Goal: Feedback & Contribution: Submit feedback/report problem

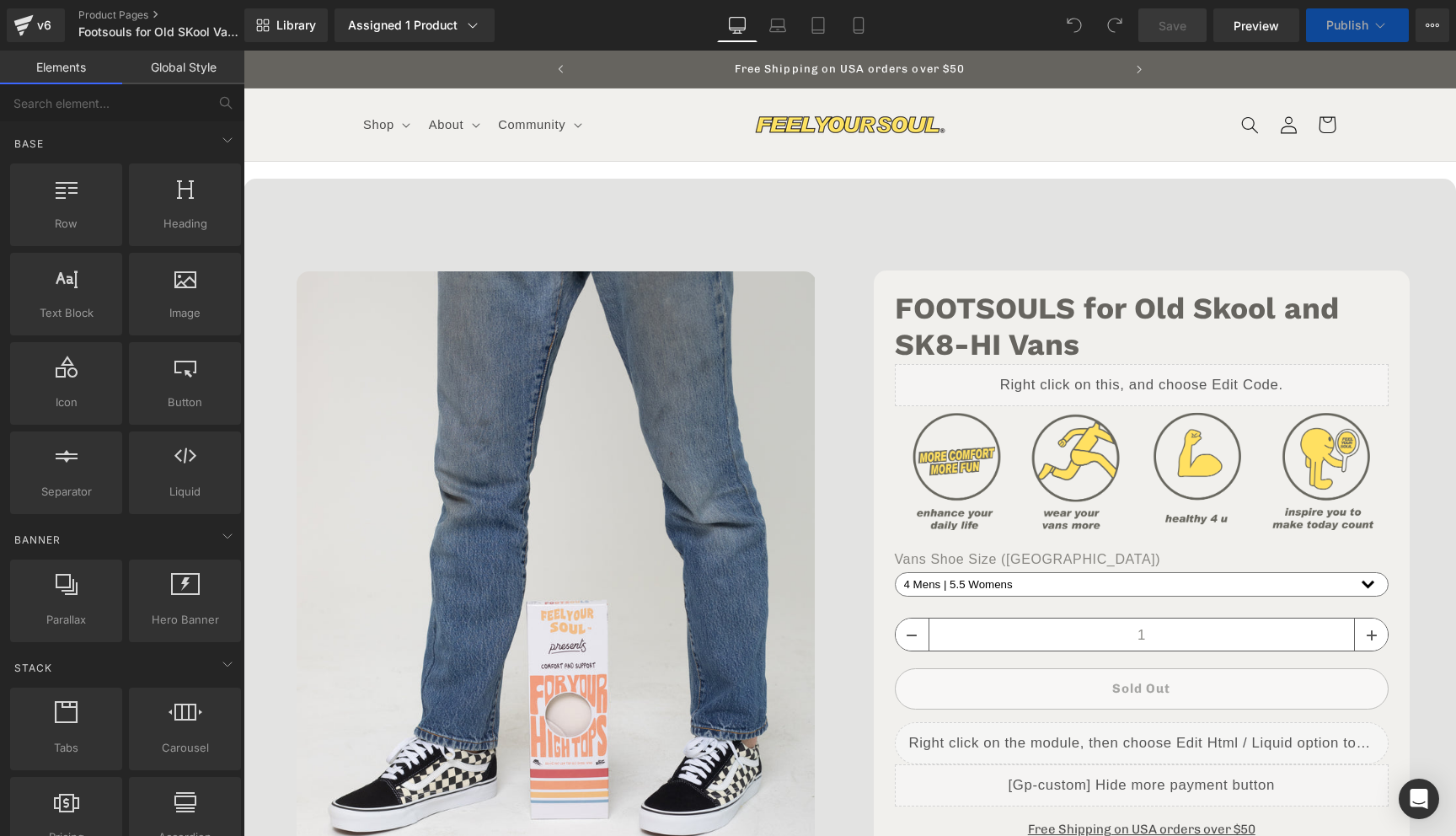
select select "4 Mens | 5.5 Womens"
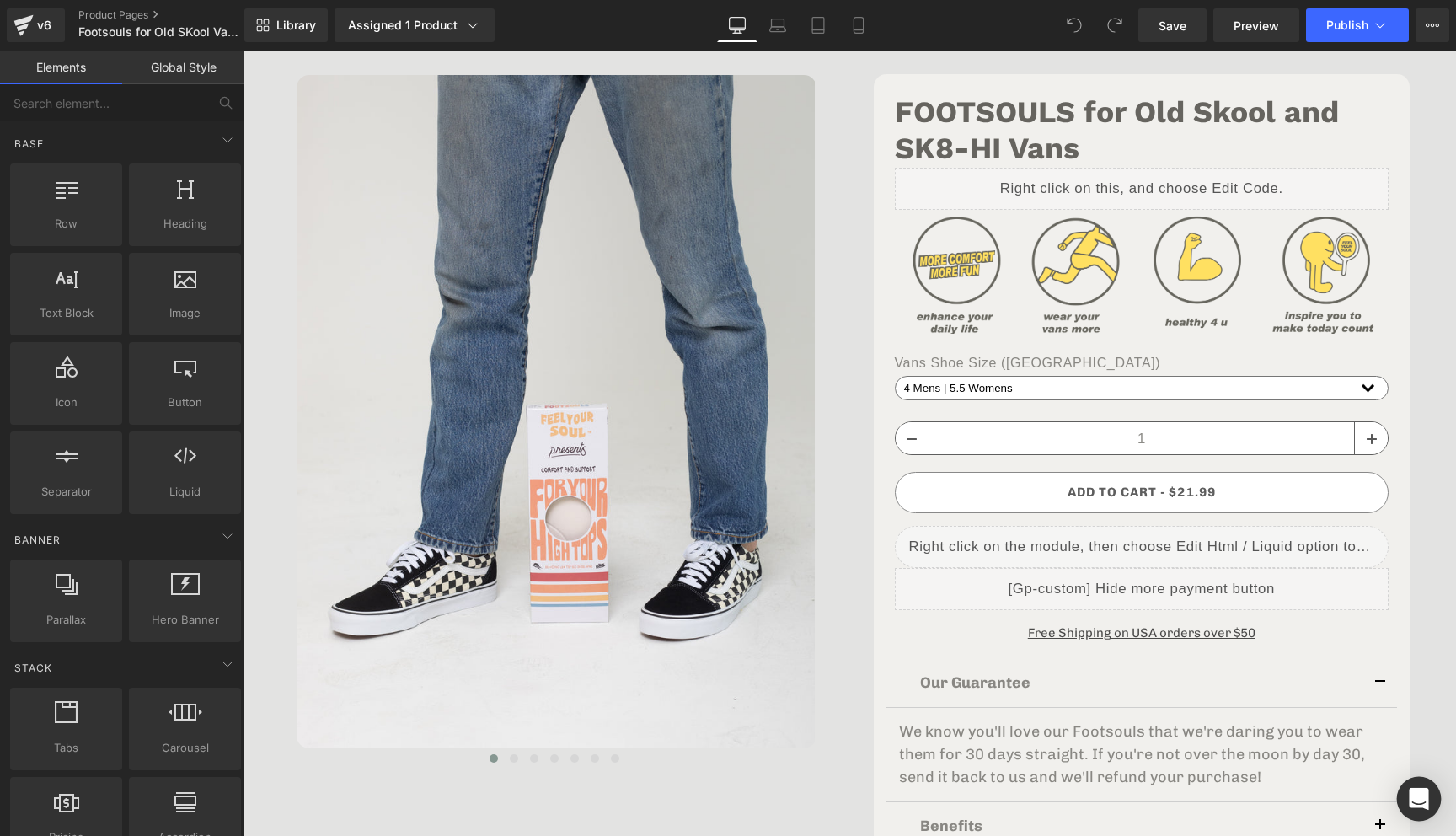
click at [1419, 797] on icon "Open Intercom Messenger" at bounding box center [1418, 798] width 19 height 22
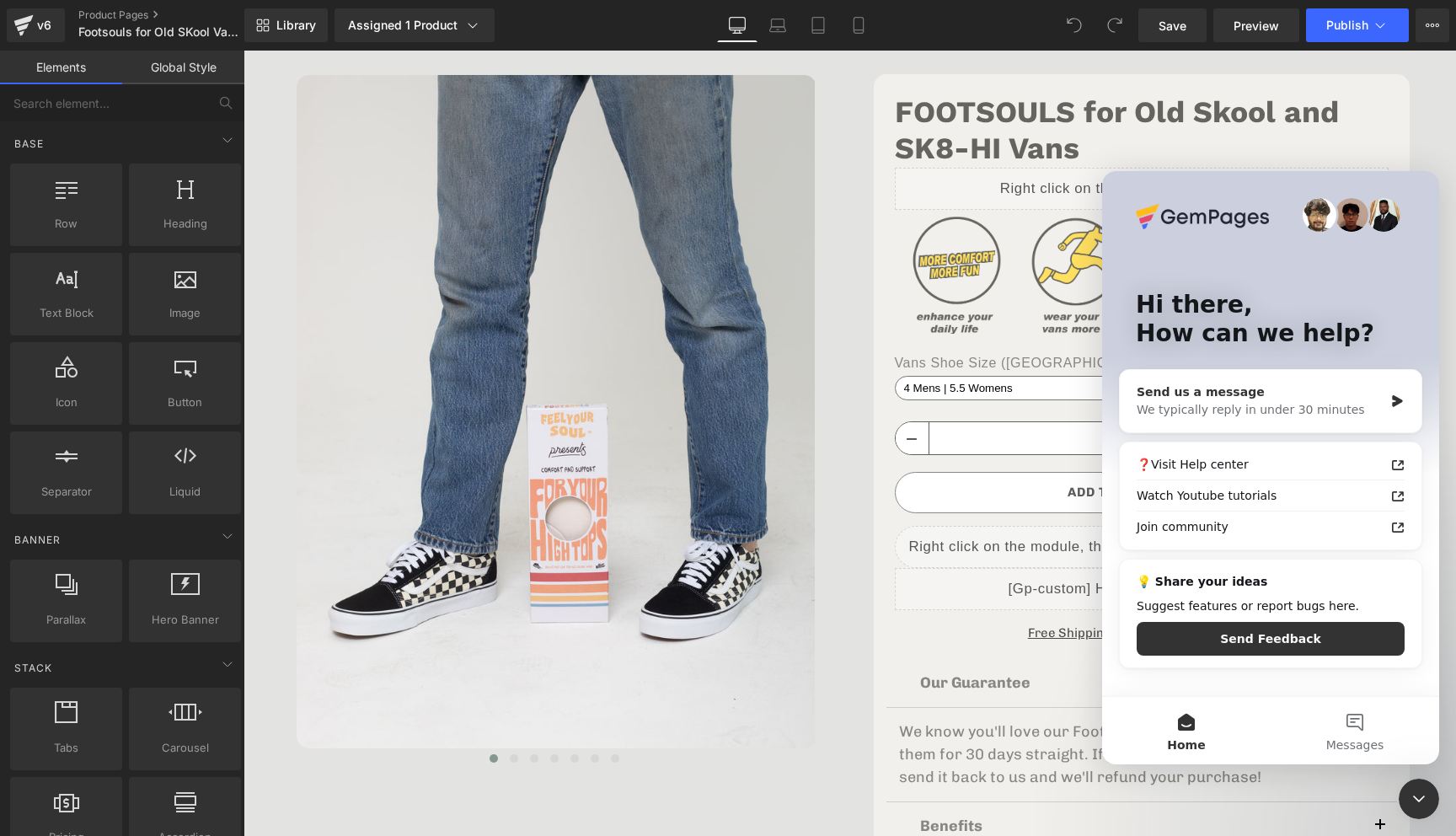
click at [1323, 419] on div "Send us a message We typically reply in under 30 minutes" at bounding box center [1270, 401] width 302 height 62
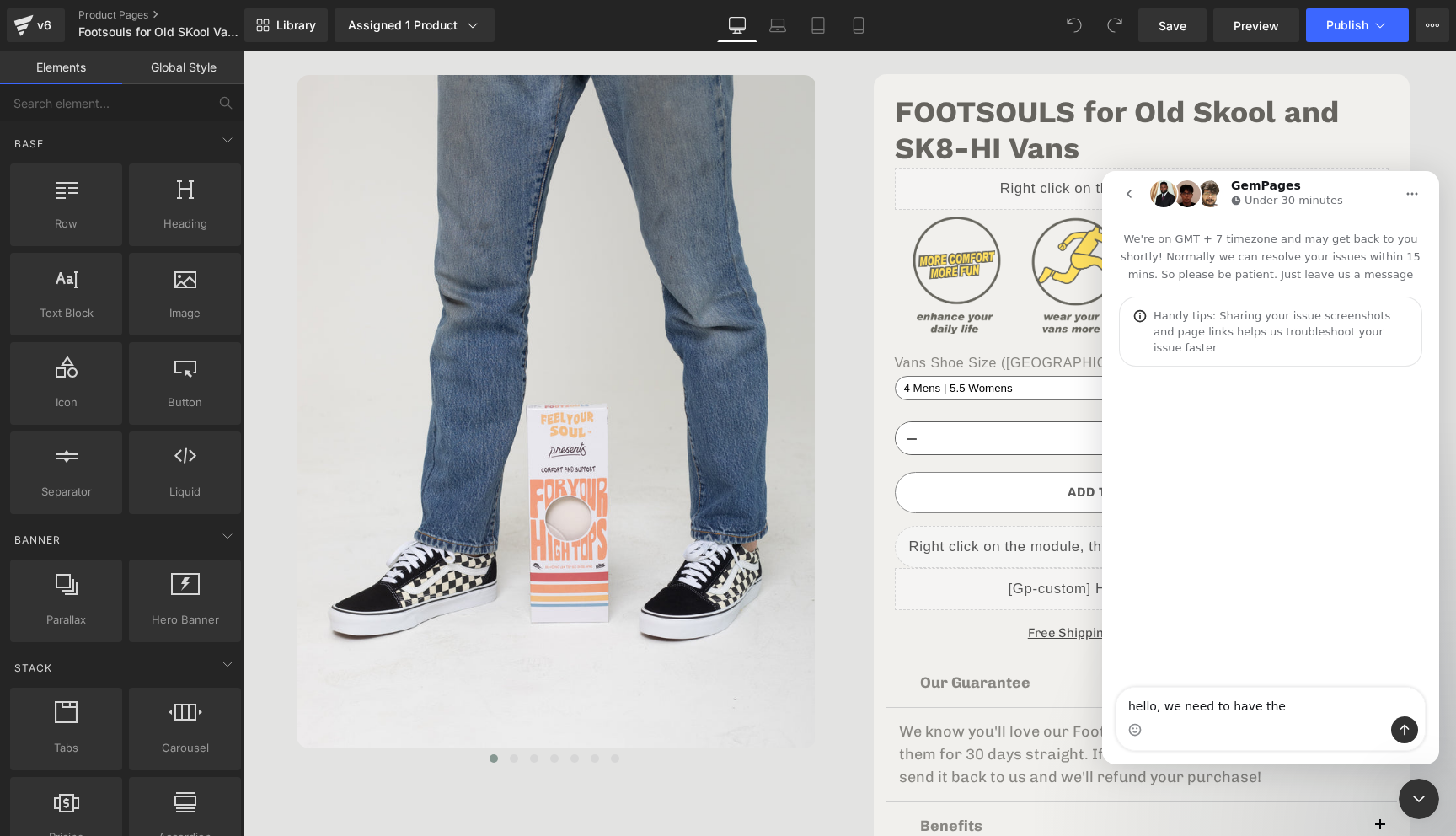
drag, startPoint x: 1162, startPoint y: 705, endPoint x: 1362, endPoint y: 708, distance: 200.0
click at [1362, 709] on textarea "hello, we need to have the" at bounding box center [1271, 702] width 308 height 29
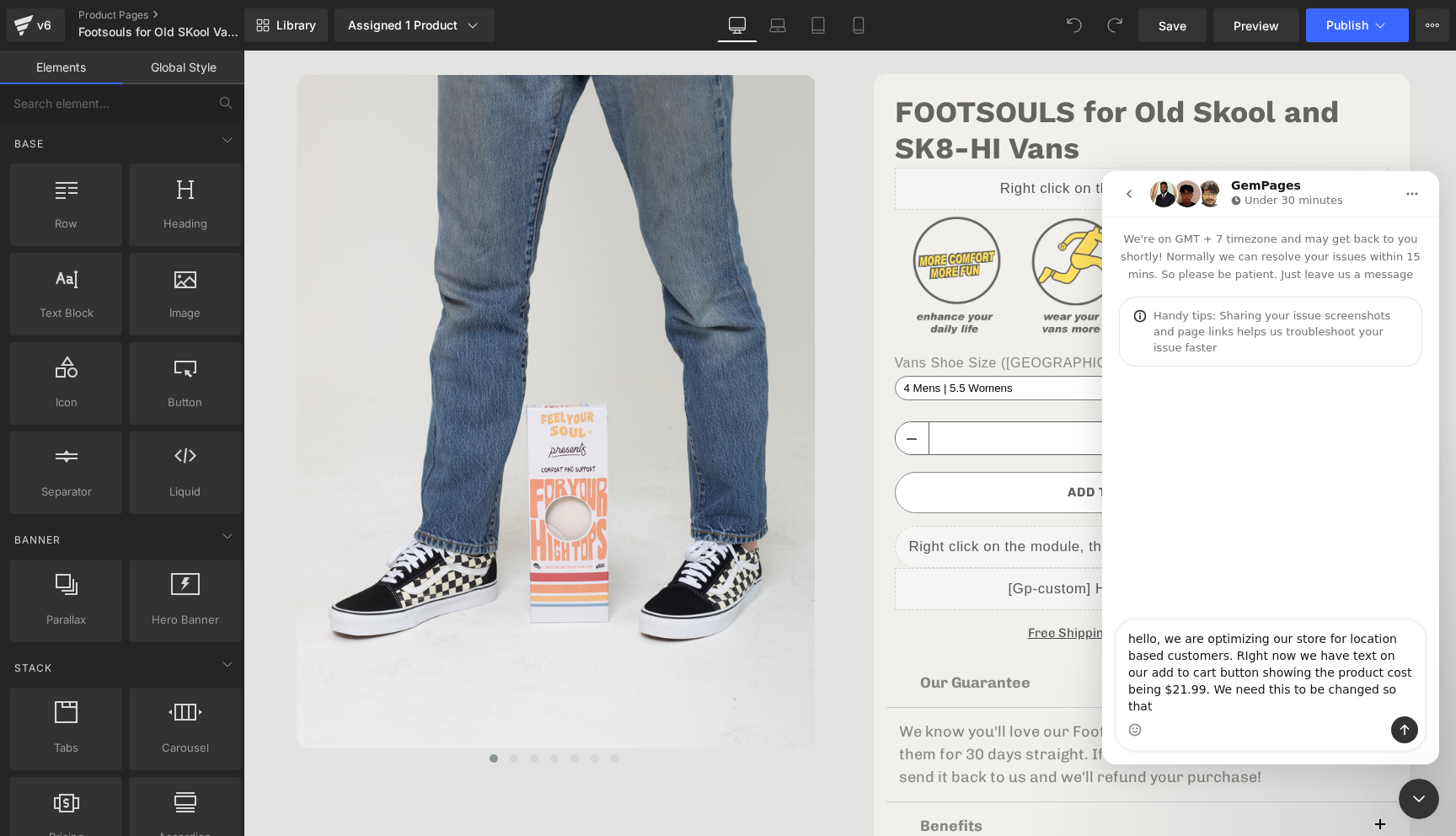
scroll to position [0, 548]
click at [1205, 680] on textarea "hello, we are optimizing our store for location based customers. RIght now we h…" at bounding box center [1271, 667] width 308 height 96
click at [1205, 676] on textarea "hello, we are optimizing our store for location based customers. RIght now we h…" at bounding box center [1271, 667] width 308 height 96
click at [1207, 670] on textarea "hello, we are optimizing our store for location based customers. RIght now we h…" at bounding box center [1271, 667] width 308 height 96
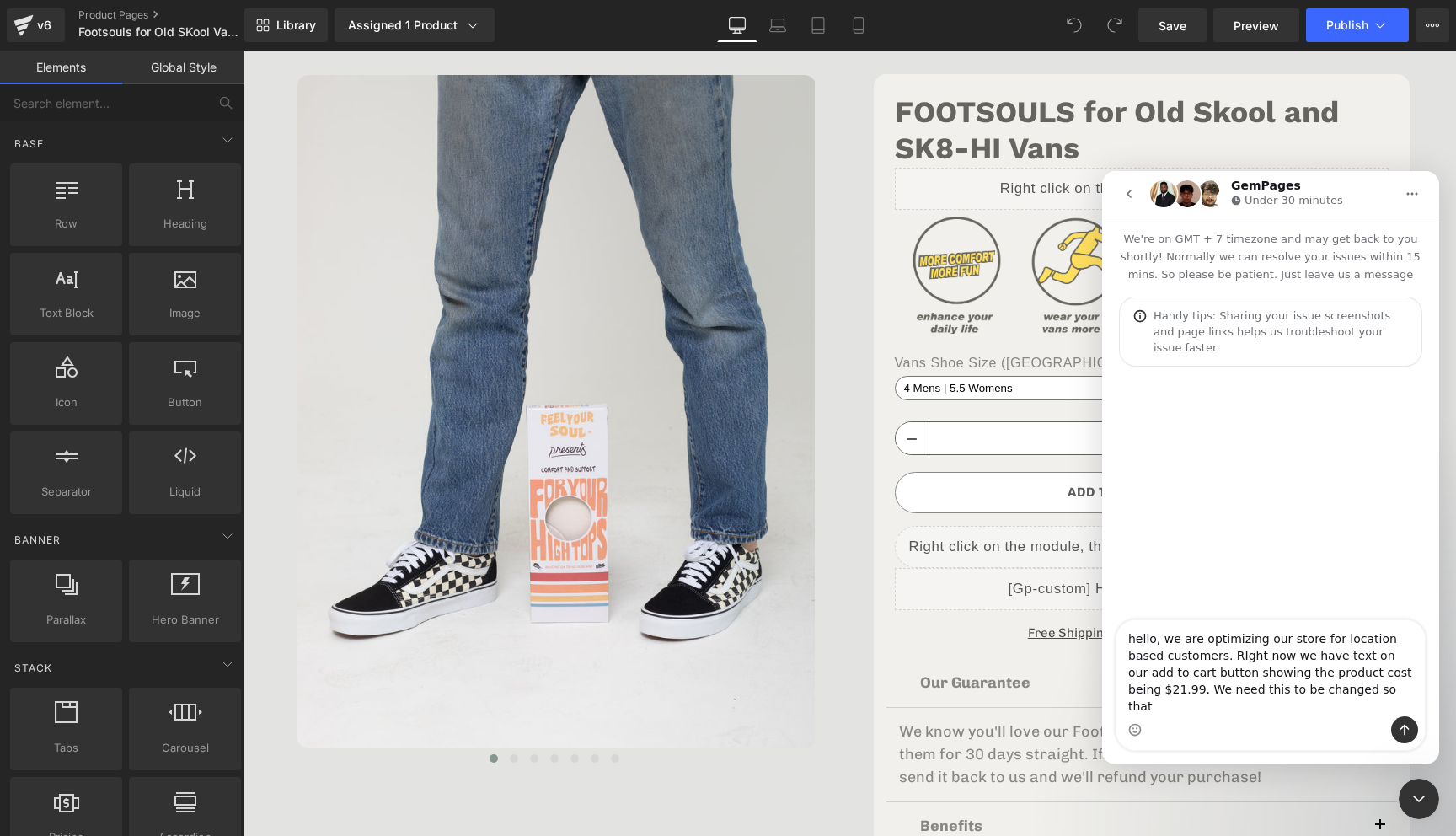
scroll to position [0, 548]
type textarea "hello, we are optimizing our store for location based customers. Right now we h…"
click at [1191, 670] on textarea "hello, we are optimizing our store for location based customers. Right now we h…" at bounding box center [1271, 667] width 308 height 96
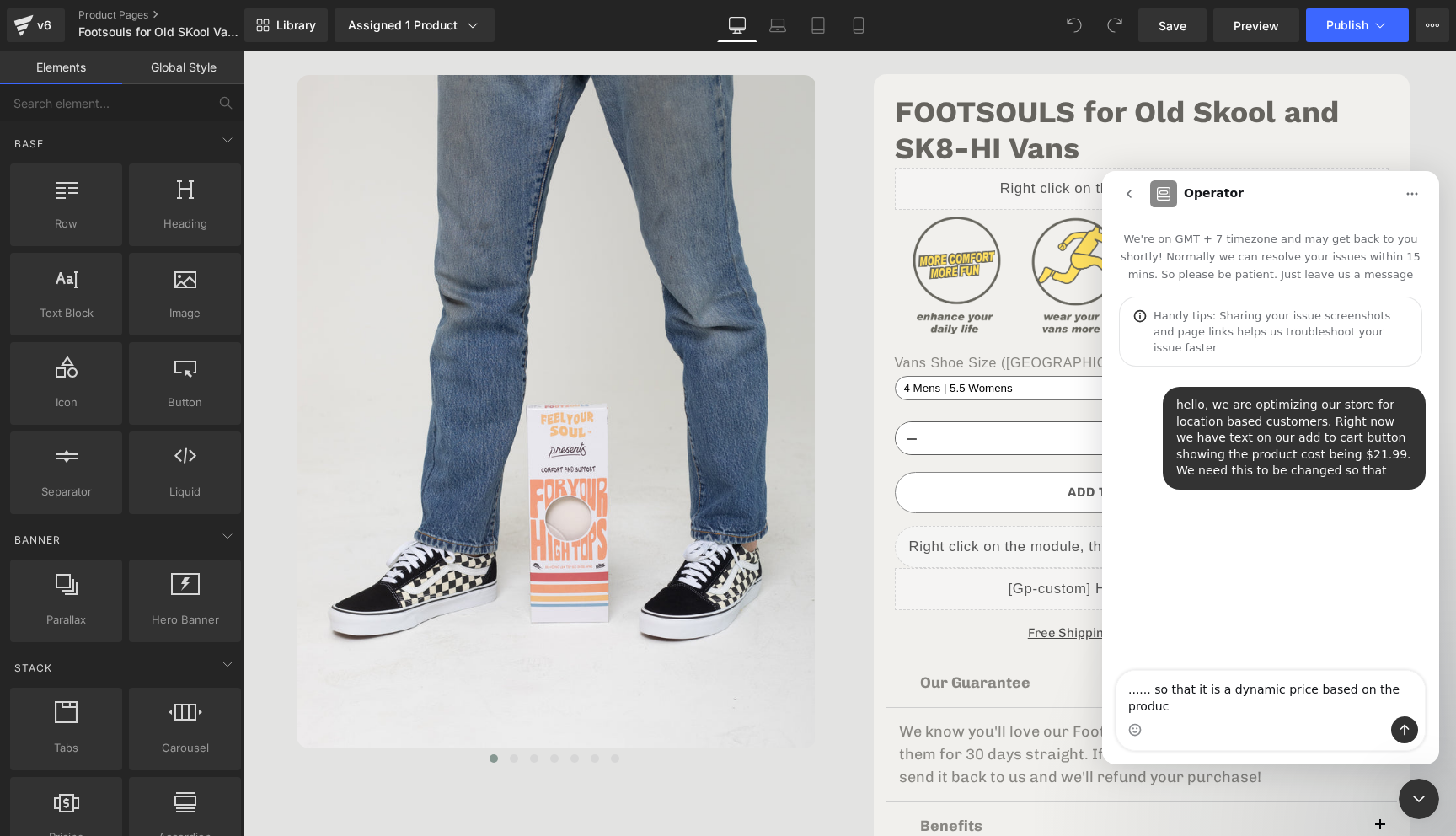
type textarea "...... so that it is a dynamic price based on the product"
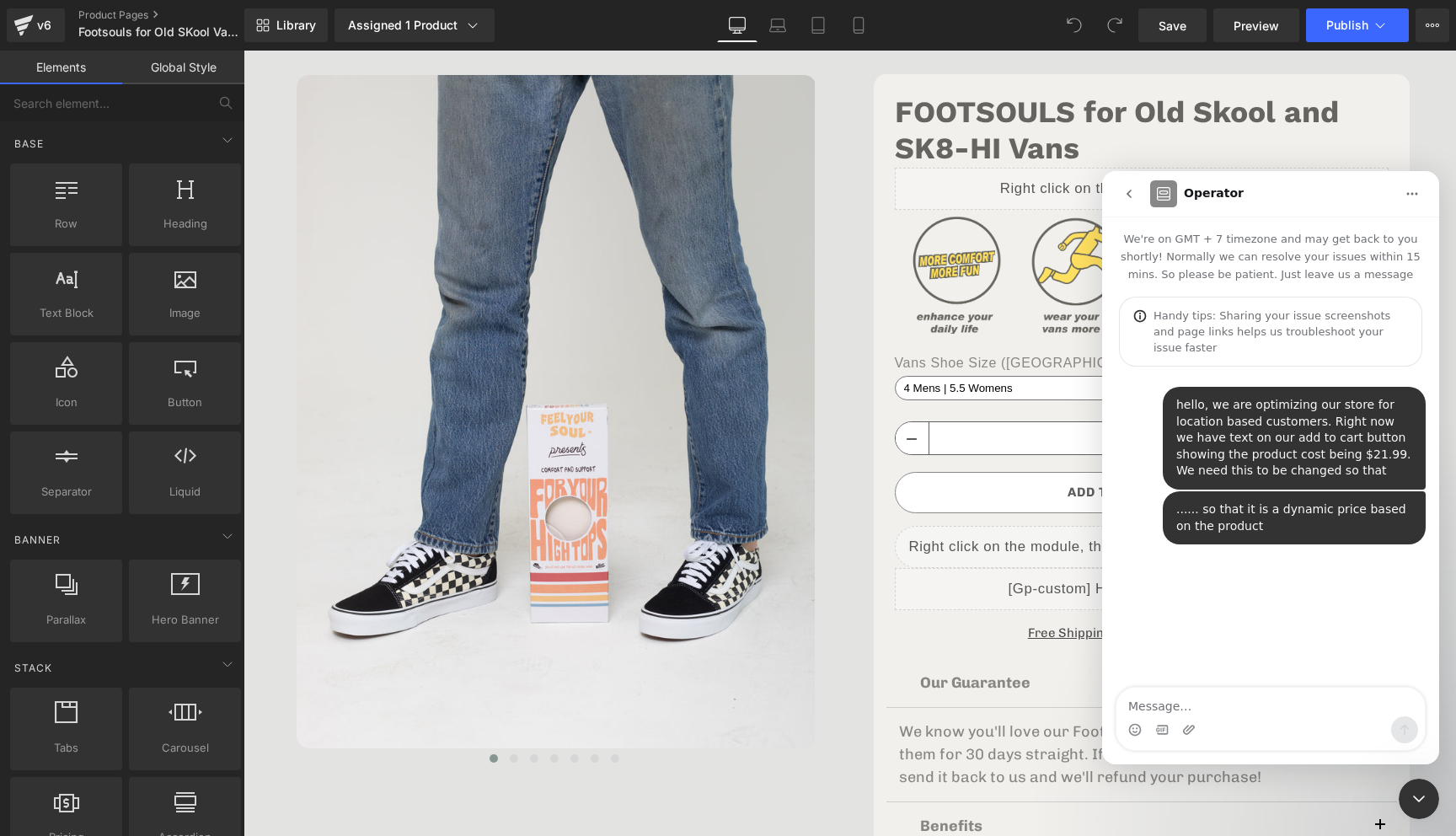
scroll to position [0, 548]
click at [1004, 411] on div at bounding box center [728, 392] width 1456 height 785
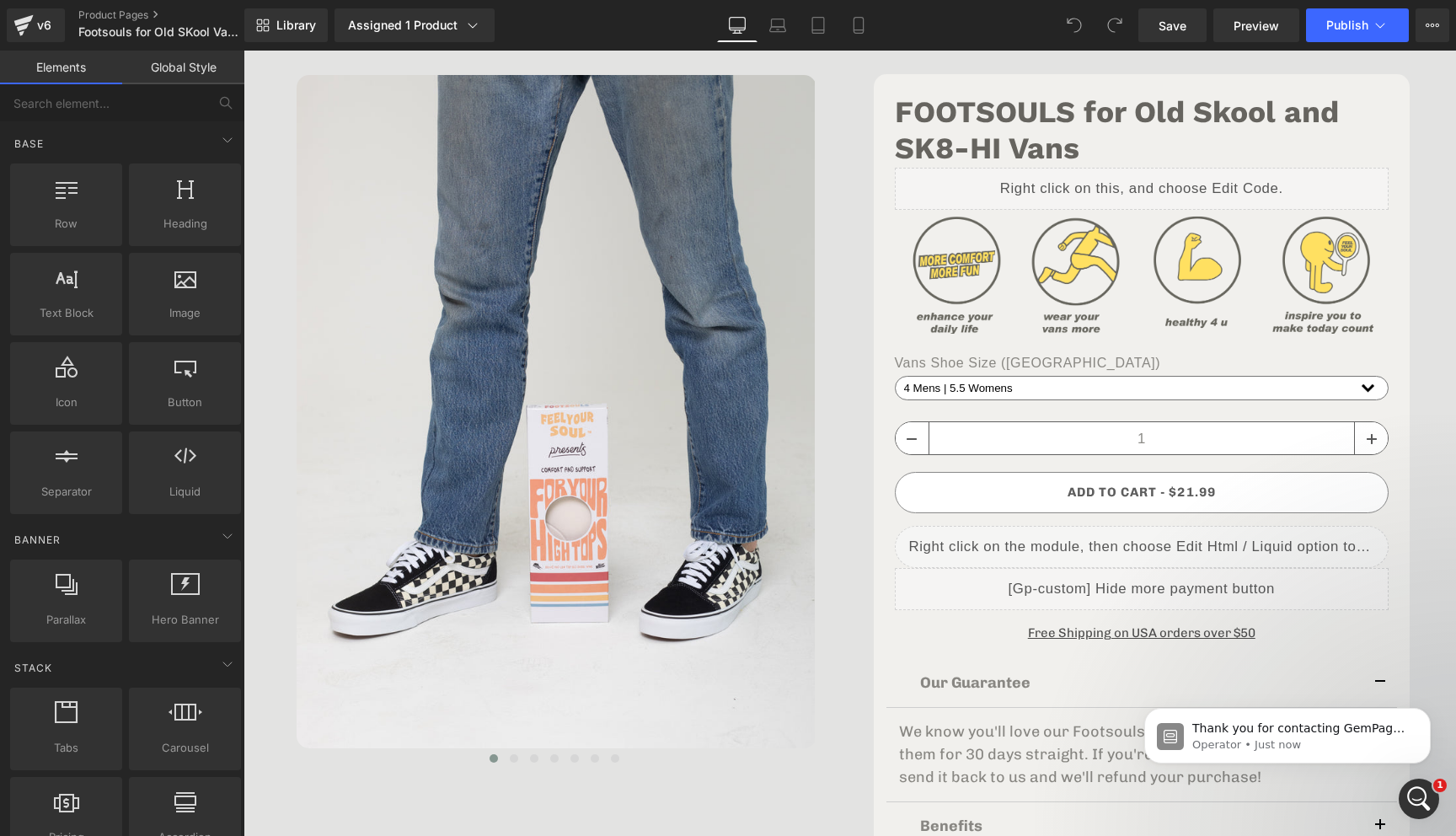
scroll to position [0, 0]
click at [1414, 797] on icon "Open Intercom Messenger" at bounding box center [1419, 798] width 28 height 28
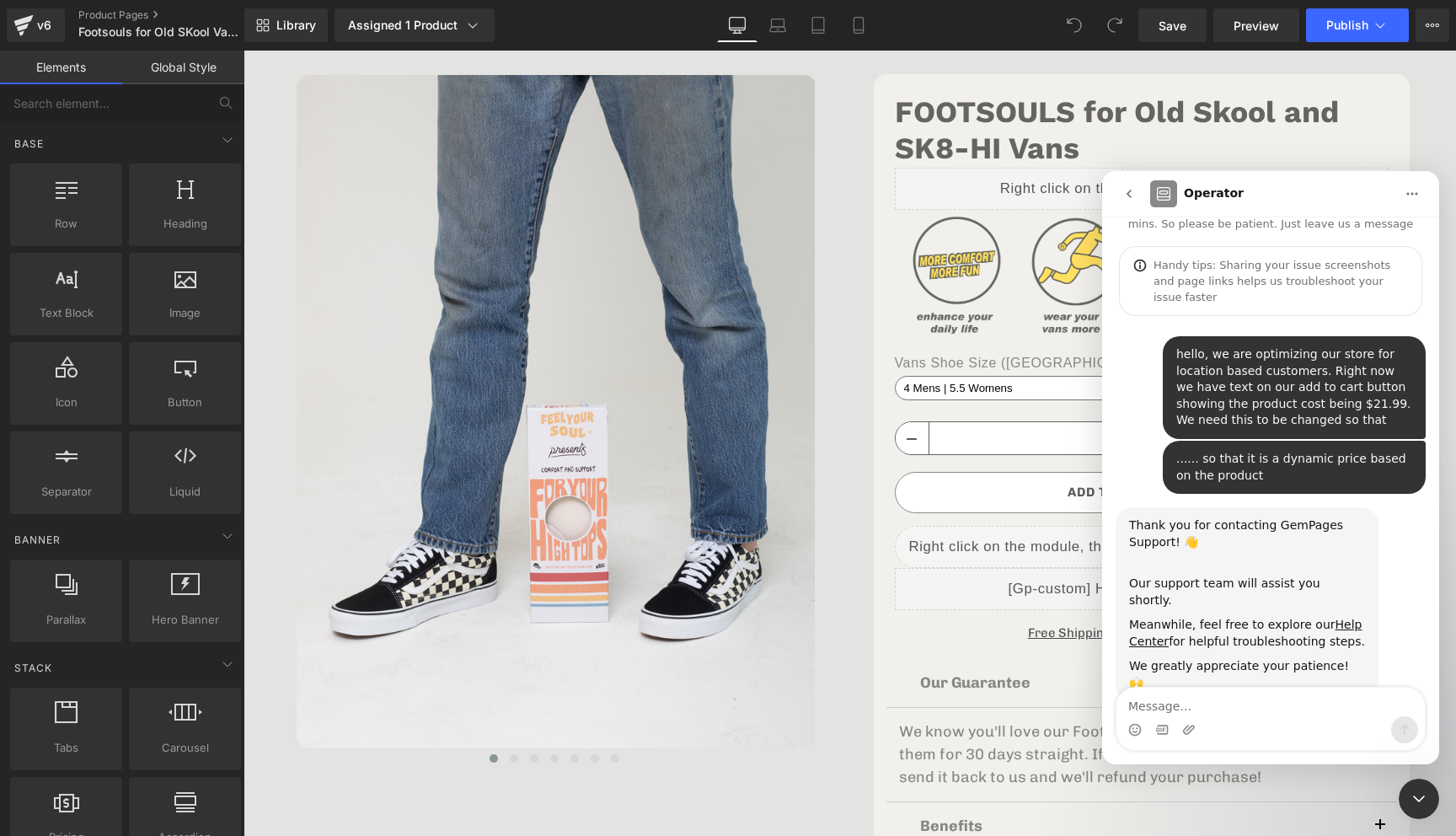
scroll to position [0, 548]
click at [1187, 726] on icon "Upload attachment" at bounding box center [1188, 729] width 12 height 10
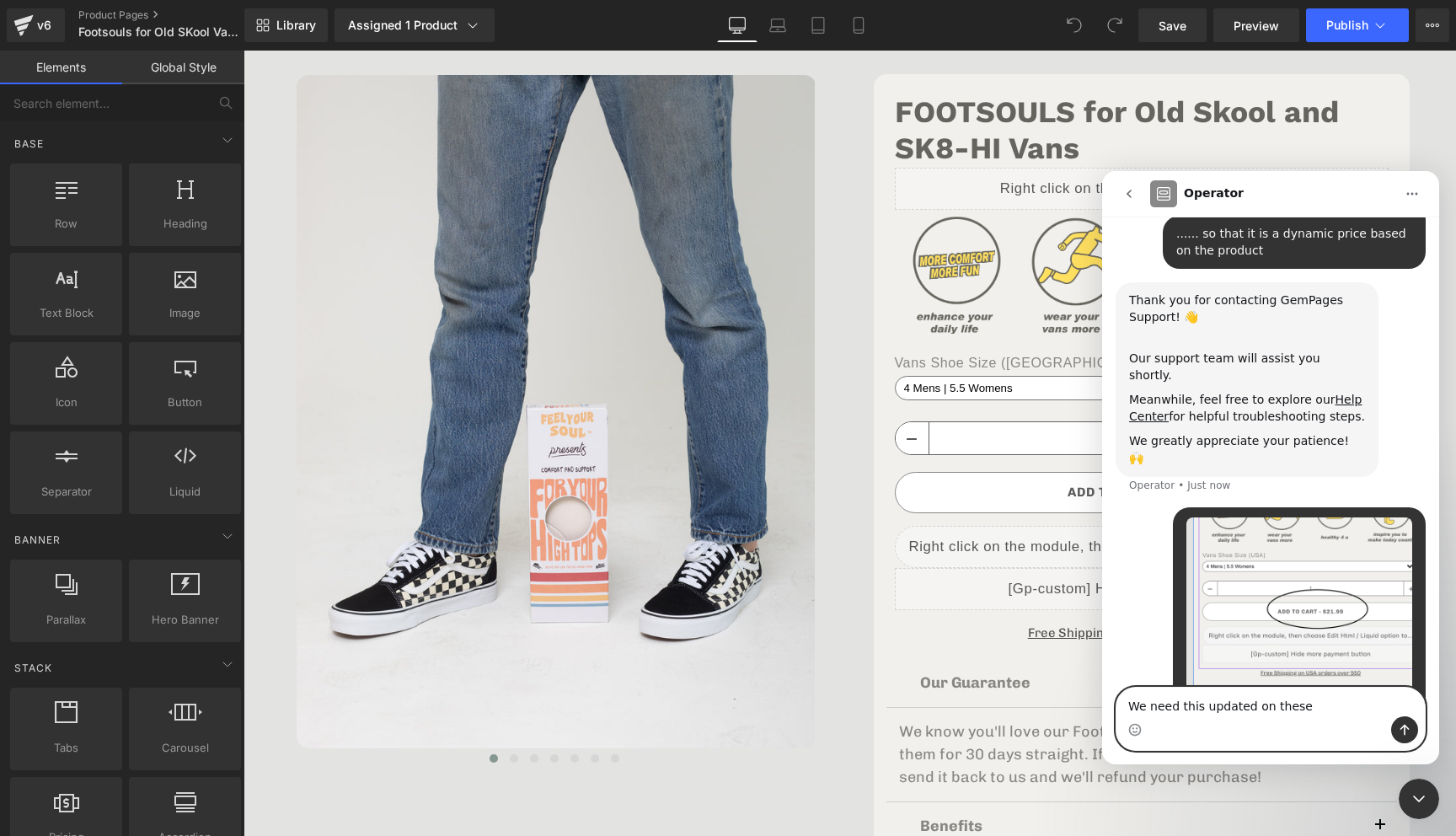
scroll to position [0, 0]
type textarea "We need this updated on these pages"
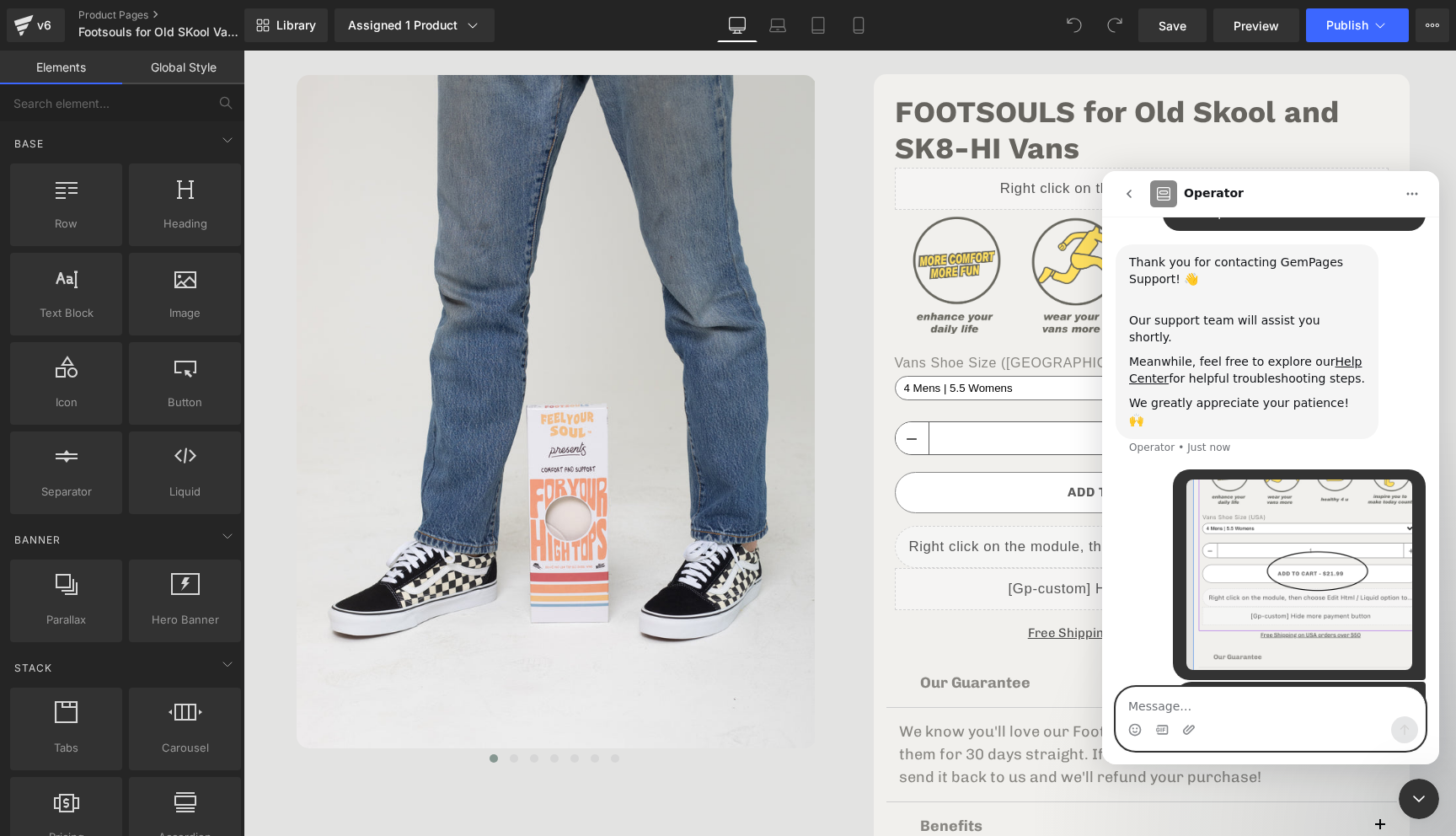
scroll to position [0, 548]
paste textarea "[URL][DOMAIN_NAME]"
type textarea "[URL][DOMAIN_NAME]"
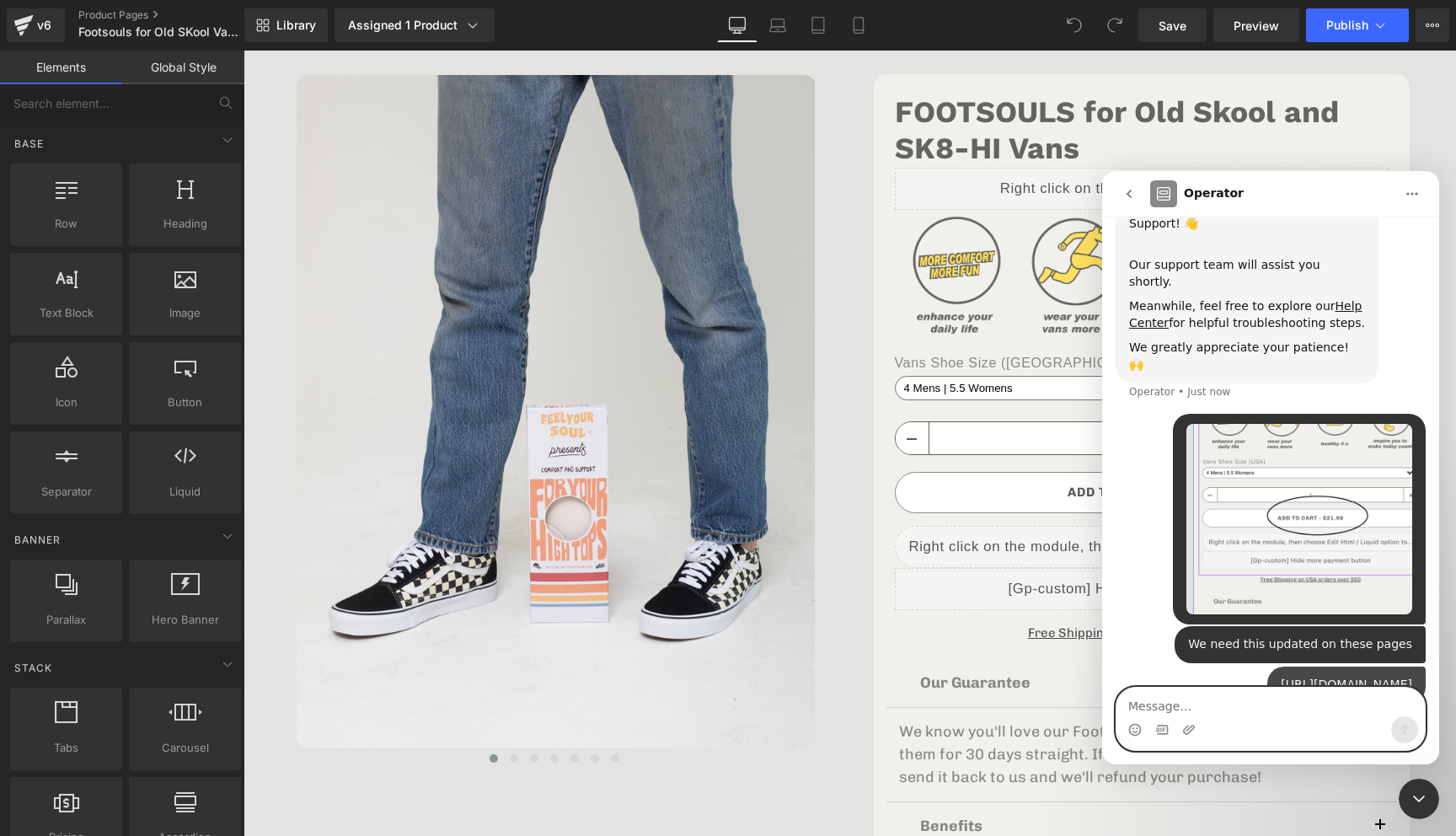
scroll to position [0, 0]
paste textarea "[URL][DOMAIN_NAME]"
type textarea "[URL][DOMAIN_NAME]"
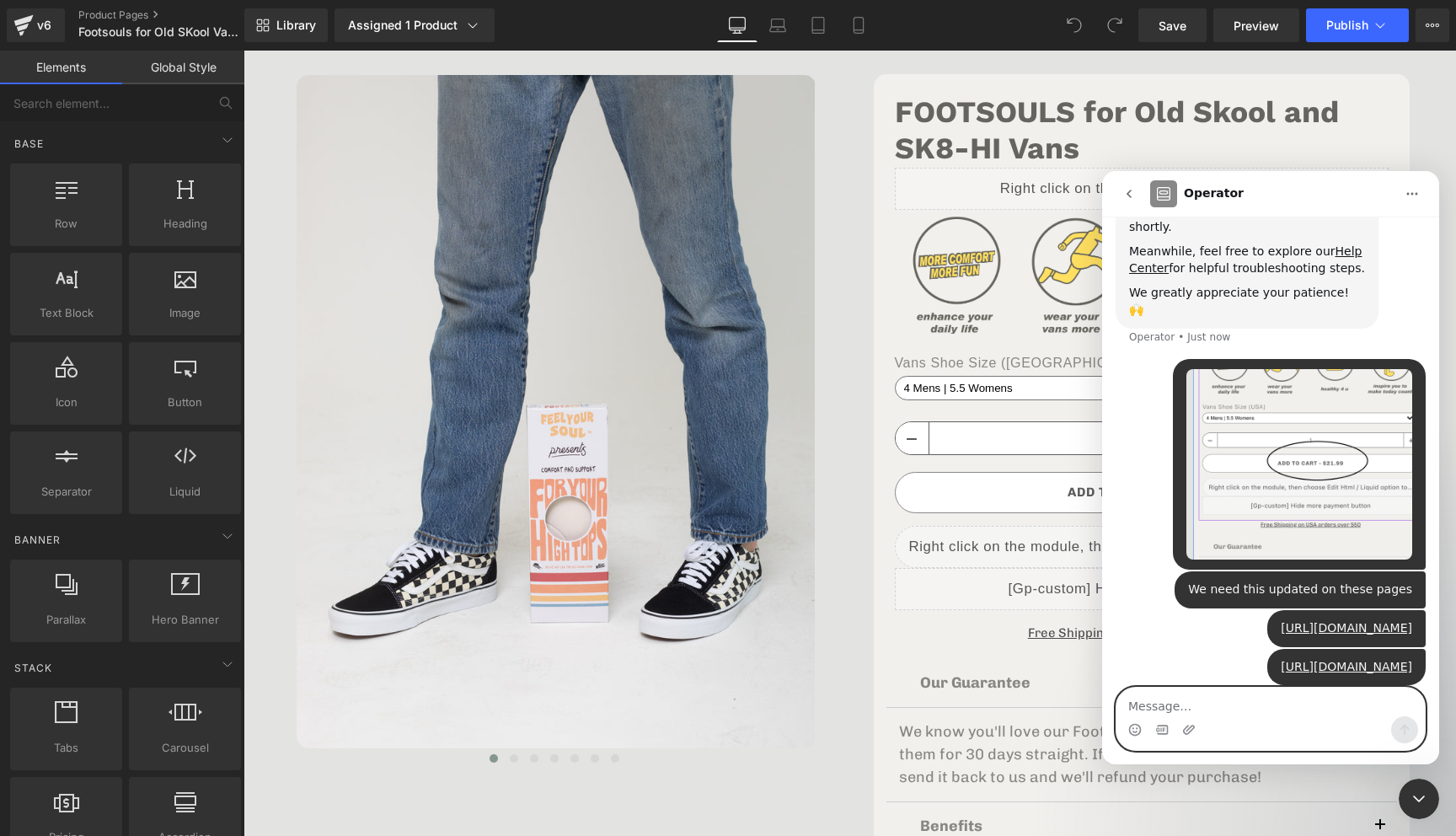
paste textarea "[URL][DOMAIN_NAME]"
type textarea "[URL][DOMAIN_NAME]"
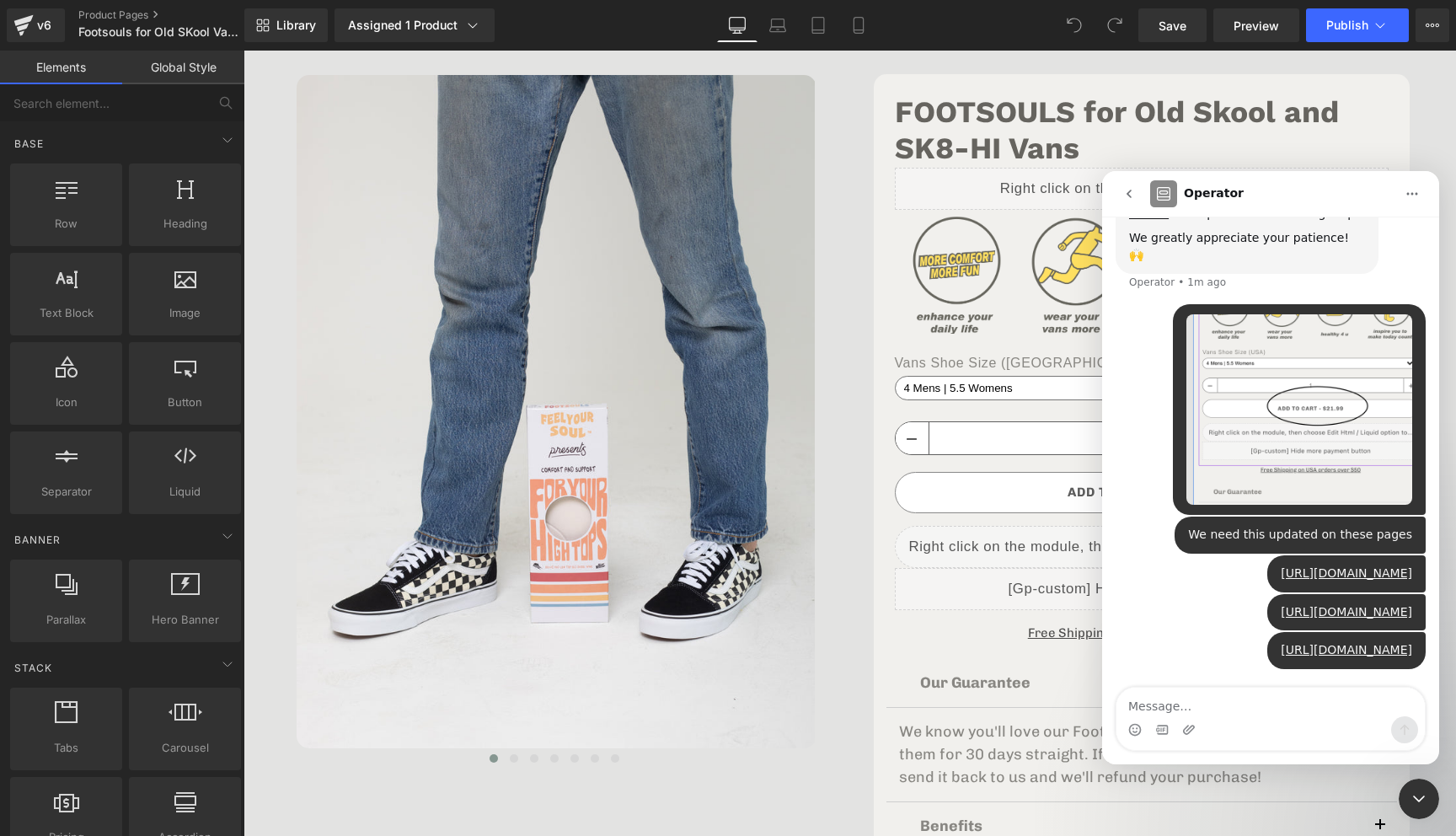
click at [1413, 195] on icon "Home" at bounding box center [1412, 194] width 14 height 14
click at [1129, 195] on icon "go back" at bounding box center [1128, 193] width 5 height 9
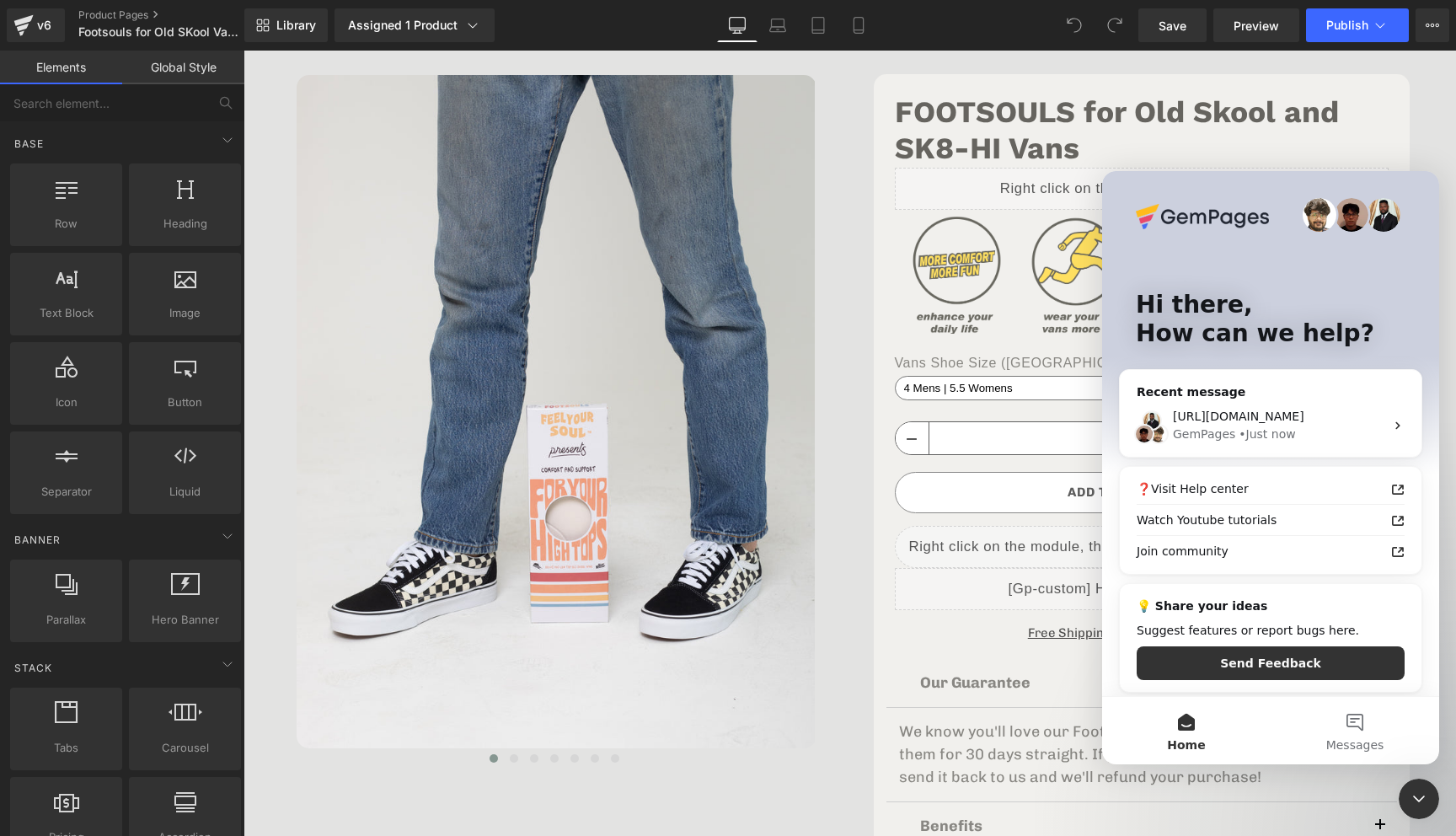
scroll to position [0, 0]
click at [1364, 726] on button "Messages" at bounding box center [1355, 729] width 169 height 67
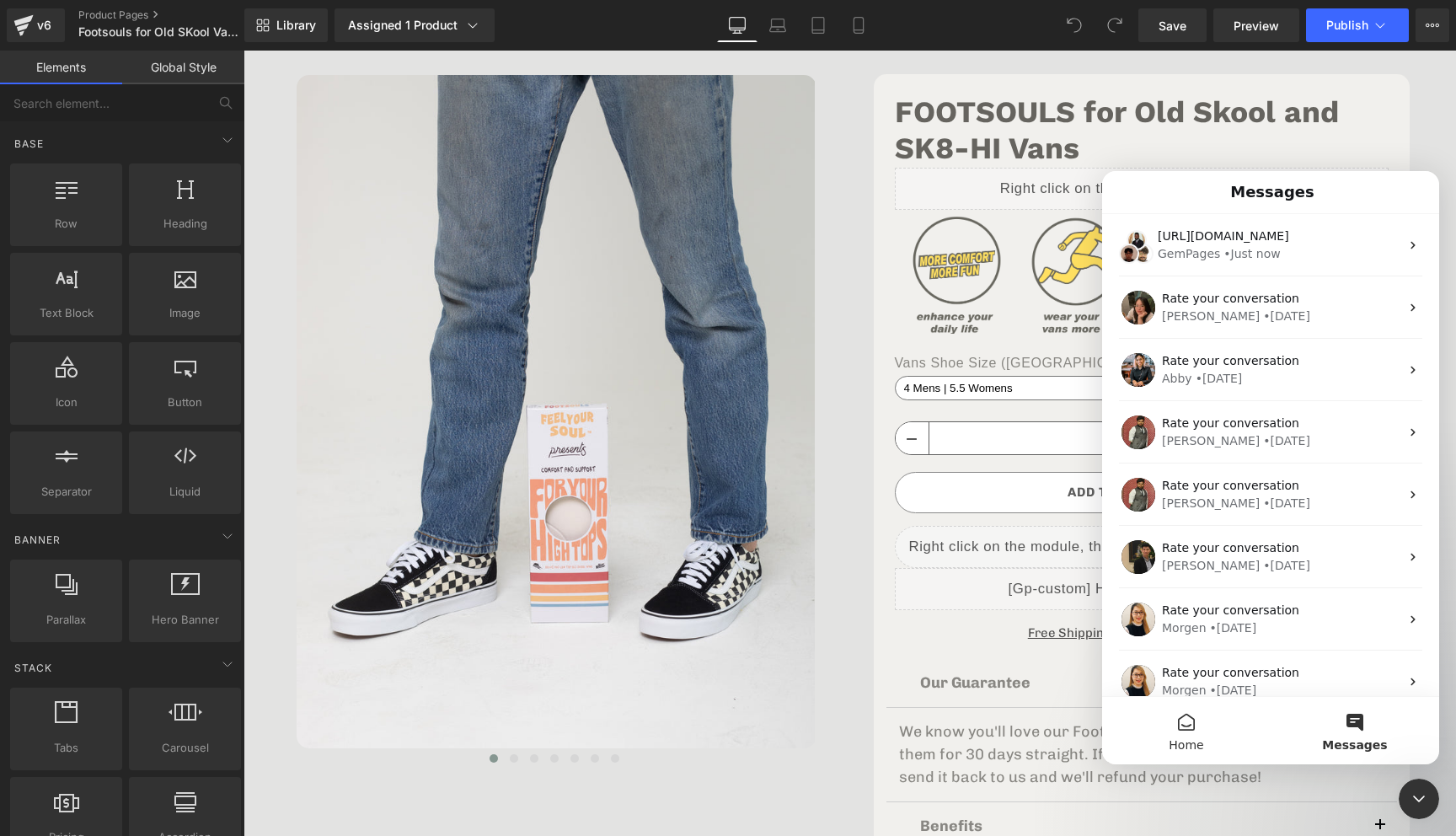
click at [1192, 717] on button "Home" at bounding box center [1186, 729] width 169 height 67
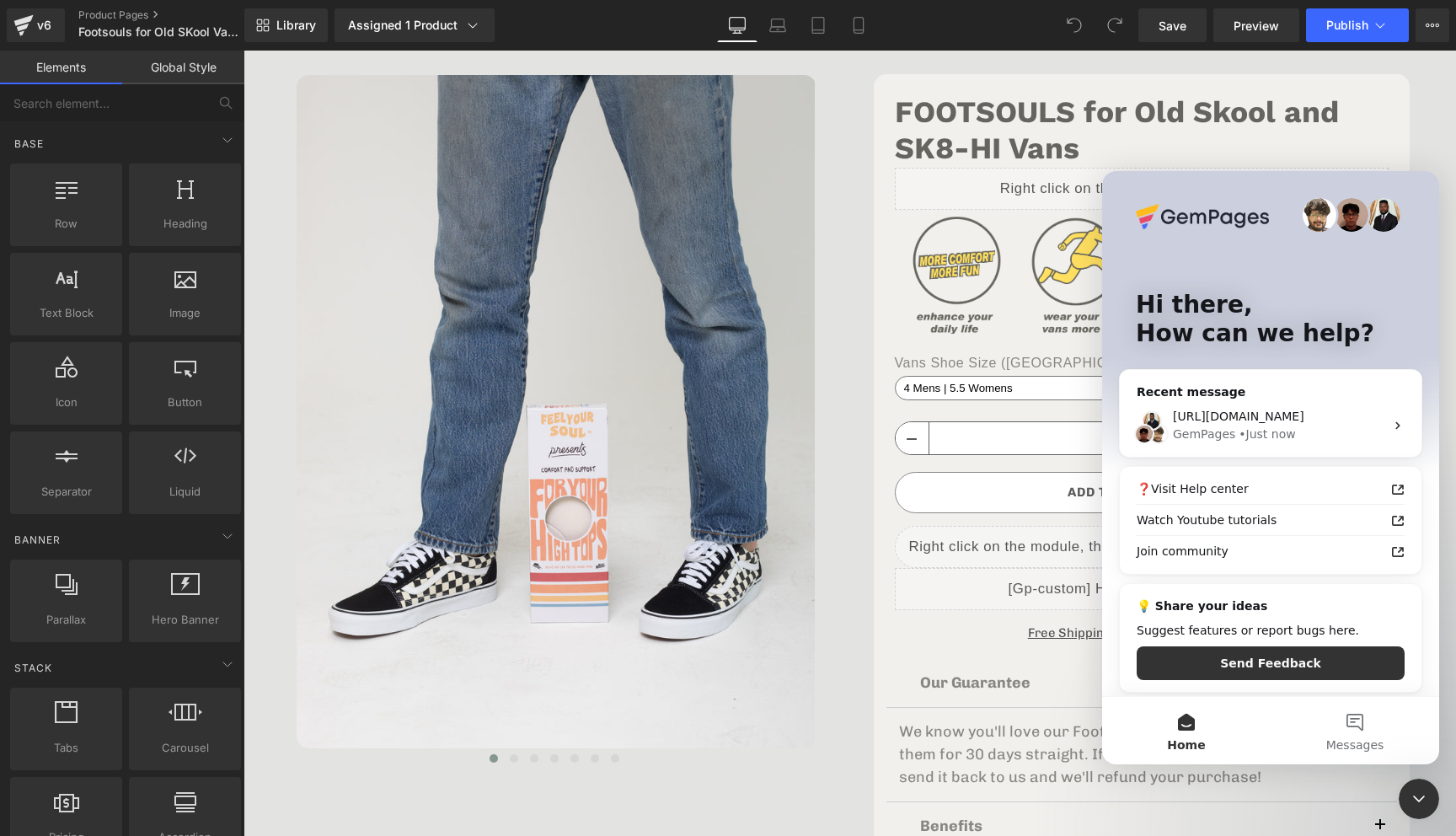
click at [1004, 518] on div at bounding box center [728, 392] width 1456 height 785
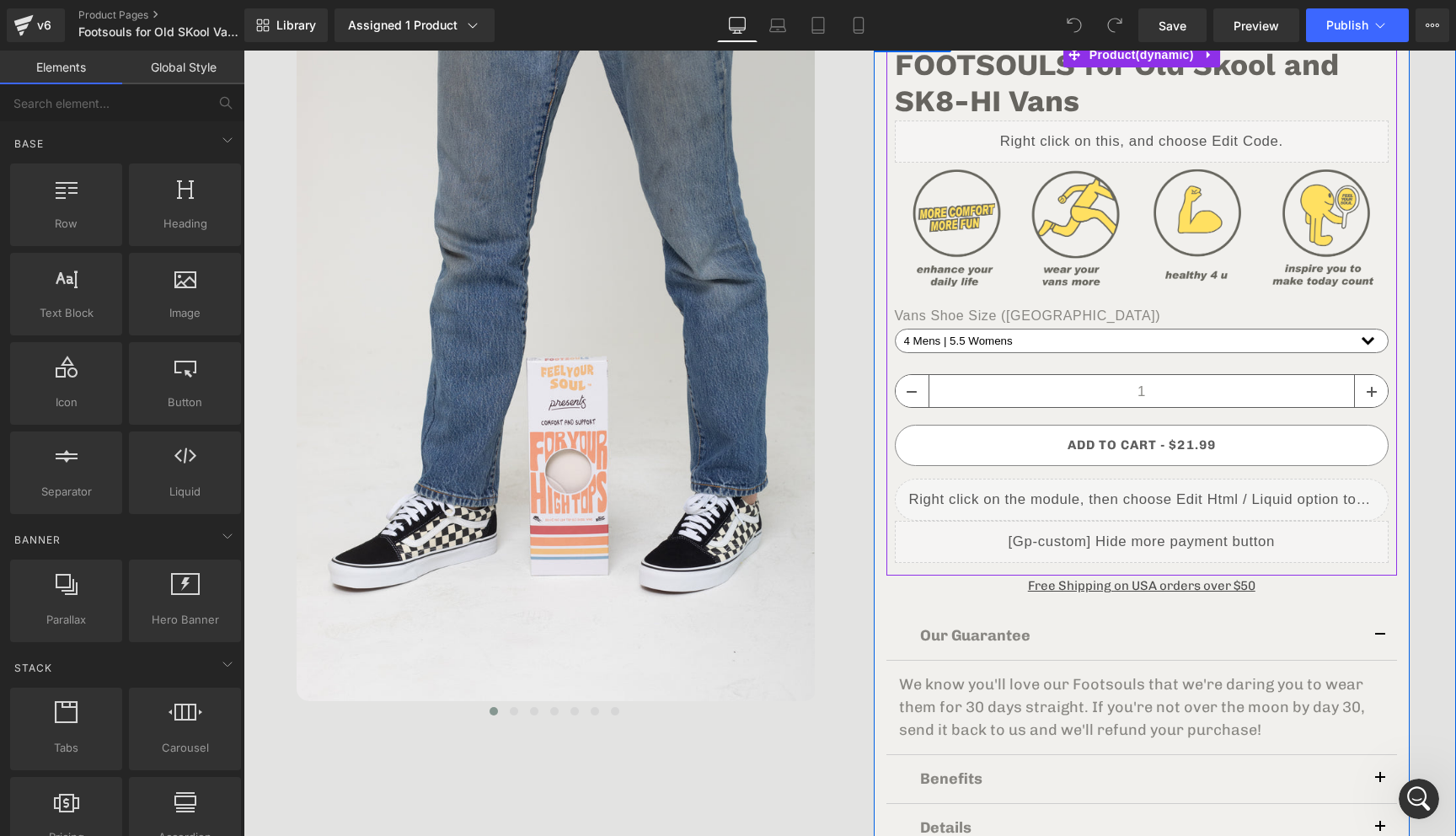
scroll to position [266, 0]
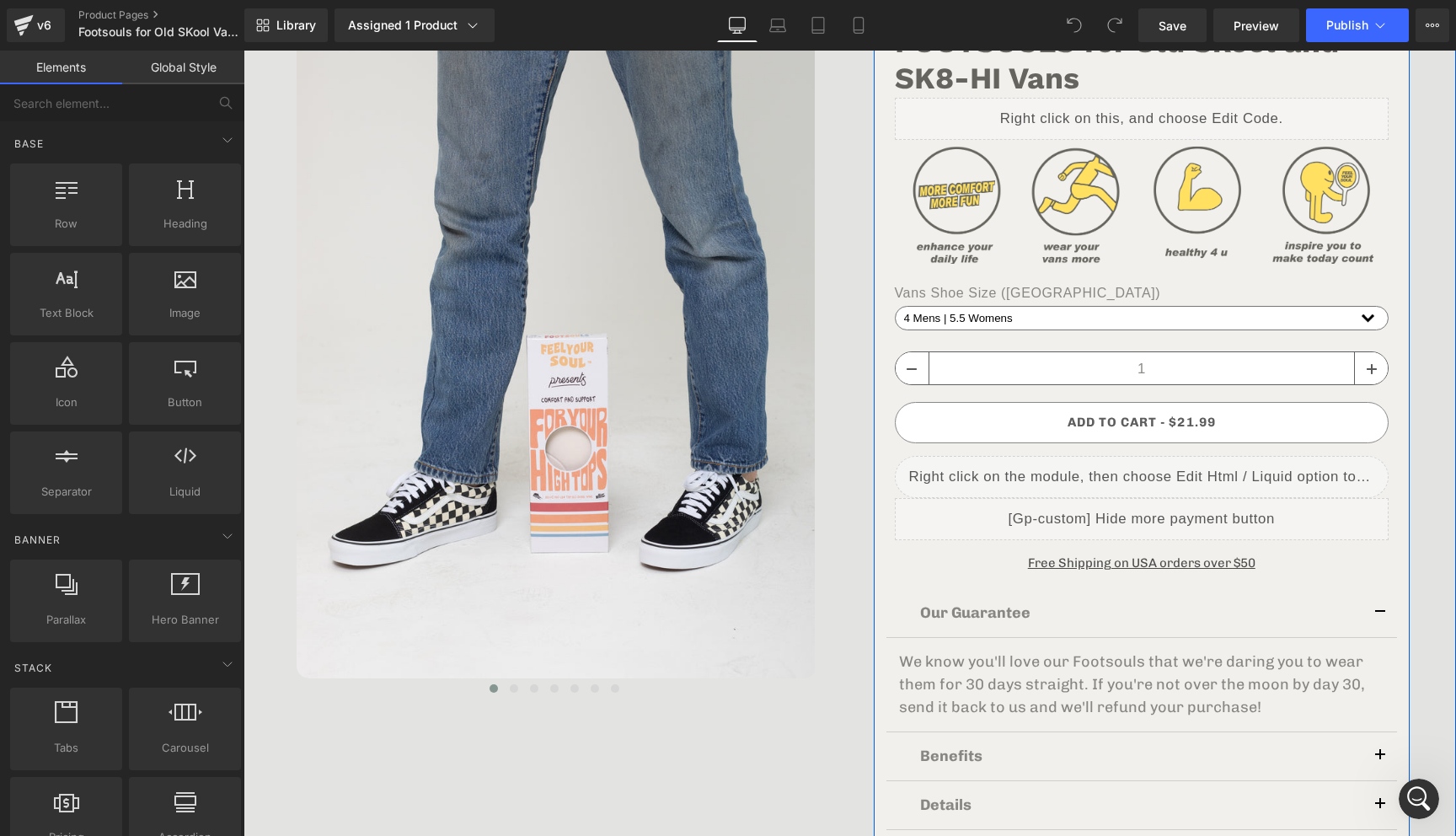
click at [1225, 561] on u "Free Shipping on USA orders over $50" at bounding box center [1142, 563] width 228 height 16
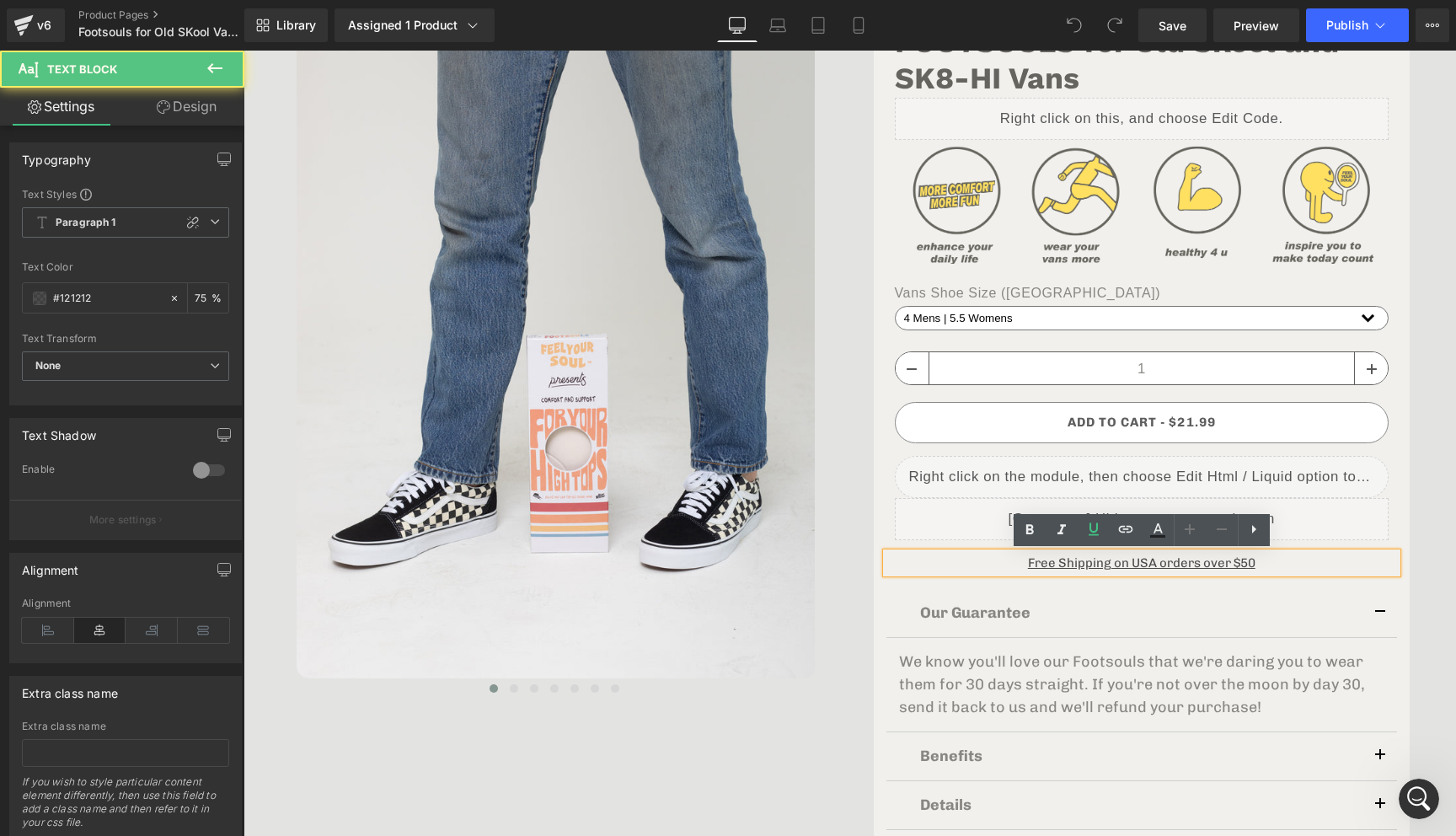
click at [1245, 566] on u "Free Shipping on USA orders over $50" at bounding box center [1142, 563] width 228 height 16
drag, startPoint x: 1240, startPoint y: 563, endPoint x: 1269, endPoint y: 563, distance: 29.0
click at [1269, 563] on p "Free Shipping on USA orders over $50" at bounding box center [1142, 563] width 511 height 20
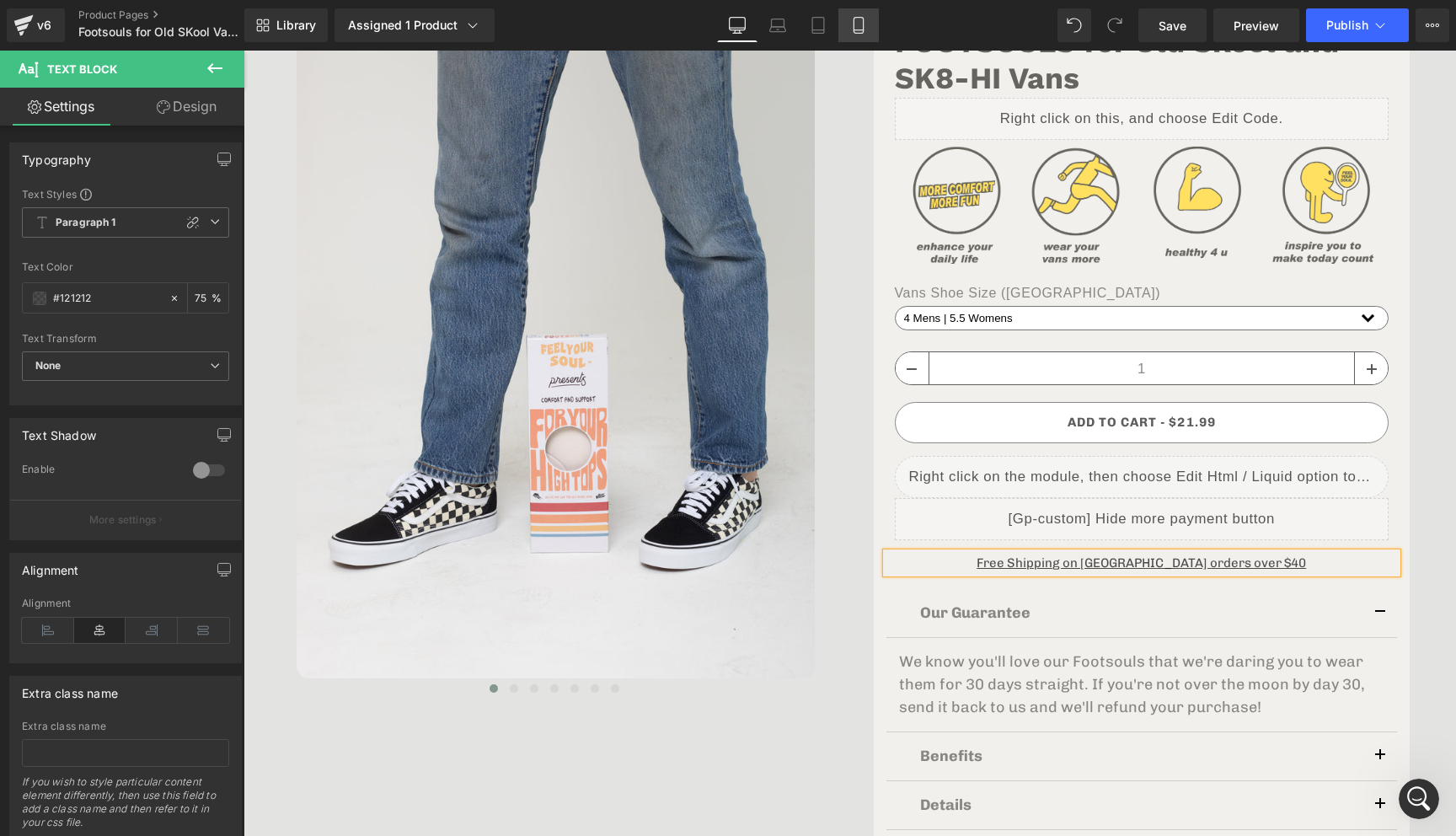
scroll to position [0, 0]
click at [850, 16] on icon at bounding box center [857, 24] width 16 height 16
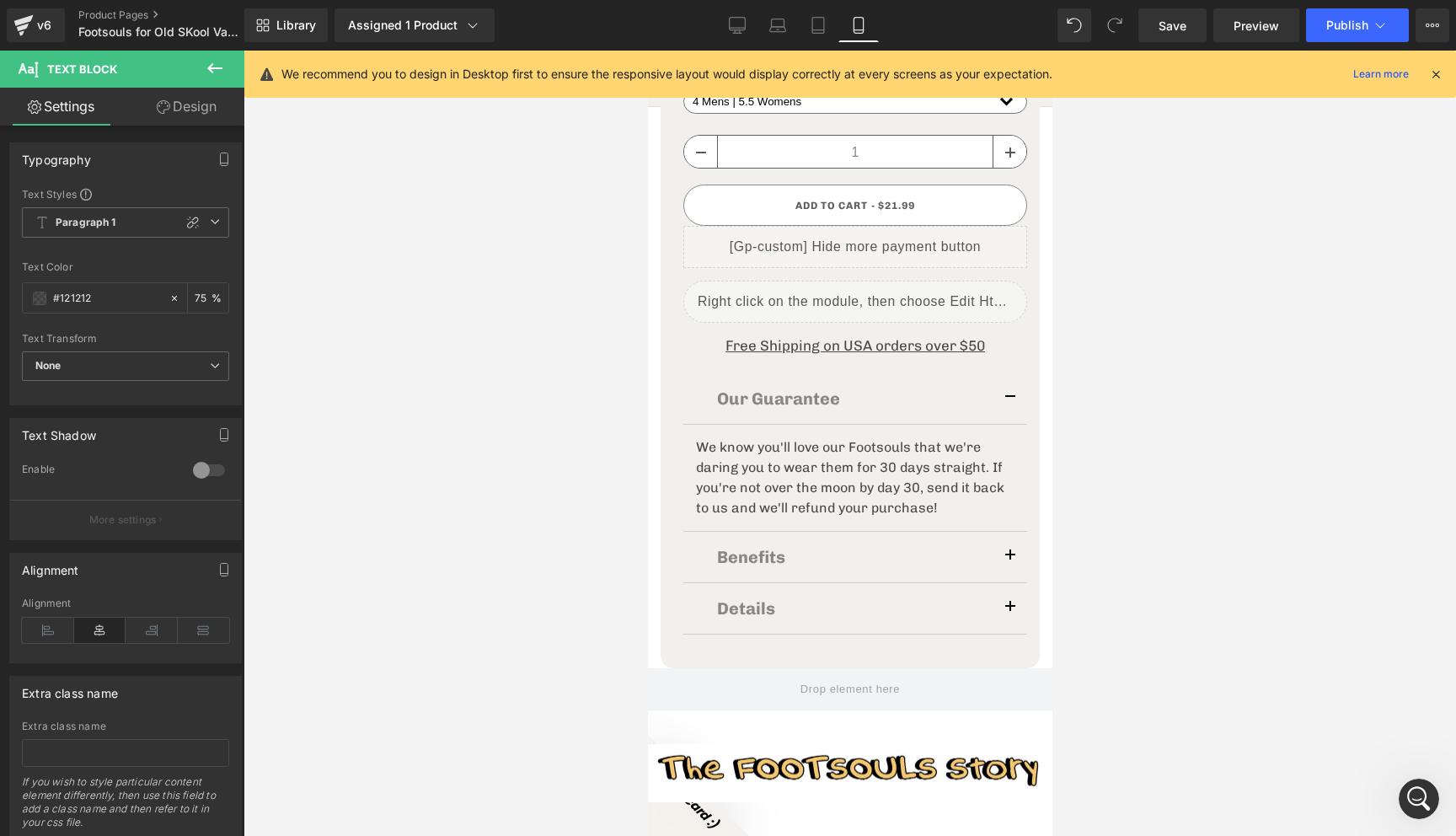
scroll to position [780, 0]
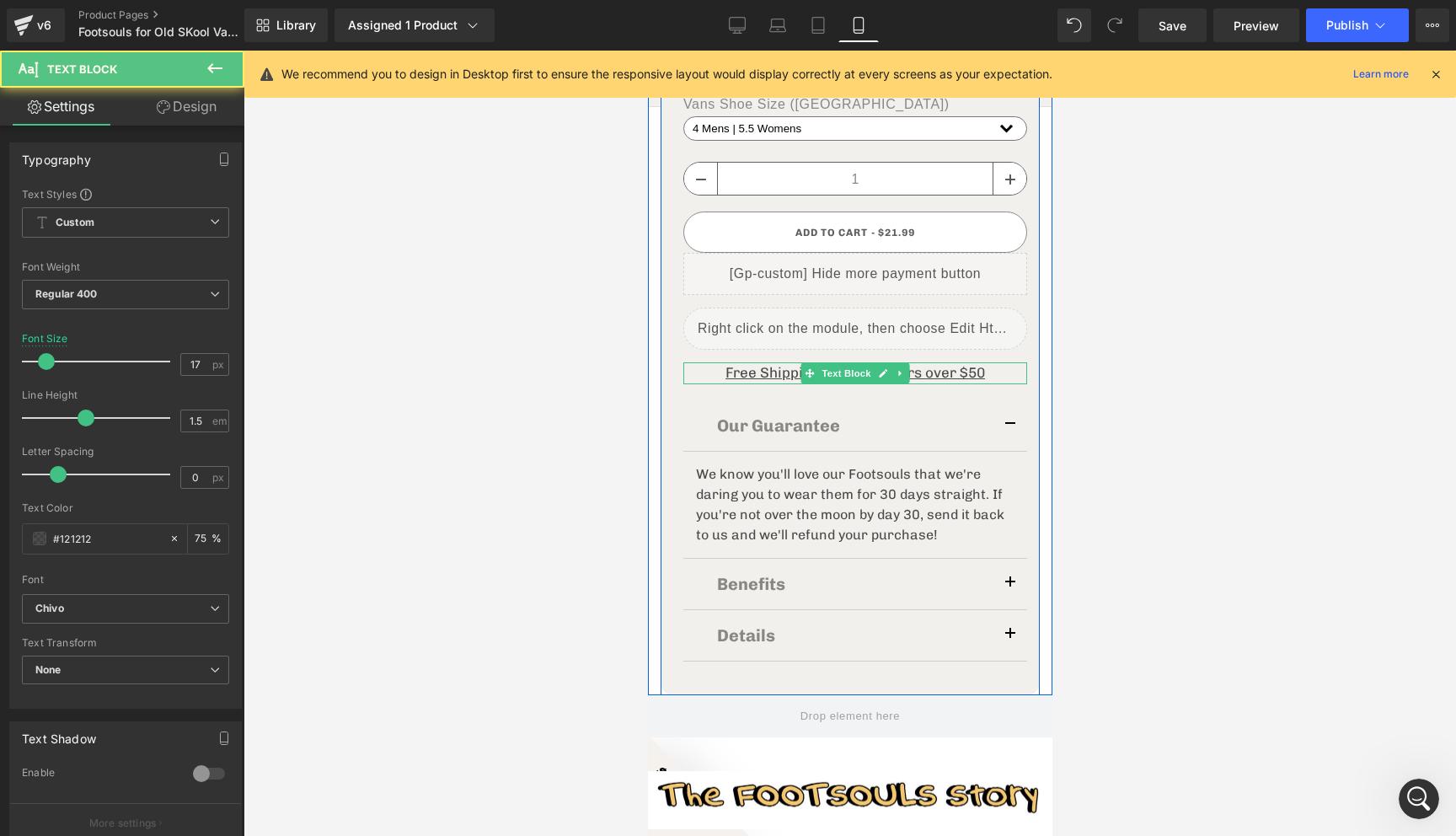
click at [968, 374] on u "Free Shipping on USA orders over $50" at bounding box center [855, 371] width 260 height 16
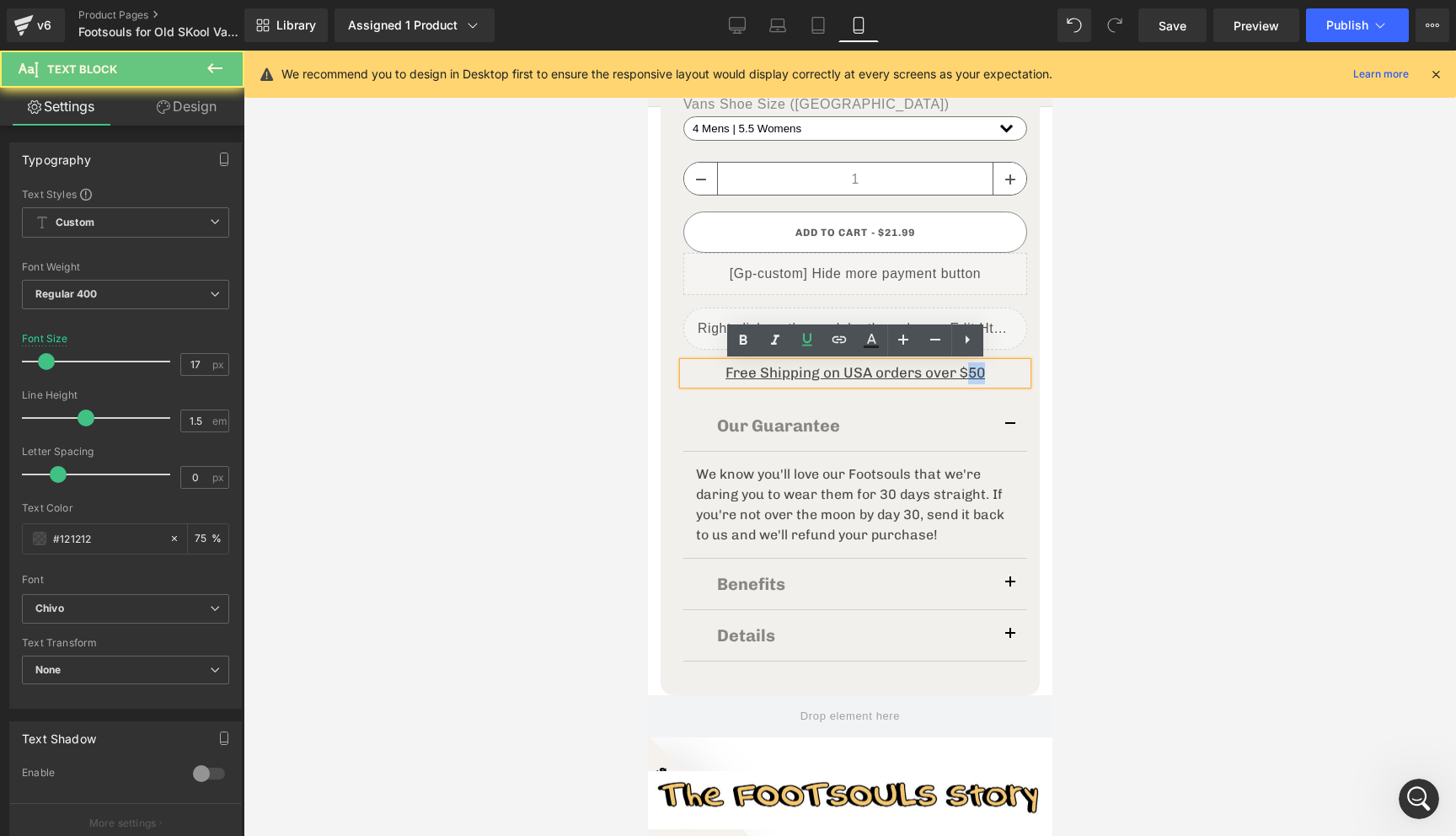
drag, startPoint x: 966, startPoint y: 372, endPoint x: 1003, endPoint y: 372, distance: 37.0
click at [1003, 372] on p "Free Shipping on USA orders over $50" at bounding box center [855, 372] width 343 height 22
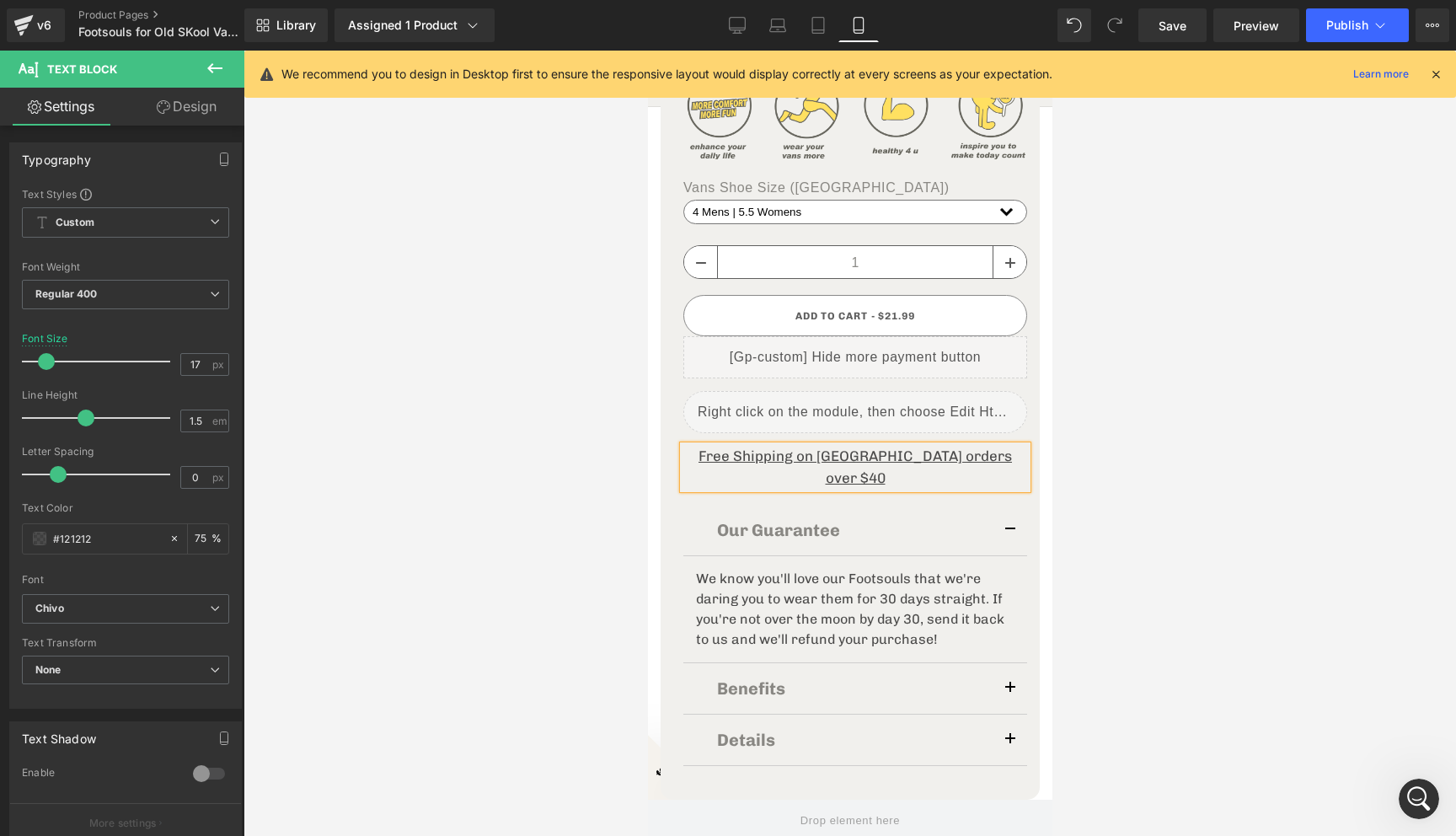
scroll to position [689, 0]
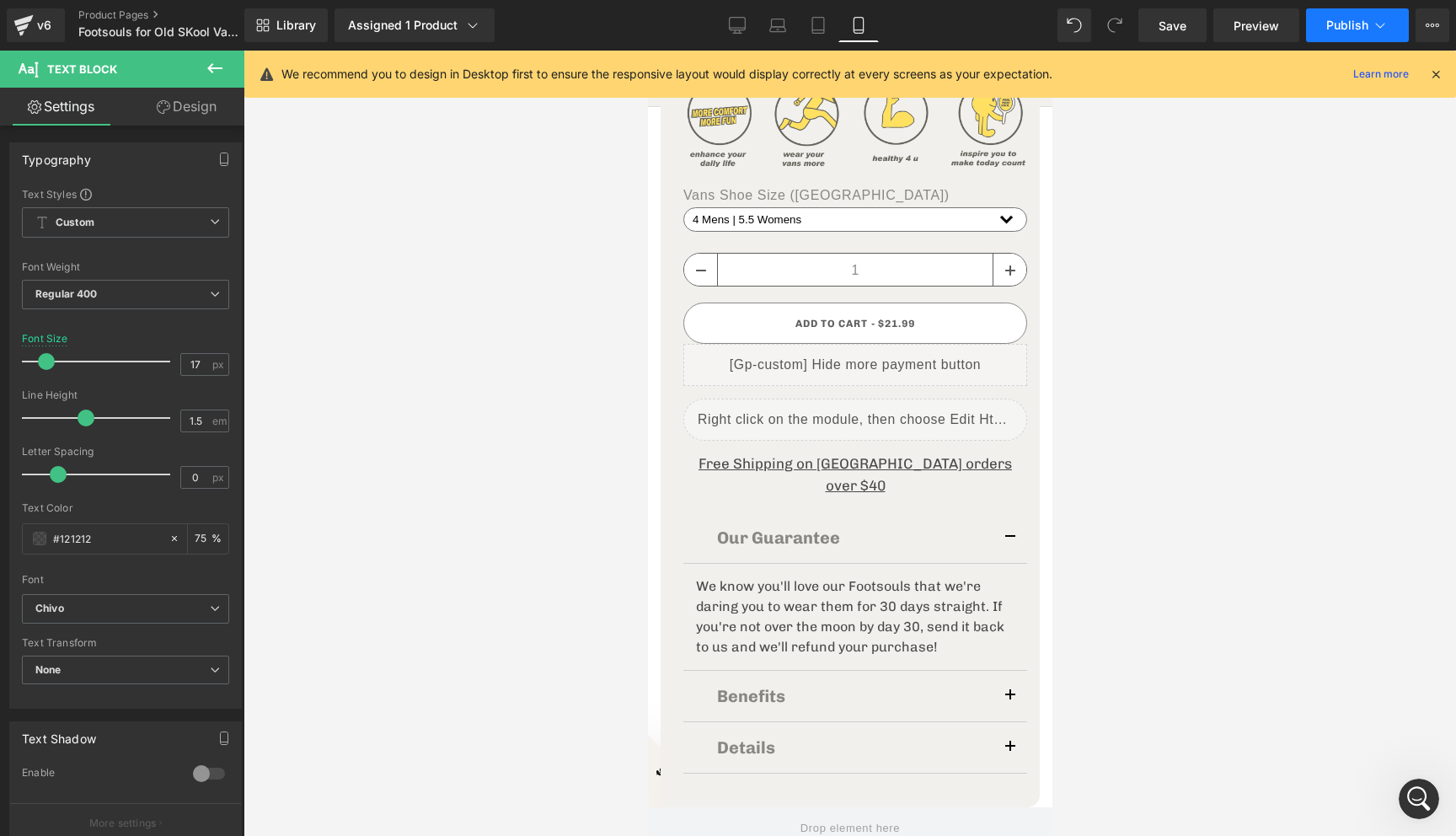
click at [1370, 22] on button "Publish" at bounding box center [1357, 25] width 103 height 34
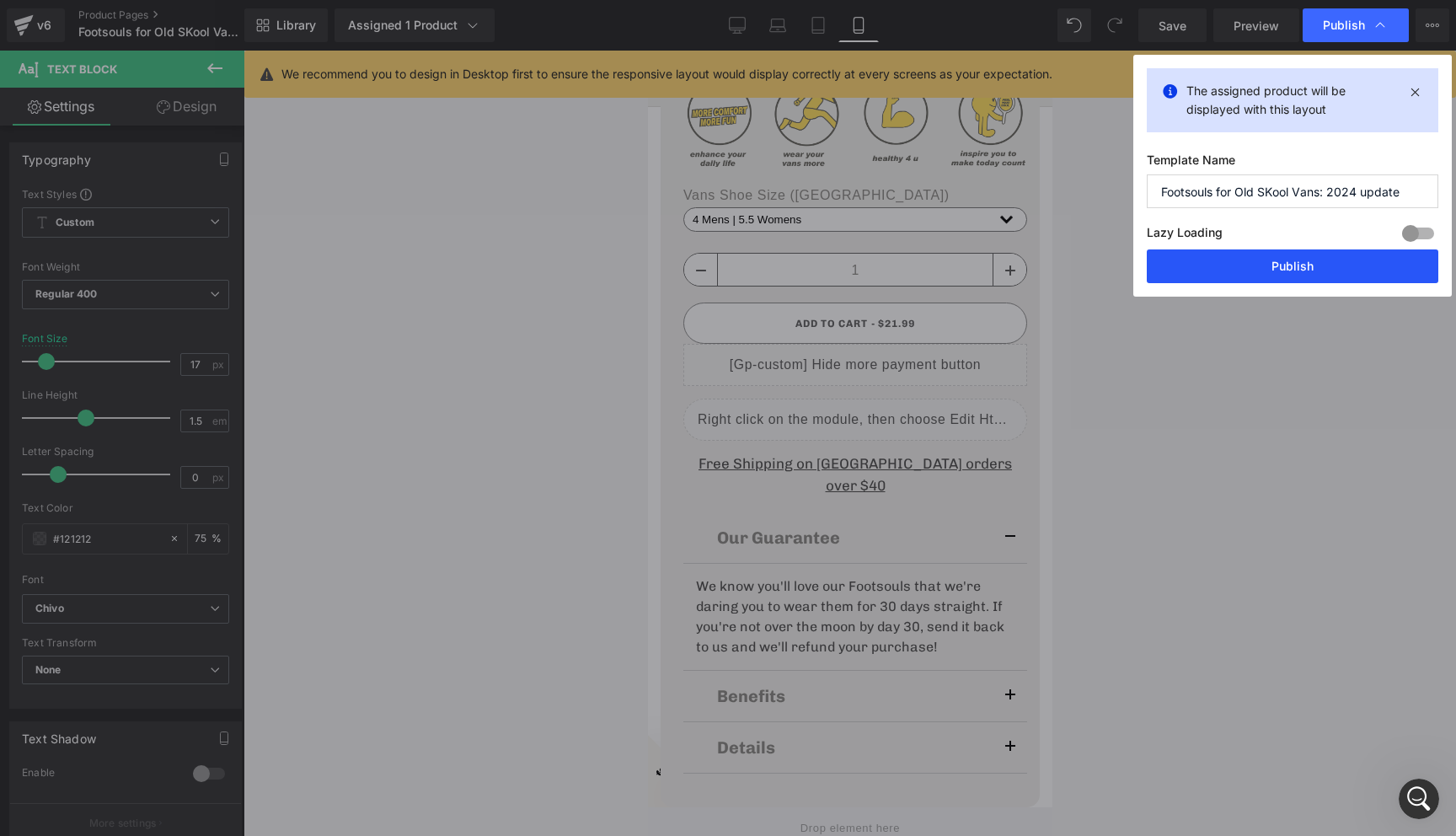
click at [1353, 268] on button "Publish" at bounding box center [1292, 266] width 292 height 34
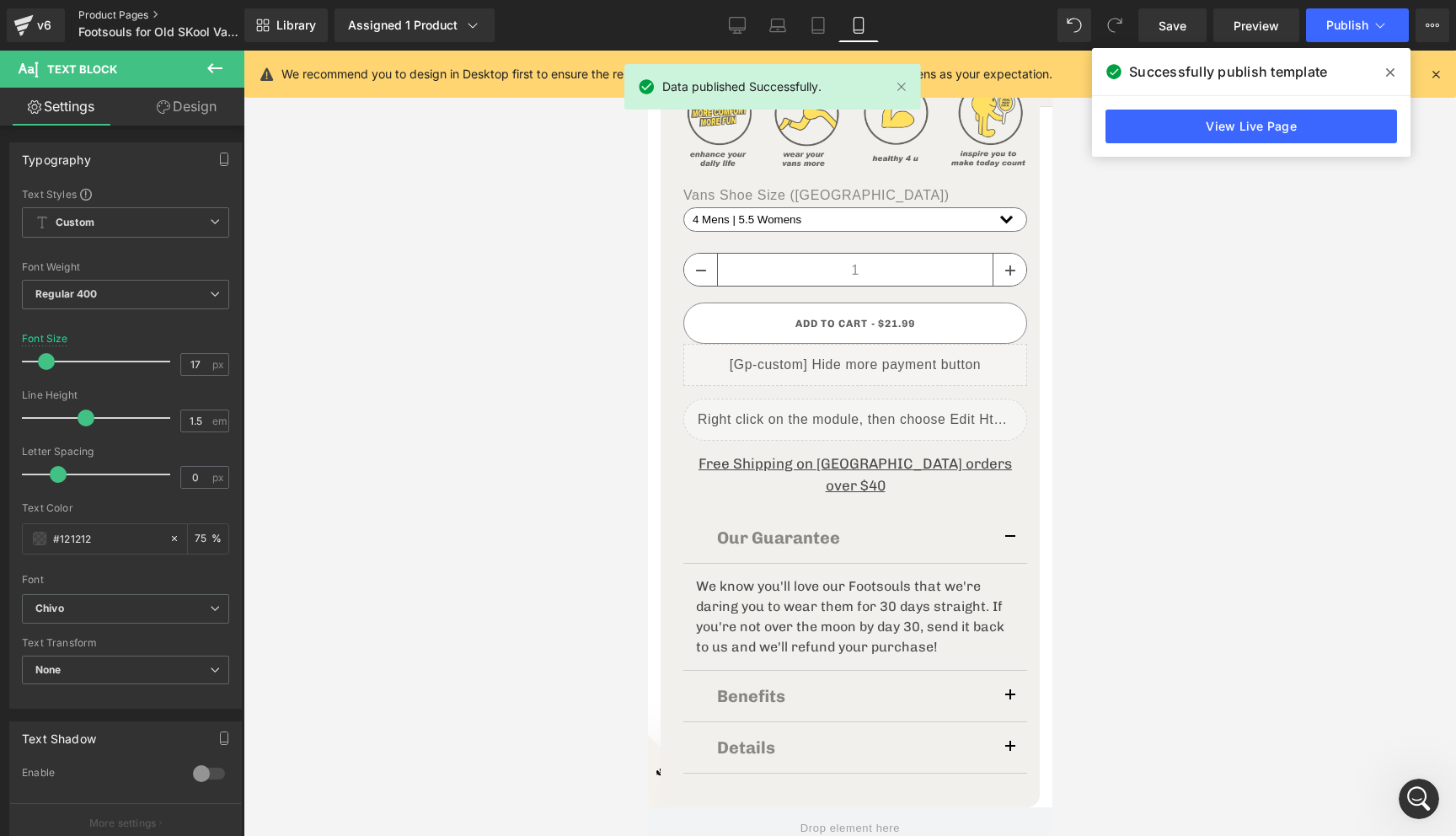
click at [99, 11] on link "Product Pages" at bounding box center [176, 16] width 194 height 14
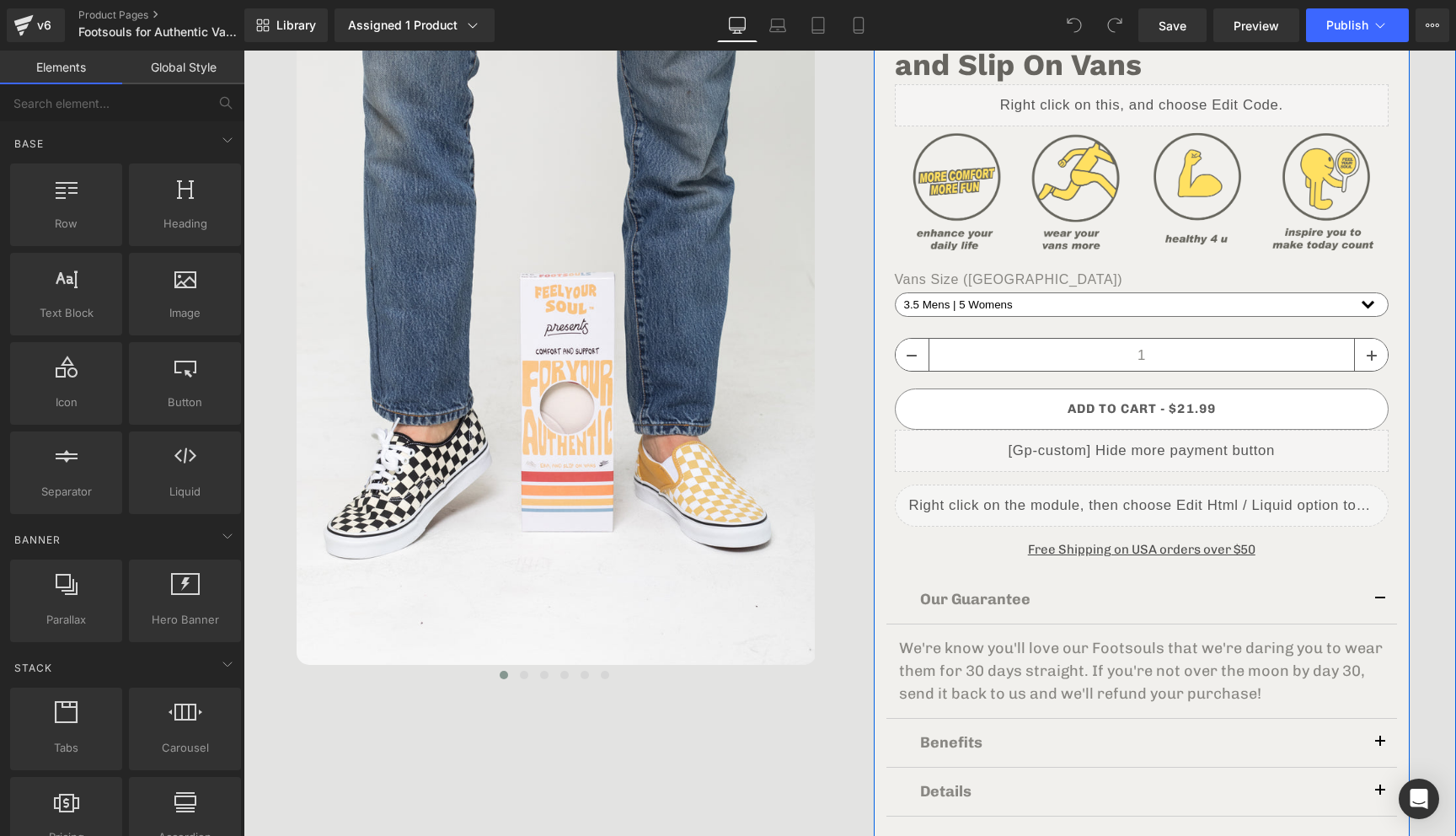
scroll to position [306, 0]
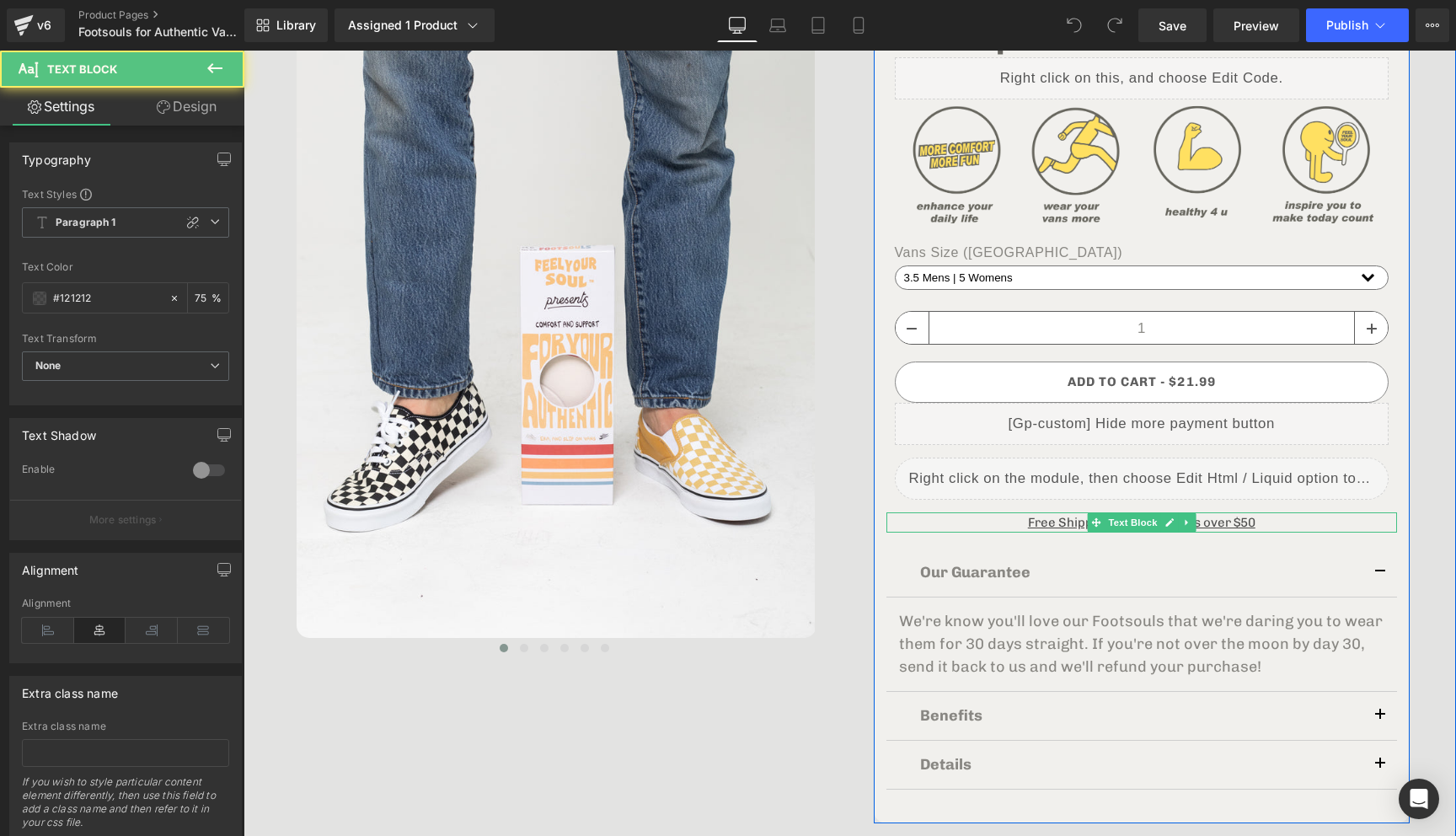
click at [1251, 526] on u "Free Shipping on USA orders over $50" at bounding box center [1142, 523] width 228 height 16
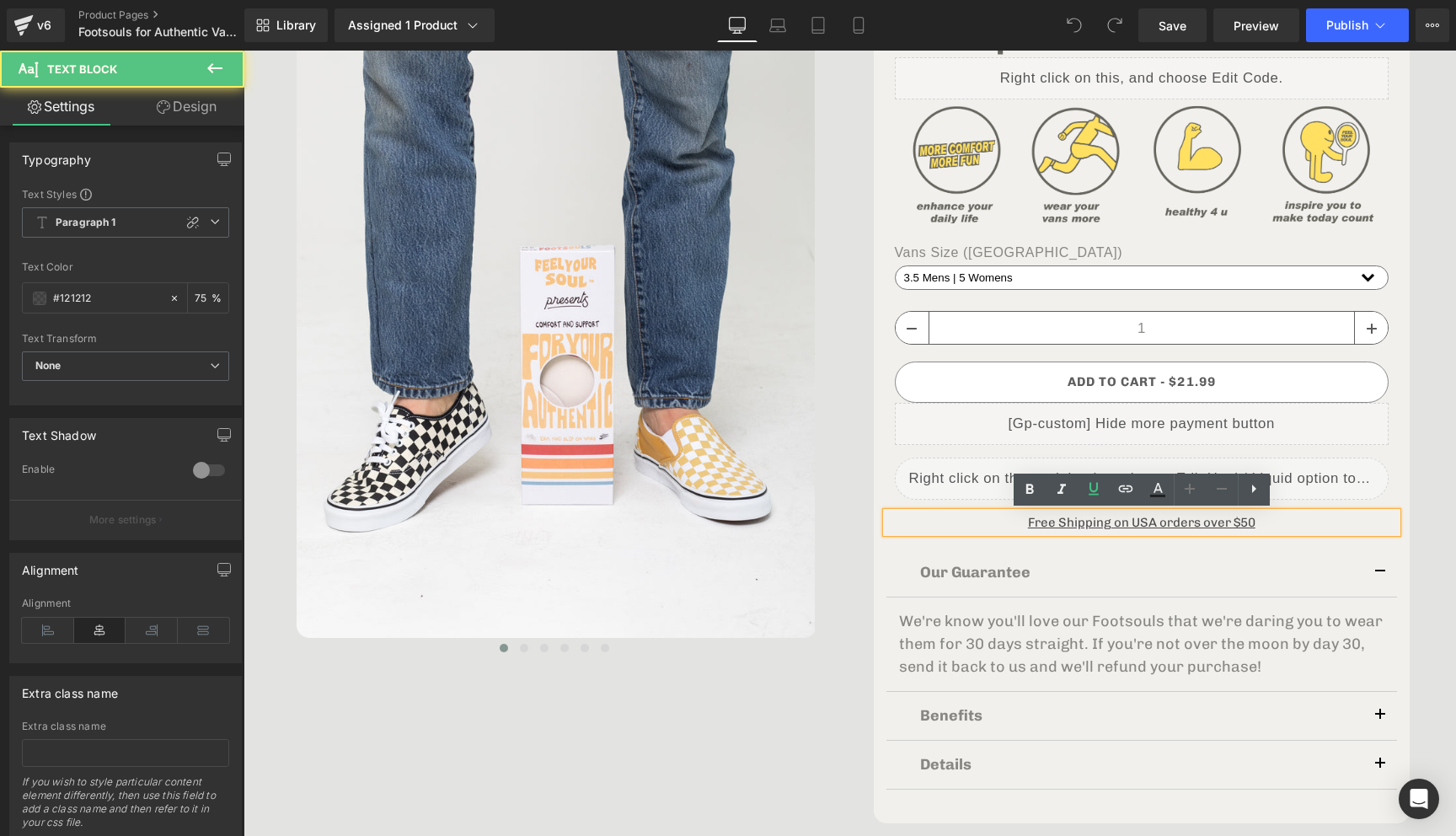
click at [1246, 524] on u "Free Shipping on USA orders over $50" at bounding box center [1142, 523] width 228 height 16
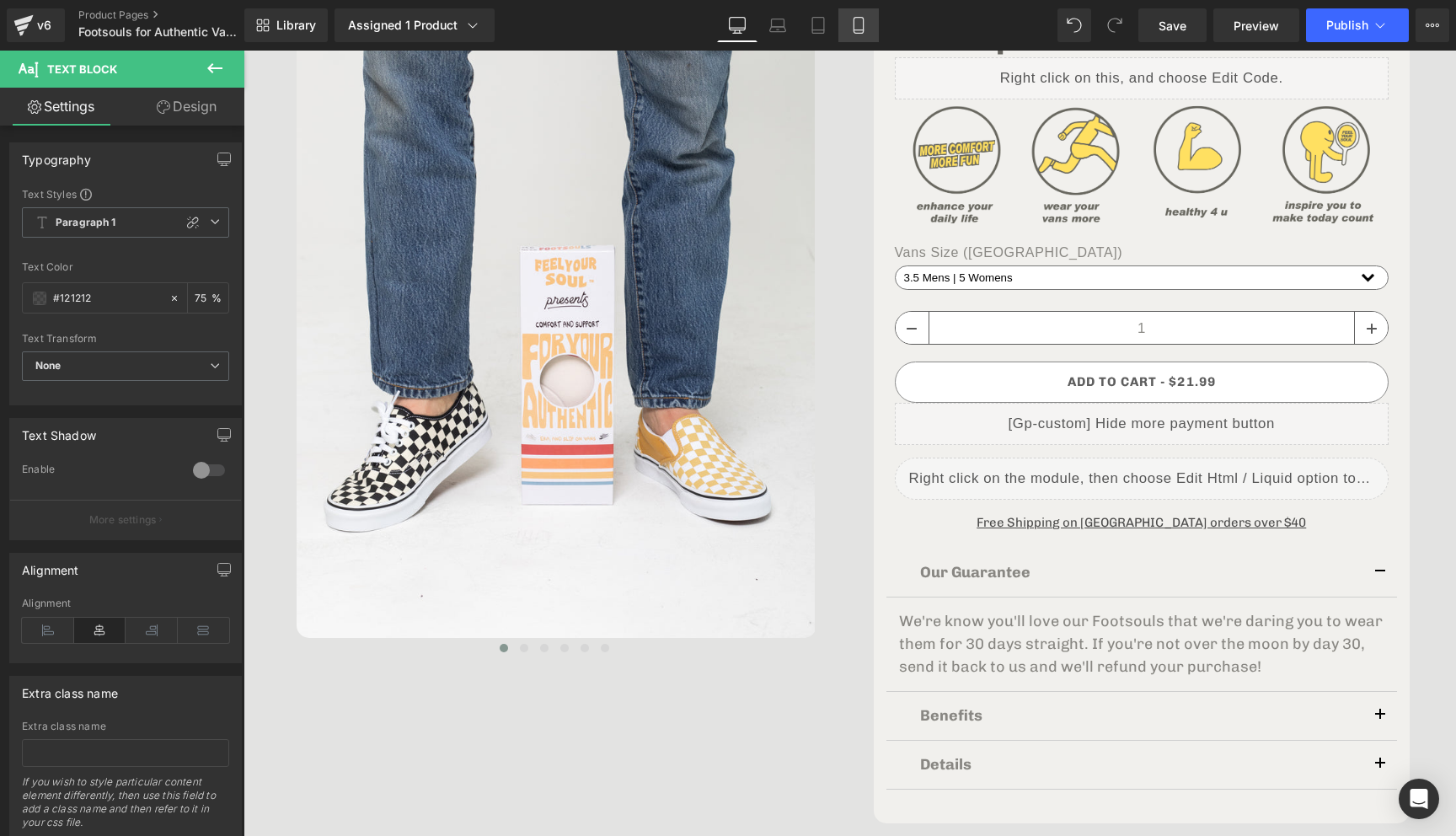
click at [870, 20] on link "Mobile" at bounding box center [858, 25] width 41 height 34
type input "75"
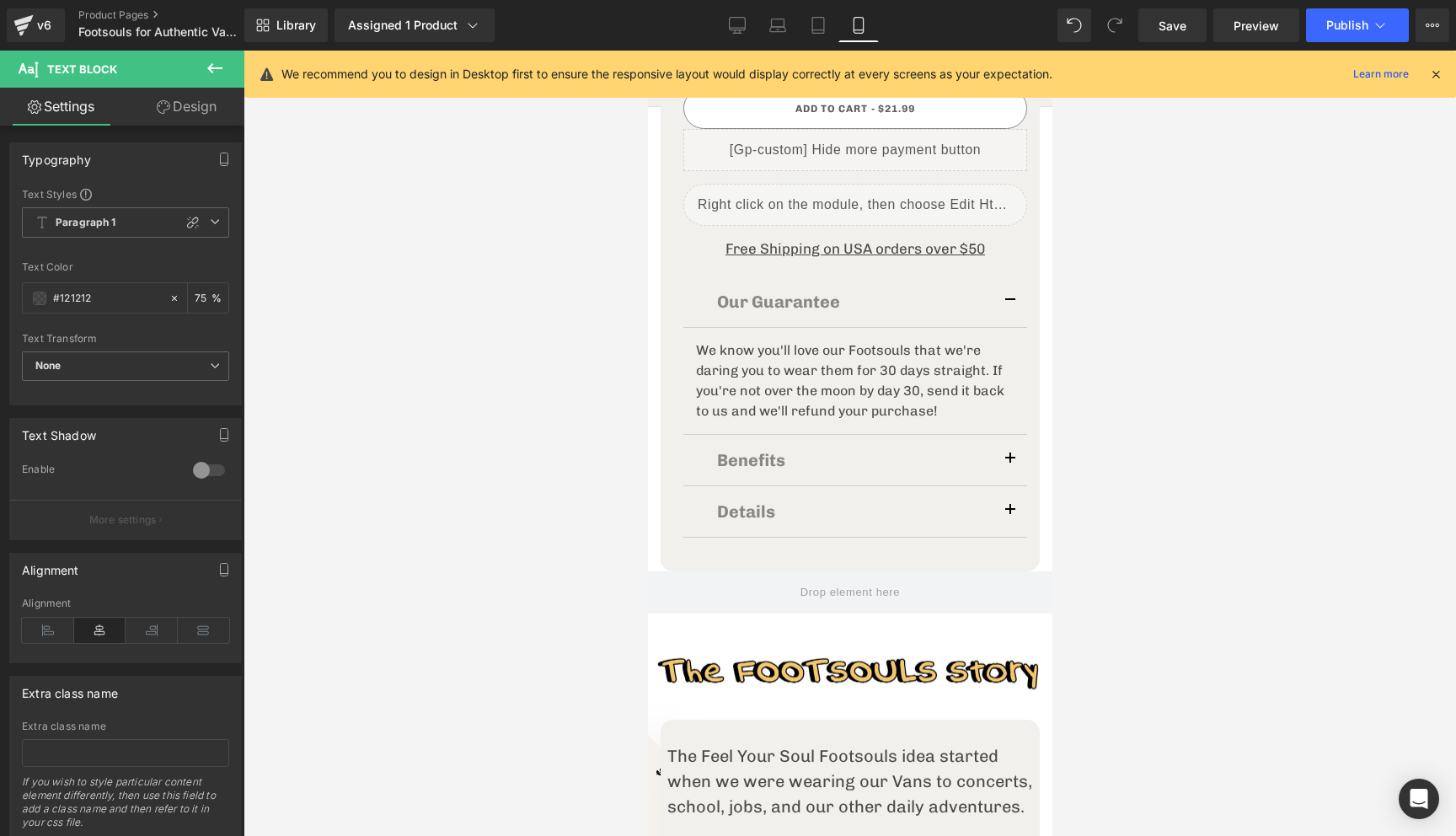
scroll to position [884, 0]
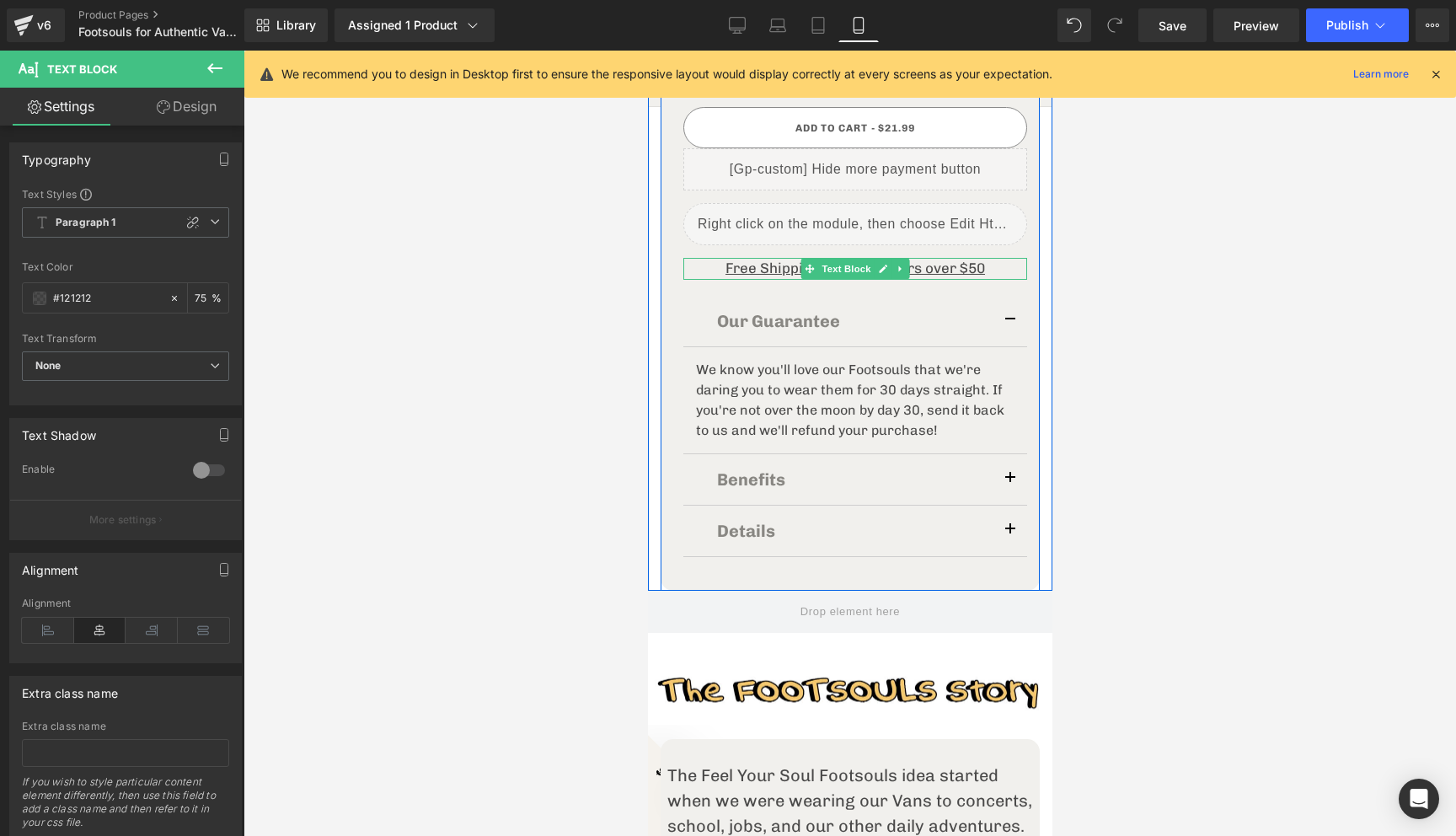
click at [975, 266] on u "Free Shipping on USA orders over $50" at bounding box center [855, 268] width 260 height 16
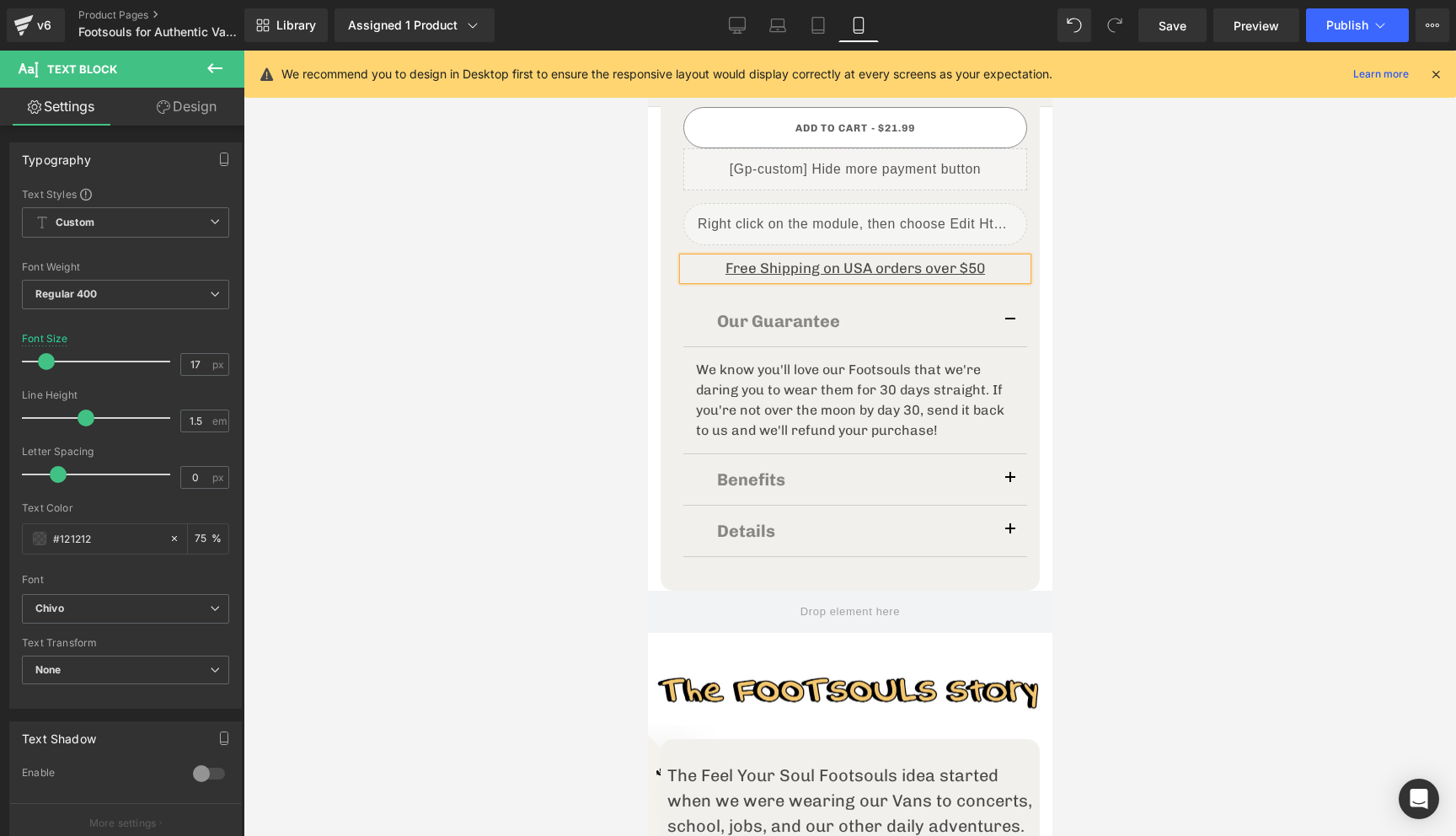
click at [974, 270] on u "Free Shipping on USA orders over $50" at bounding box center [855, 268] width 260 height 16
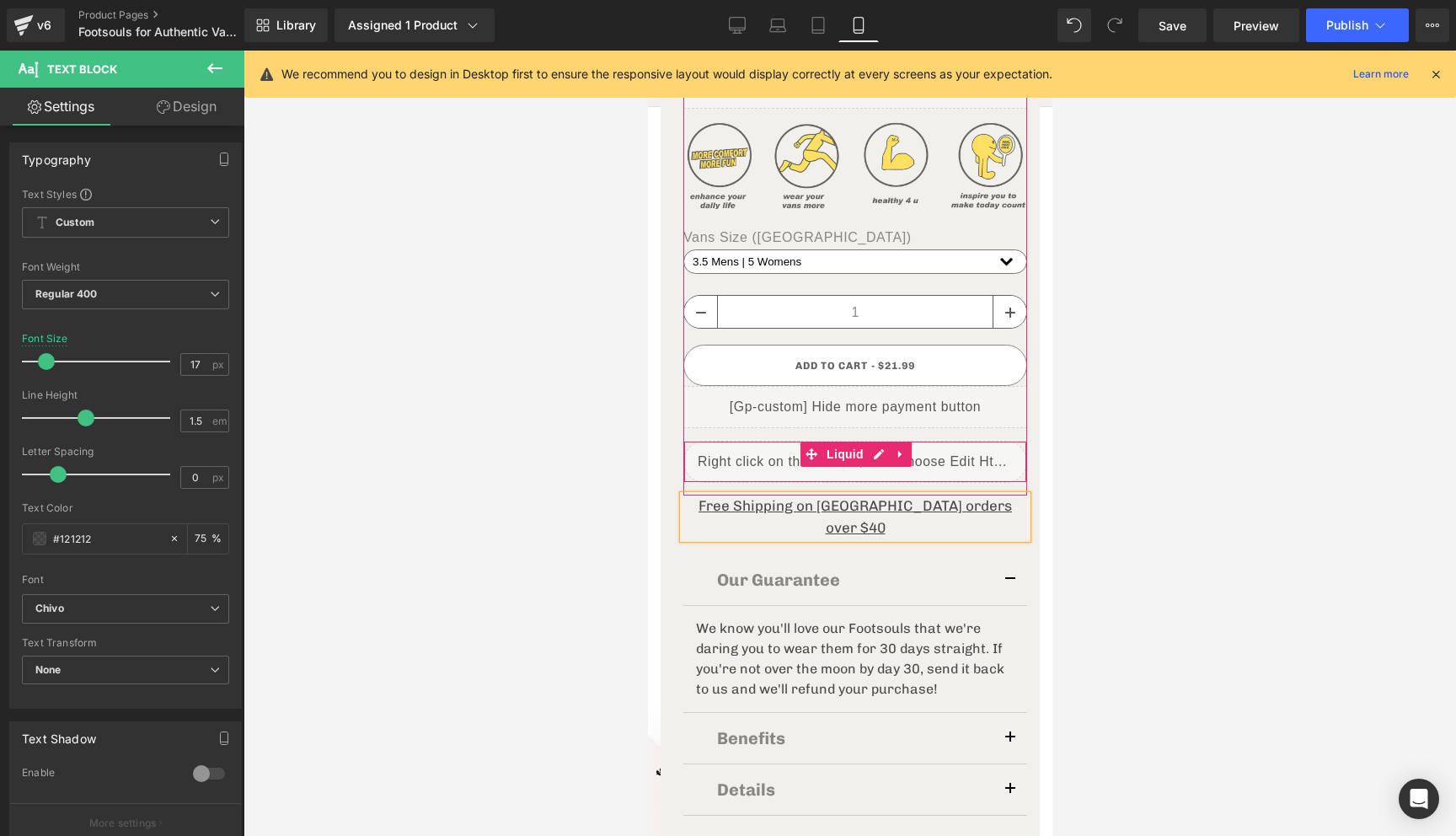
scroll to position [619, 0]
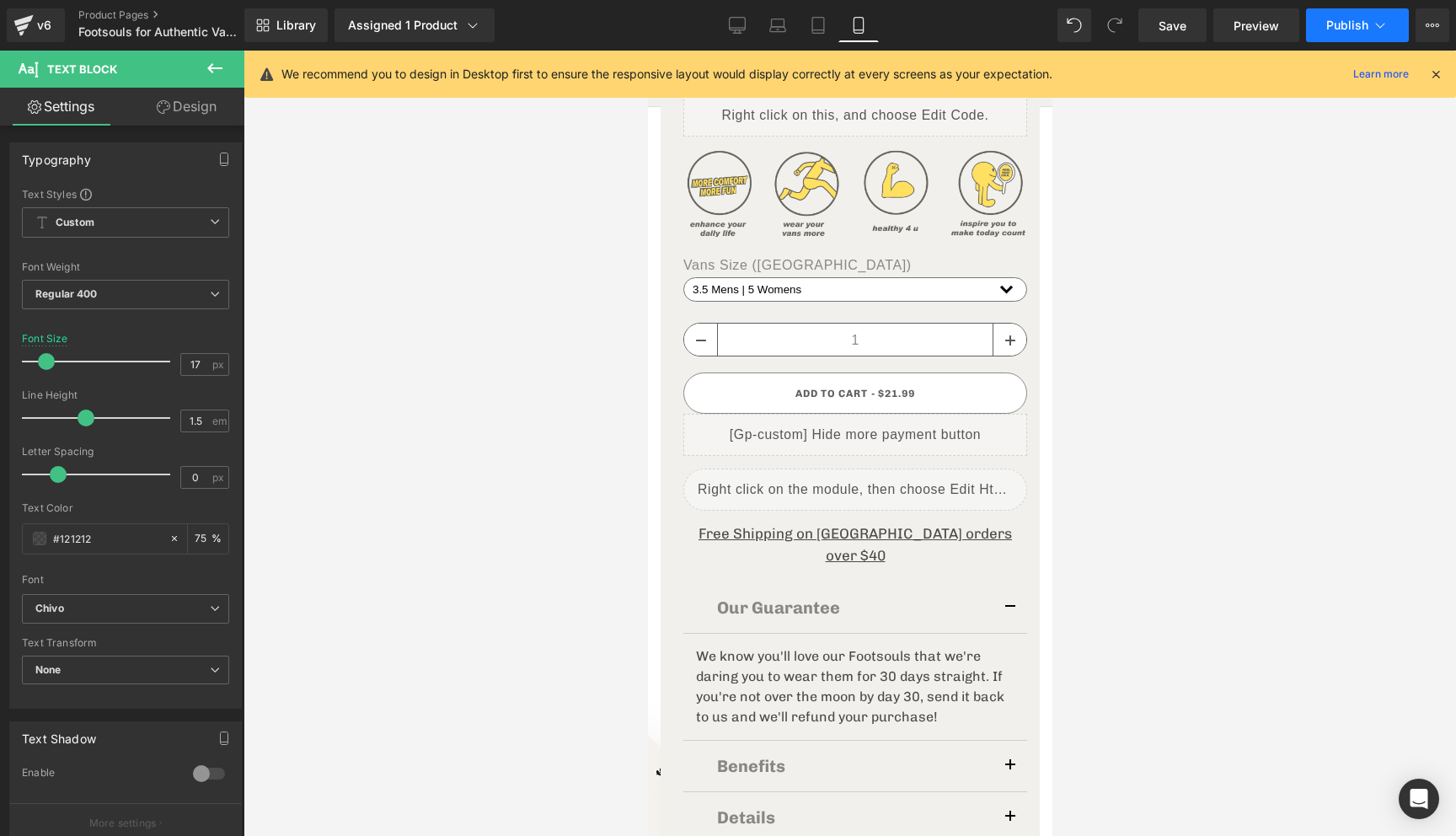
click at [1362, 29] on span "Publish" at bounding box center [1346, 25] width 42 height 14
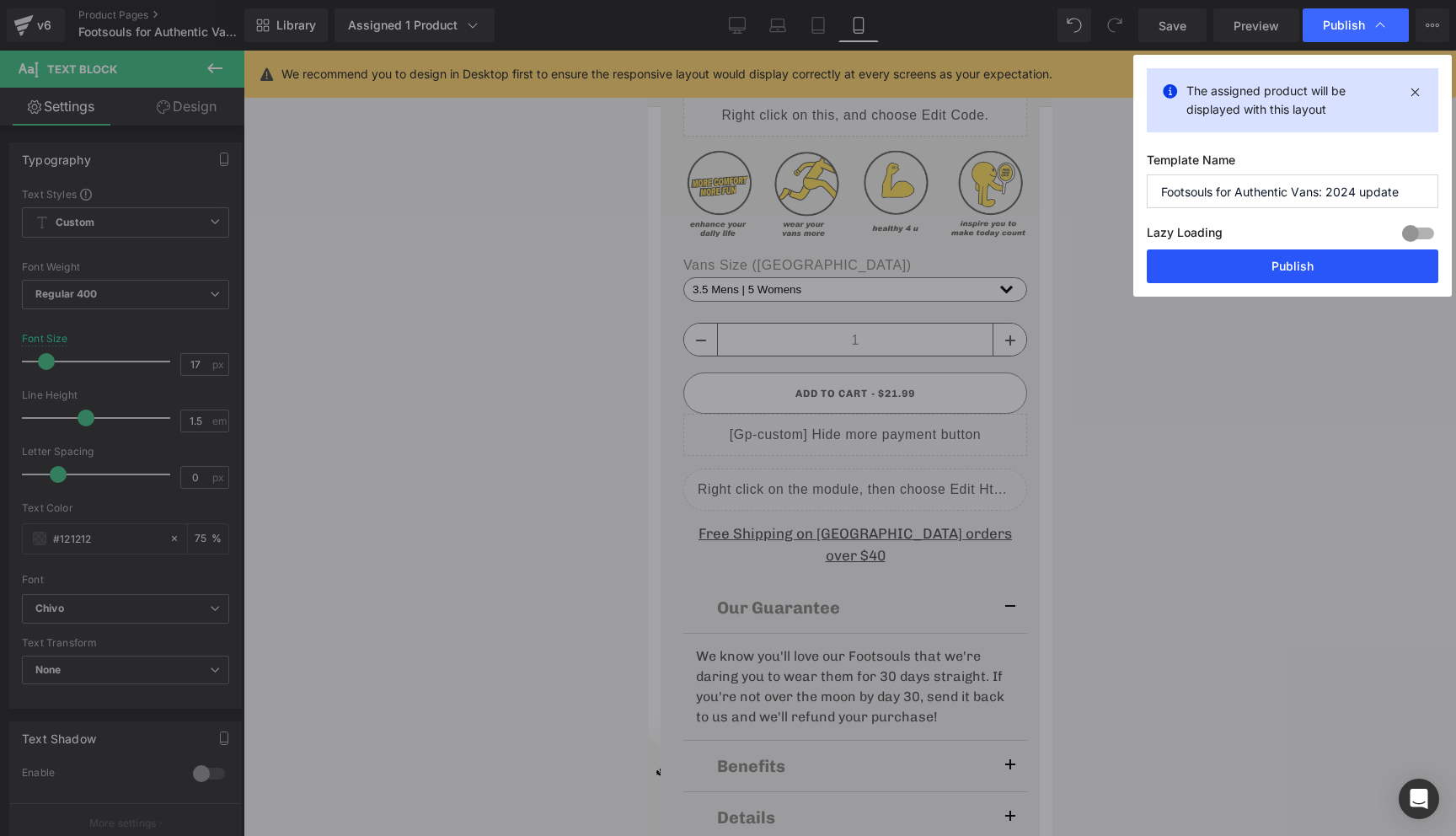
click at [1253, 255] on button "Publish" at bounding box center [1292, 266] width 292 height 34
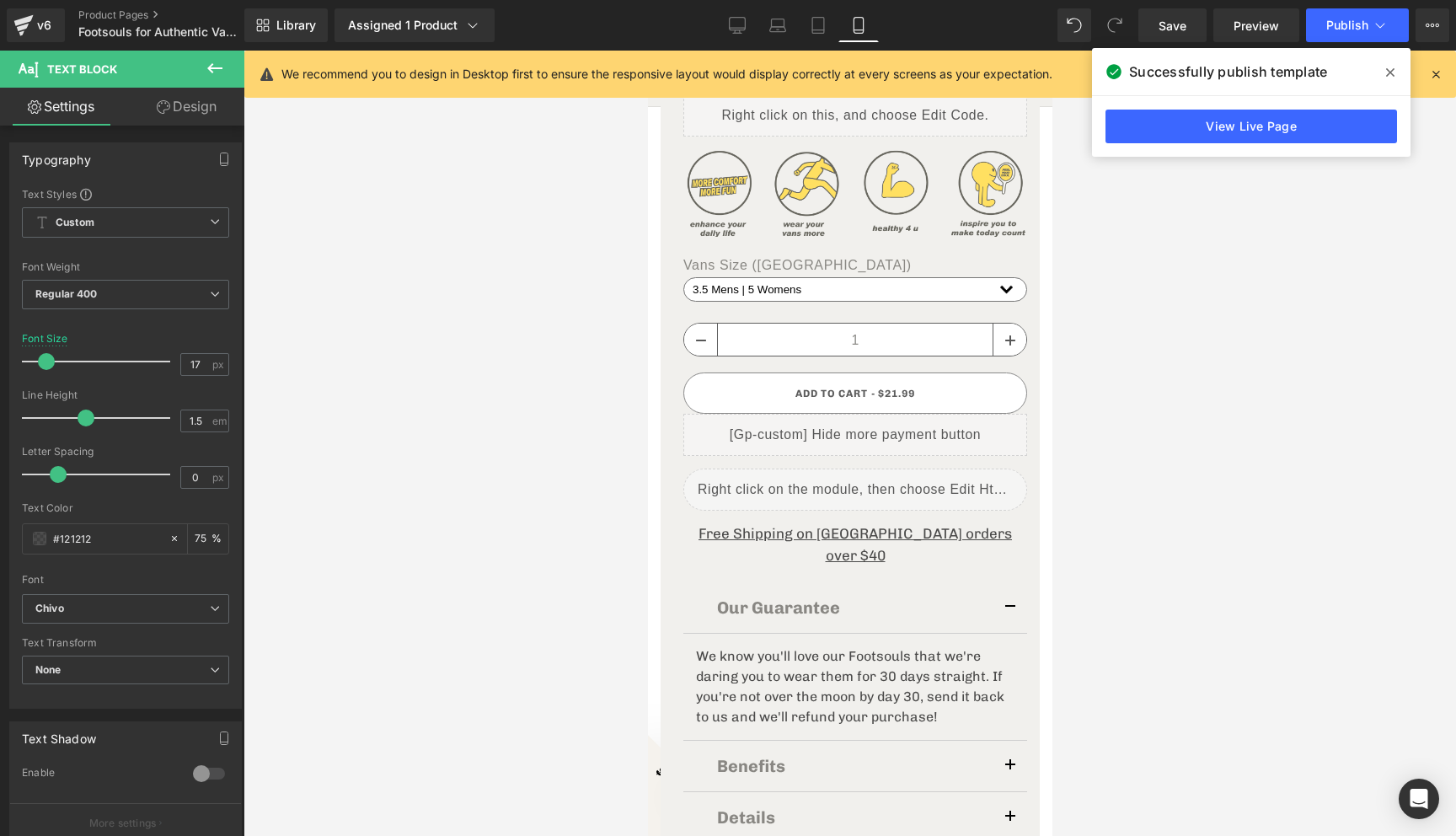
click at [1393, 72] on icon at bounding box center [1390, 73] width 9 height 14
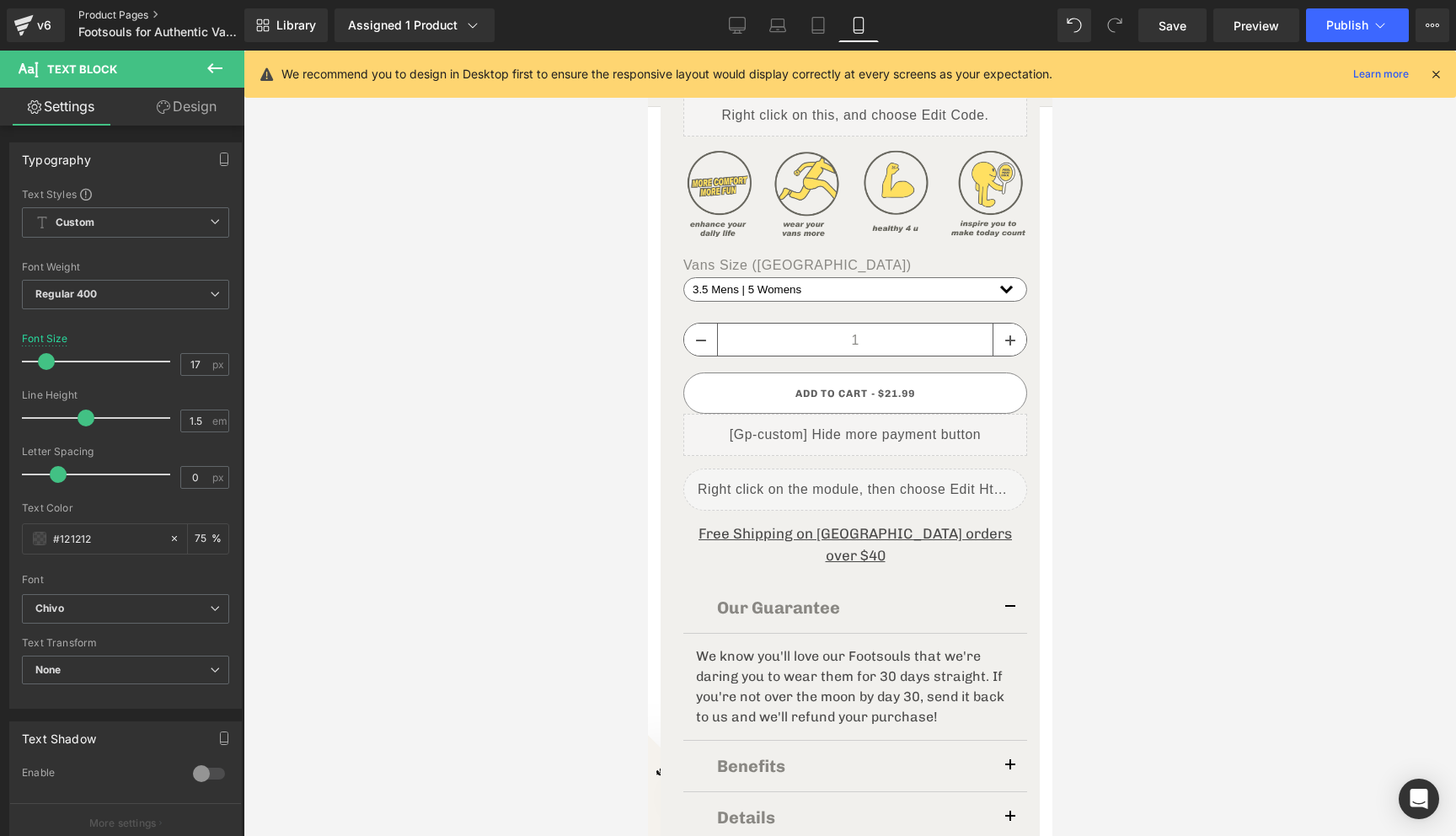
click at [112, 10] on link "Product Pages" at bounding box center [176, 16] width 194 height 14
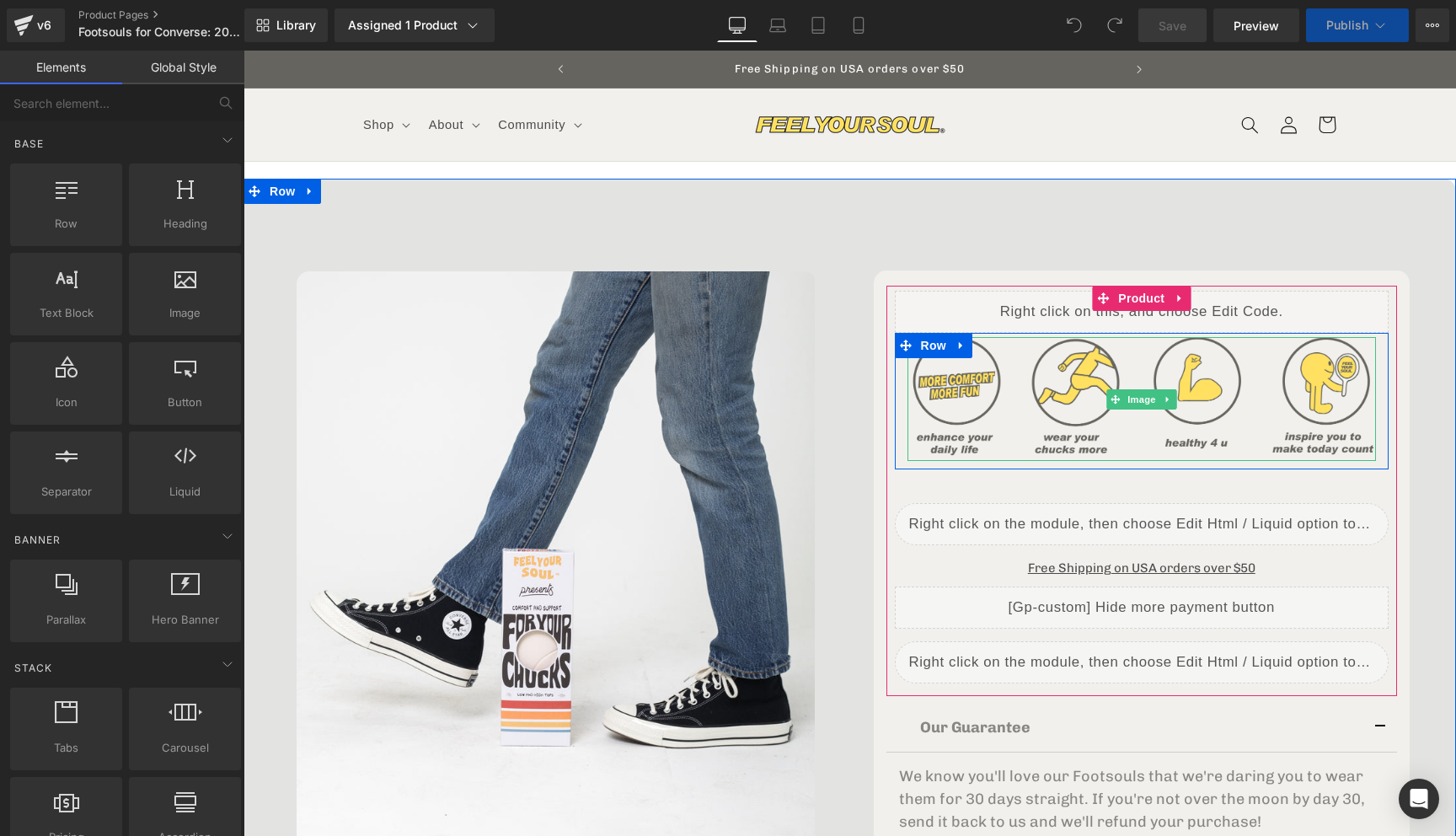
select select "3.5 Mens | 5.5 Womens"
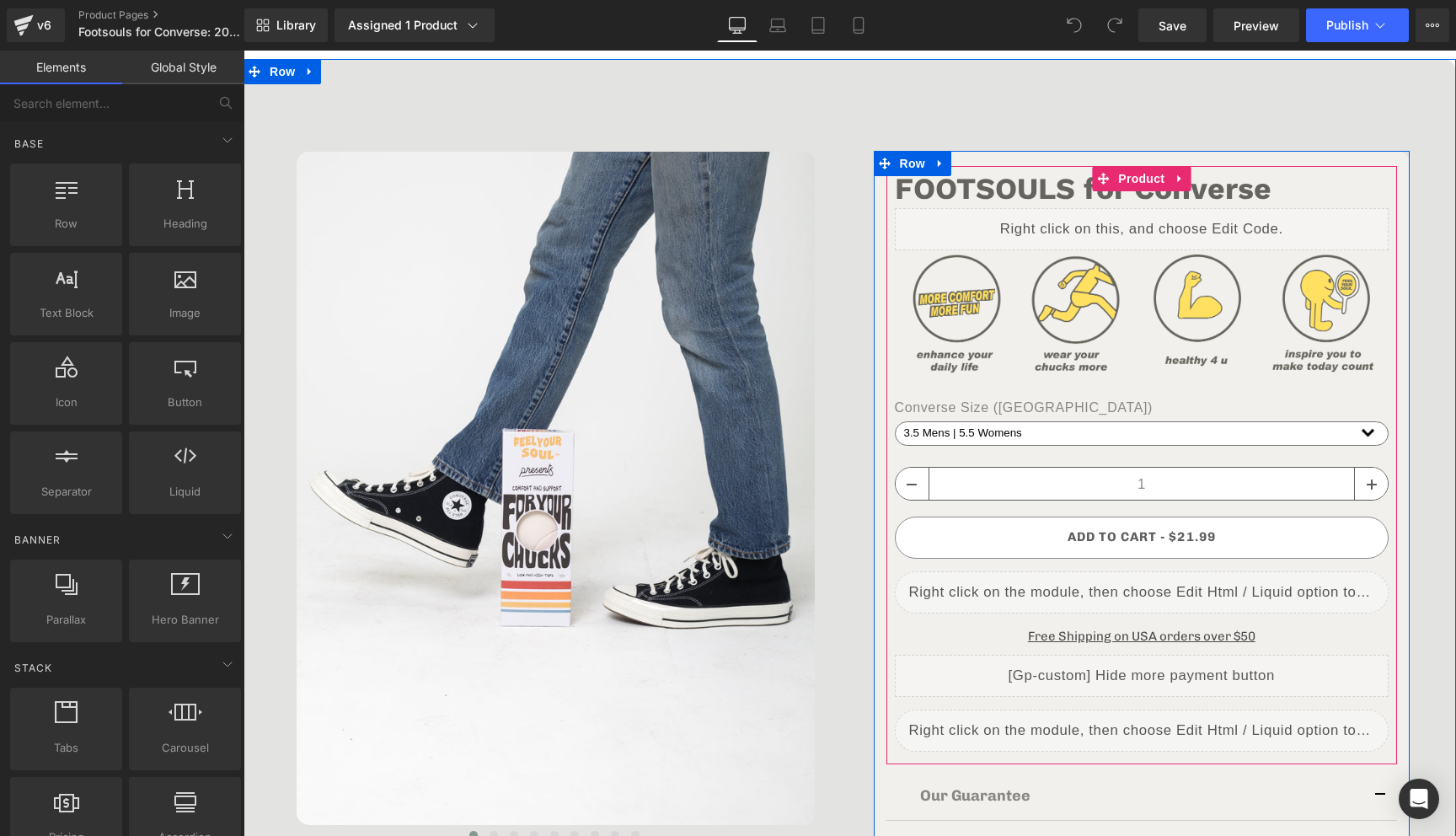
scroll to position [121, 0]
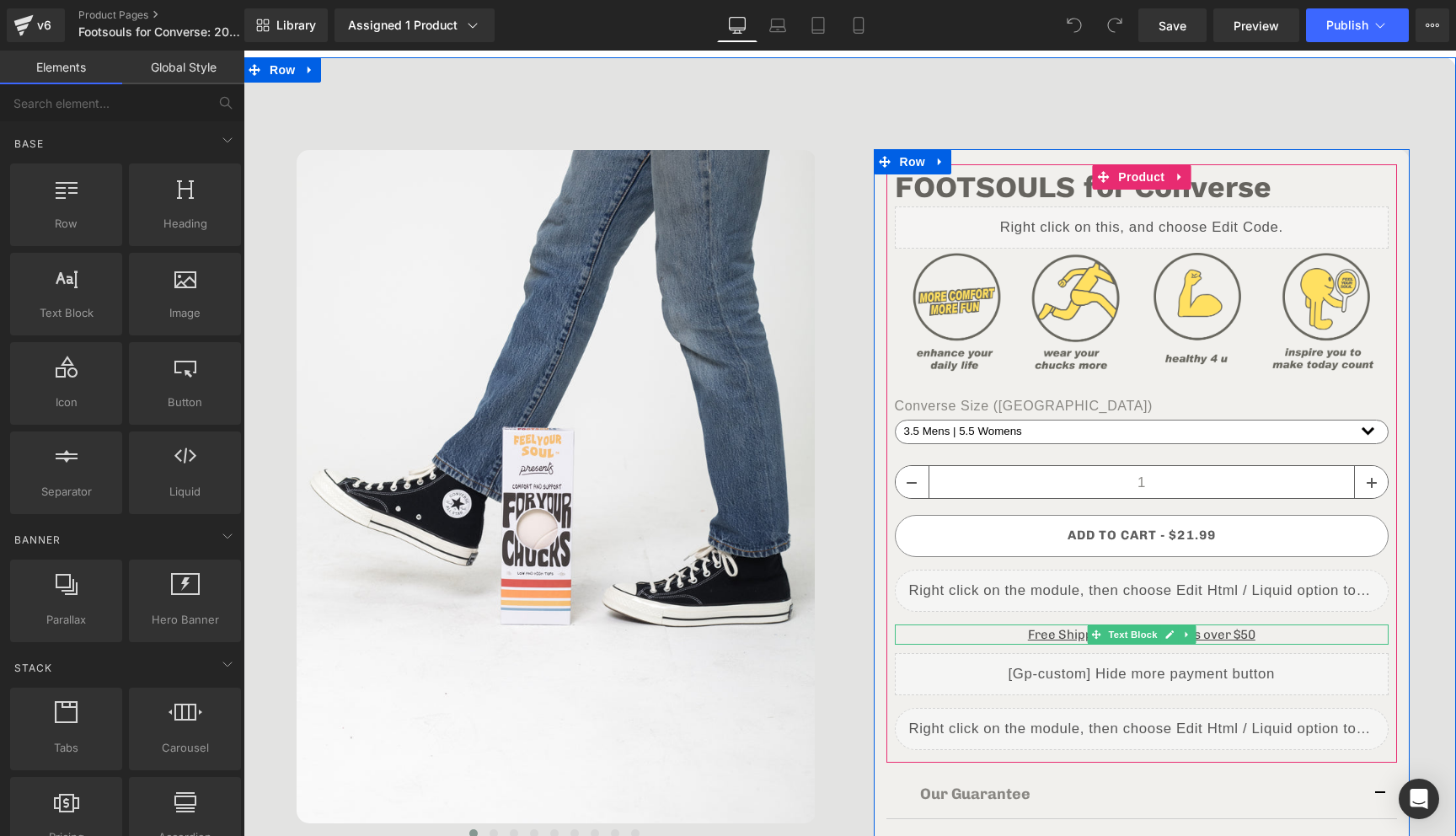
click at [1237, 632] on u "Free Shipping on USA orders over $50" at bounding box center [1142, 634] width 228 height 16
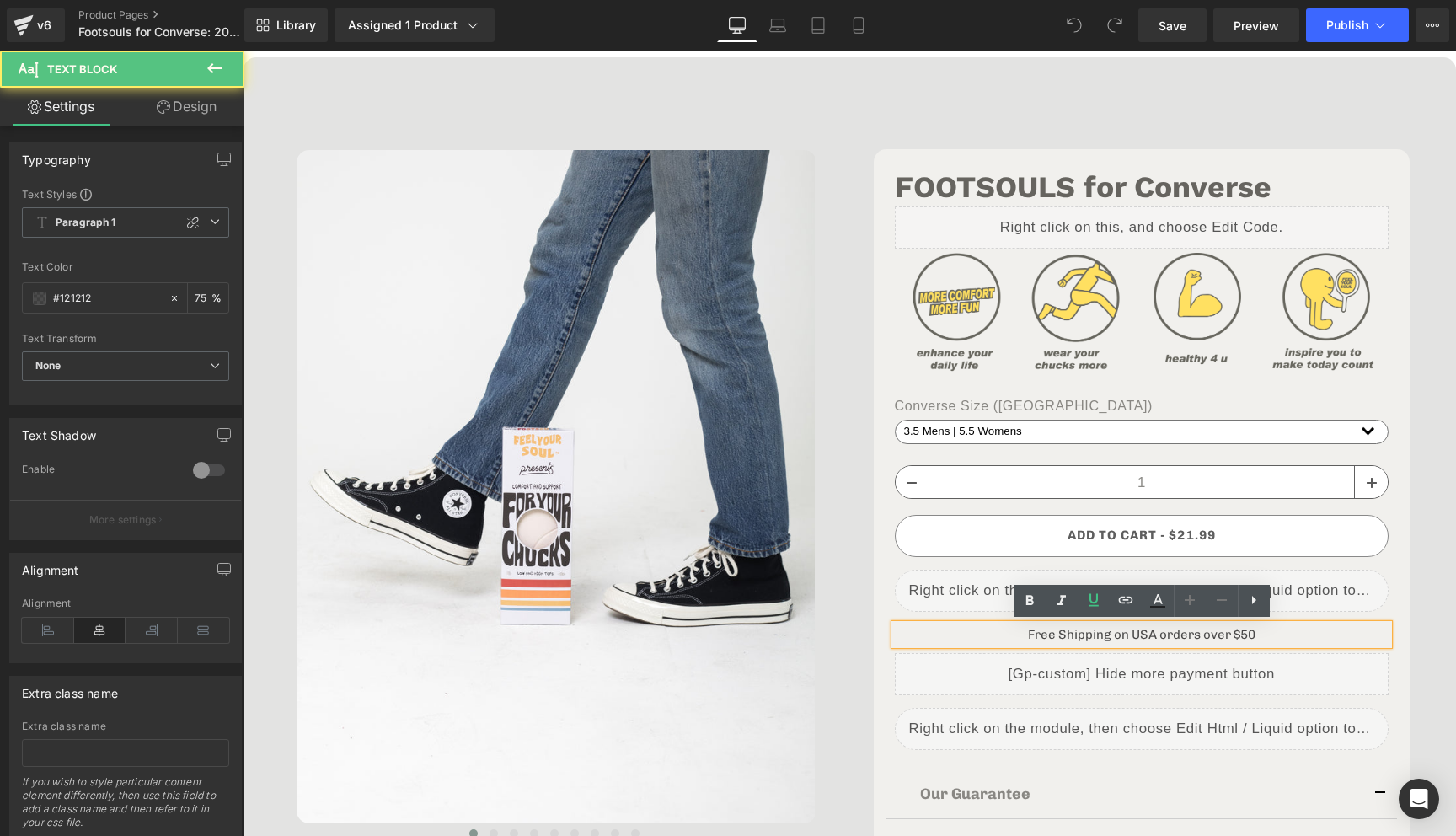
click at [1246, 632] on u "Free Shipping on USA orders over $50" at bounding box center [1142, 634] width 228 height 16
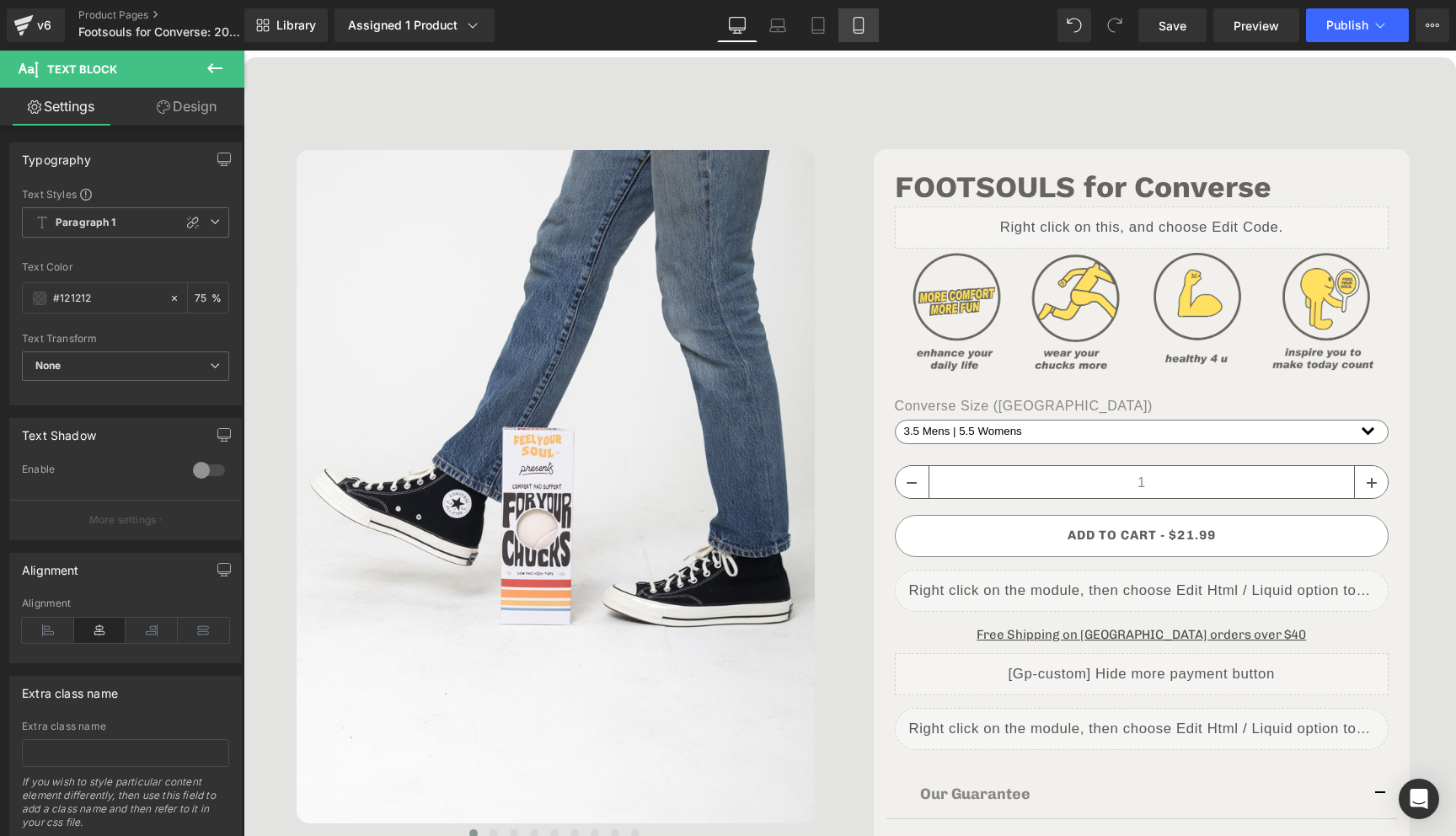
click at [871, 38] on link "Mobile" at bounding box center [858, 25] width 41 height 34
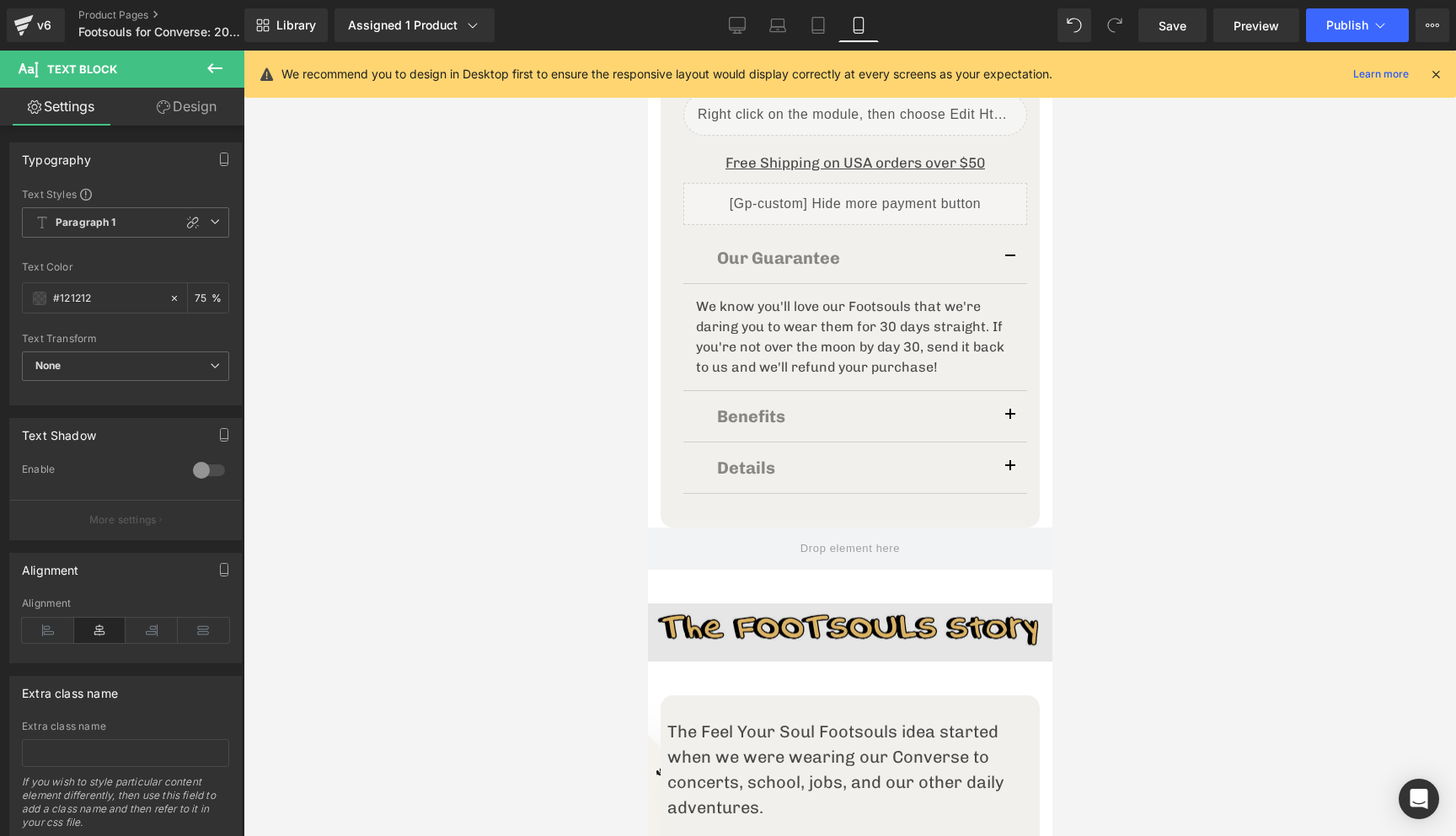
scroll to position [937, 0]
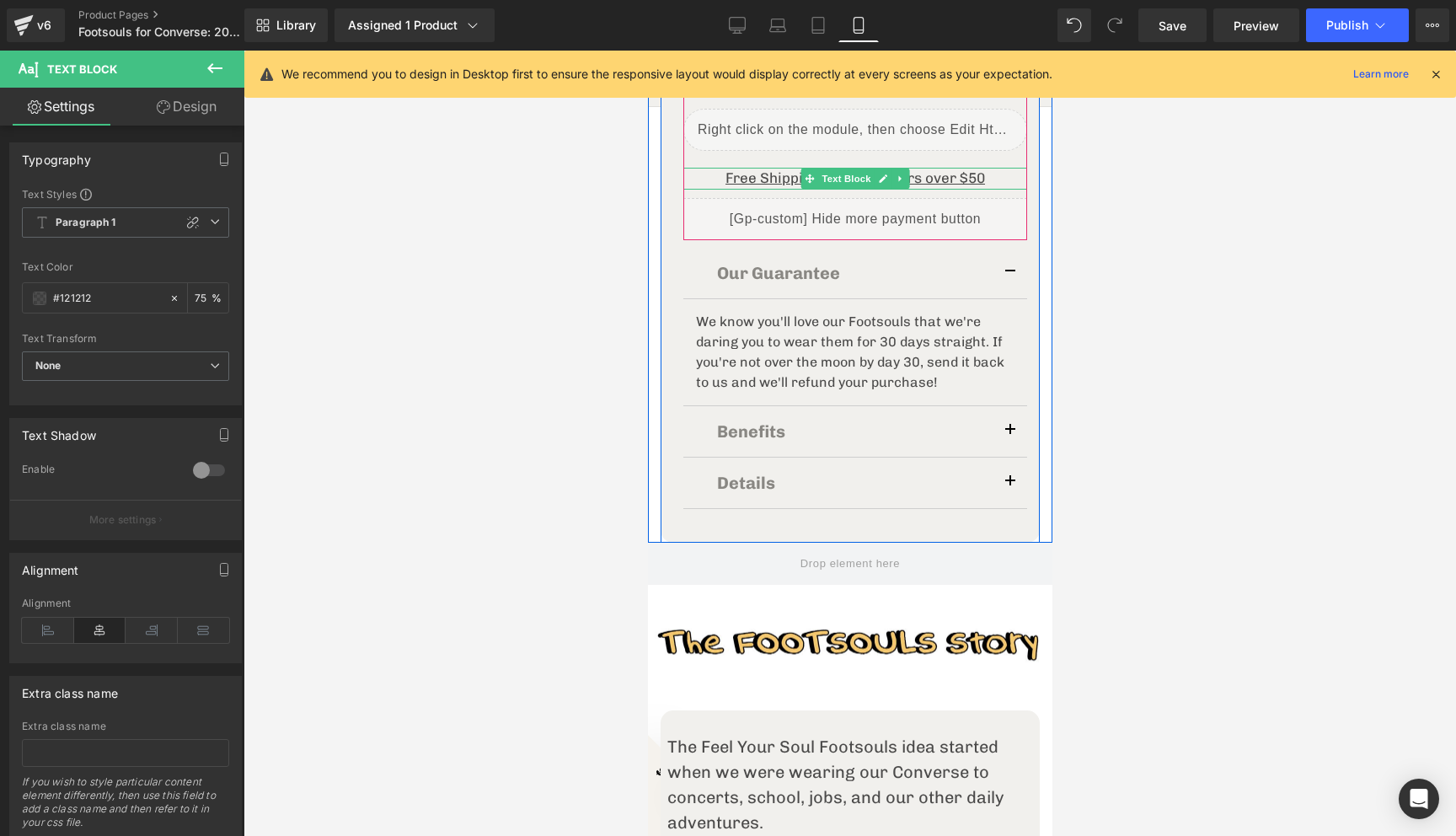
click at [975, 175] on u "Free Shipping on USA orders over $50" at bounding box center [855, 177] width 260 height 16
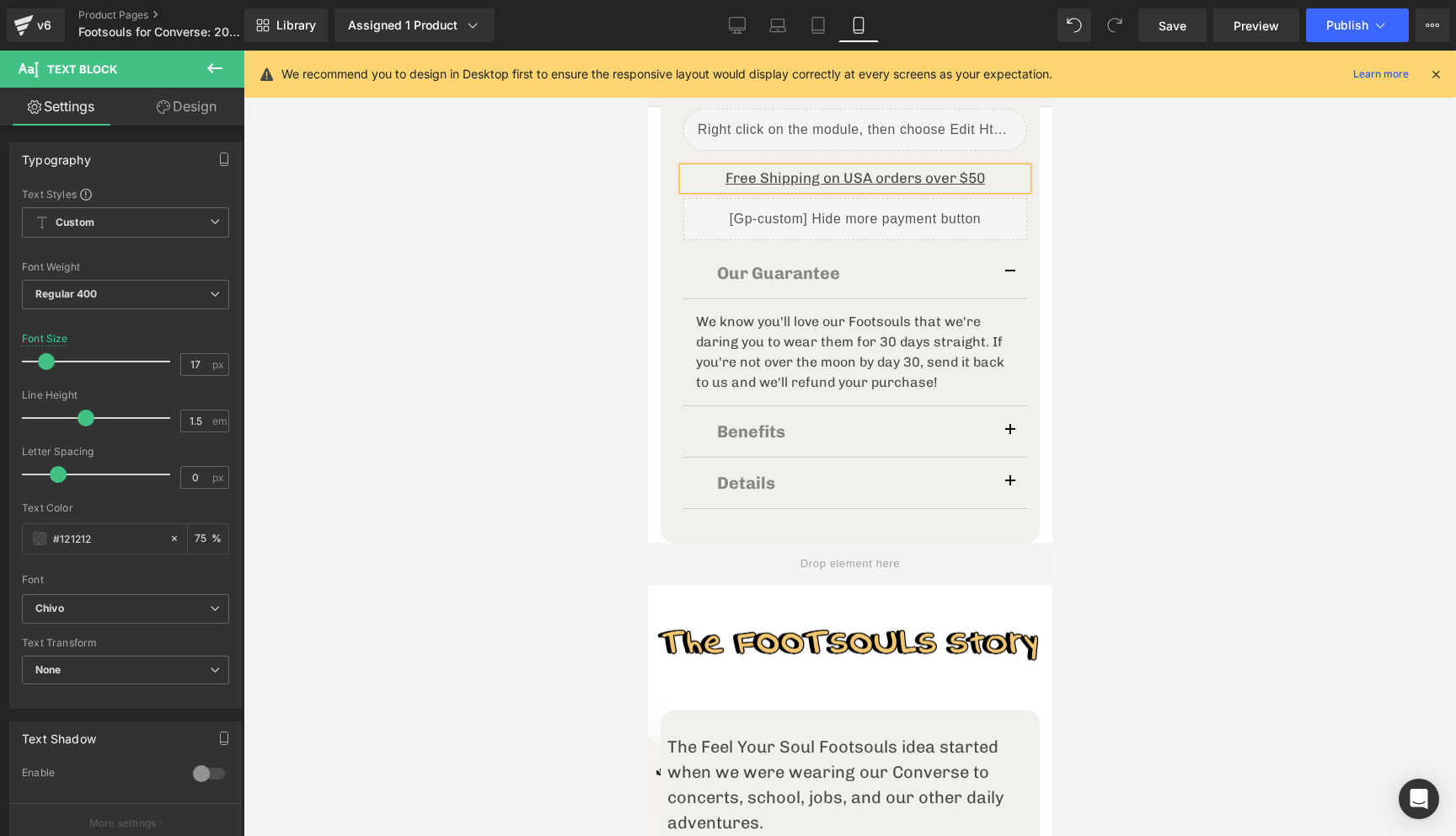
click at [970, 177] on u "Free Shipping on USA orders over $50" at bounding box center [855, 177] width 260 height 16
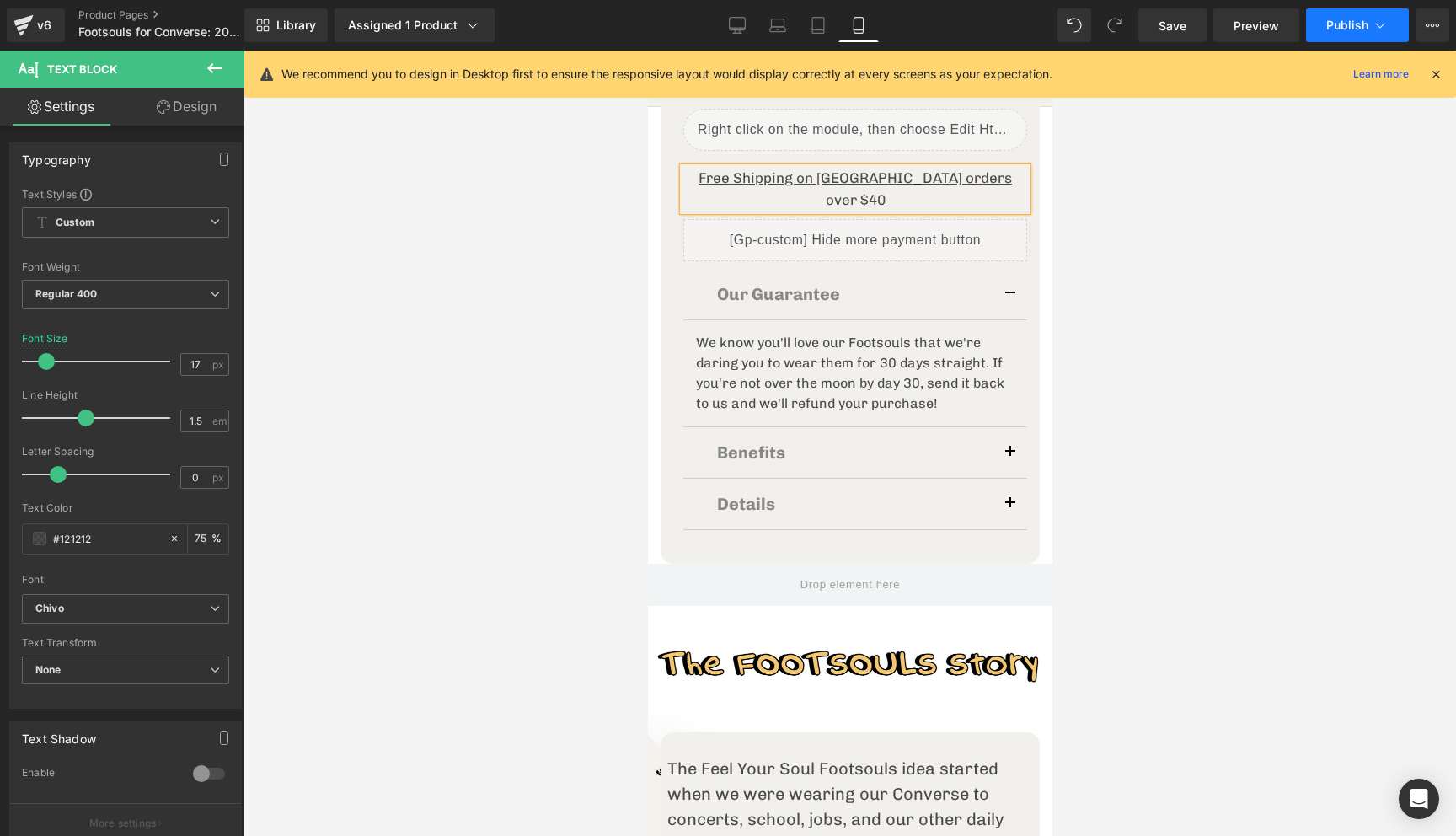
click at [1329, 22] on span "Publish" at bounding box center [1346, 25] width 42 height 14
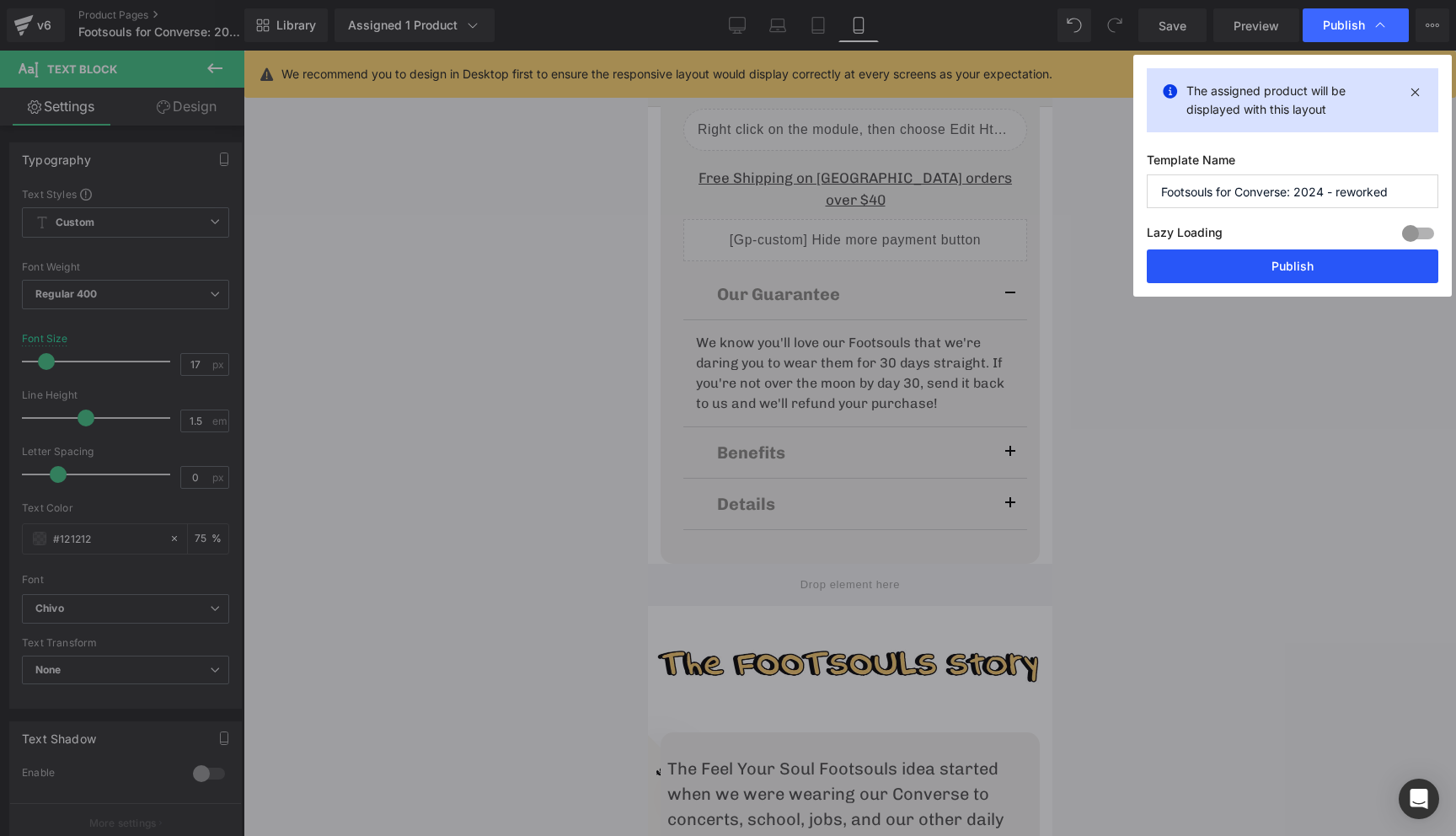
click at [1266, 256] on button "Publish" at bounding box center [1292, 266] width 292 height 34
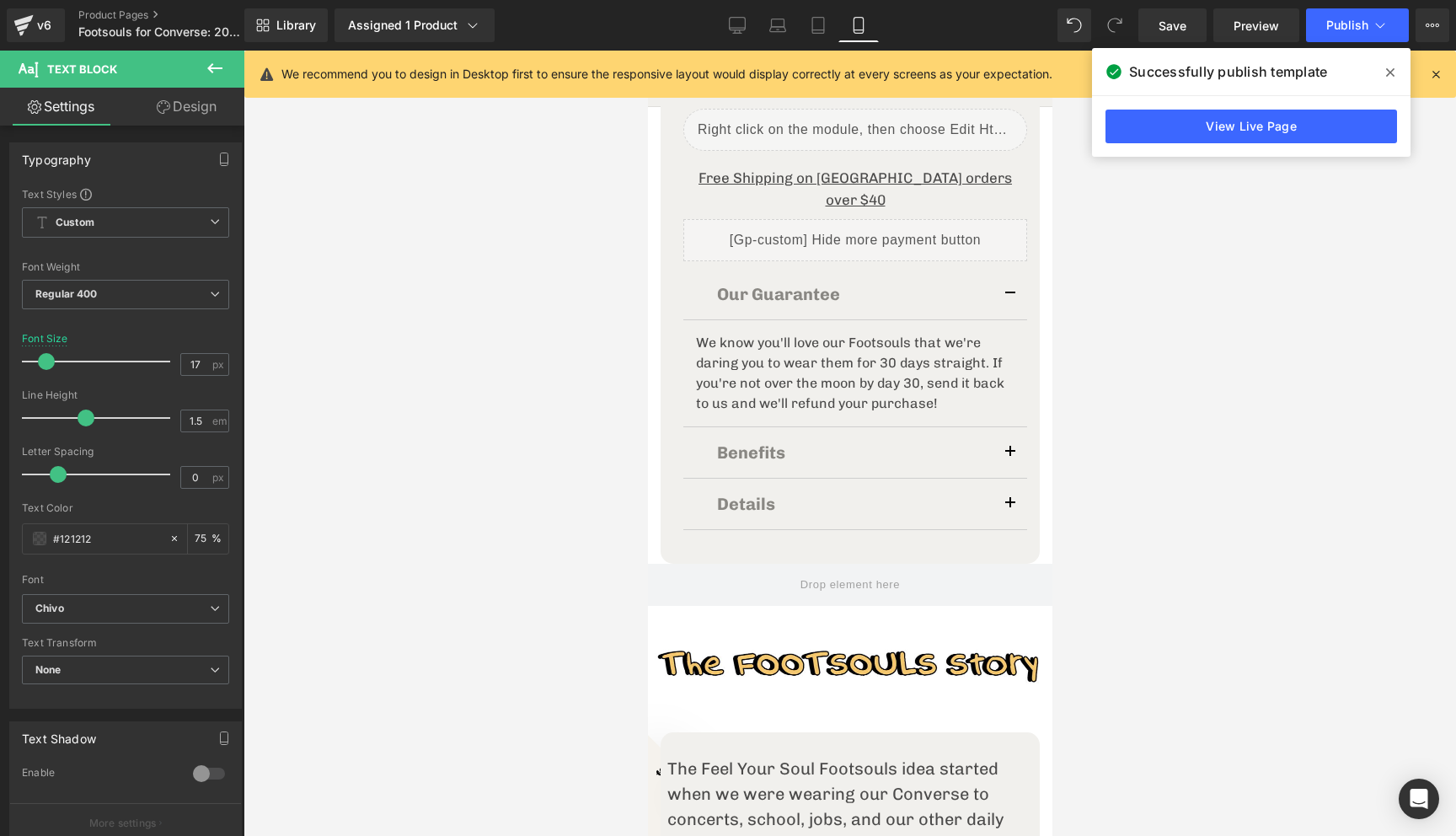
click at [1388, 64] on span at bounding box center [1390, 73] width 27 height 27
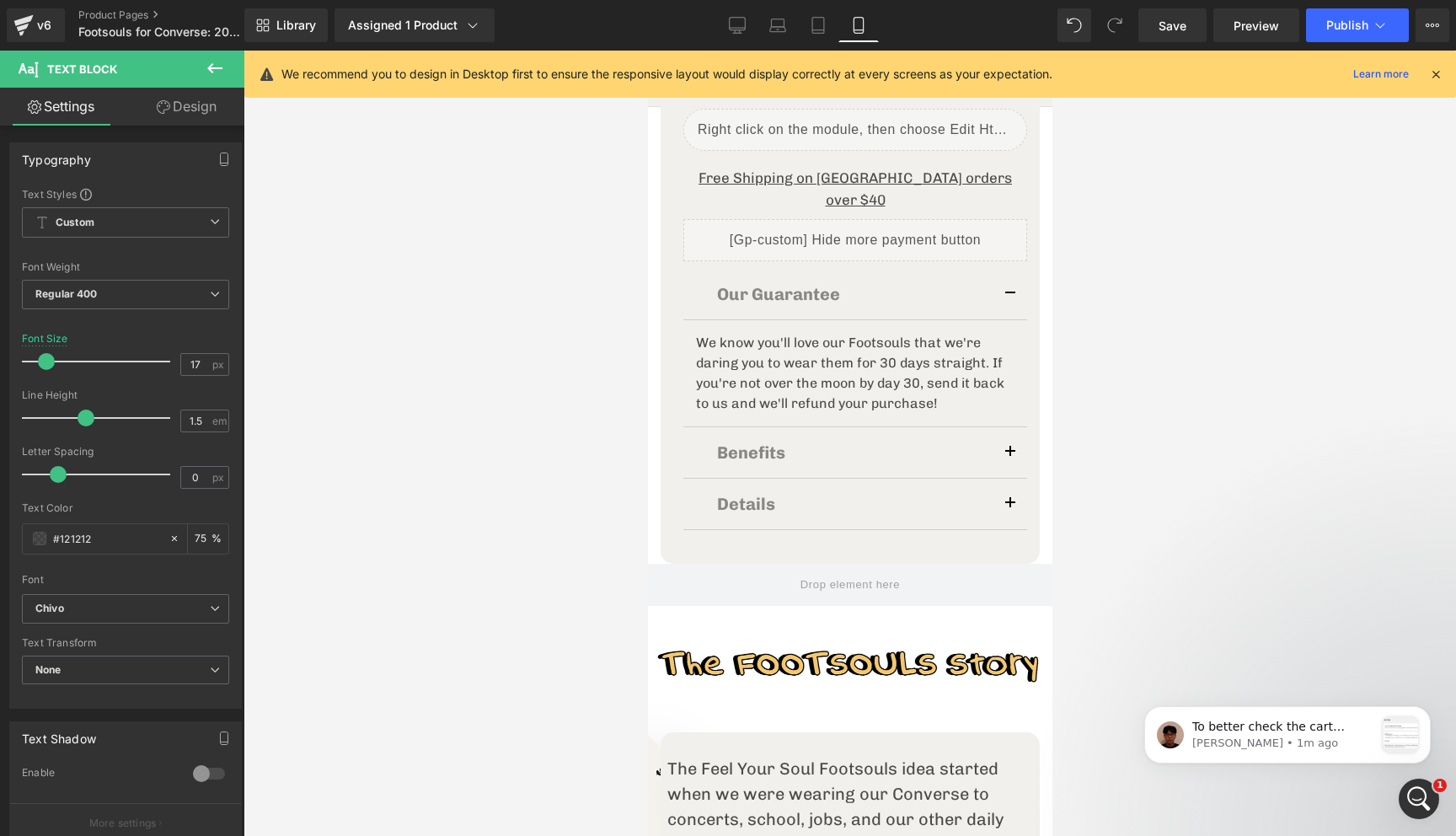
scroll to position [0, 0]
click at [1349, 733] on p "To better check the cart button pricing request, we would like to have temporar…" at bounding box center [1283, 726] width 182 height 16
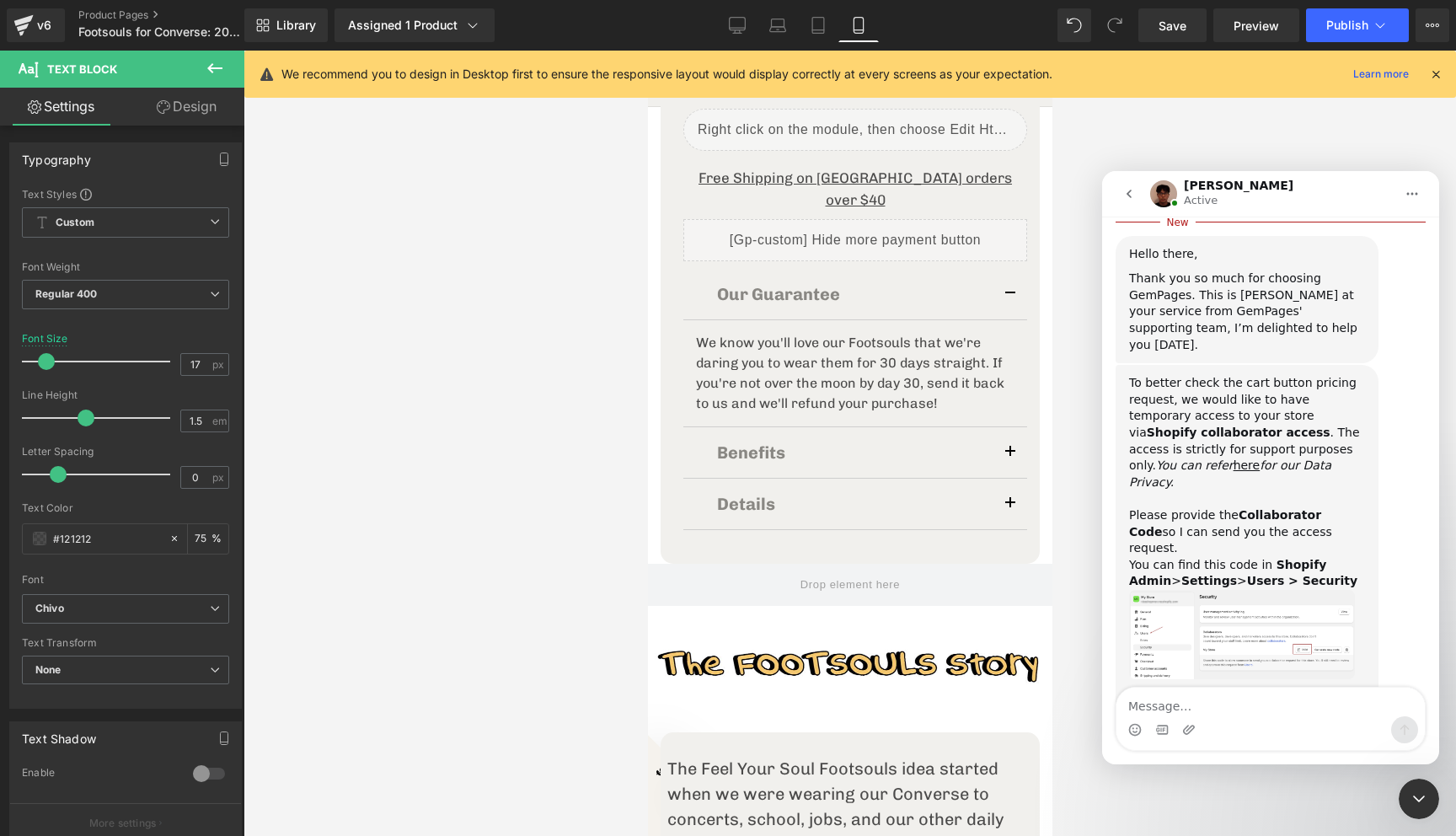
scroll to position [934, 0]
paste textarea "7146"
type textarea "7146 here is our code"
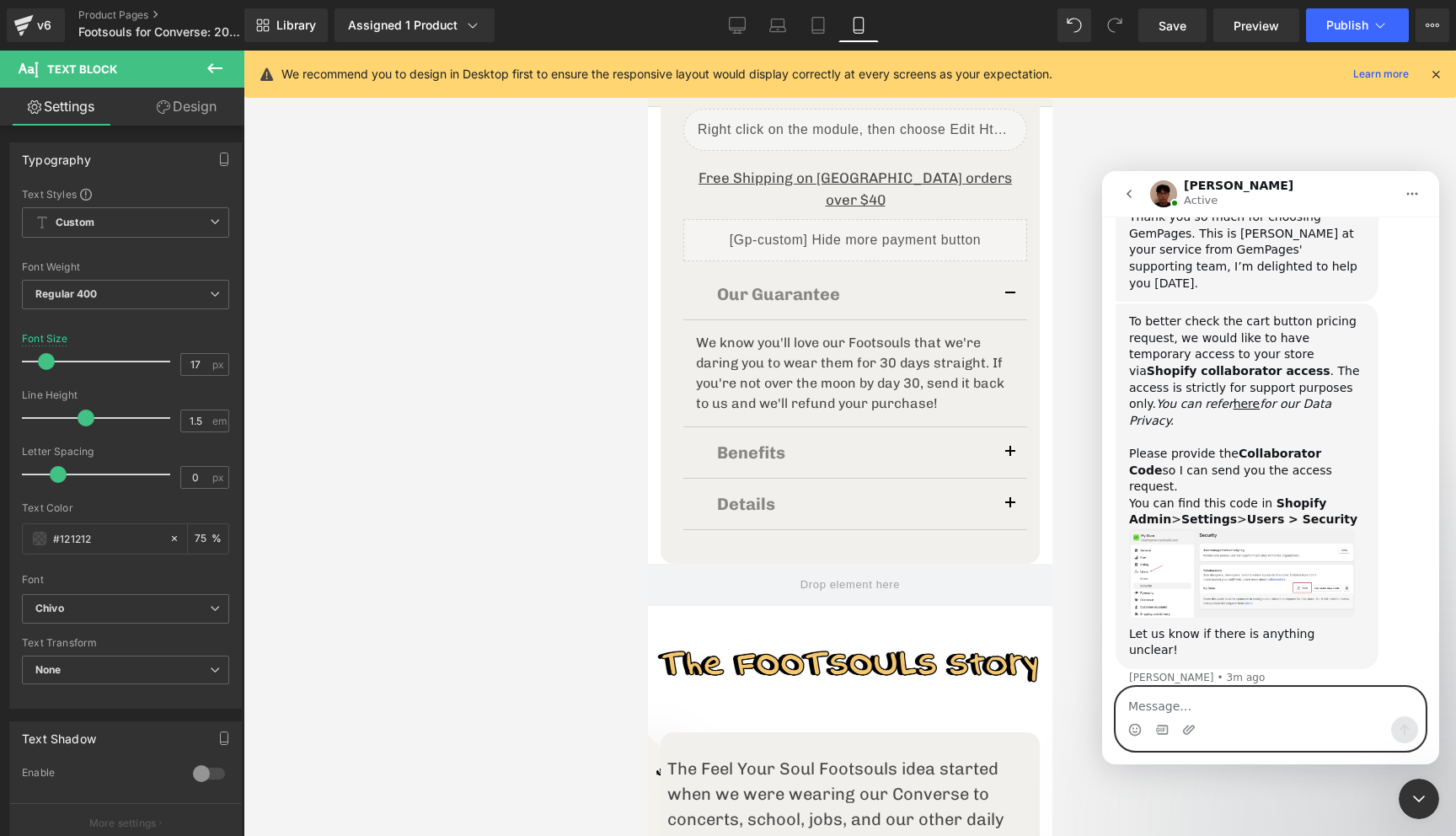
scroll to position [971, 0]
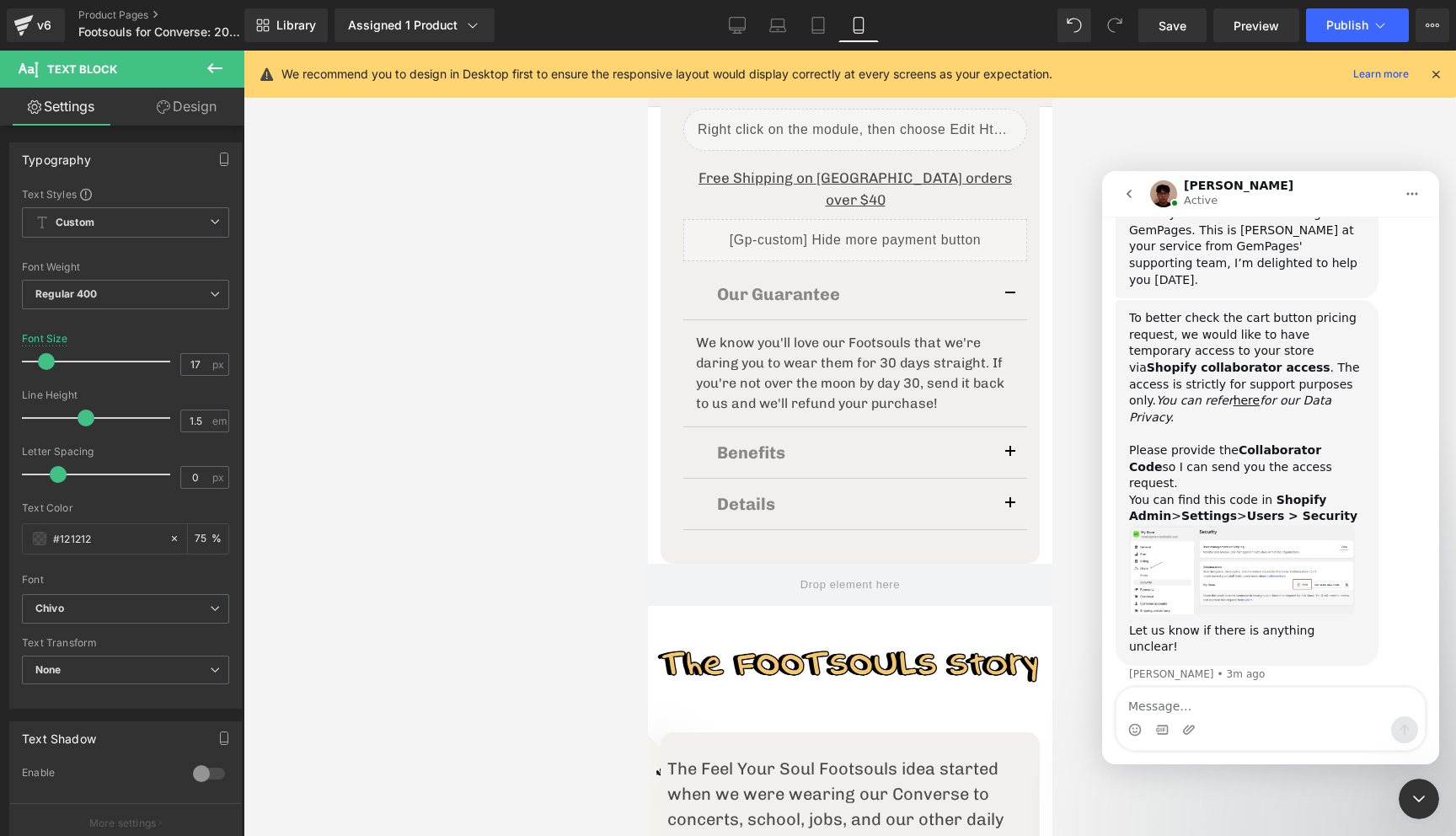
click at [1419, 794] on icon "Close Intercom Messenger" at bounding box center [1418, 798] width 20 height 20
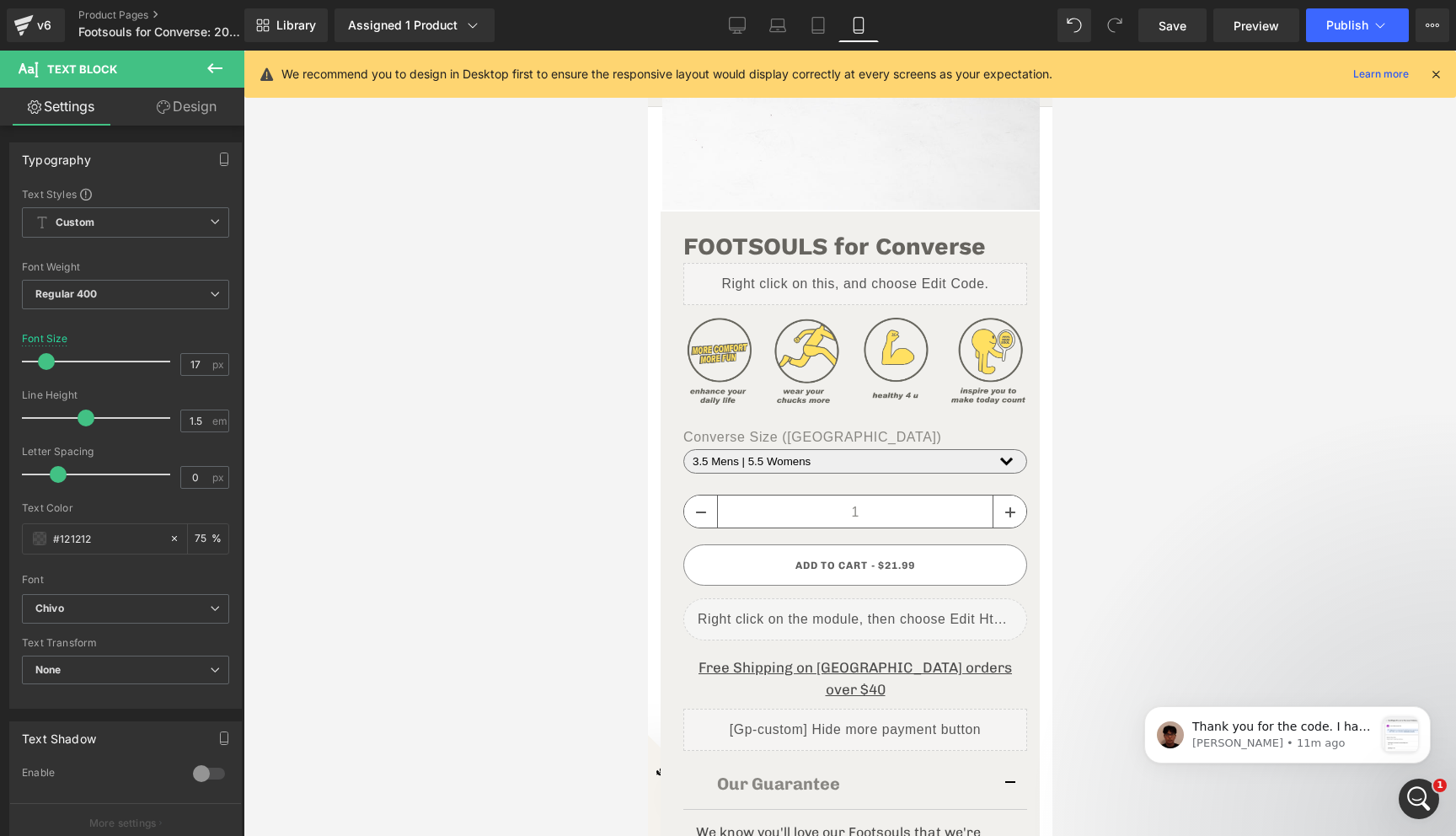
scroll to position [1317, 0]
click at [1323, 742] on p "[PERSON_NAME] • 18m ago" at bounding box center [1283, 743] width 182 height 16
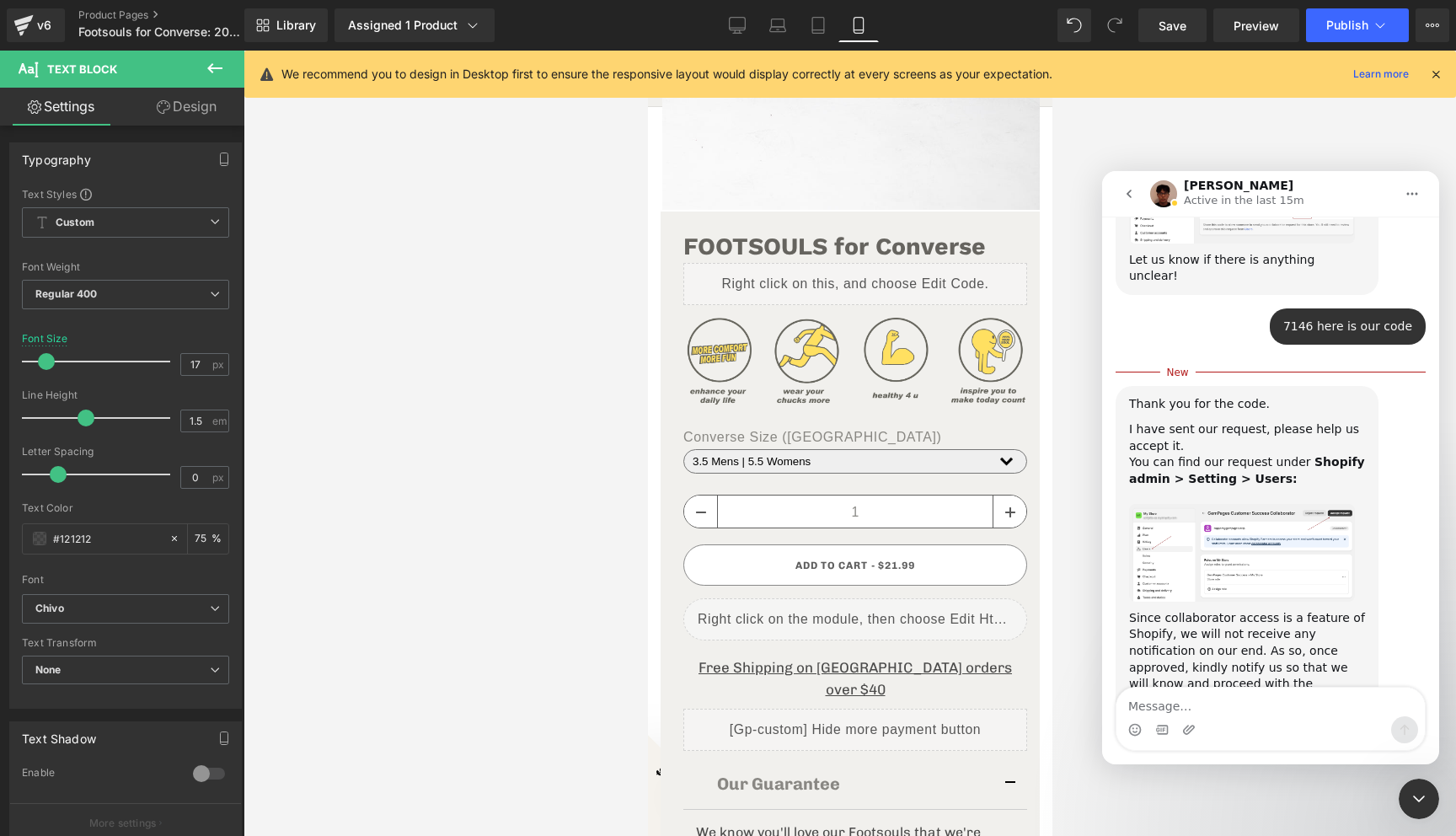
scroll to position [1344, 0]
type textarea "Thank you. Also one mroe thing:"
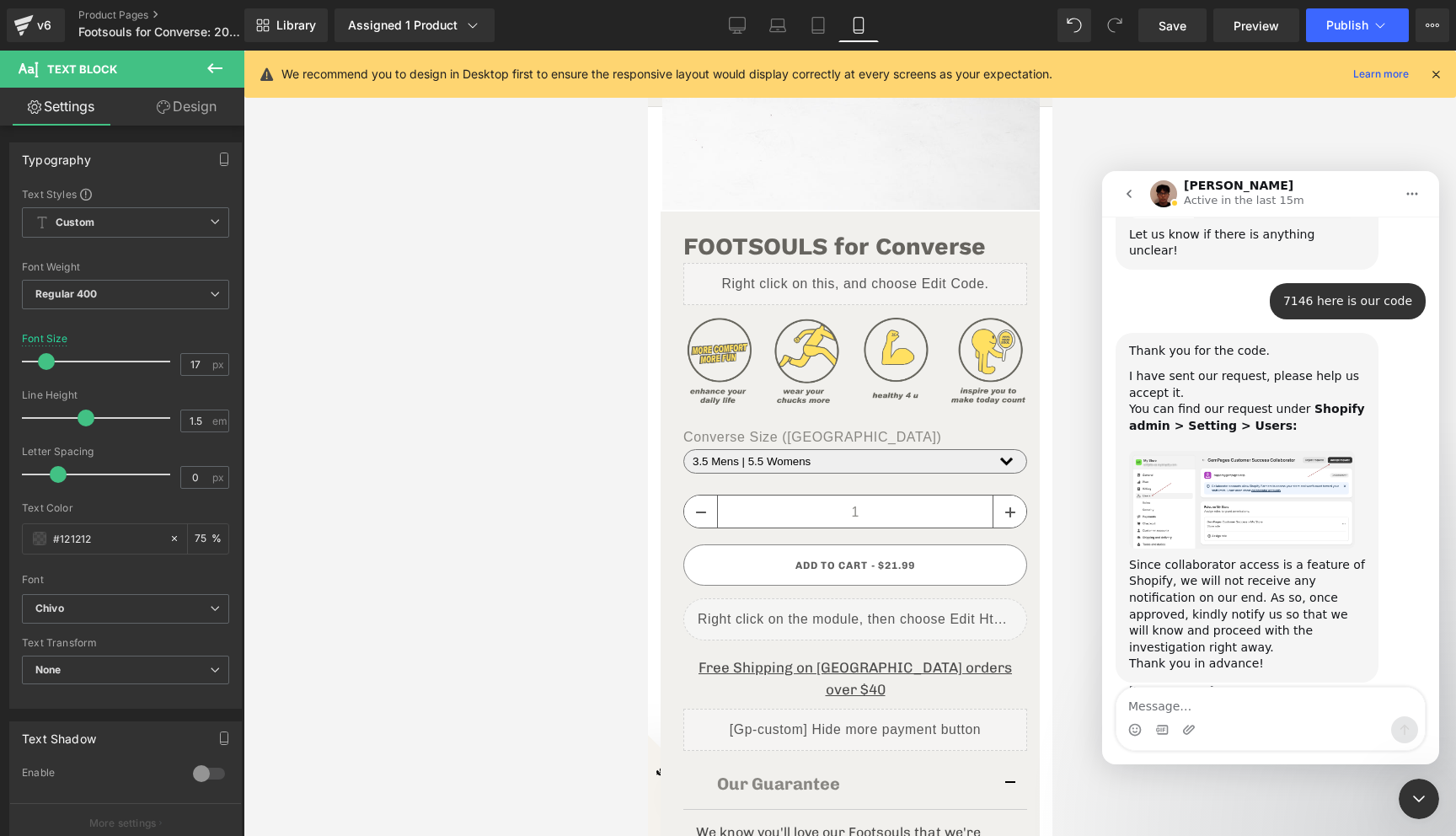
scroll to position [1367, 0]
type textarea "A"
click at [1137, 708] on textarea "Customers are complaing that" at bounding box center [1271, 702] width 308 height 29
click at [1322, 708] on textarea "Some customers are complaing that" at bounding box center [1271, 702] width 308 height 29
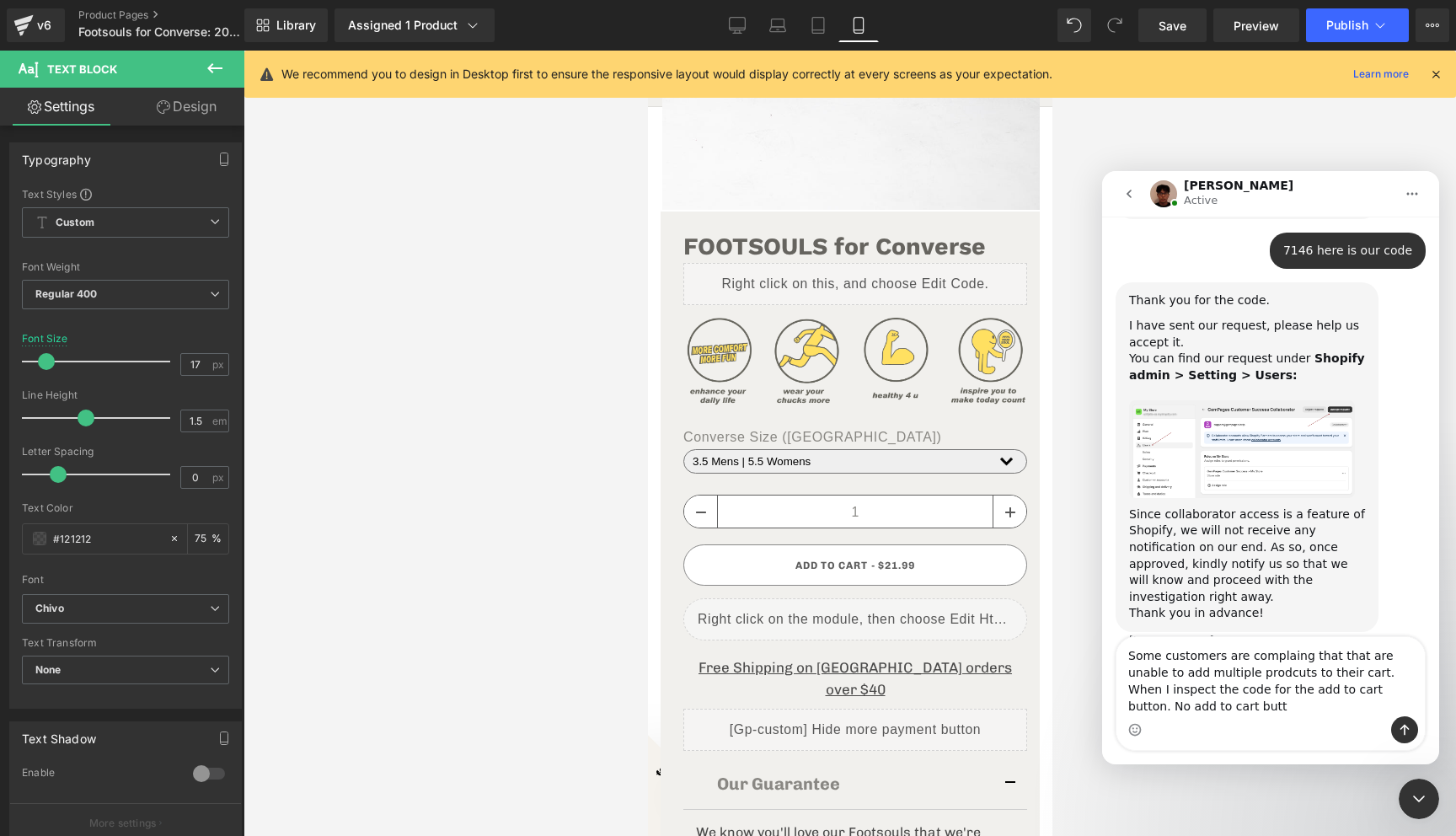
scroll to position [1418, 0]
type textarea "Some customers are complaing that that are unable to add multiple prodcuts to t…"
click at [1402, 727] on icon "Send a message…" at bounding box center [1405, 729] width 10 height 11
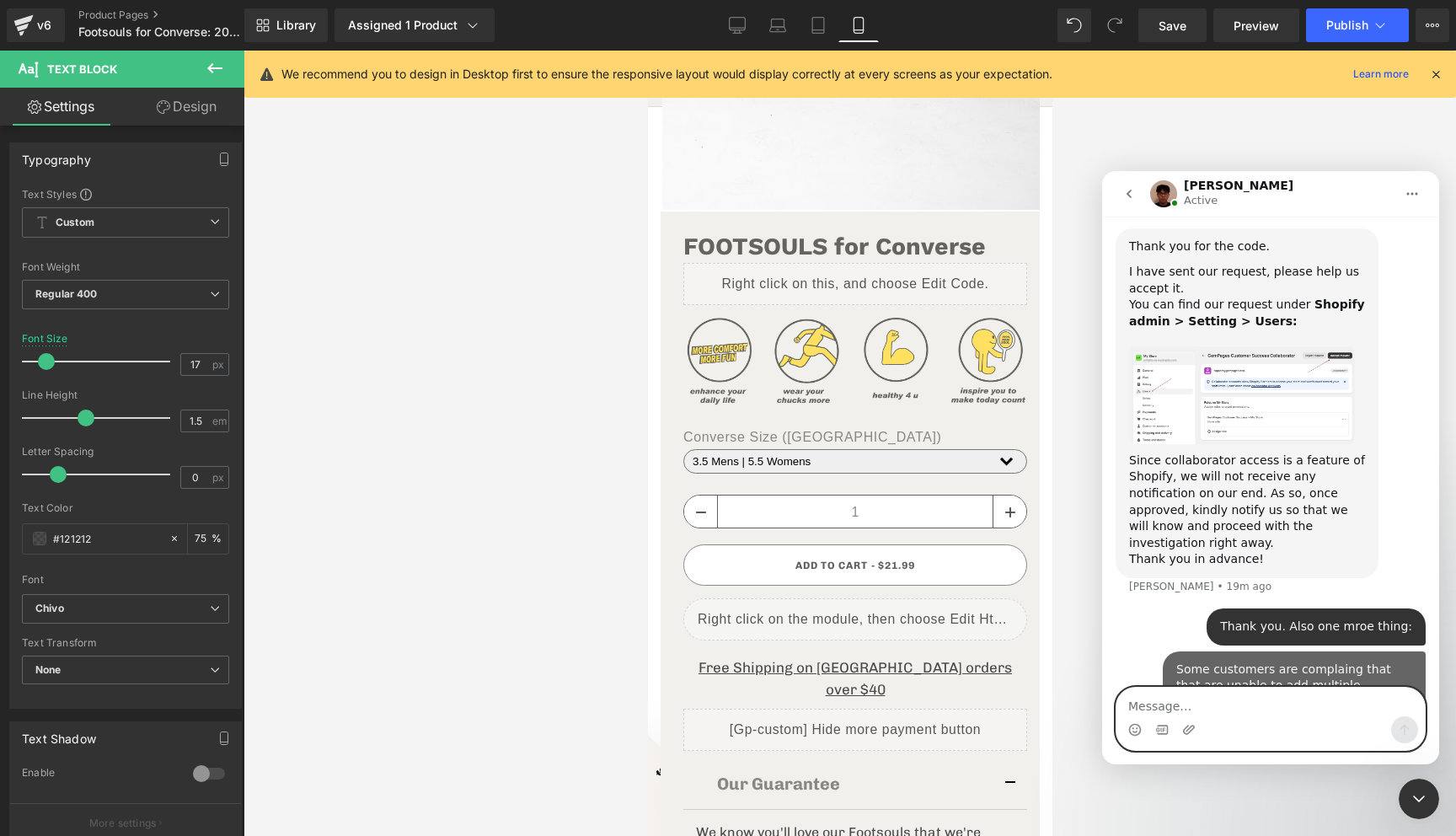
scroll to position [1471, 0]
click at [1188, 727] on icon "Upload attachment" at bounding box center [1188, 729] width 12 height 10
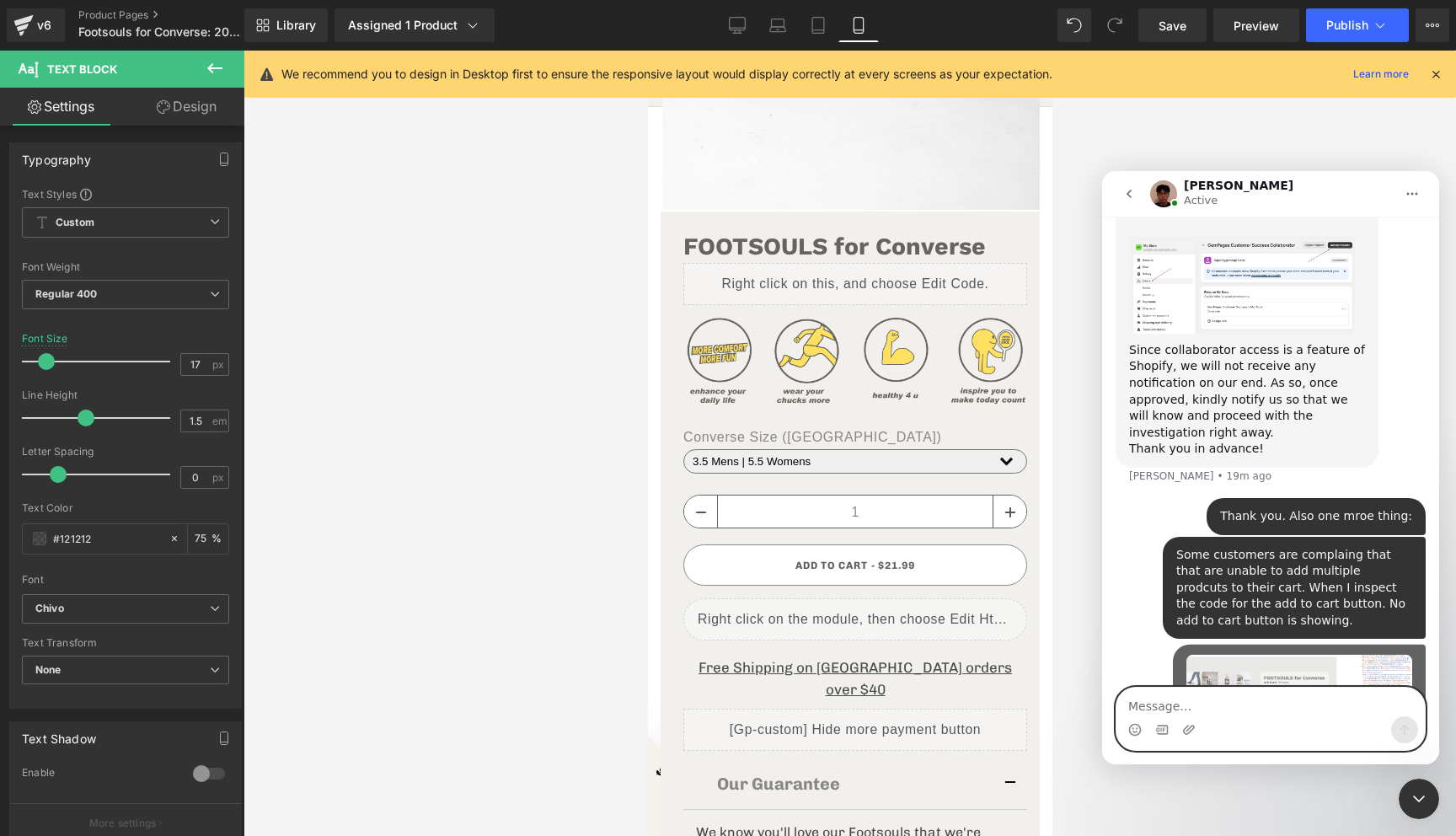
scroll to position [1624, 0]
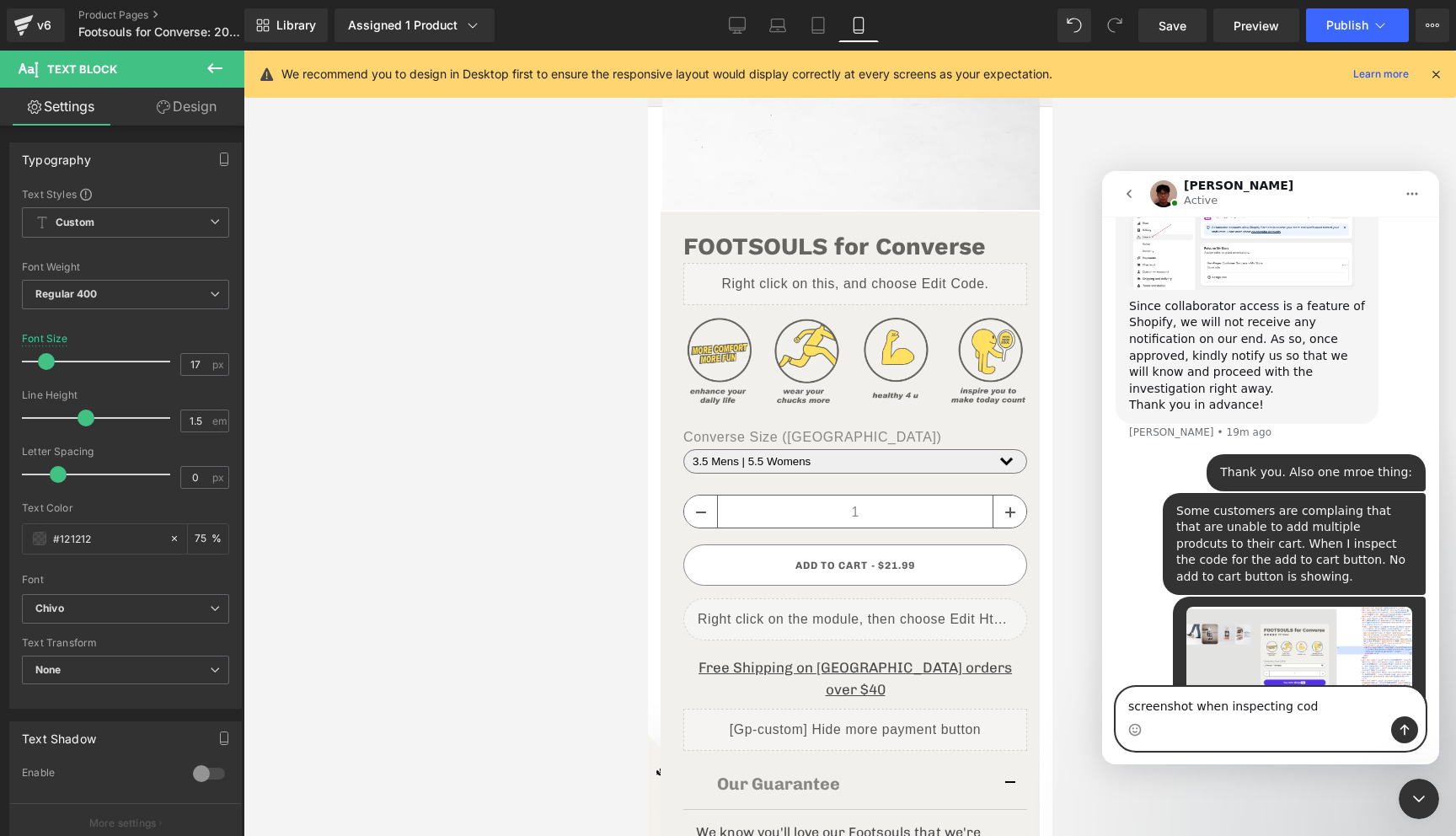
type textarea "screenshot when inspecting code"
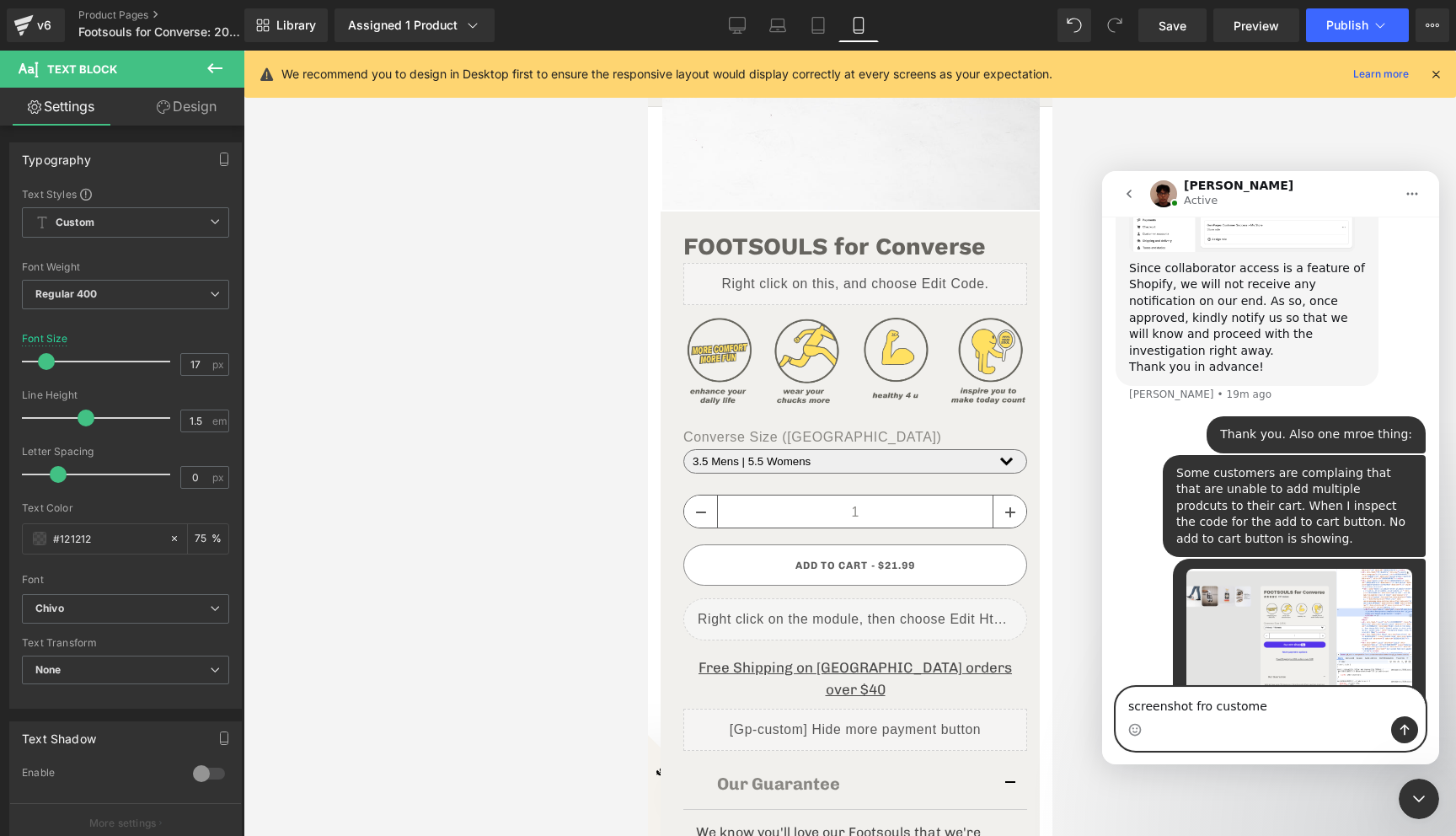
type textarea "screenshot fro customer"
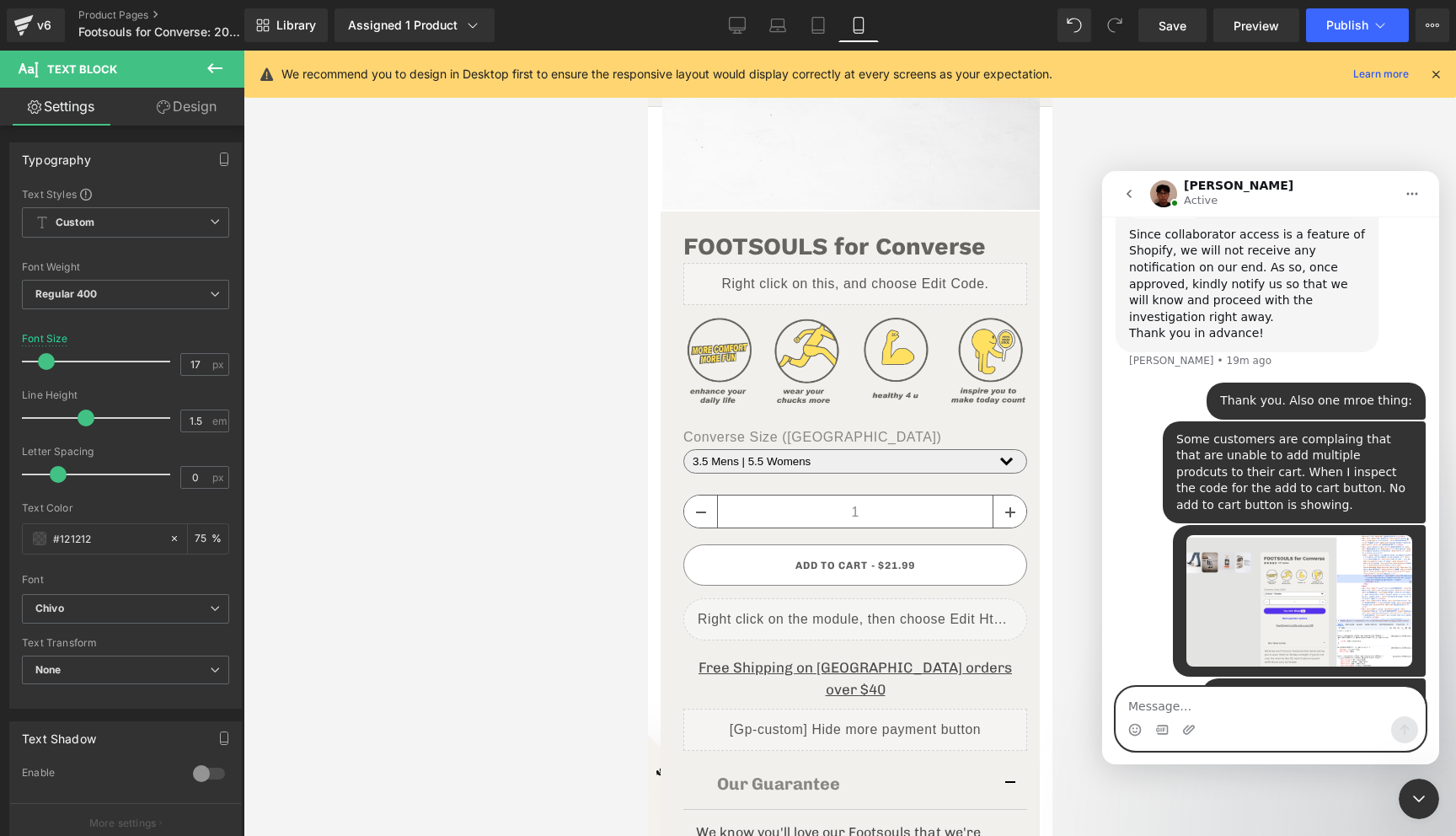
scroll to position [1701, 0]
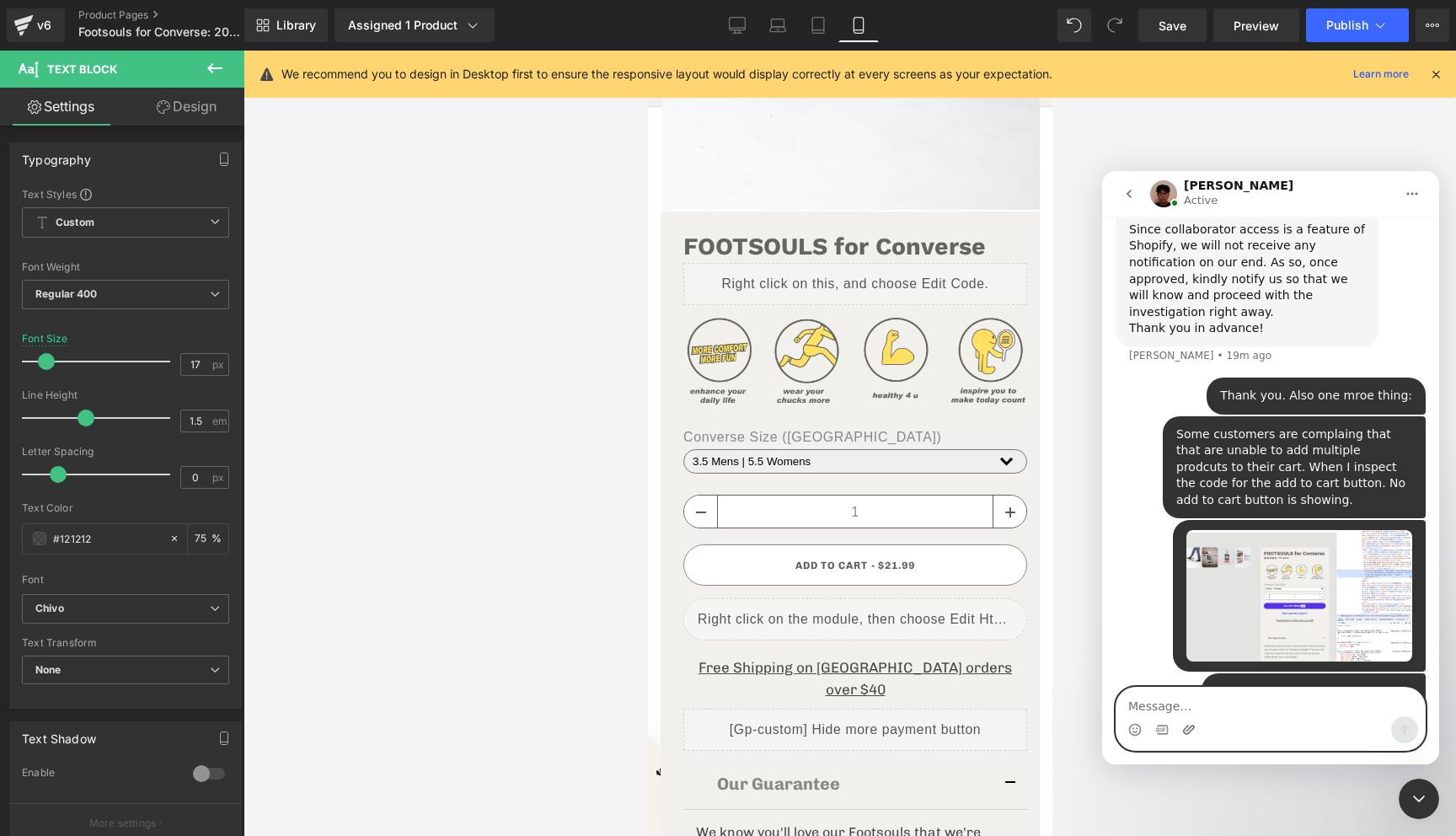
click at [1189, 731] on icon "Upload attachment" at bounding box center [1188, 729] width 12 height 10
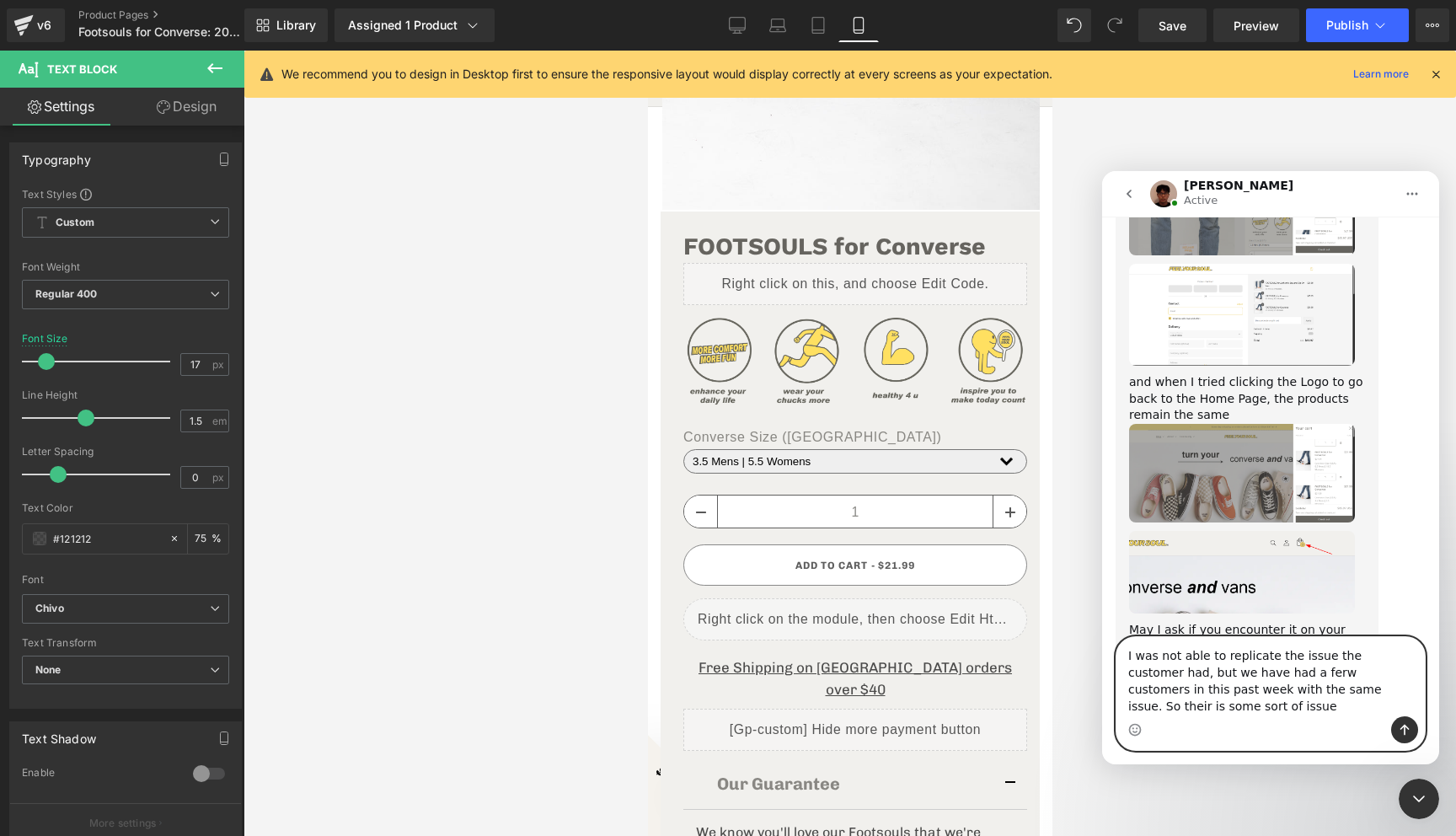
scroll to position [2546, 0]
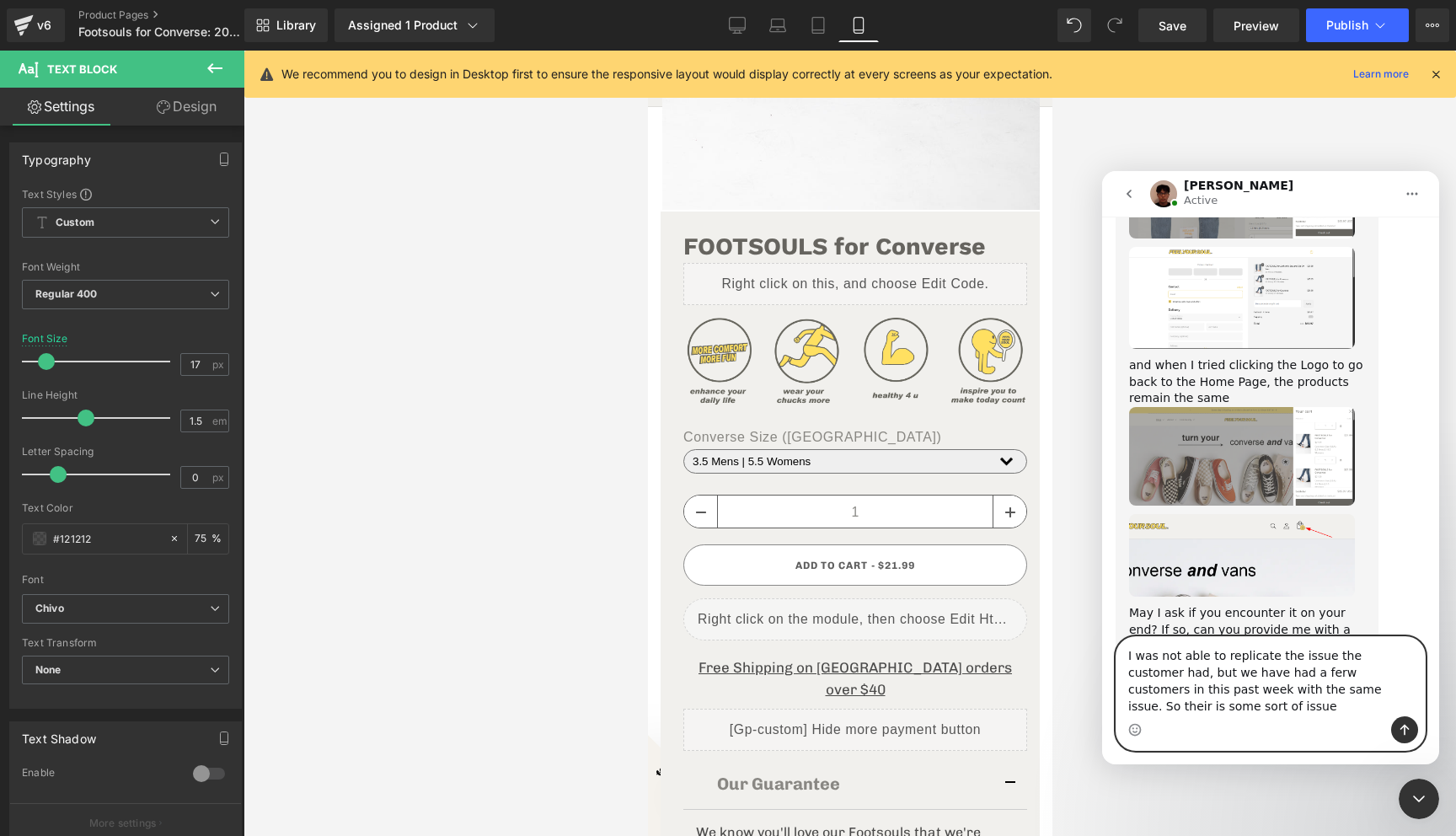
type textarea "I was not able to replicate the issue the customer had, but we have had a ferw …"
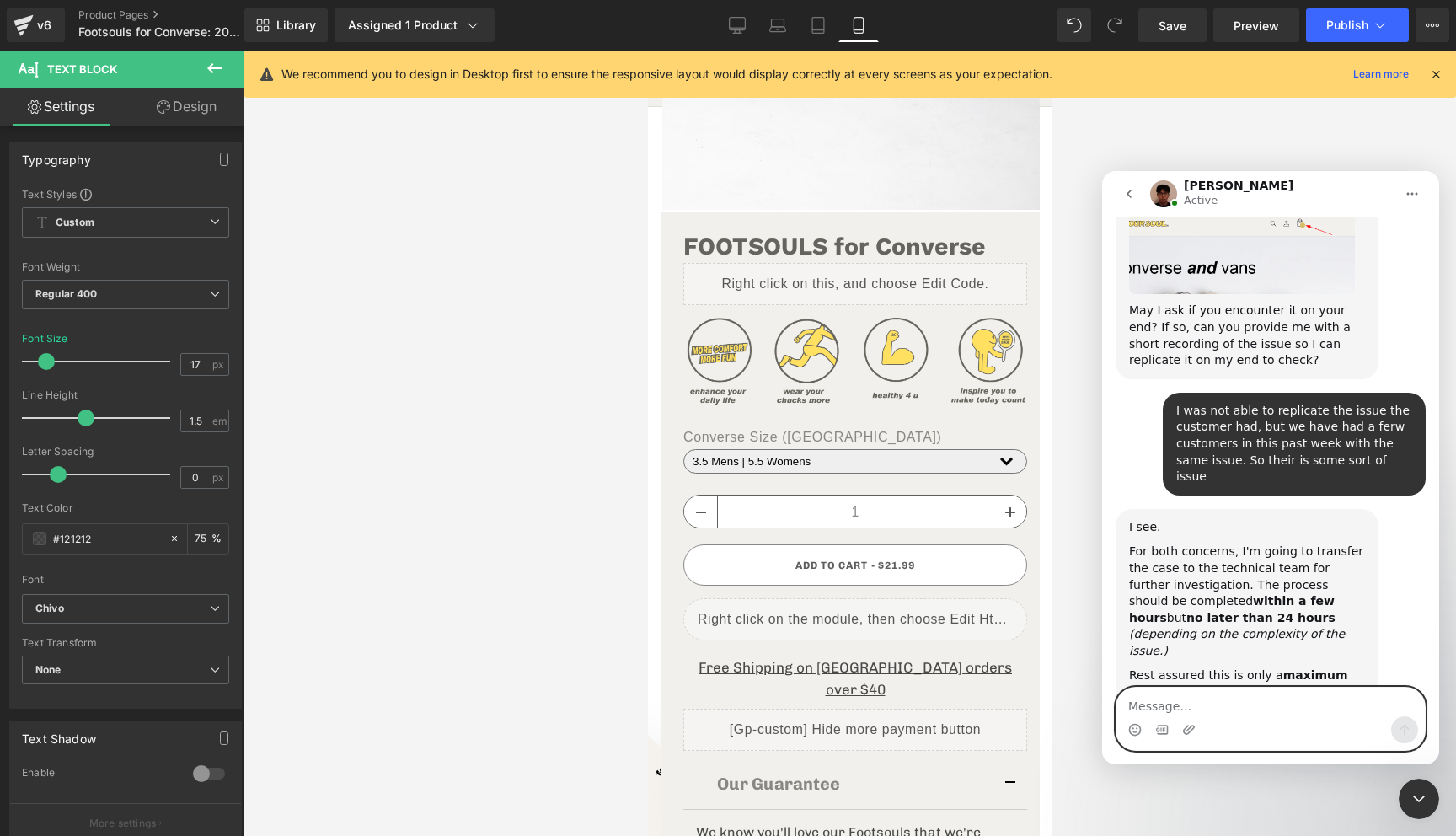
scroll to position [2852, 0]
type textarea "ok"
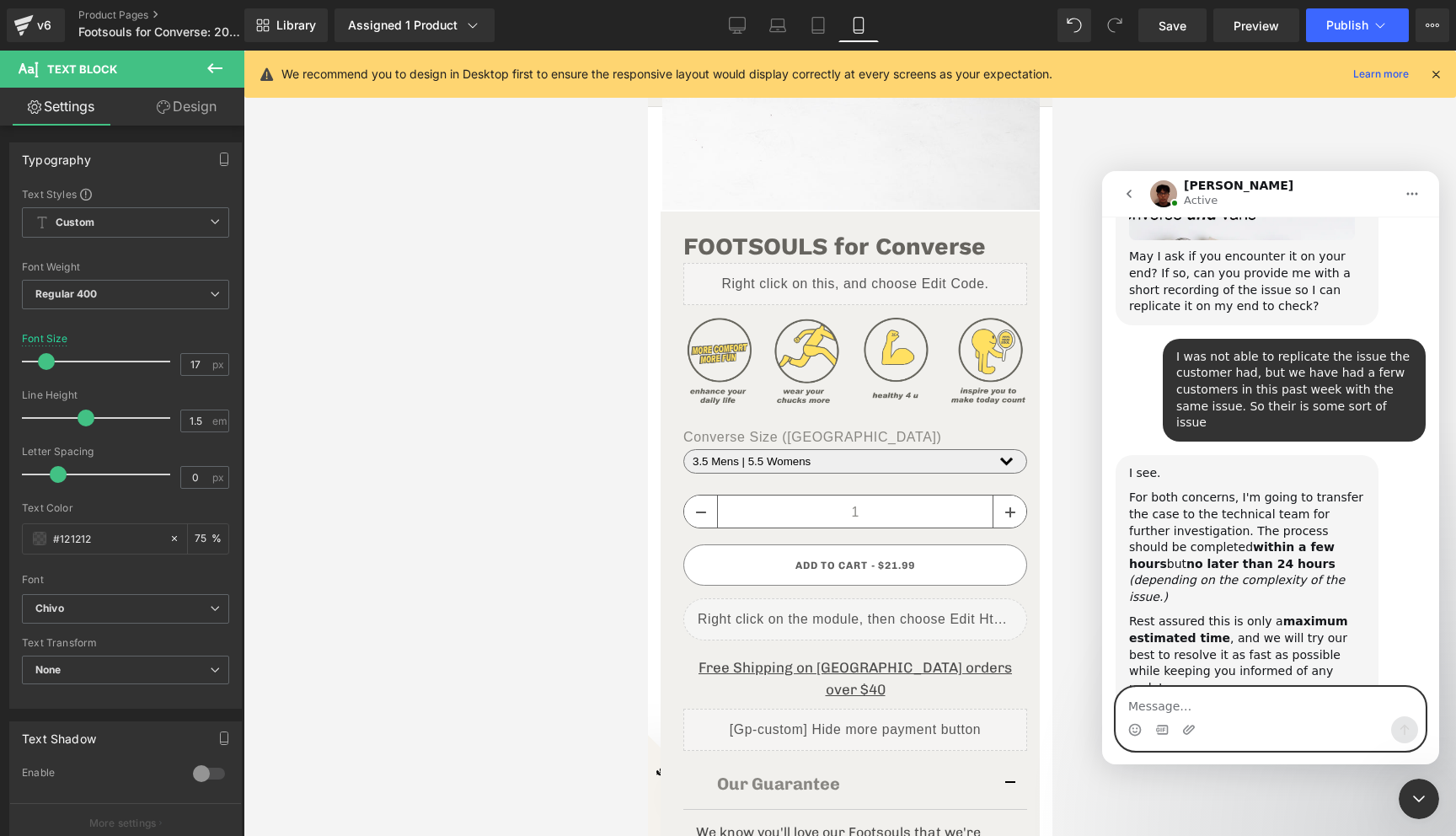
scroll to position [2952, 0]
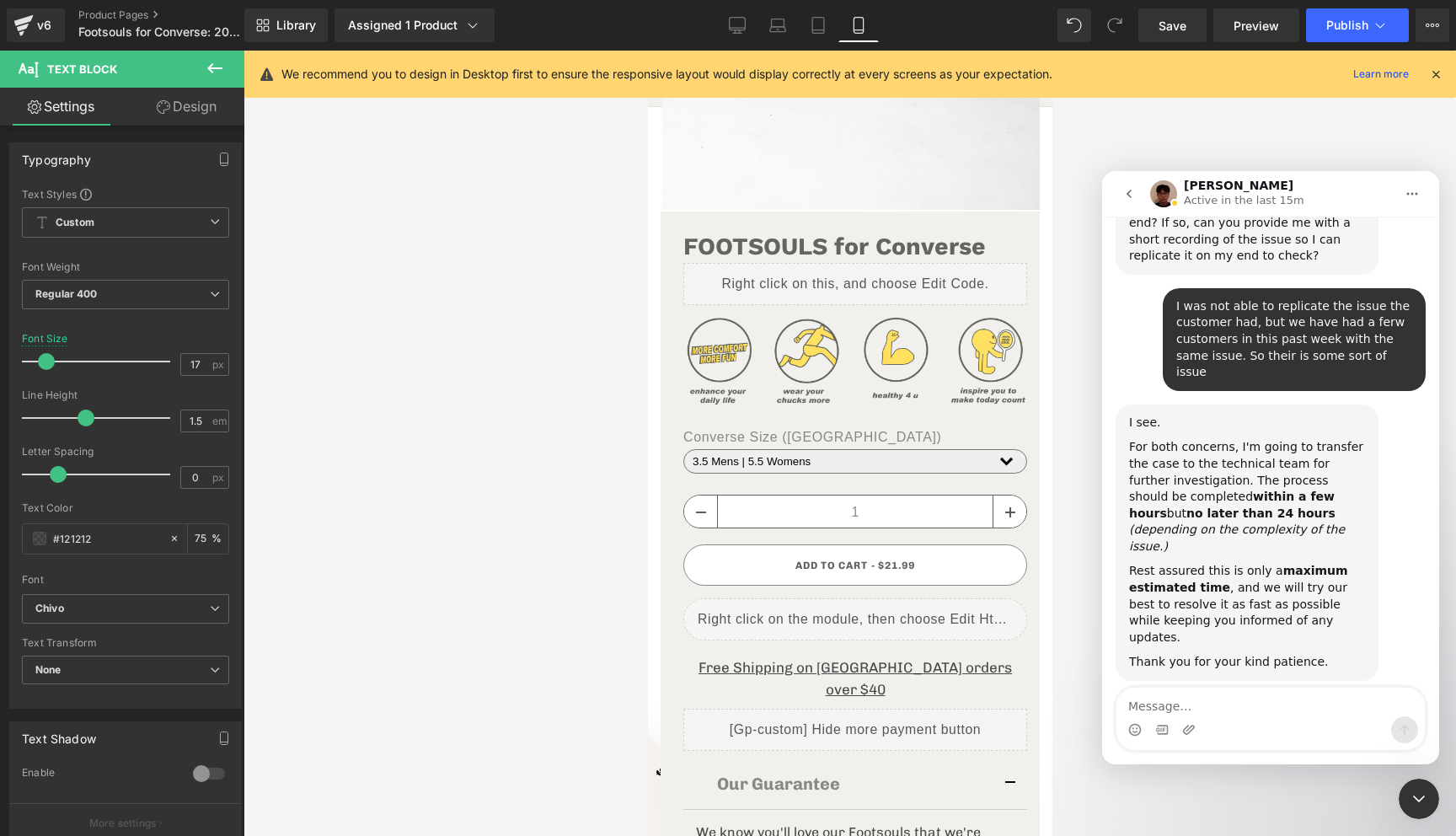
click at [864, 498] on div at bounding box center [728, 392] width 1456 height 785
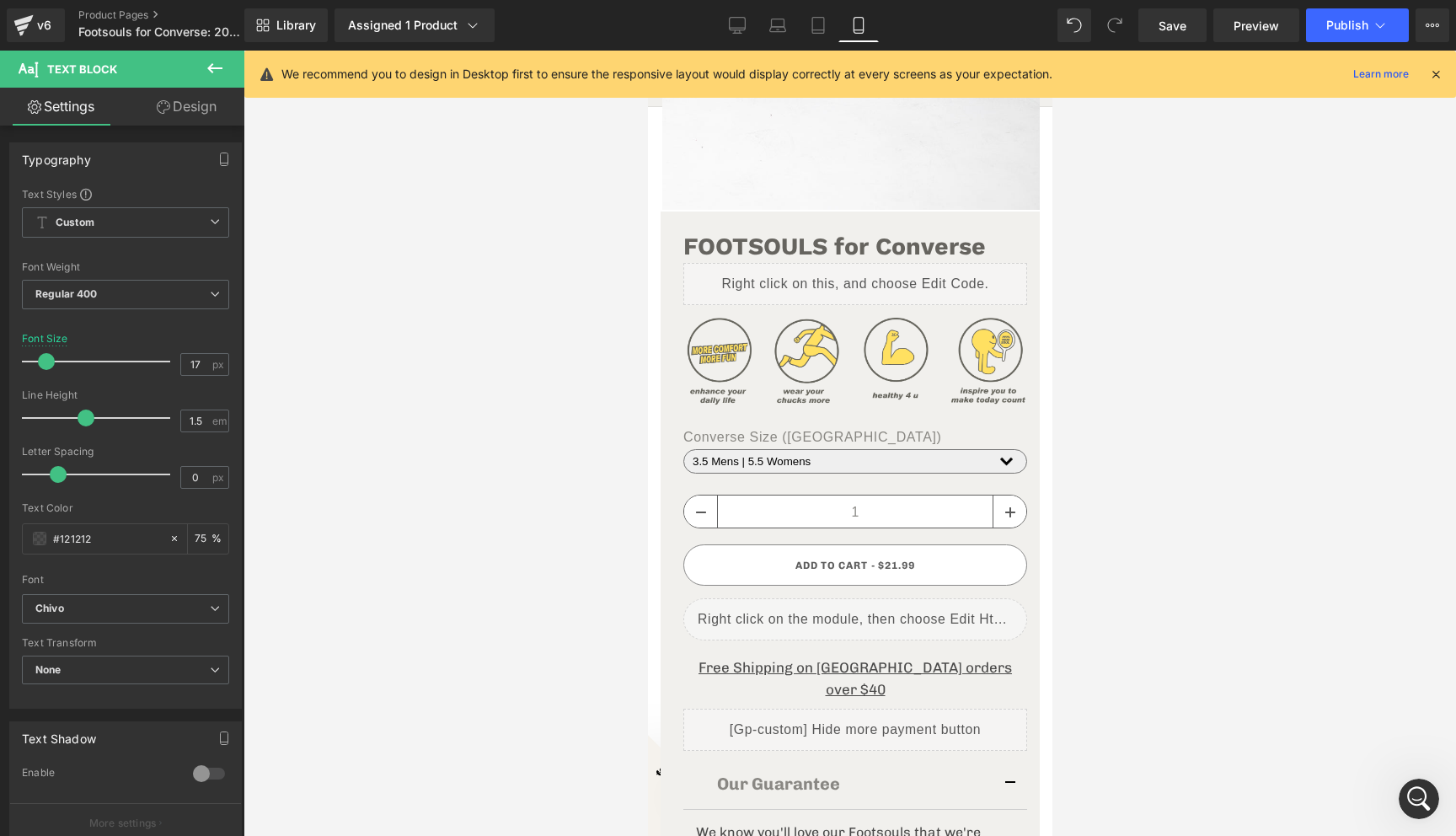
click at [218, 73] on icon at bounding box center [214, 68] width 20 height 20
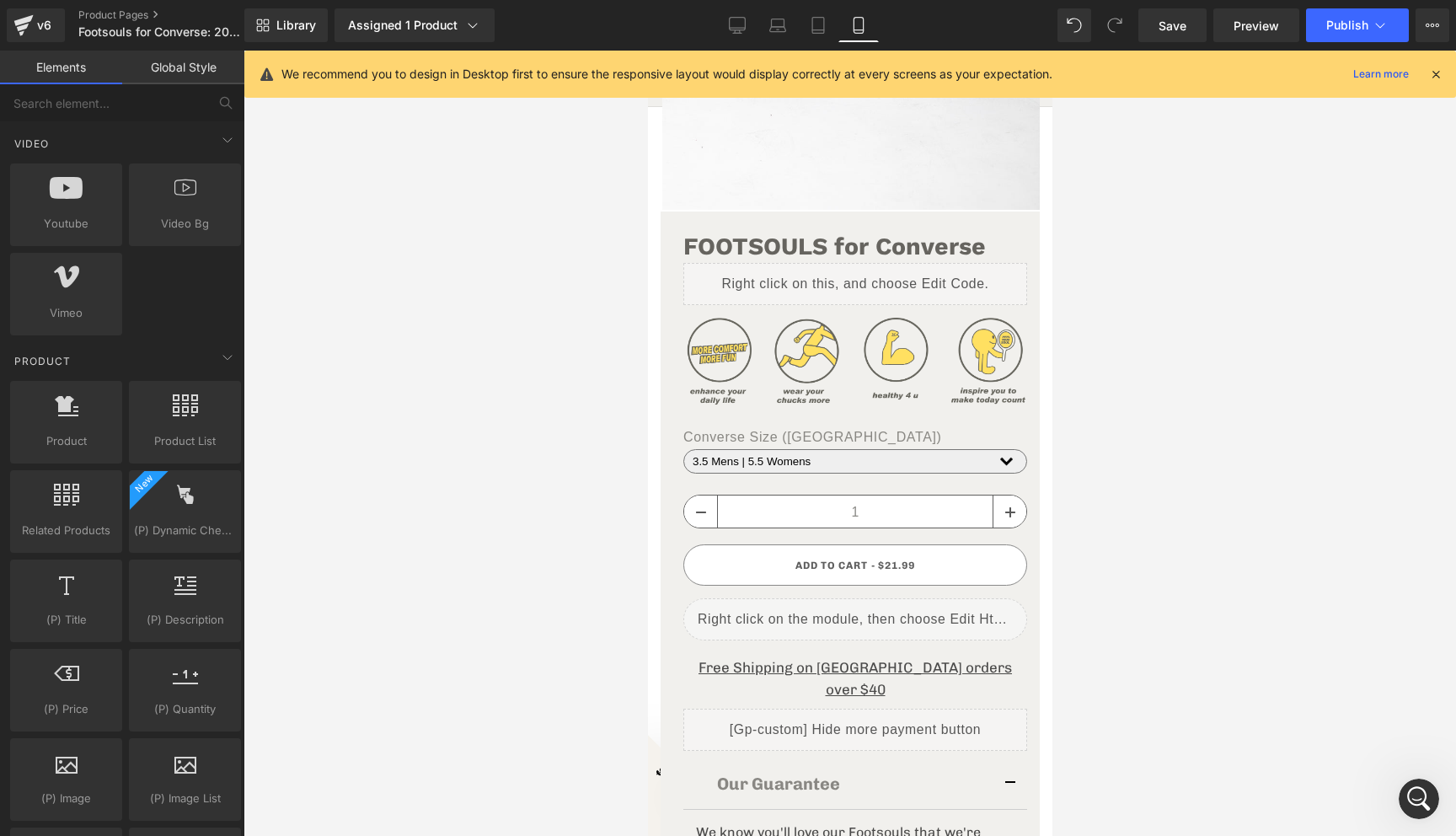
scroll to position [1130, 0]
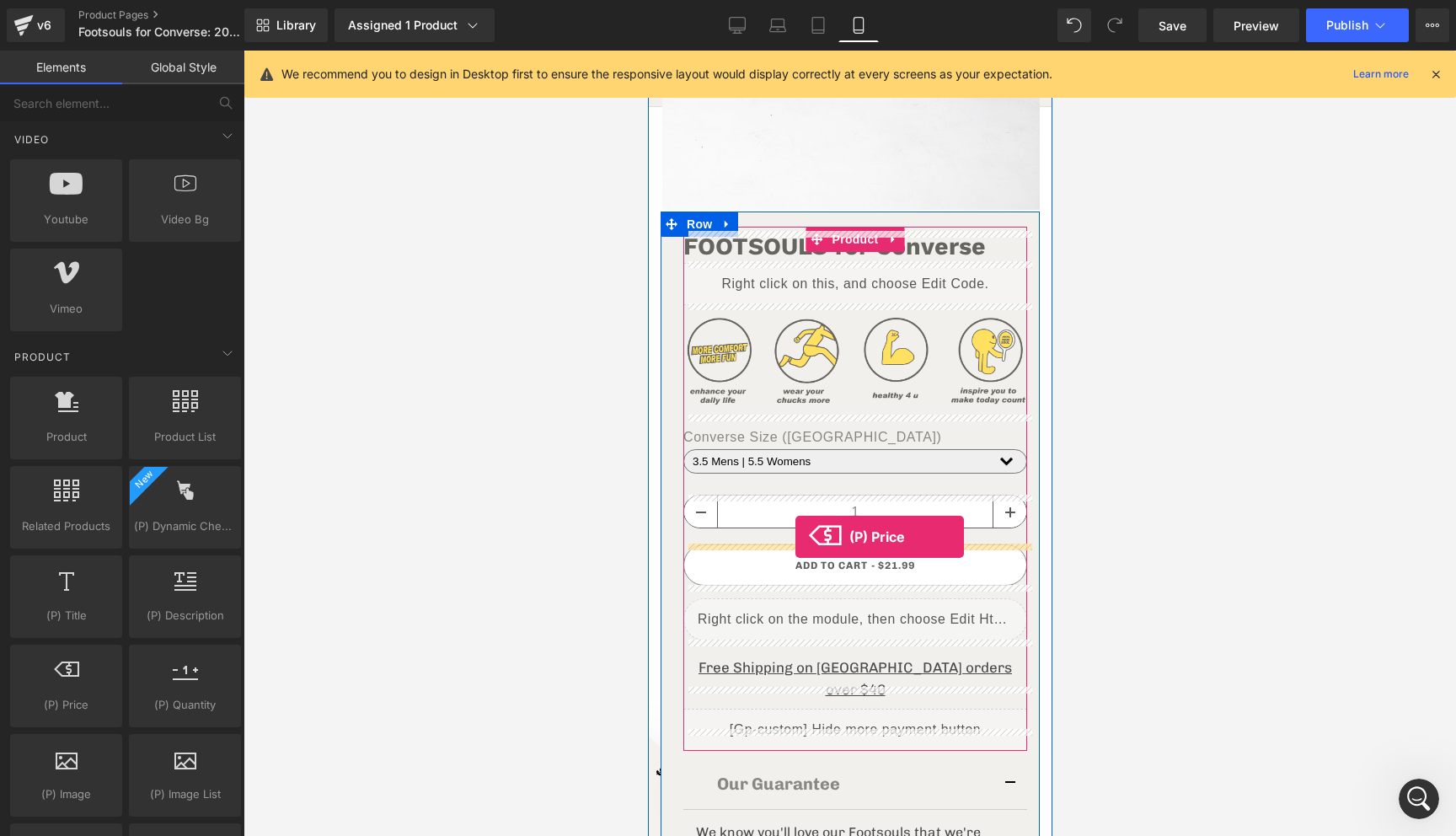
drag, startPoint x: 718, startPoint y: 711, endPoint x: 794, endPoint y: 536, distance: 190.8
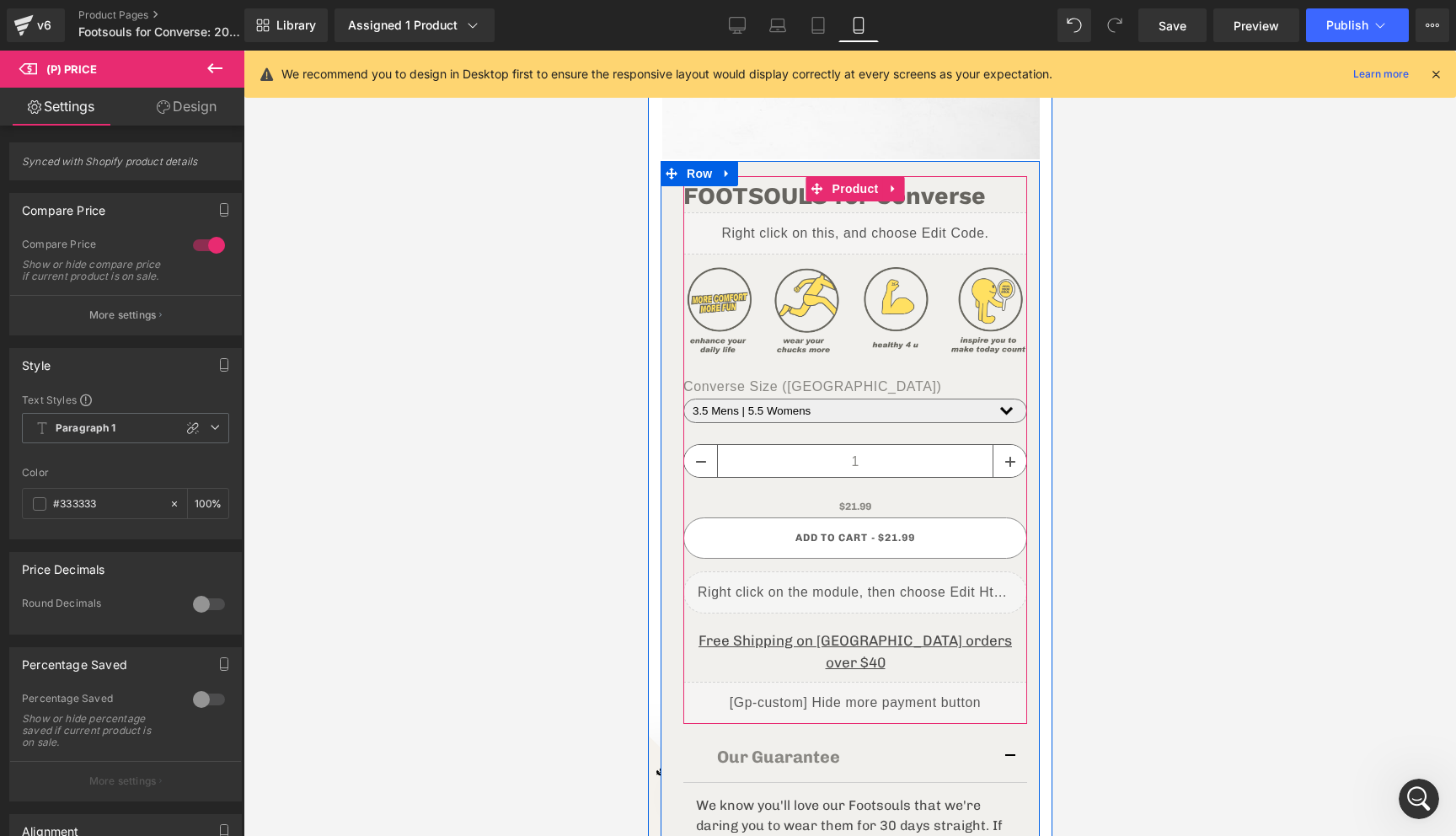
scroll to position [520, 0]
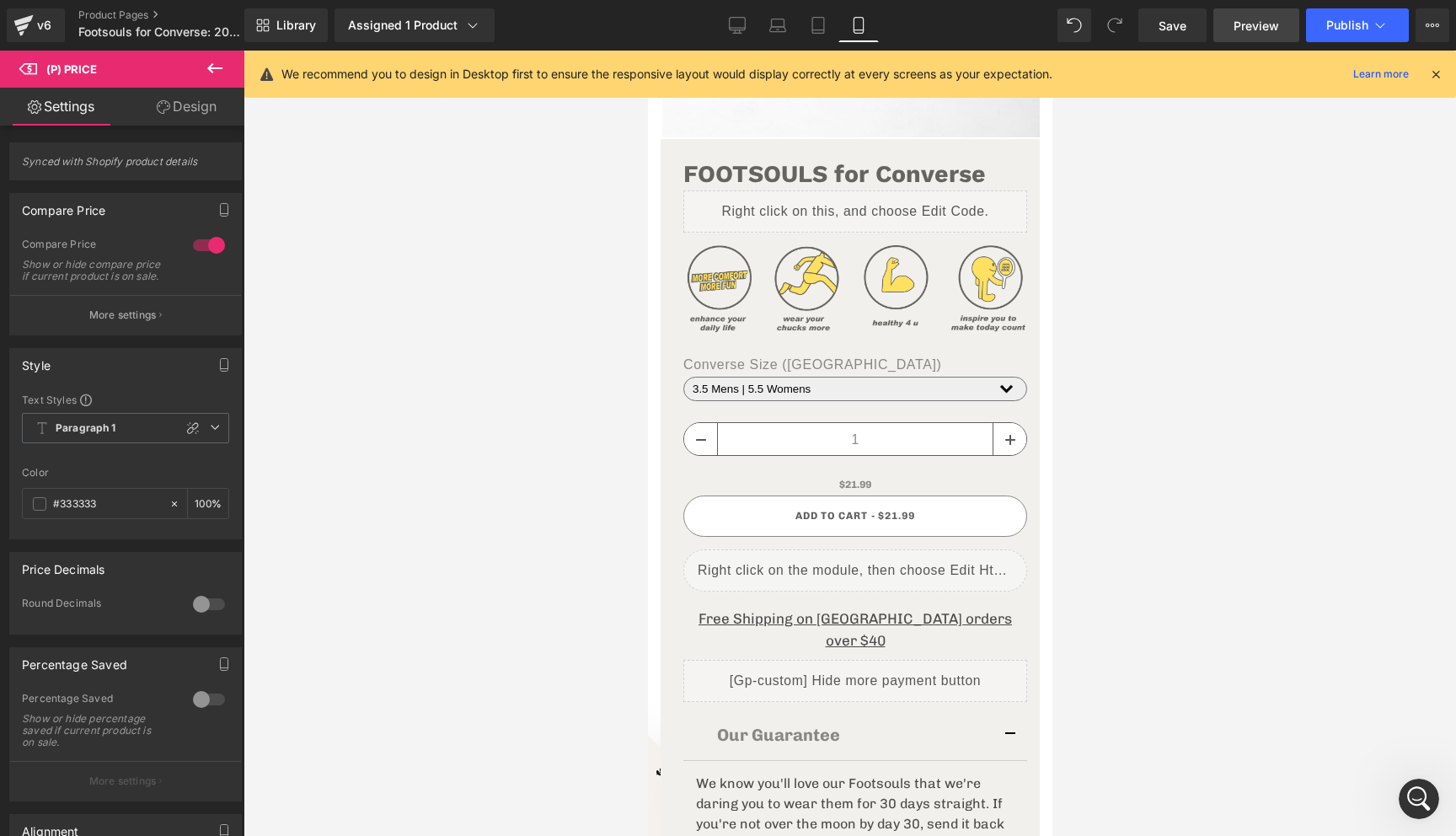
click at [1253, 16] on link "Preview" at bounding box center [1256, 25] width 86 height 34
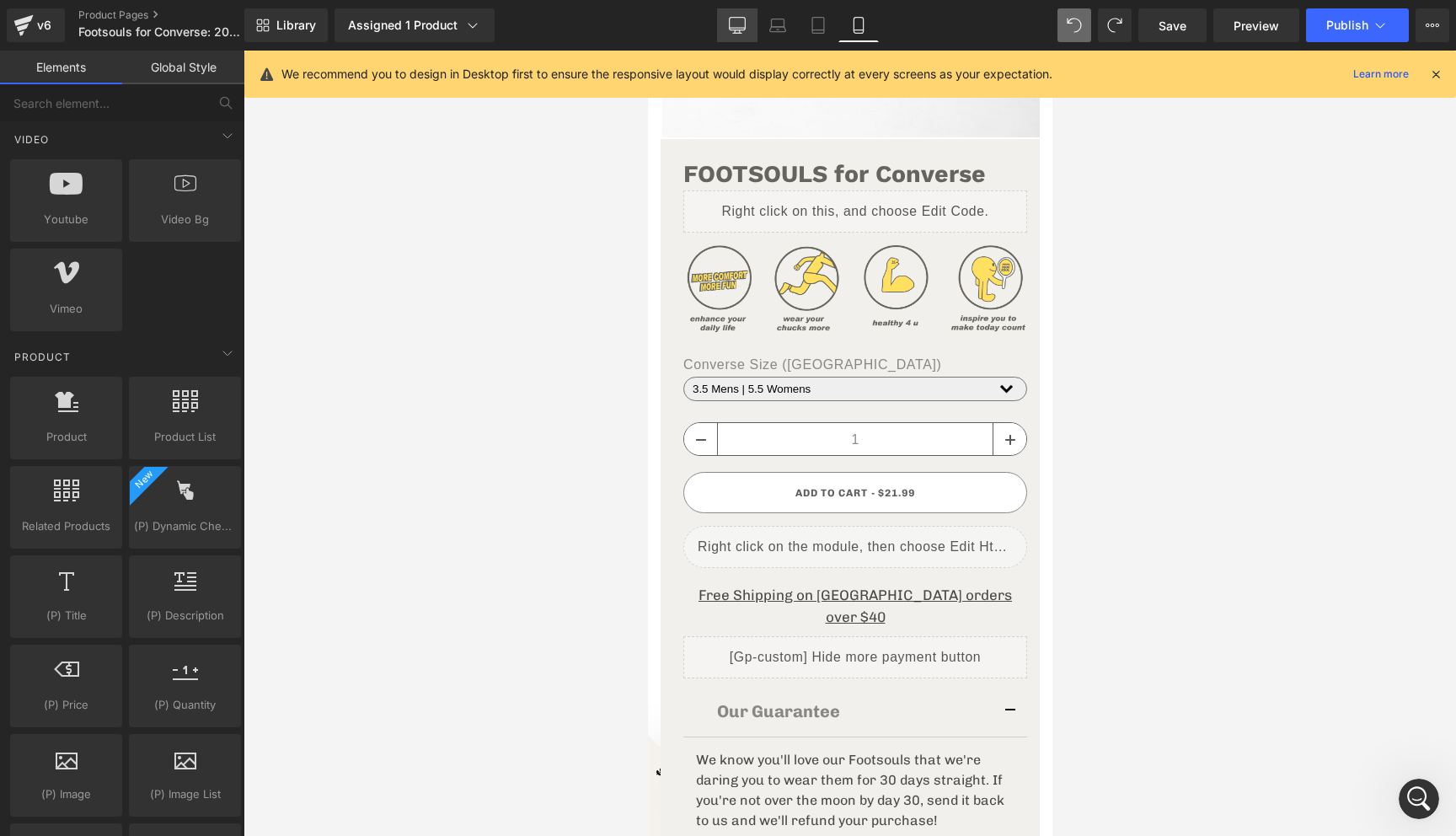
click at [749, 29] on link "Desktop" at bounding box center [737, 25] width 41 height 34
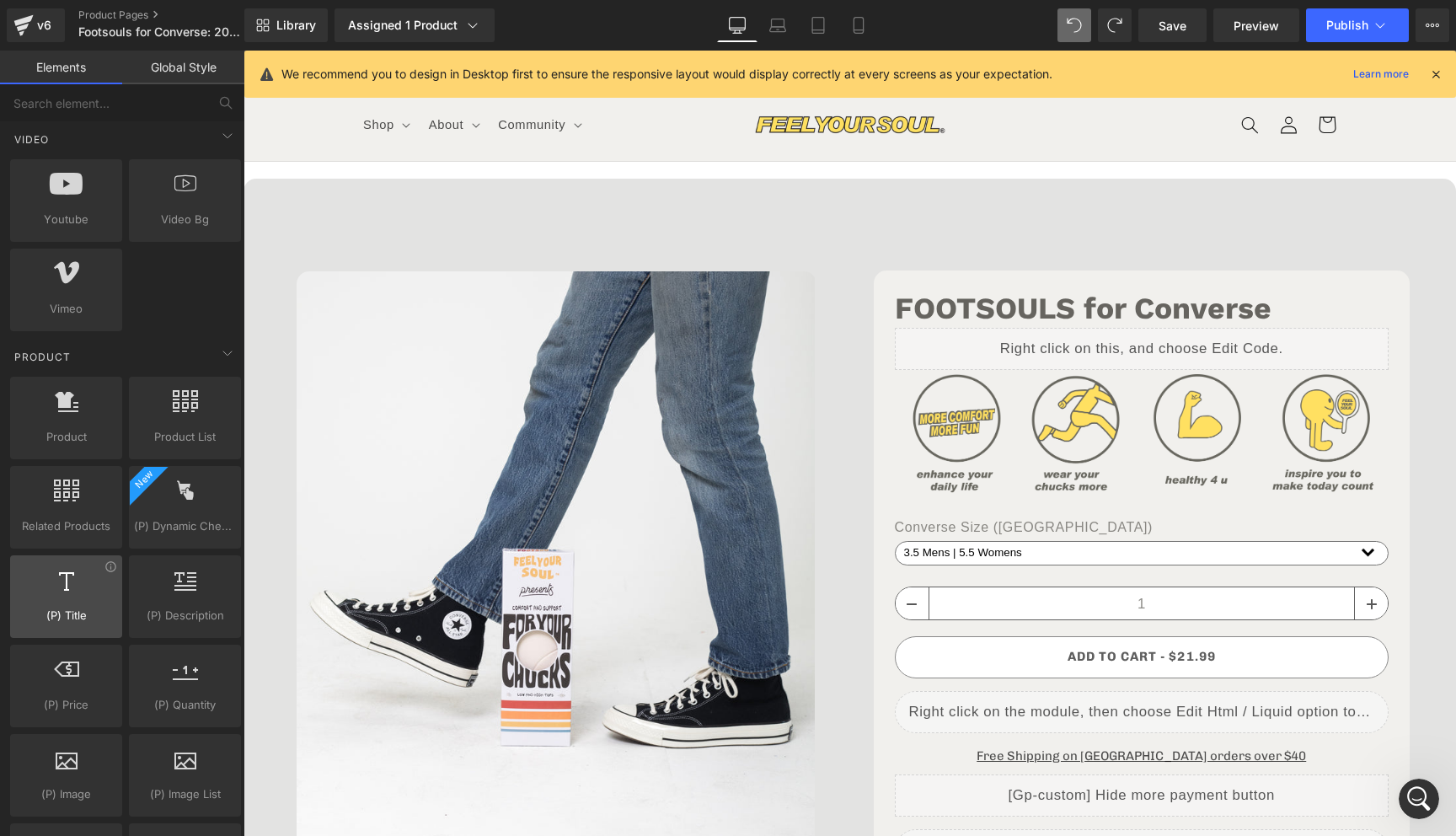
scroll to position [0, 0]
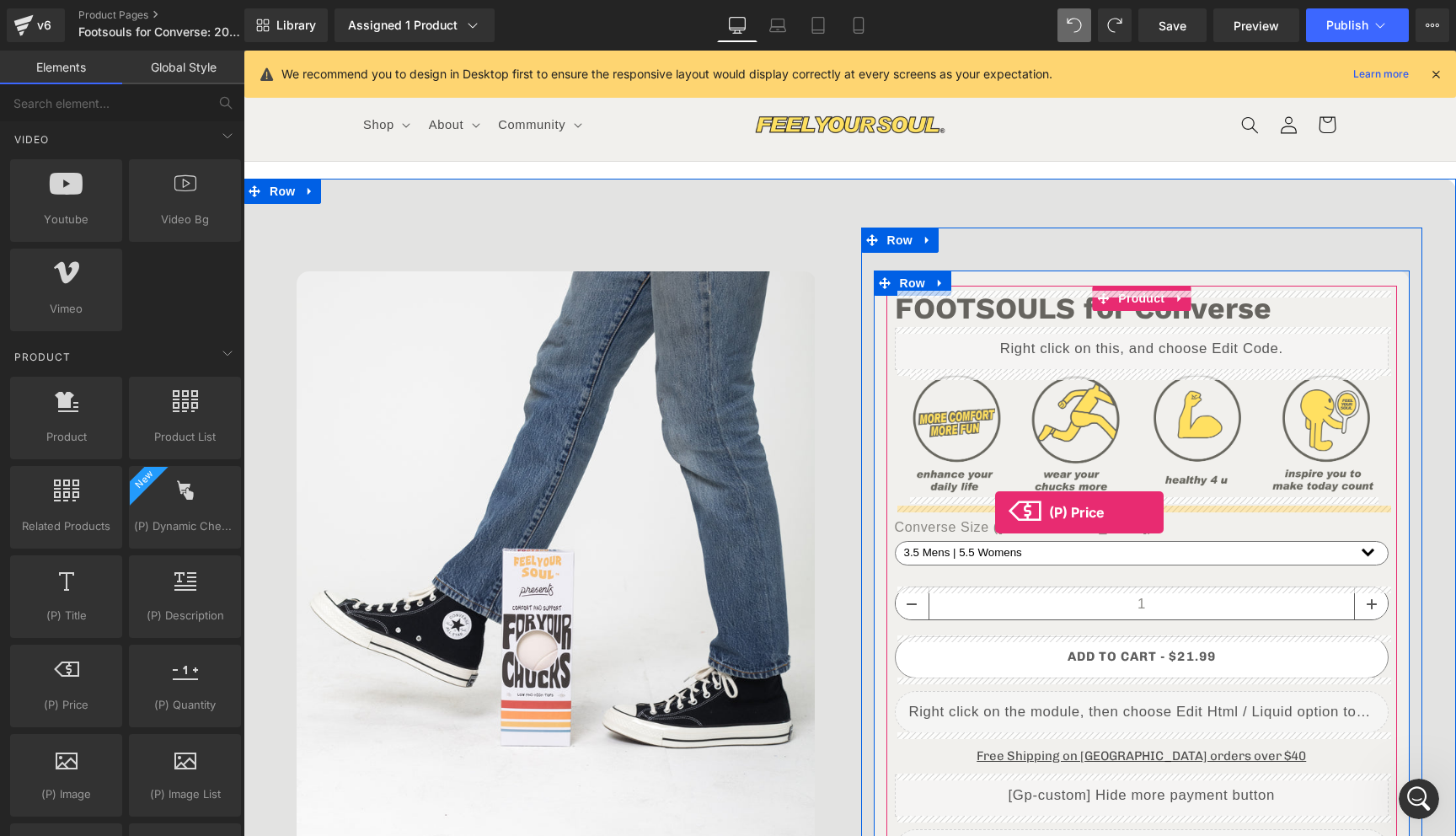
drag, startPoint x: 311, startPoint y: 759, endPoint x: 995, endPoint y: 512, distance: 727.2
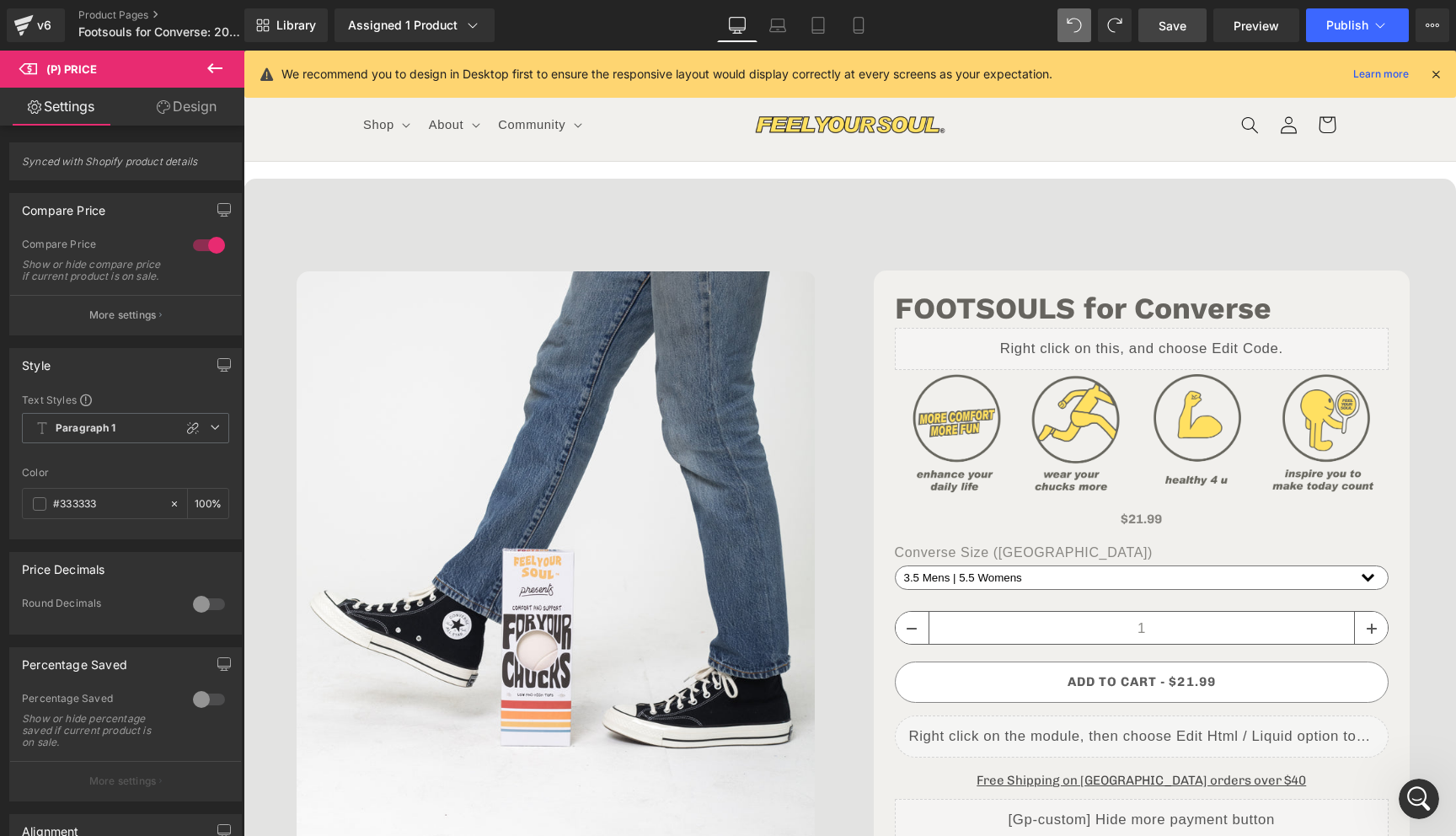
scroll to position [0, 548]
click at [1174, 30] on span "Save" at bounding box center [1172, 25] width 28 height 17
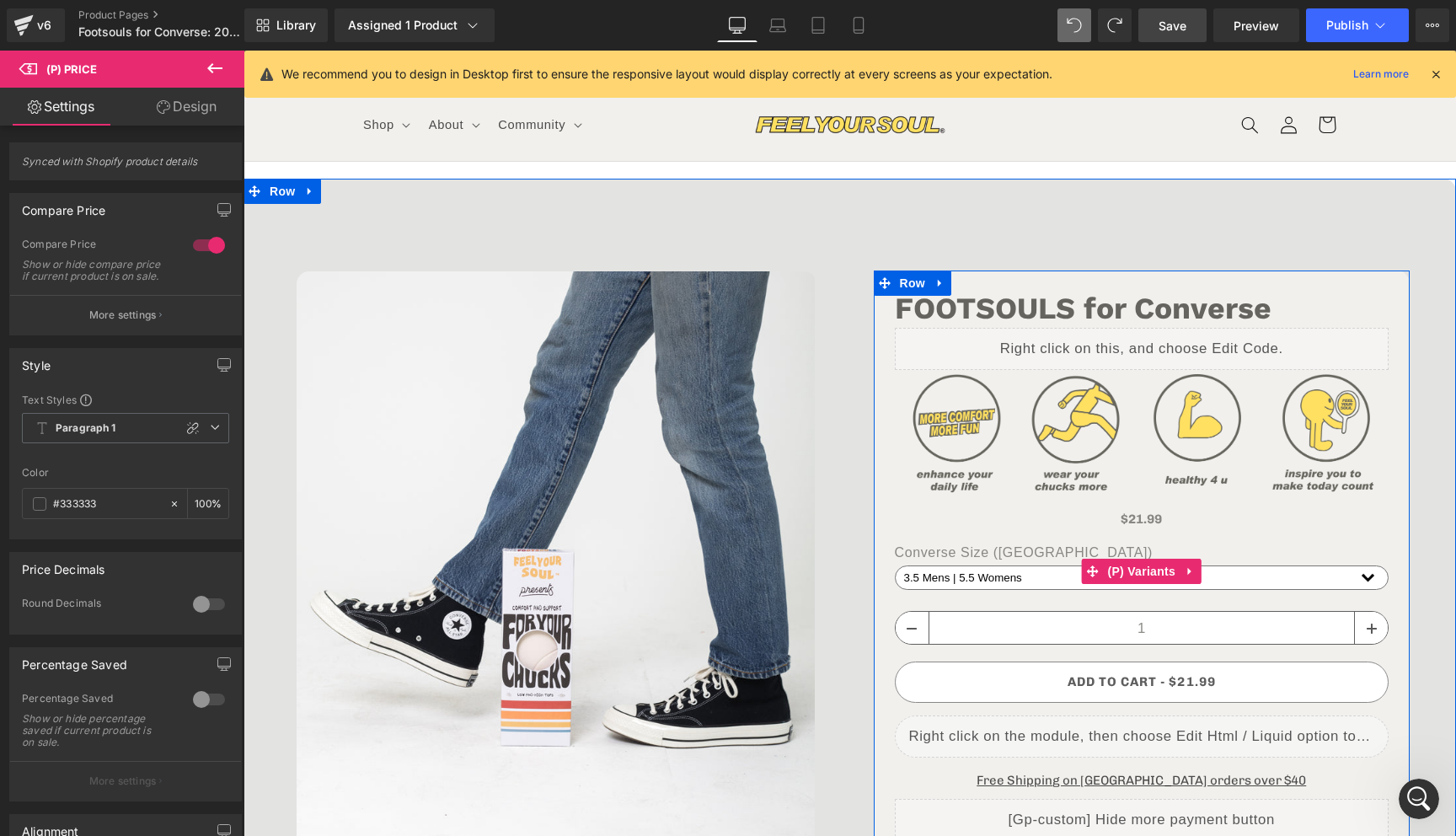
scroll to position [15, 0]
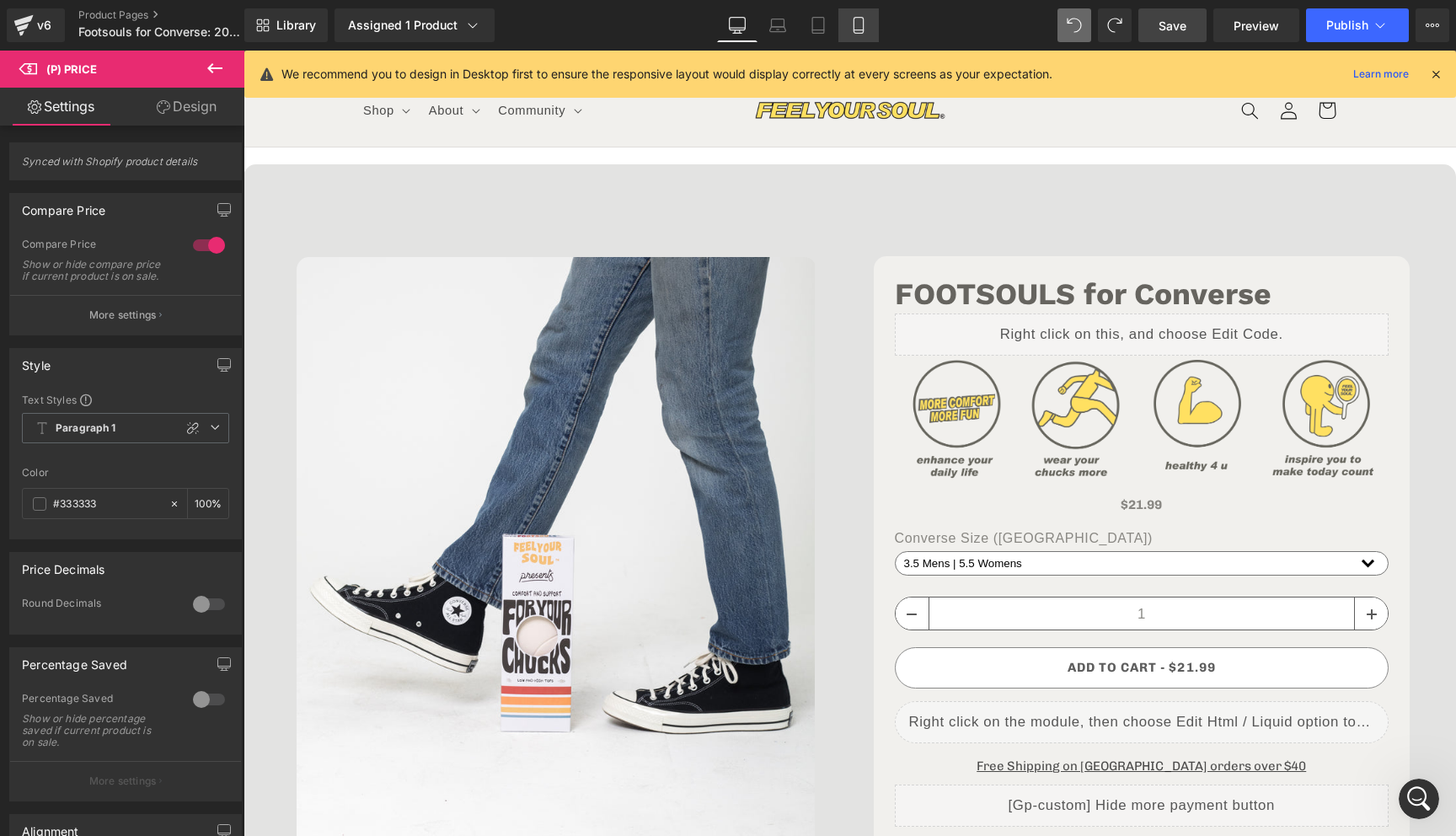
click at [870, 18] on link "Mobile" at bounding box center [858, 25] width 41 height 34
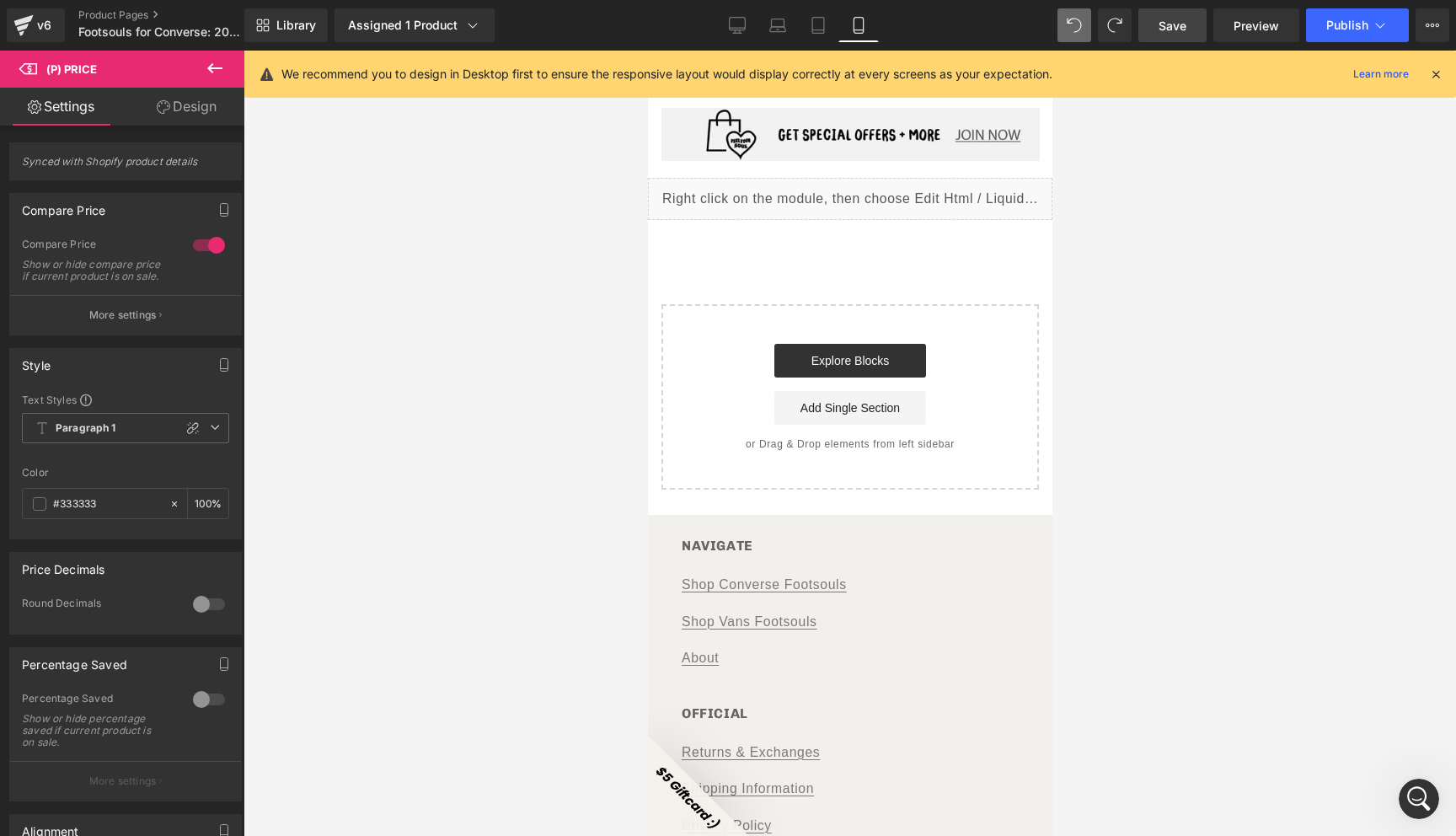
scroll to position [7574, 0]
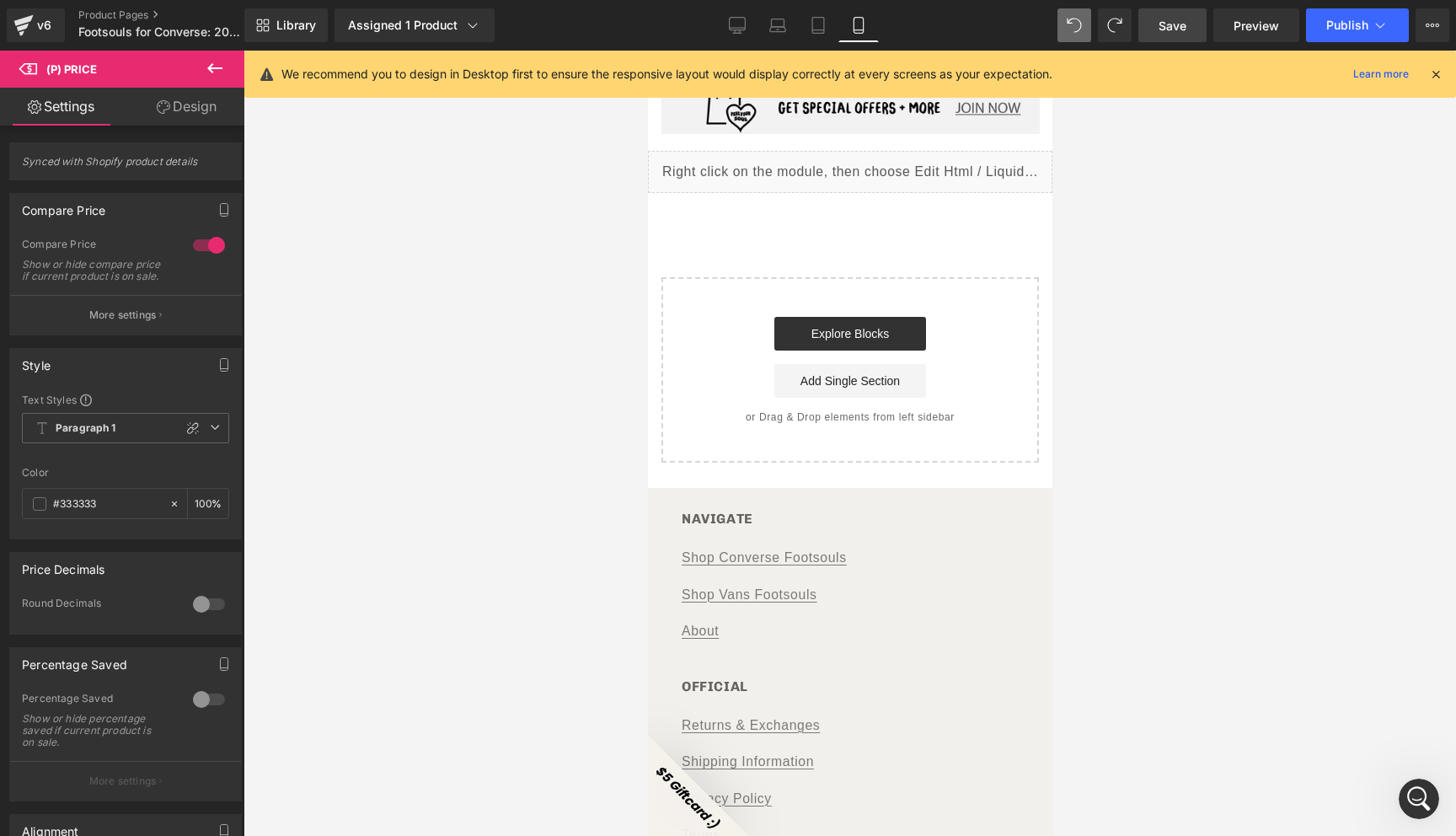
click at [214, 67] on icon at bounding box center [214, 68] width 20 height 20
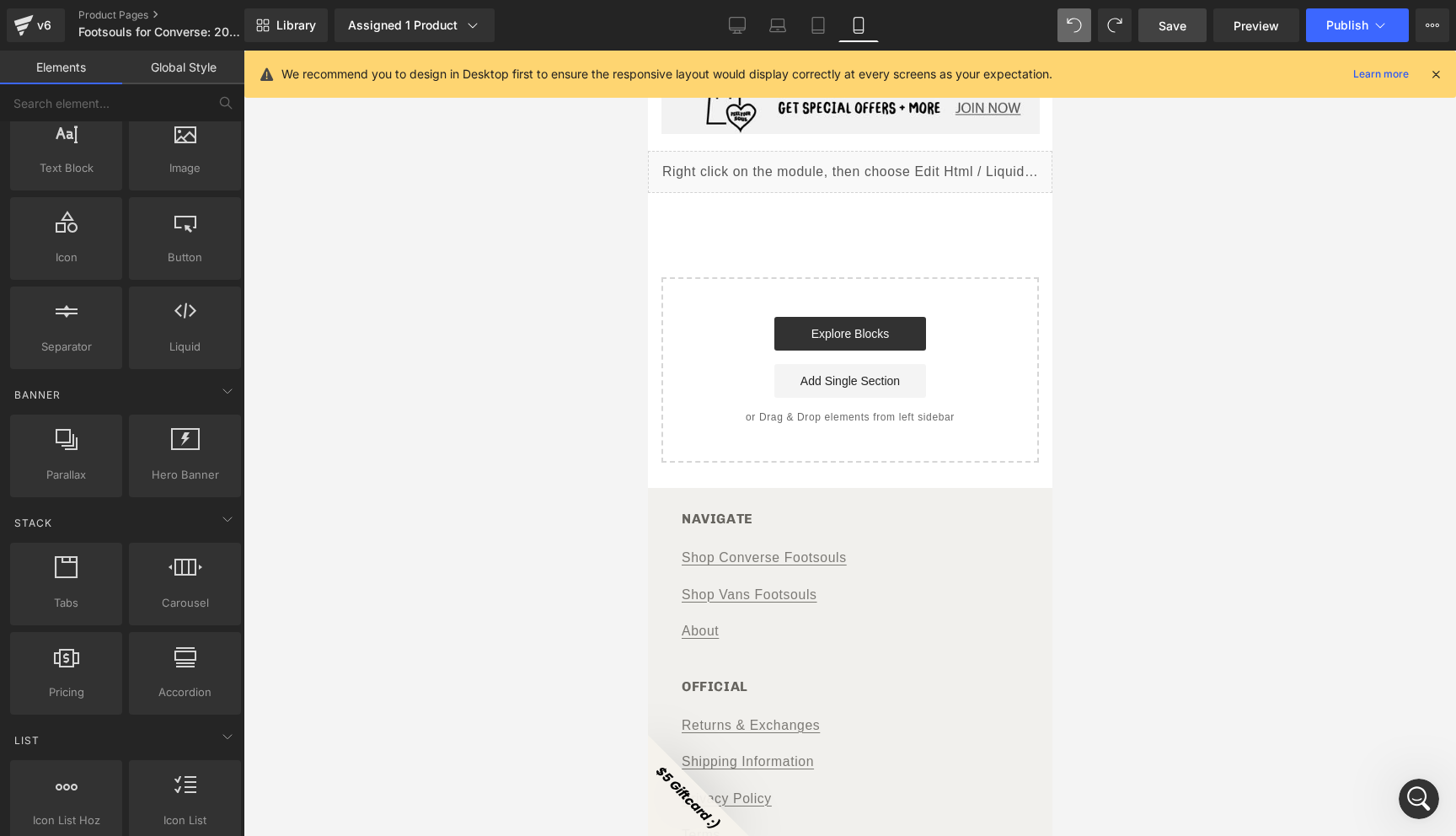
scroll to position [0, 0]
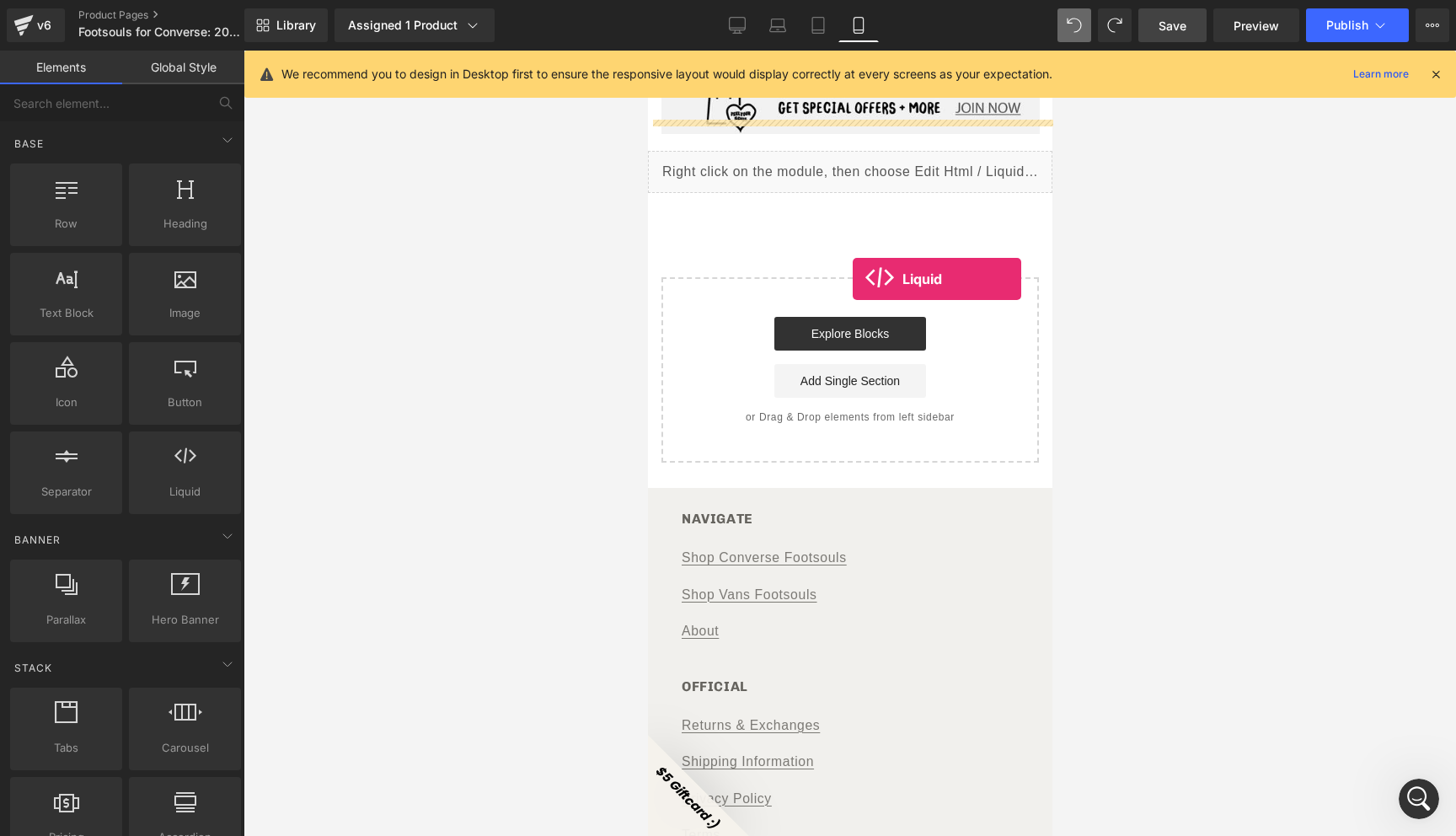
drag, startPoint x: 887, startPoint y: 536, endPoint x: 852, endPoint y: 278, distance: 260.4
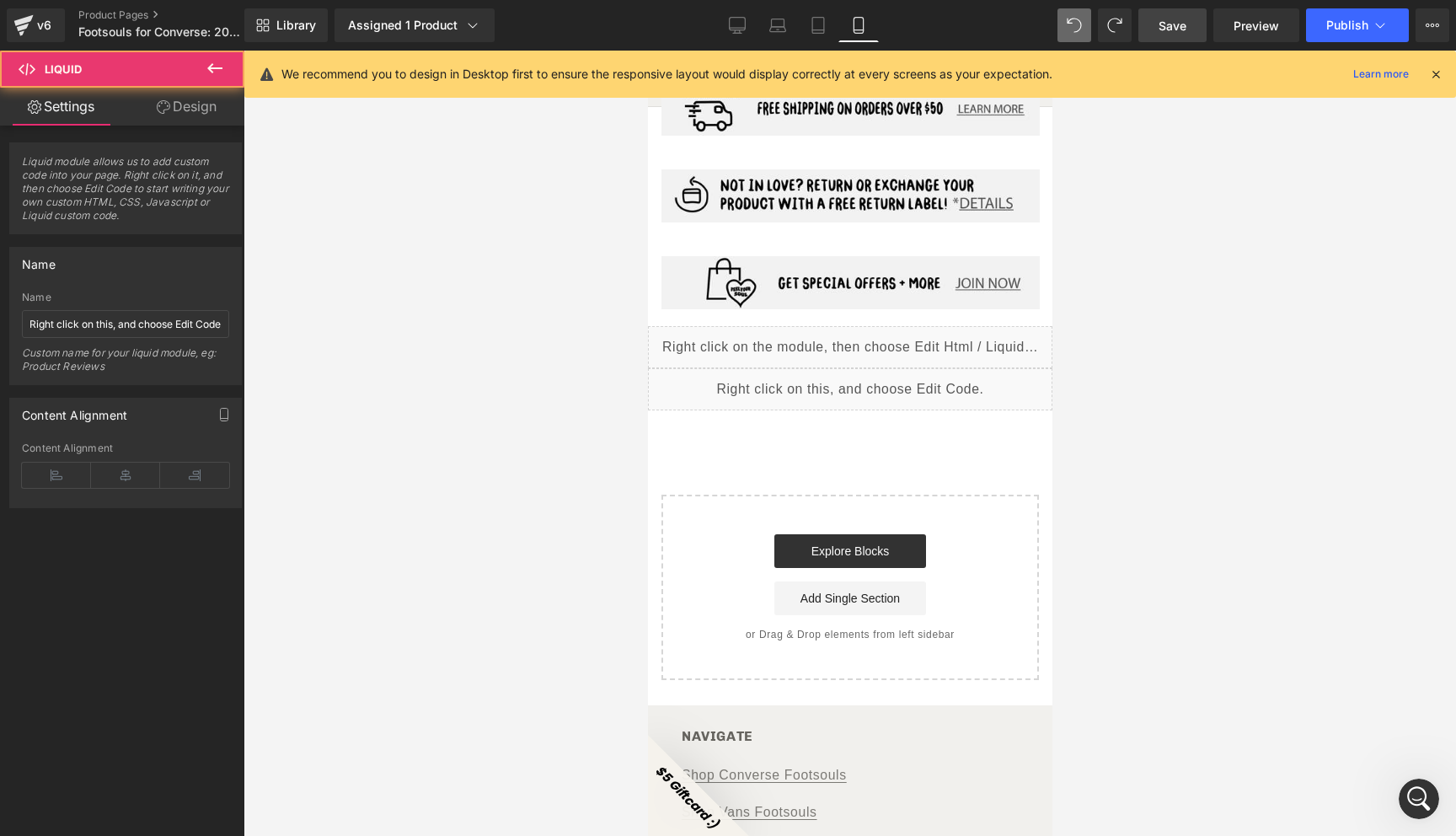
scroll to position [7369, 0]
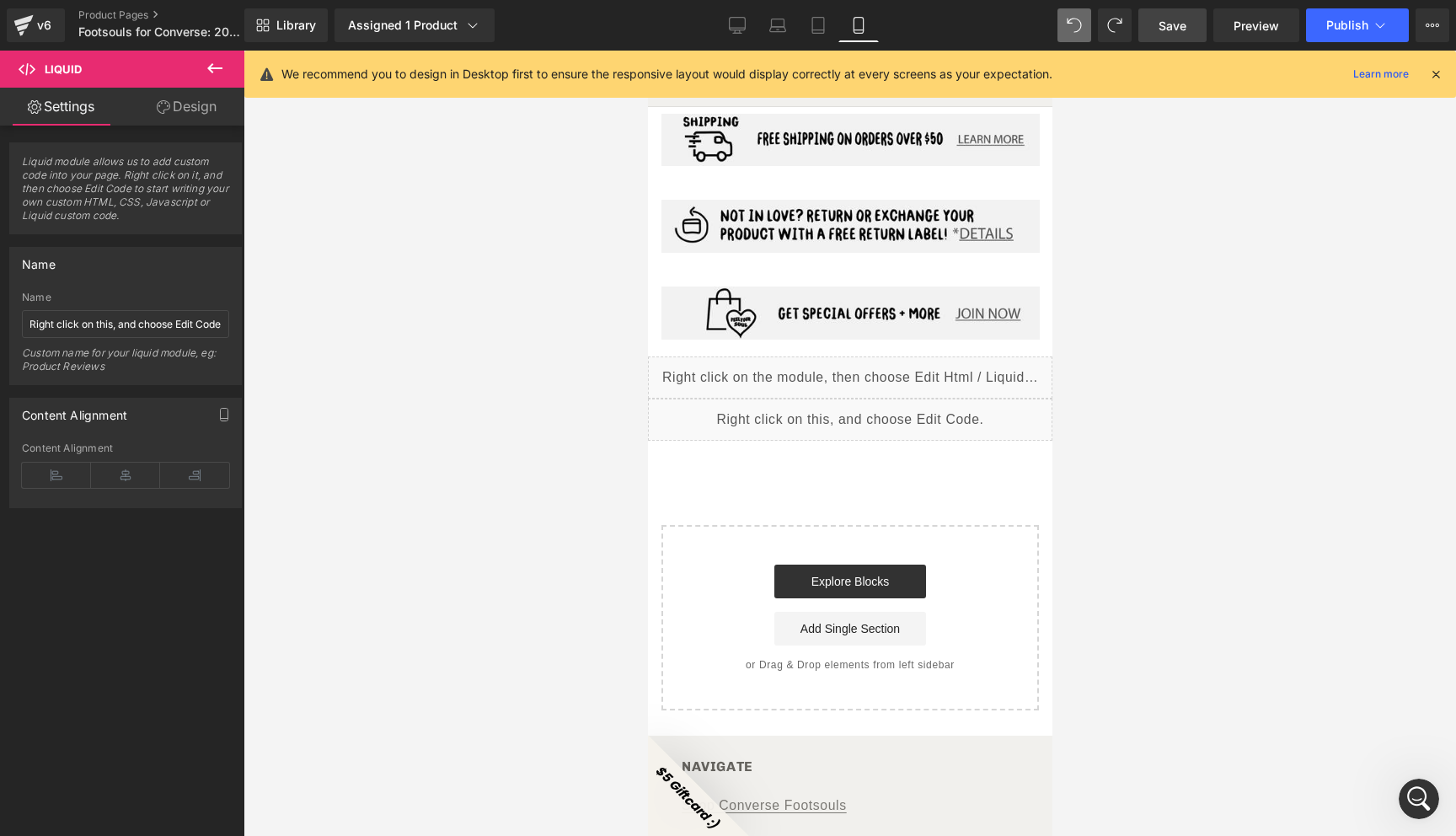
click at [875, 399] on div "Liquid" at bounding box center [849, 419] width 404 height 42
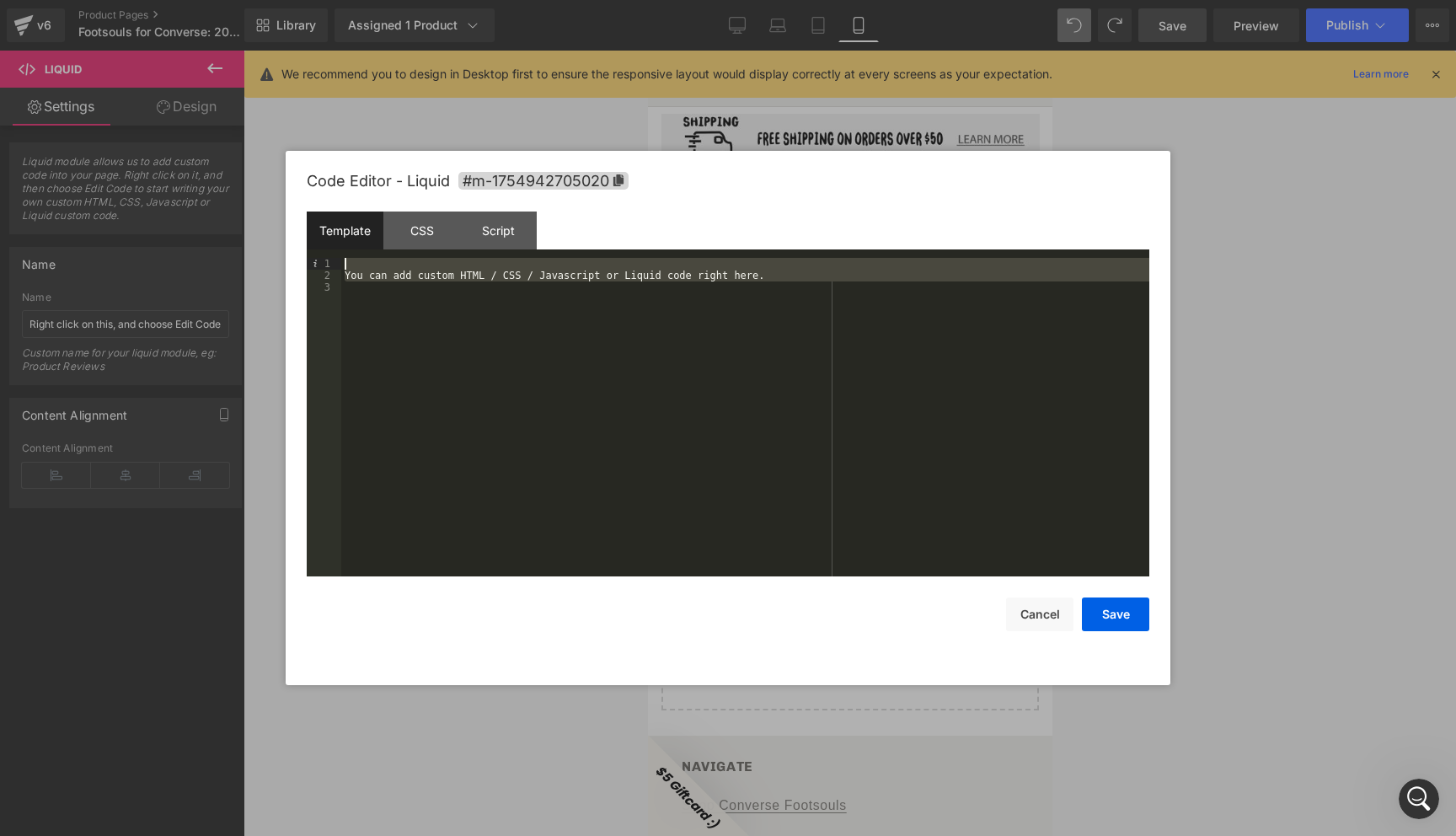
drag, startPoint x: 599, startPoint y: 317, endPoint x: 336, endPoint y: 248, distance: 271.9
click at [336, 248] on div "Template CSS Script Data 1 2 3 You can add custom HTML / CSS / Javascript or Li…" at bounding box center [728, 394] width 843 height 365
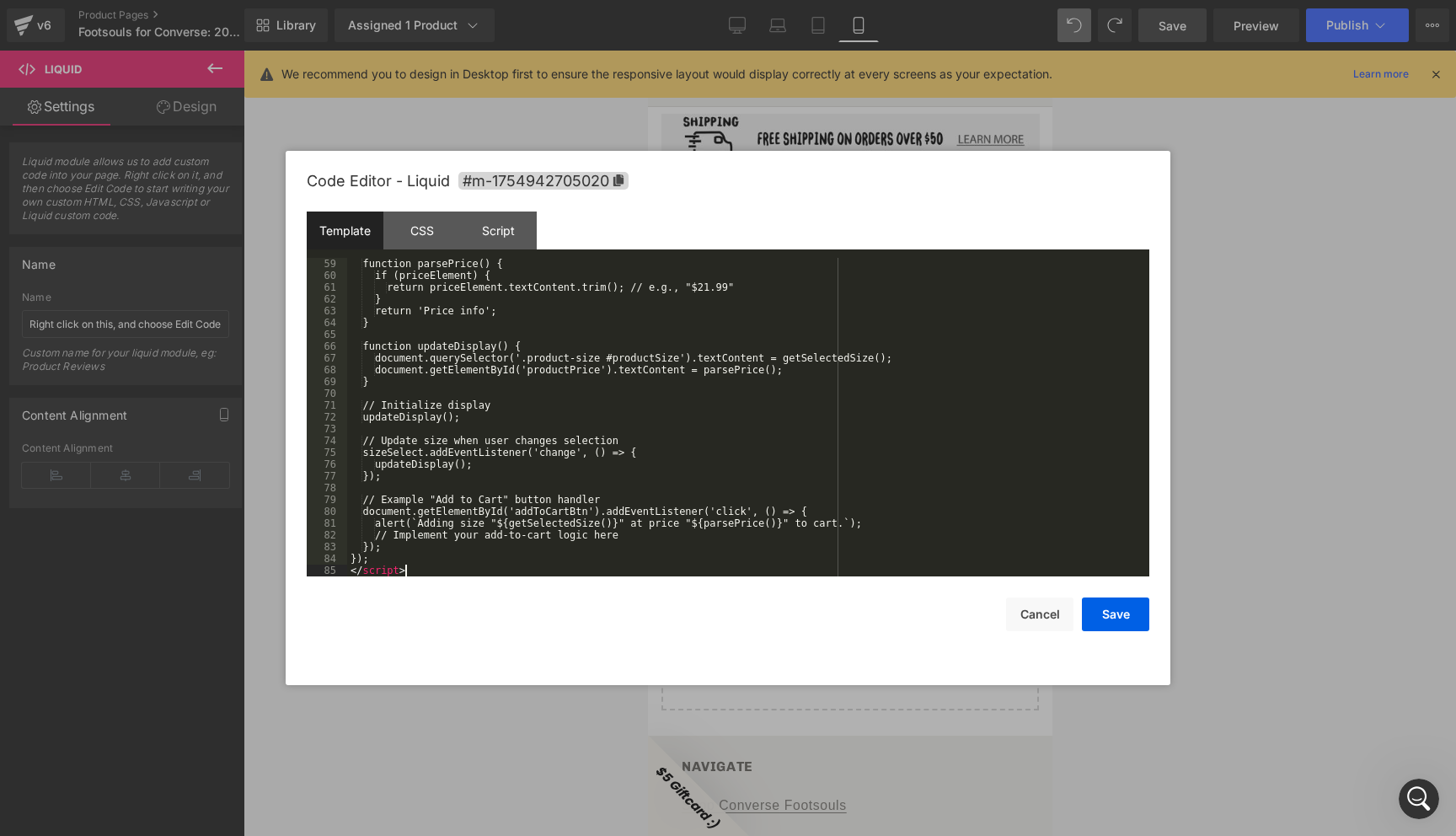
scroll to position [684, 0]
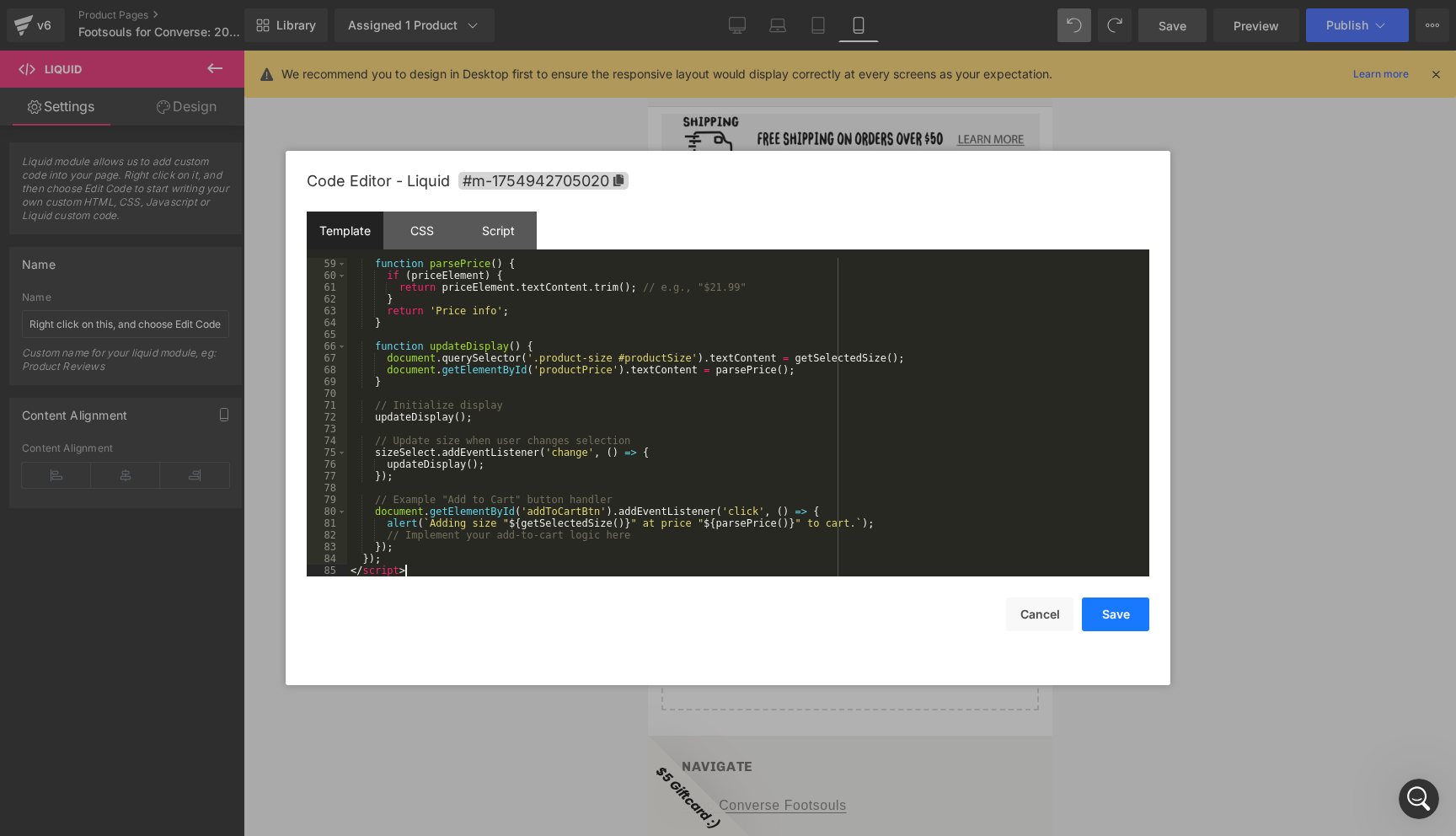
click at [1117, 617] on button "Save" at bounding box center [1115, 614] width 67 height 34
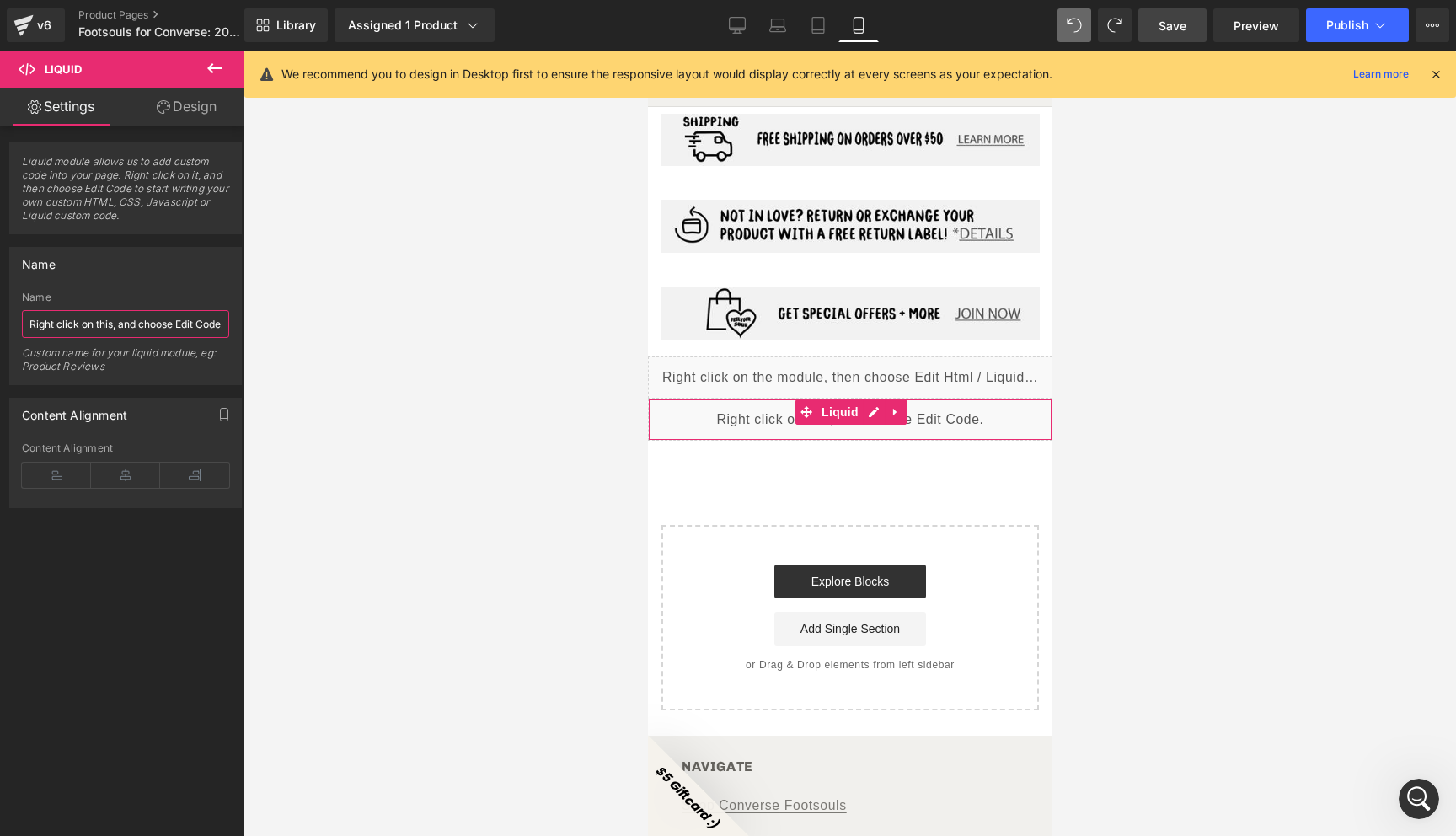
click at [161, 320] on input "Right click on this, and choose Edit Code." at bounding box center [126, 324] width 208 height 28
type input "Floating add to cart"
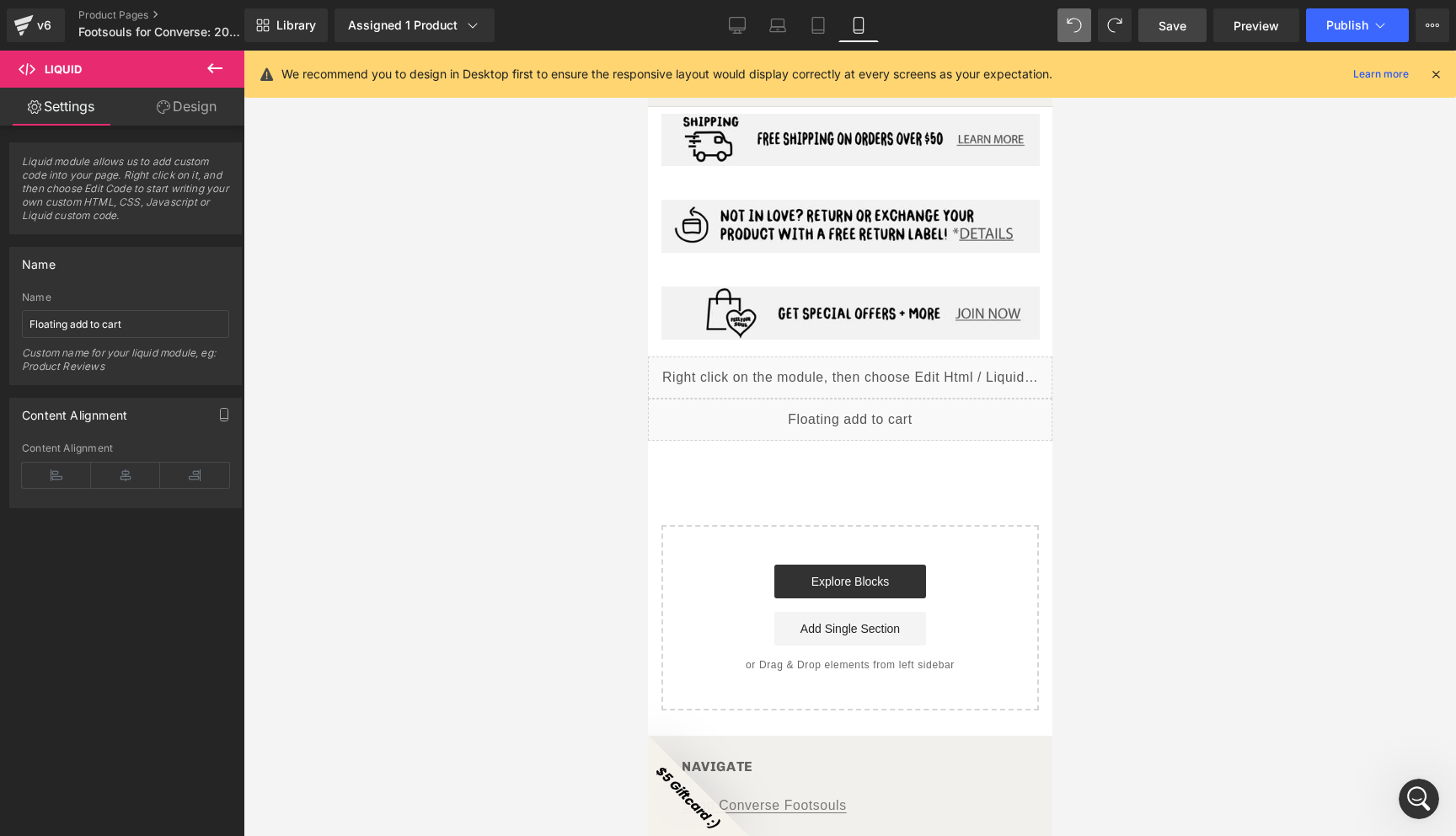
click at [1160, 330] on div at bounding box center [850, 442] width 1213 height 785
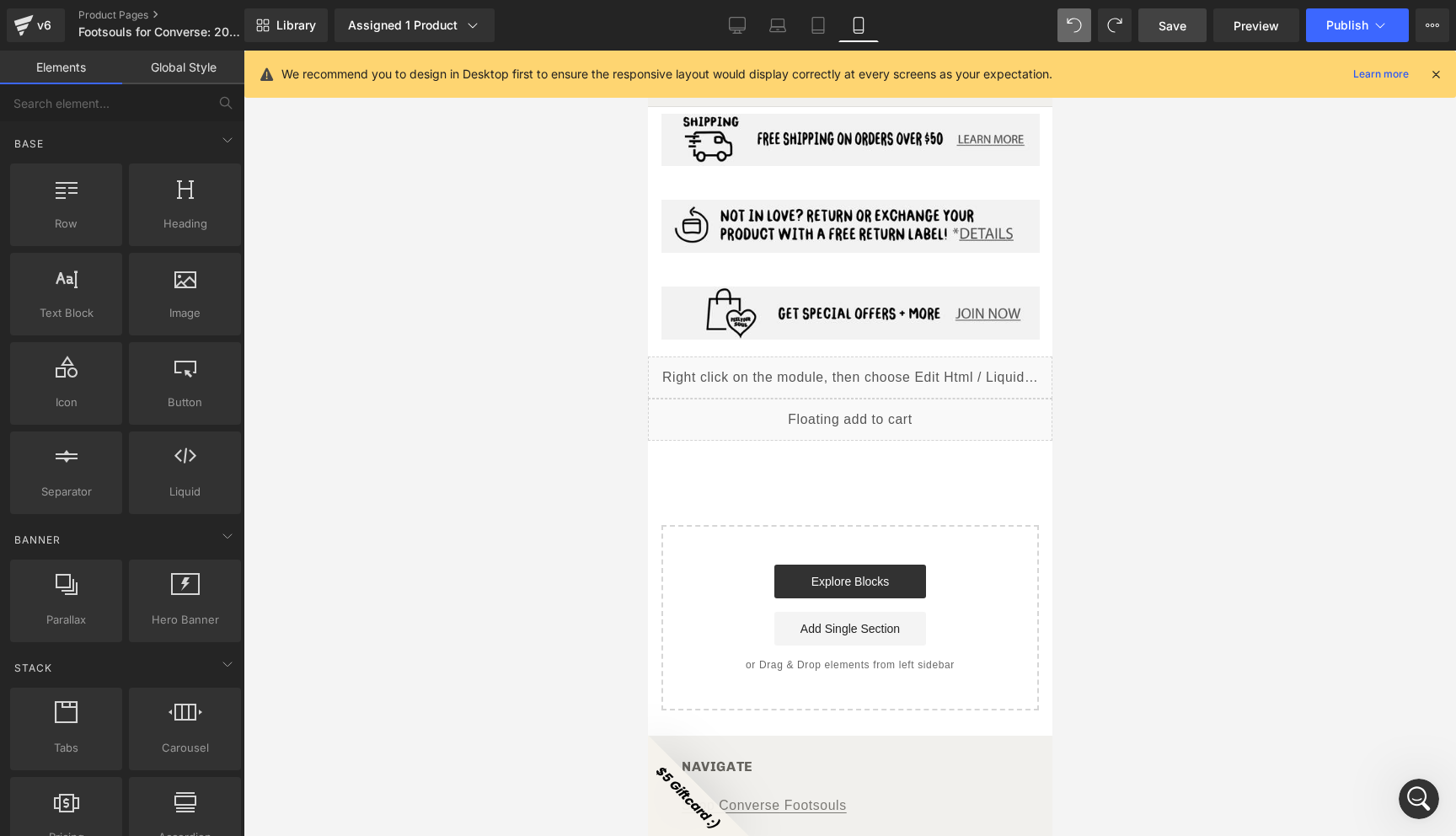
click at [1182, 28] on span "Save" at bounding box center [1172, 25] width 28 height 17
click at [1382, 35] on button "Publish" at bounding box center [1357, 25] width 103 height 34
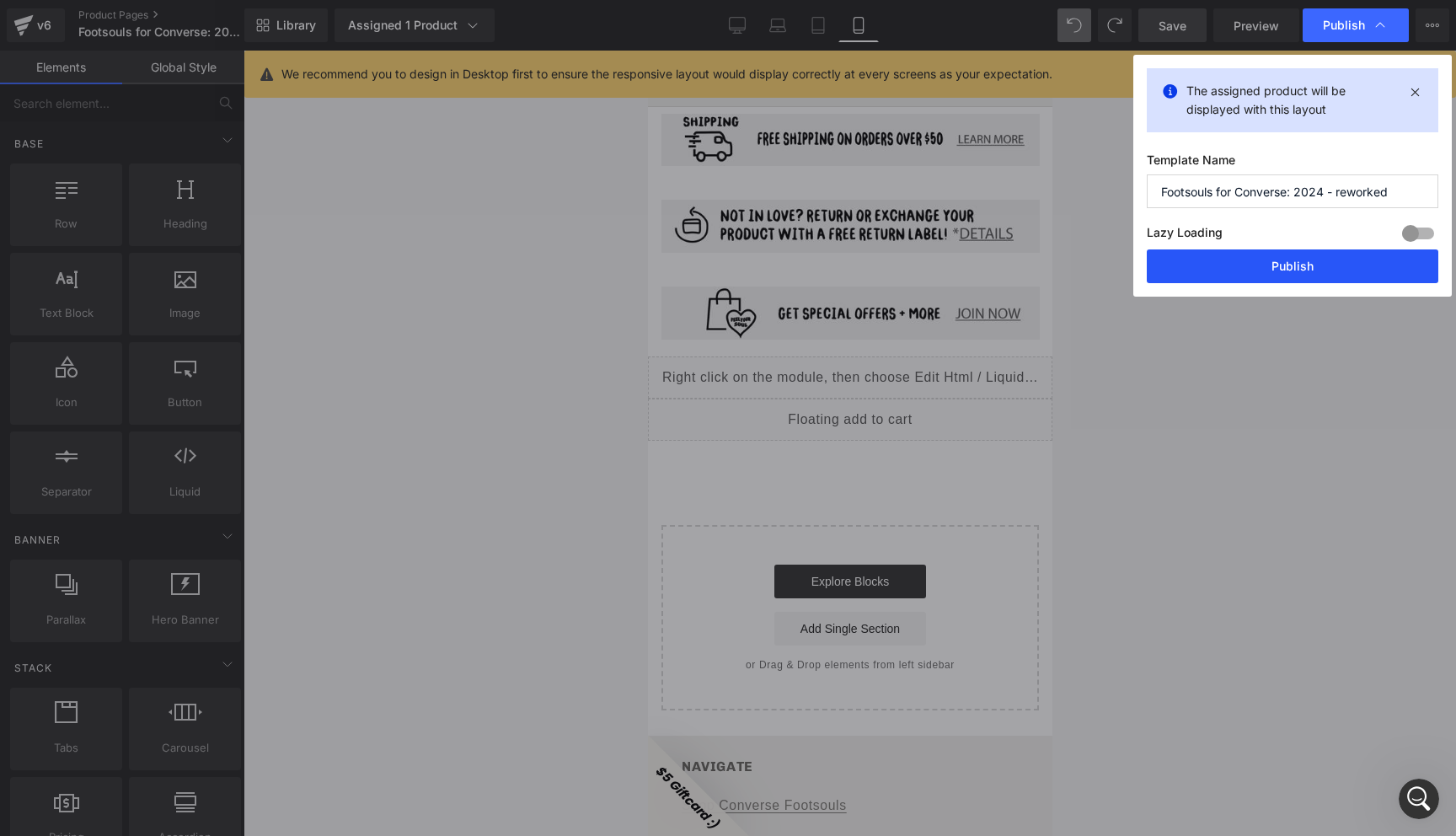
click at [1304, 260] on button "Publish" at bounding box center [1292, 266] width 292 height 34
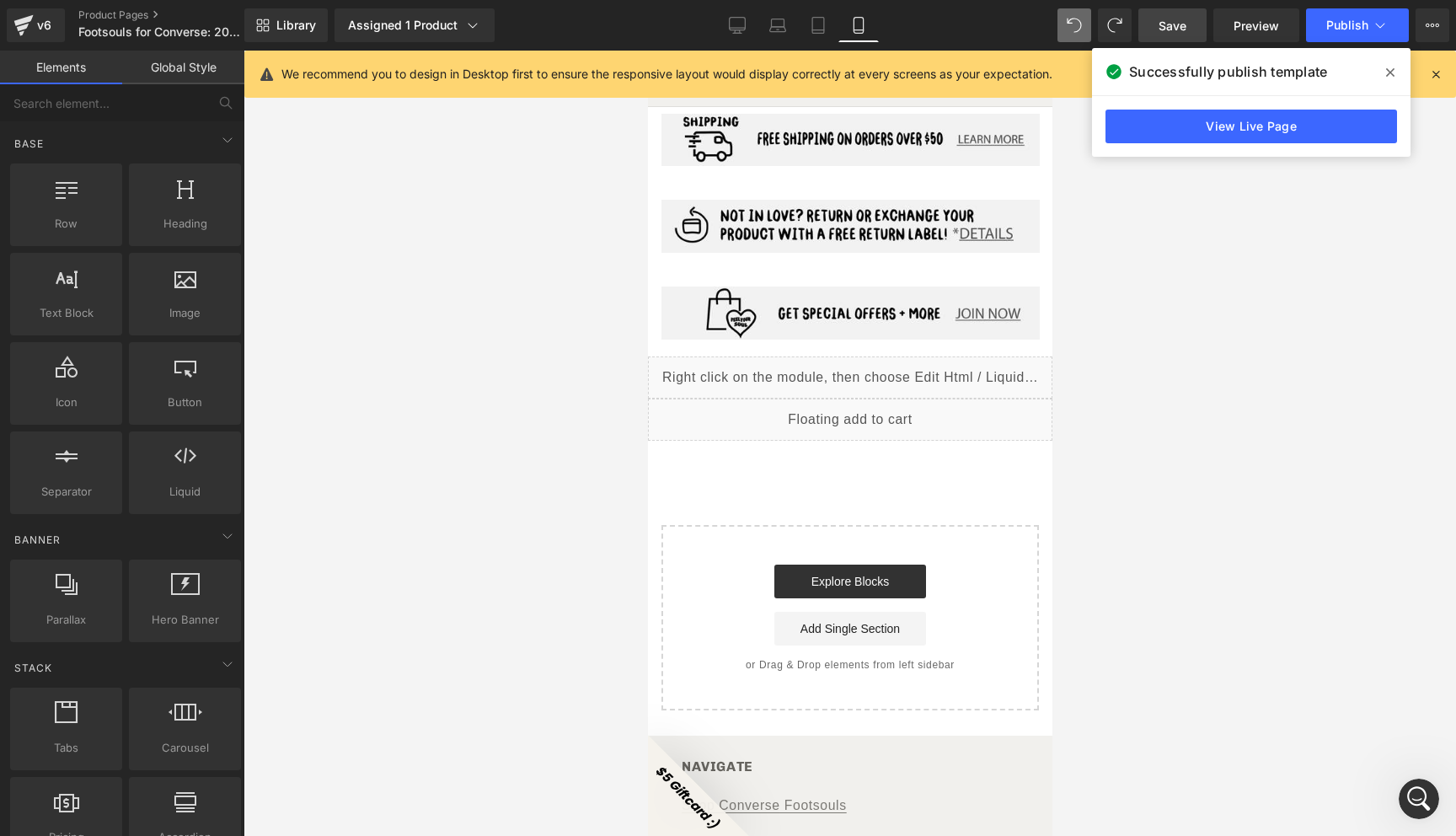
click at [872, 399] on div "Liquid" at bounding box center [849, 419] width 404 height 42
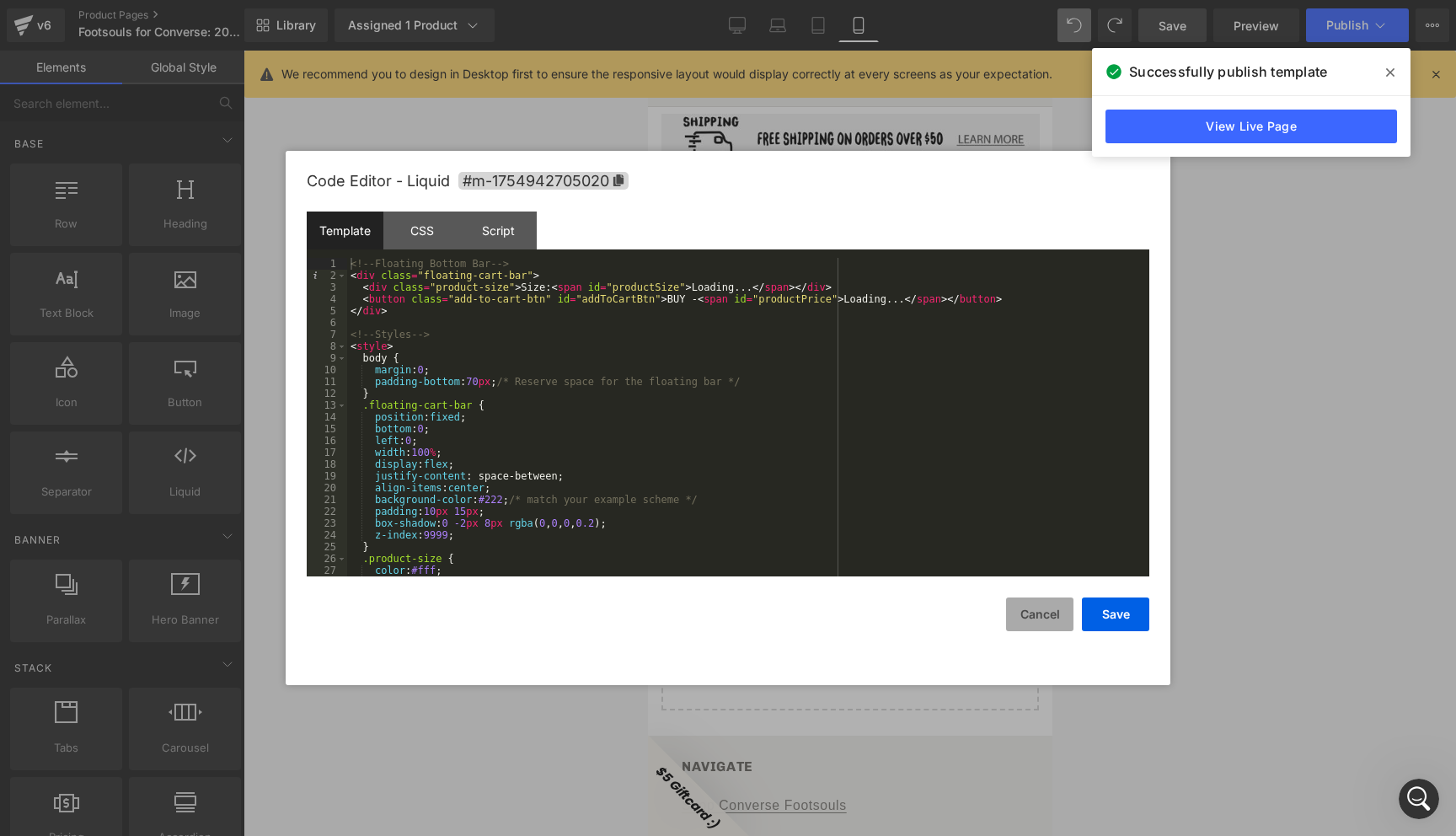
click at [1016, 604] on button "Cancel" at bounding box center [1039, 614] width 67 height 34
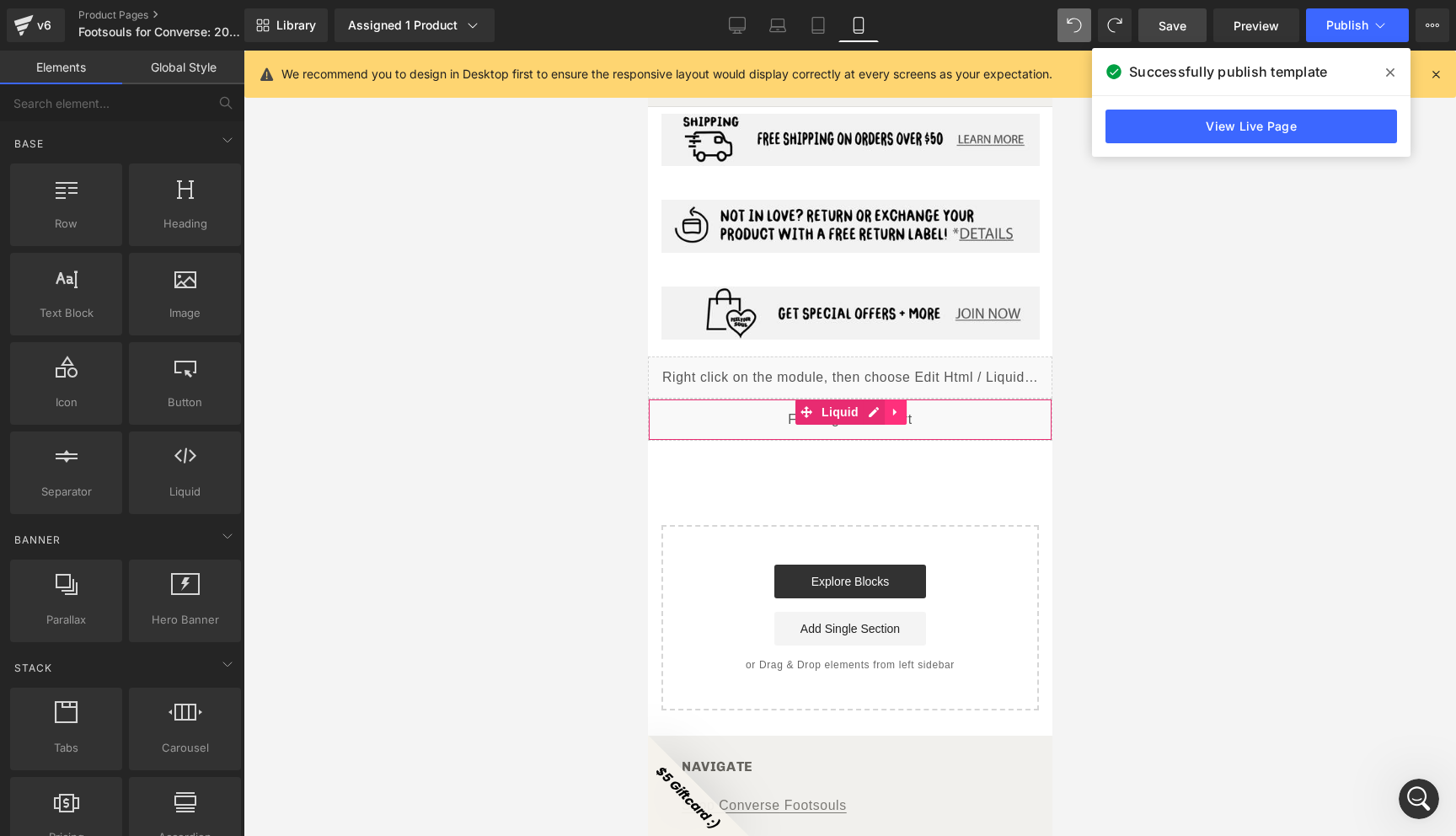
click at [890, 406] on icon at bounding box center [894, 412] width 12 height 13
click at [901, 406] on icon at bounding box center [906, 412] width 12 height 12
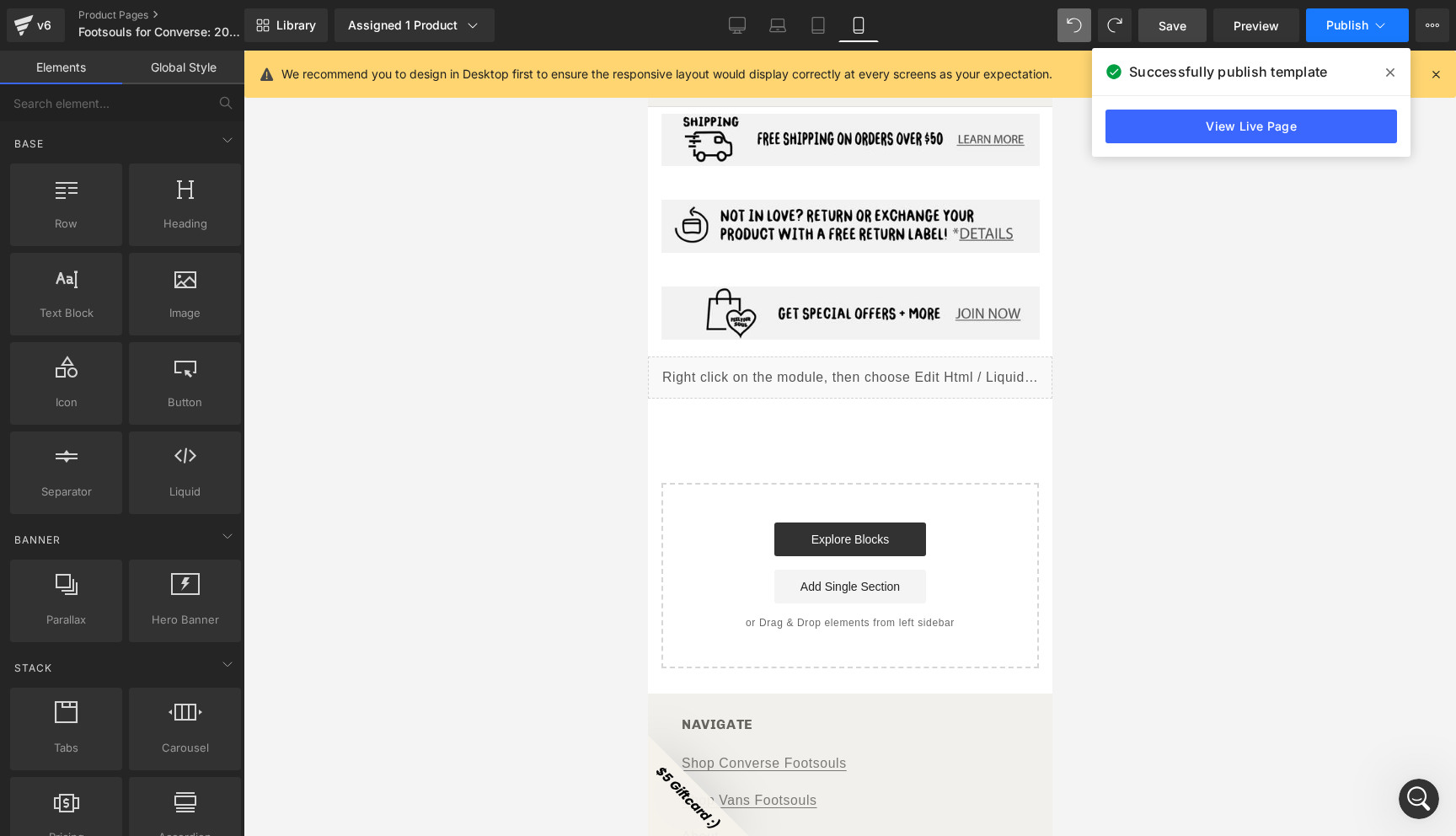
click at [1373, 36] on button "Publish" at bounding box center [1357, 25] width 103 height 34
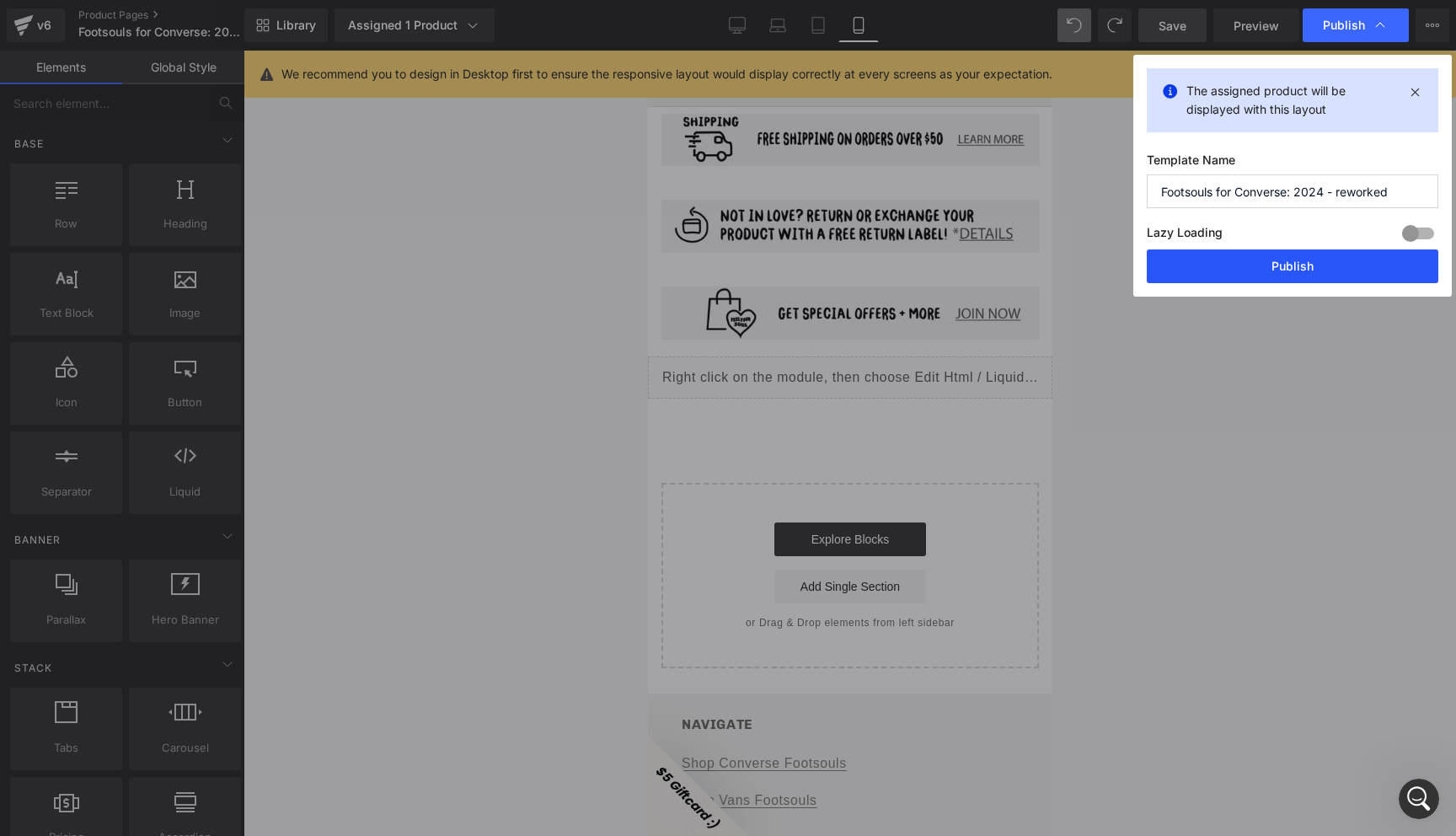
click at [1294, 263] on button "Publish" at bounding box center [1292, 266] width 292 height 34
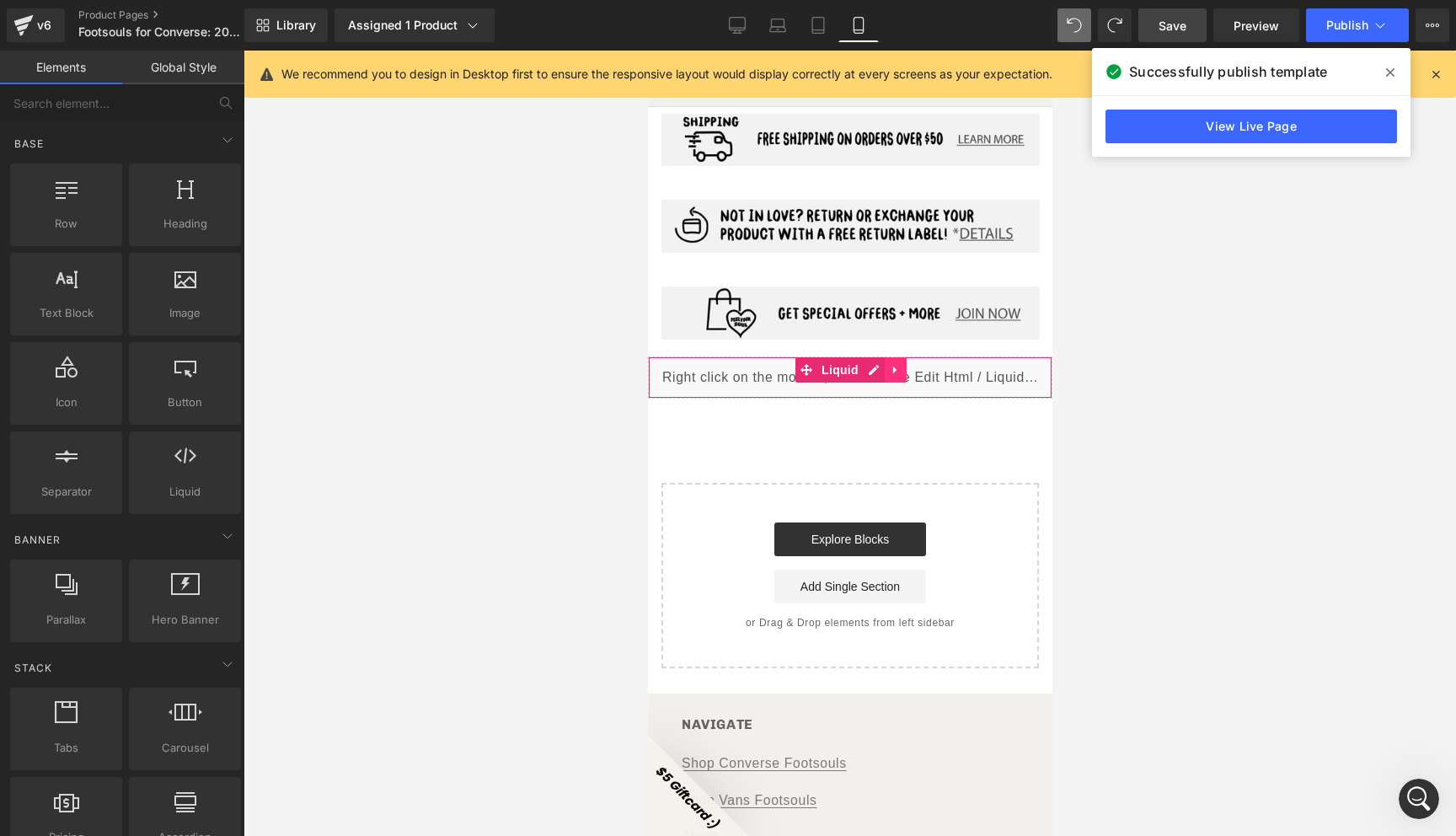
click at [893, 367] on icon at bounding box center [893, 370] width 3 height 8
click at [880, 364] on icon at bounding box center [884, 370] width 12 height 12
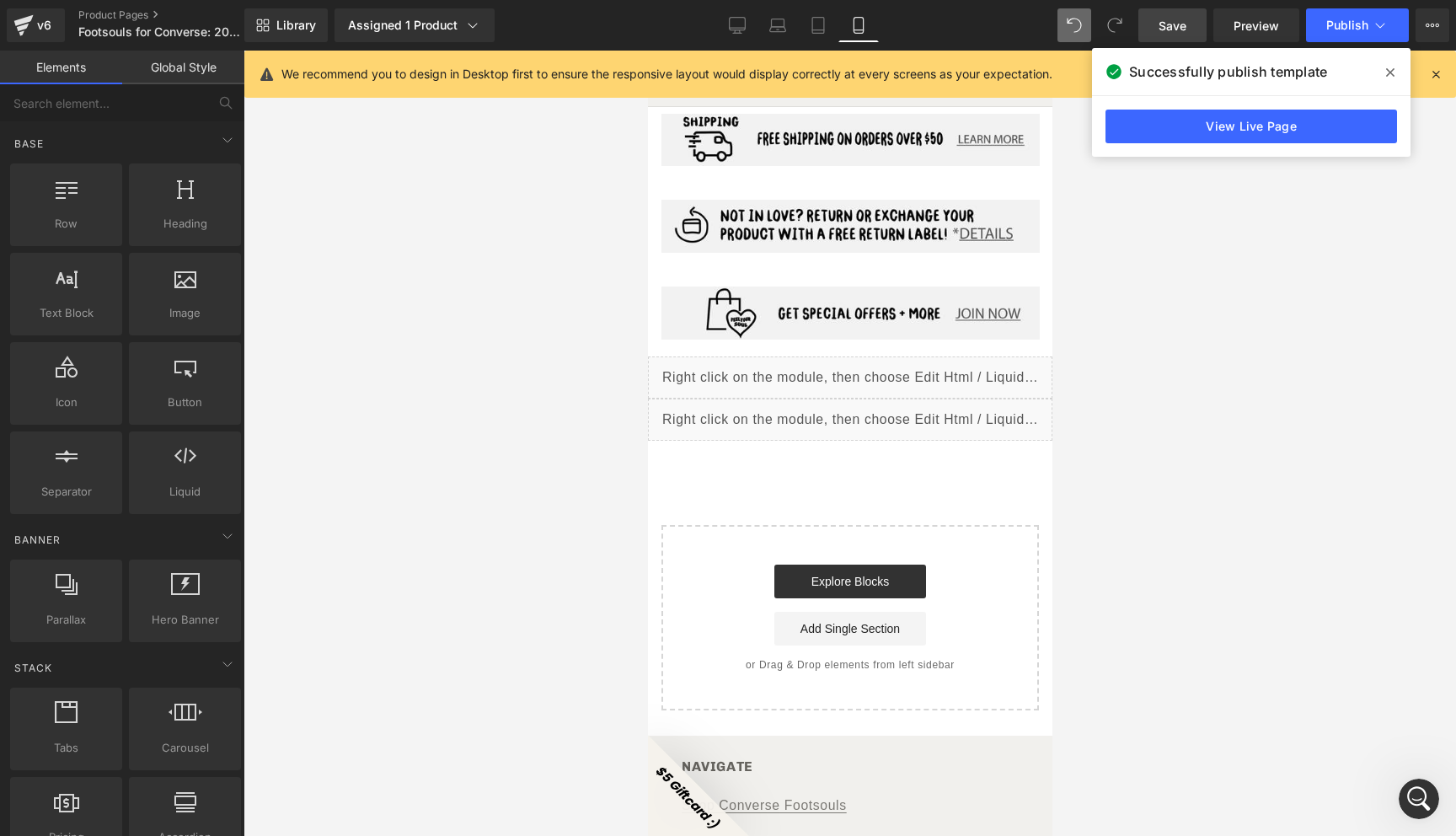
click at [871, 399] on div "Liquid" at bounding box center [849, 419] width 404 height 42
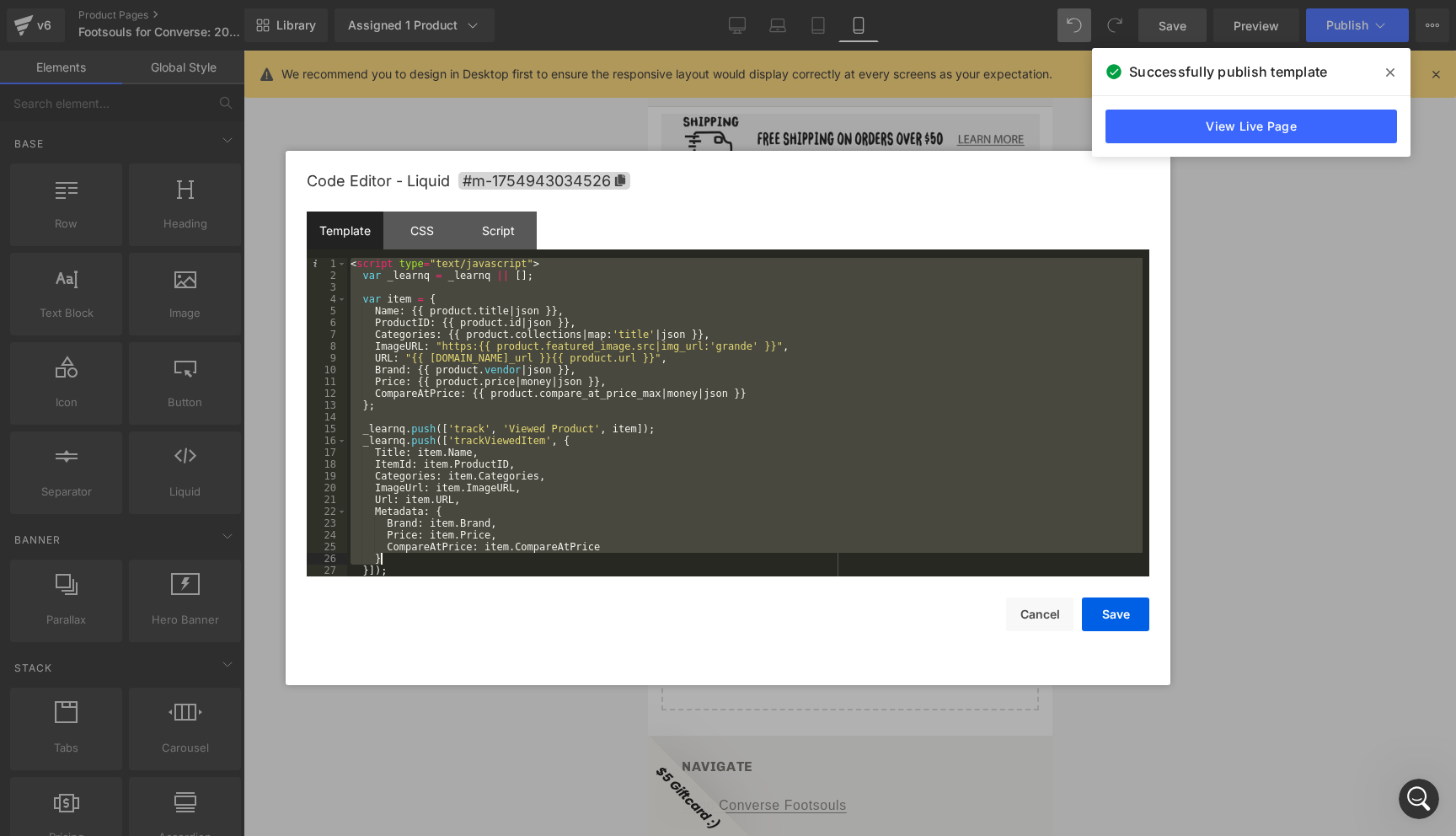
scroll to position [12, 0]
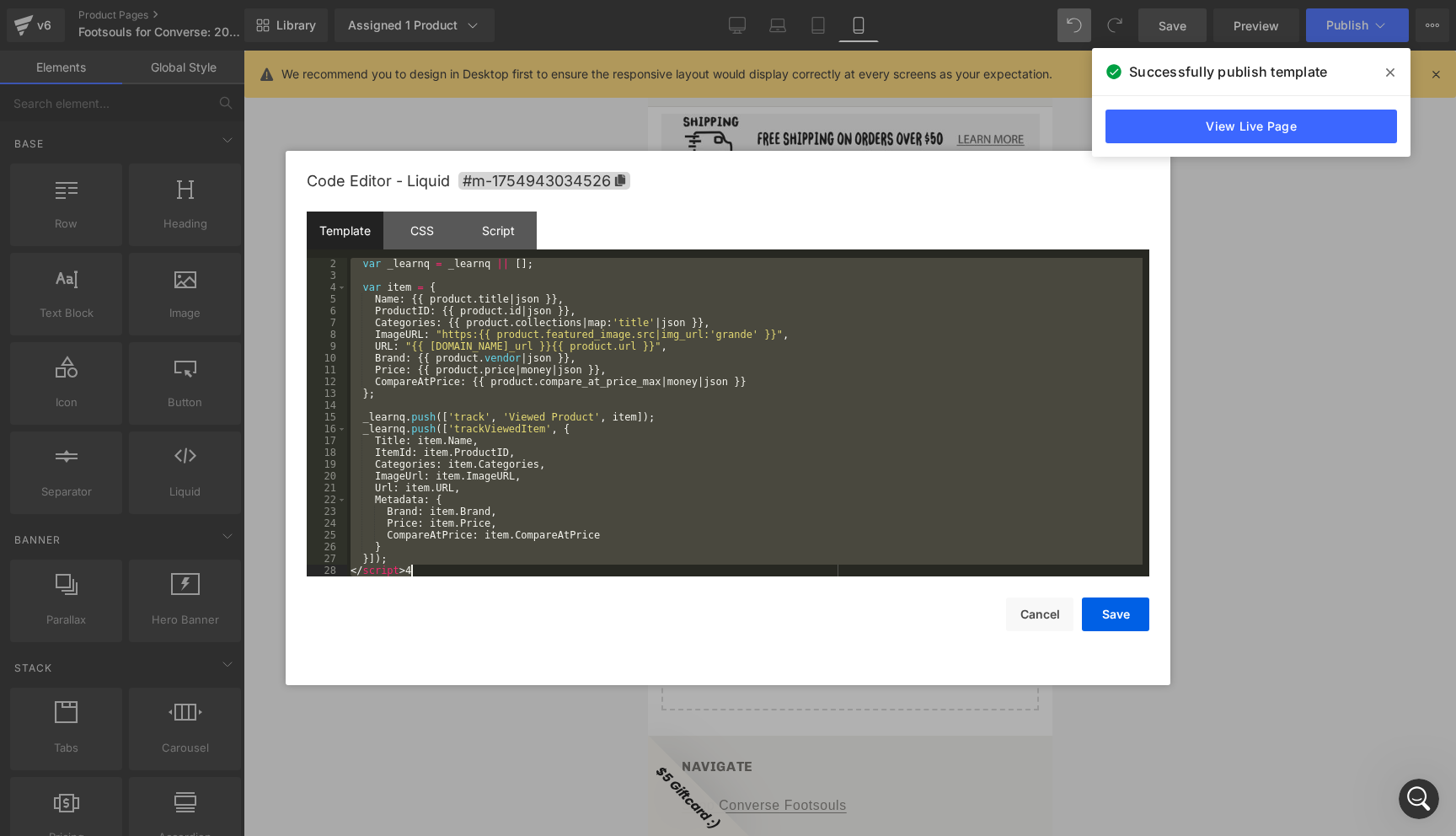
drag, startPoint x: 352, startPoint y: 262, endPoint x: 561, endPoint y: 580, distance: 380.5
click at [561, 580] on div "Code Editor - Liquid #m-1754943034526 Template CSS Script Data 2 3 4 5 6 7 8 9 …" at bounding box center [728, 417] width 843 height 534
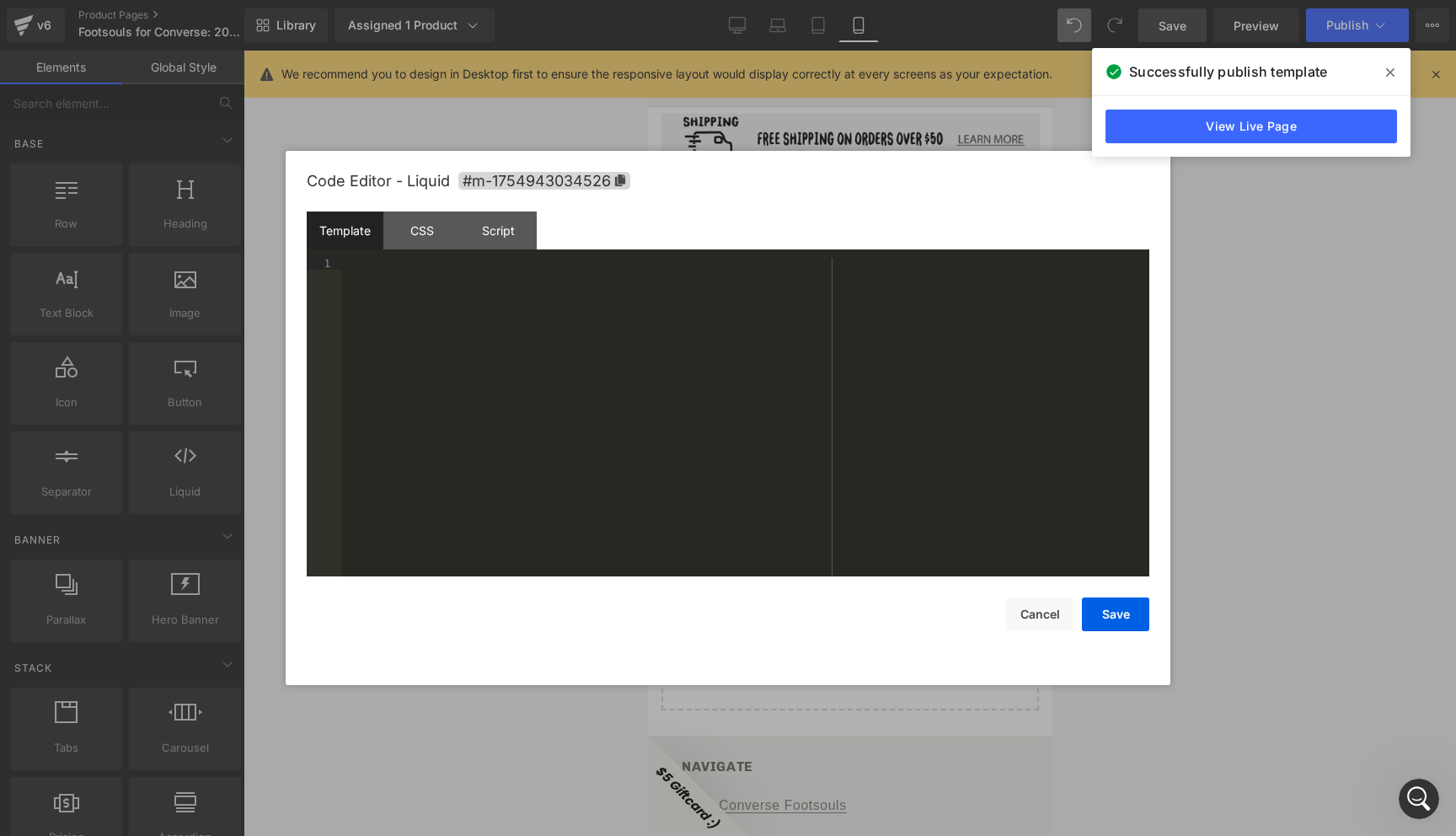
scroll to position [932, 0]
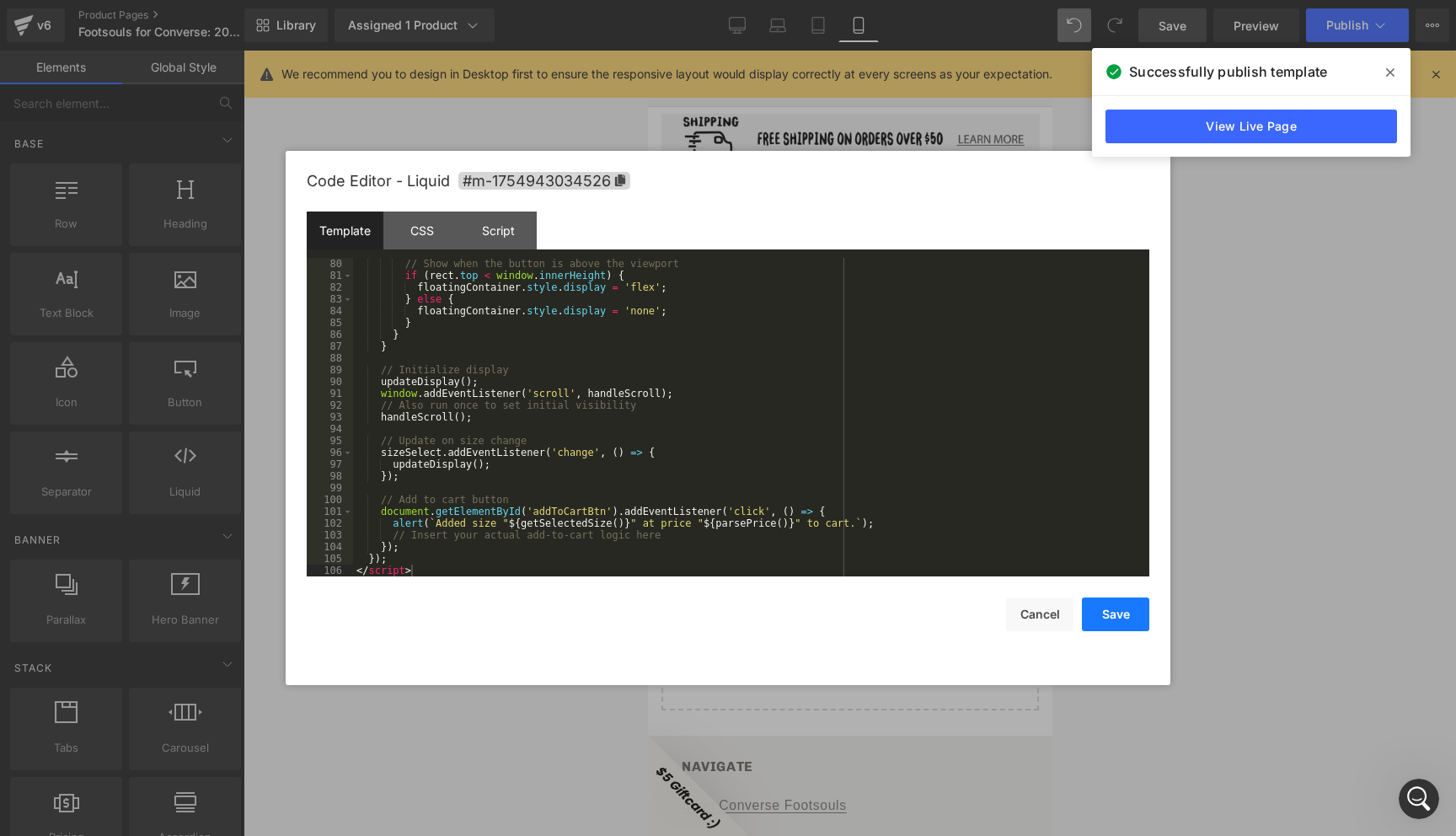
click at [1108, 610] on button "Save" at bounding box center [1115, 614] width 67 height 34
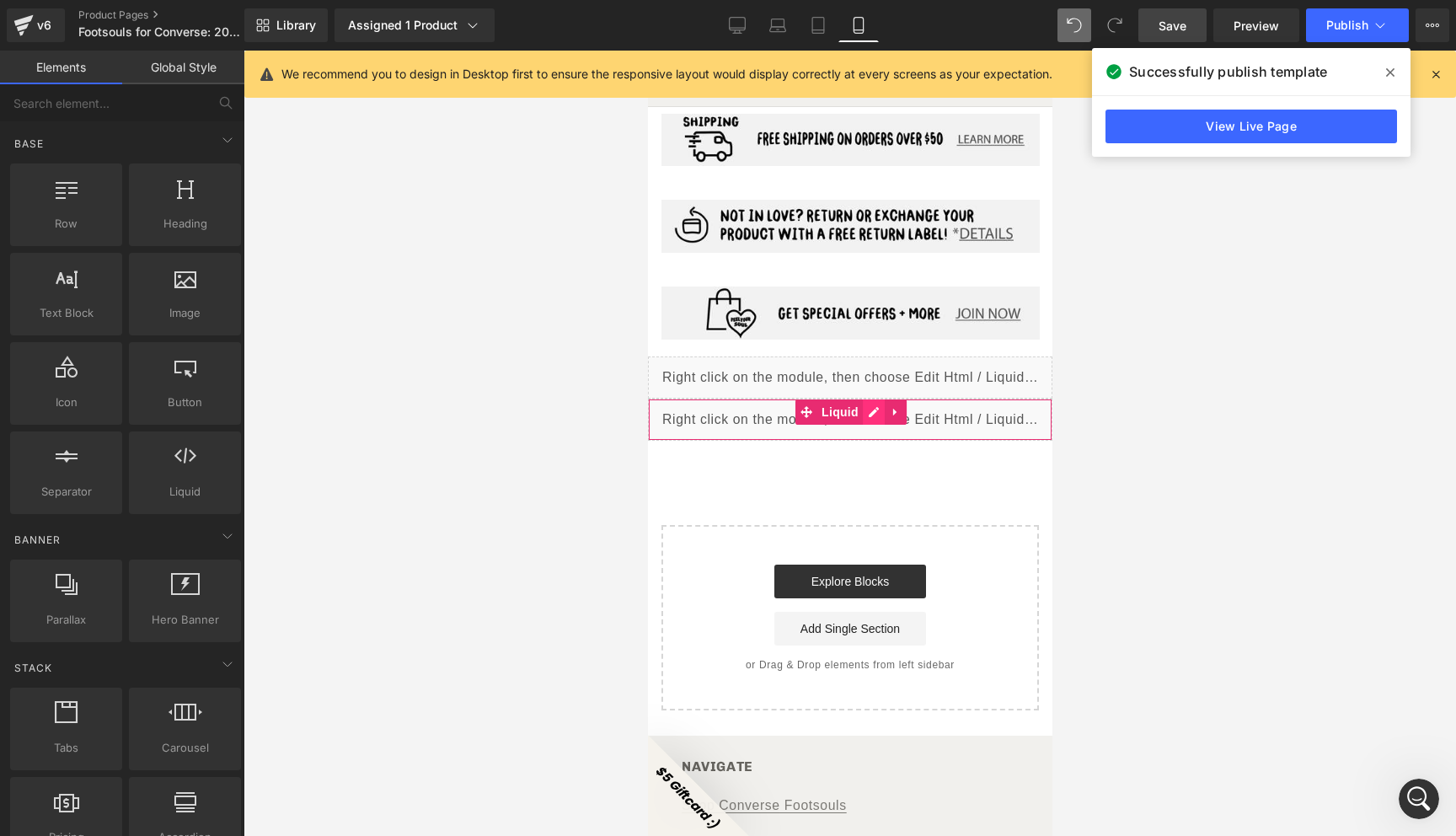
click at [873, 399] on div "Liquid" at bounding box center [849, 419] width 404 height 42
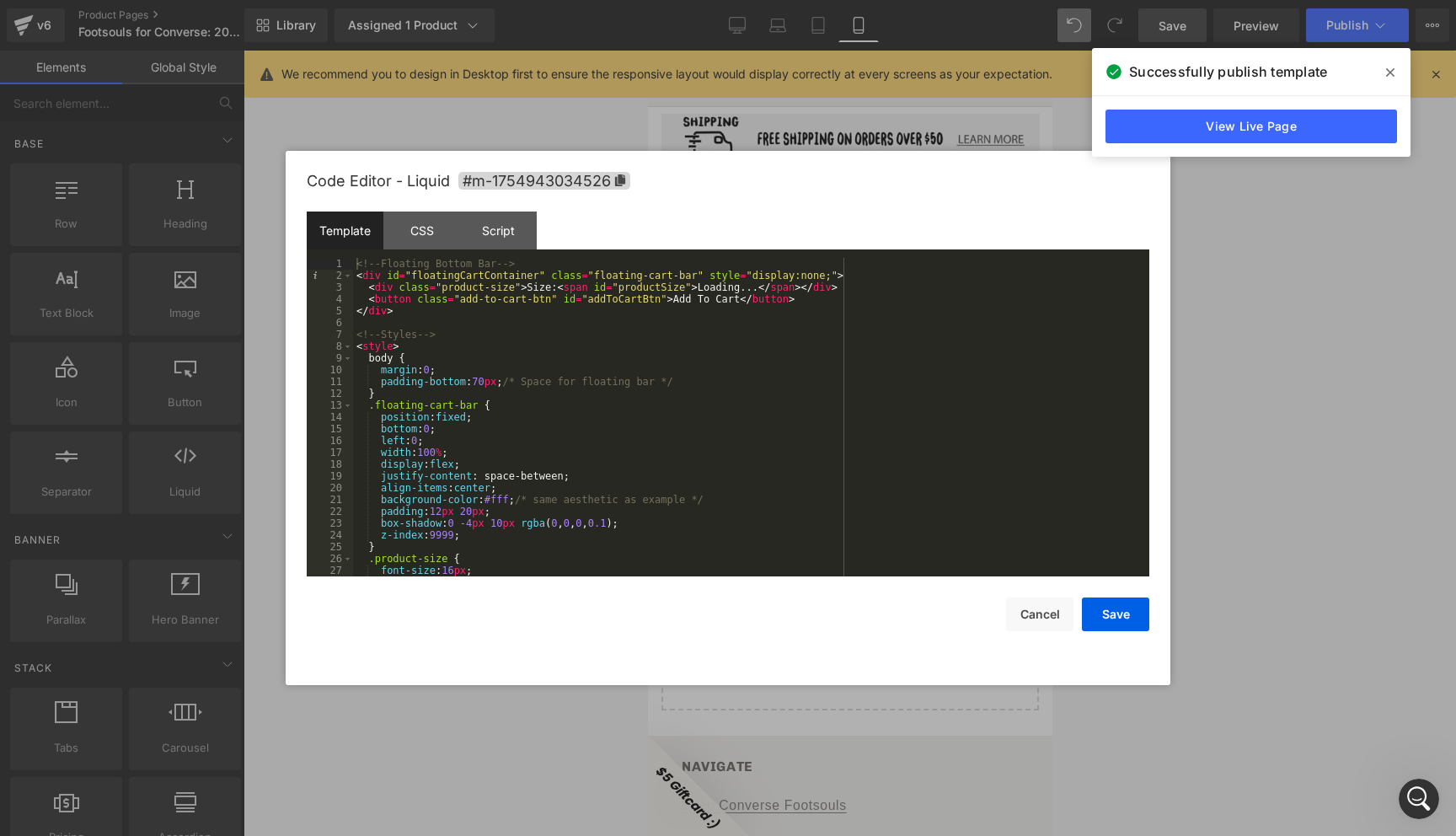
click at [1037, 636] on div "Code Editor - Liquid #m-1754943034526 Template CSS Script Data 1 2 3 4 5 6 7 8 …" at bounding box center [728, 417] width 843 height 534
click at [1037, 619] on button "Cancel" at bounding box center [1039, 614] width 67 height 34
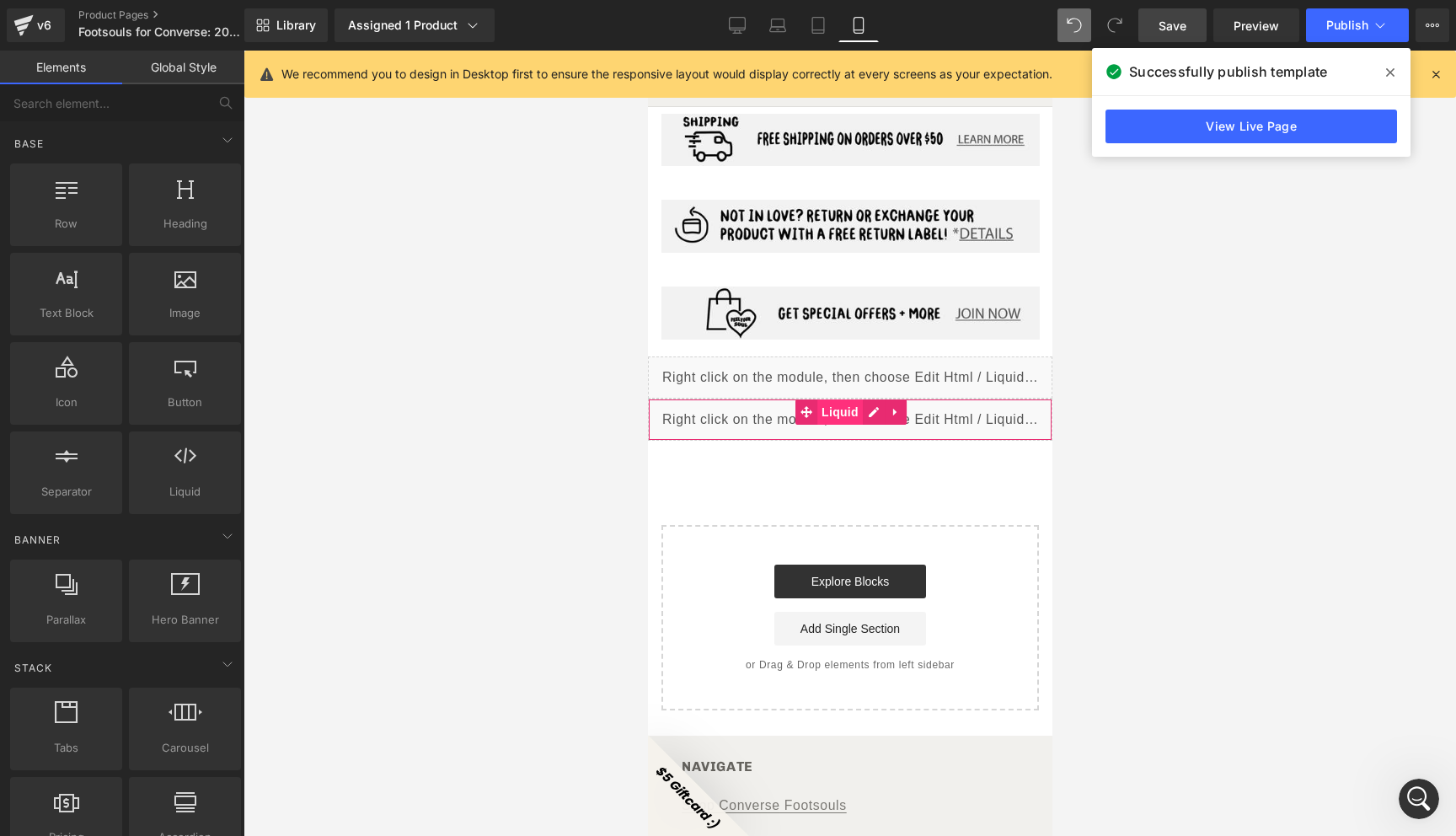
click at [834, 400] on span "Liquid" at bounding box center [839, 412] width 46 height 25
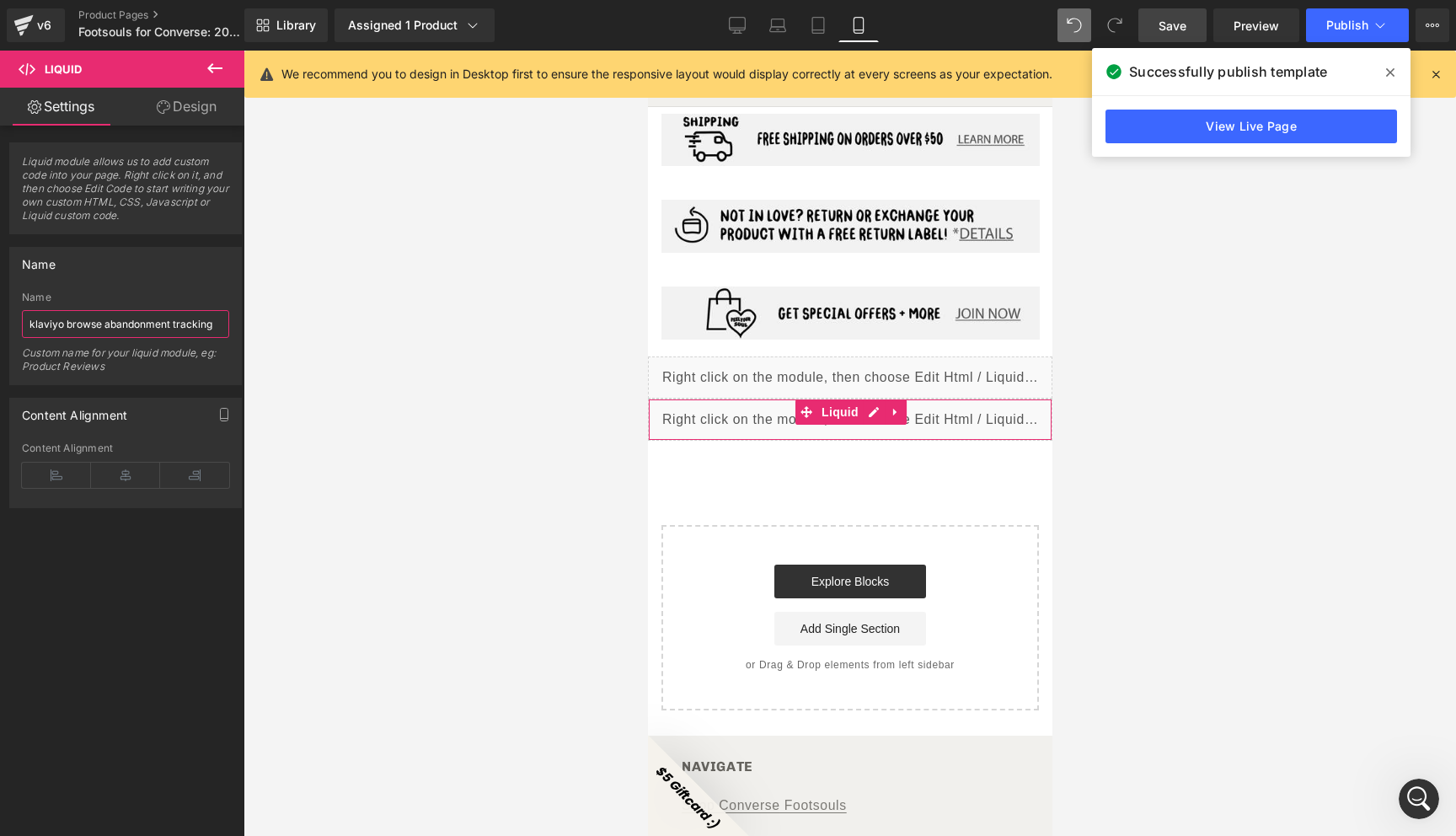
click at [81, 318] on input "klaviyo browse abandonment tracking" at bounding box center [126, 324] width 208 height 28
type input "F"
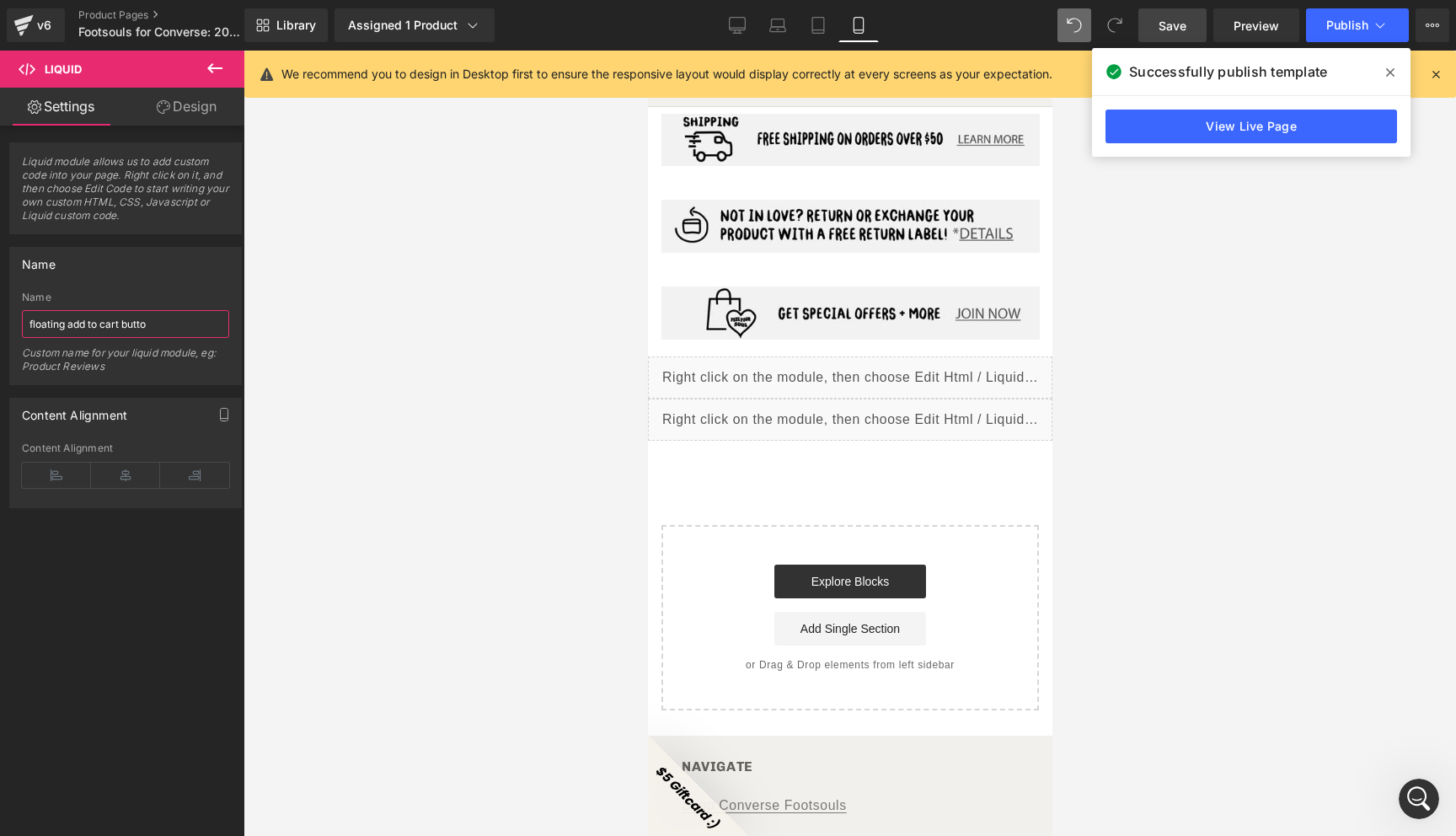
type input "floating add to cart button"
click at [441, 384] on div at bounding box center [850, 442] width 1213 height 785
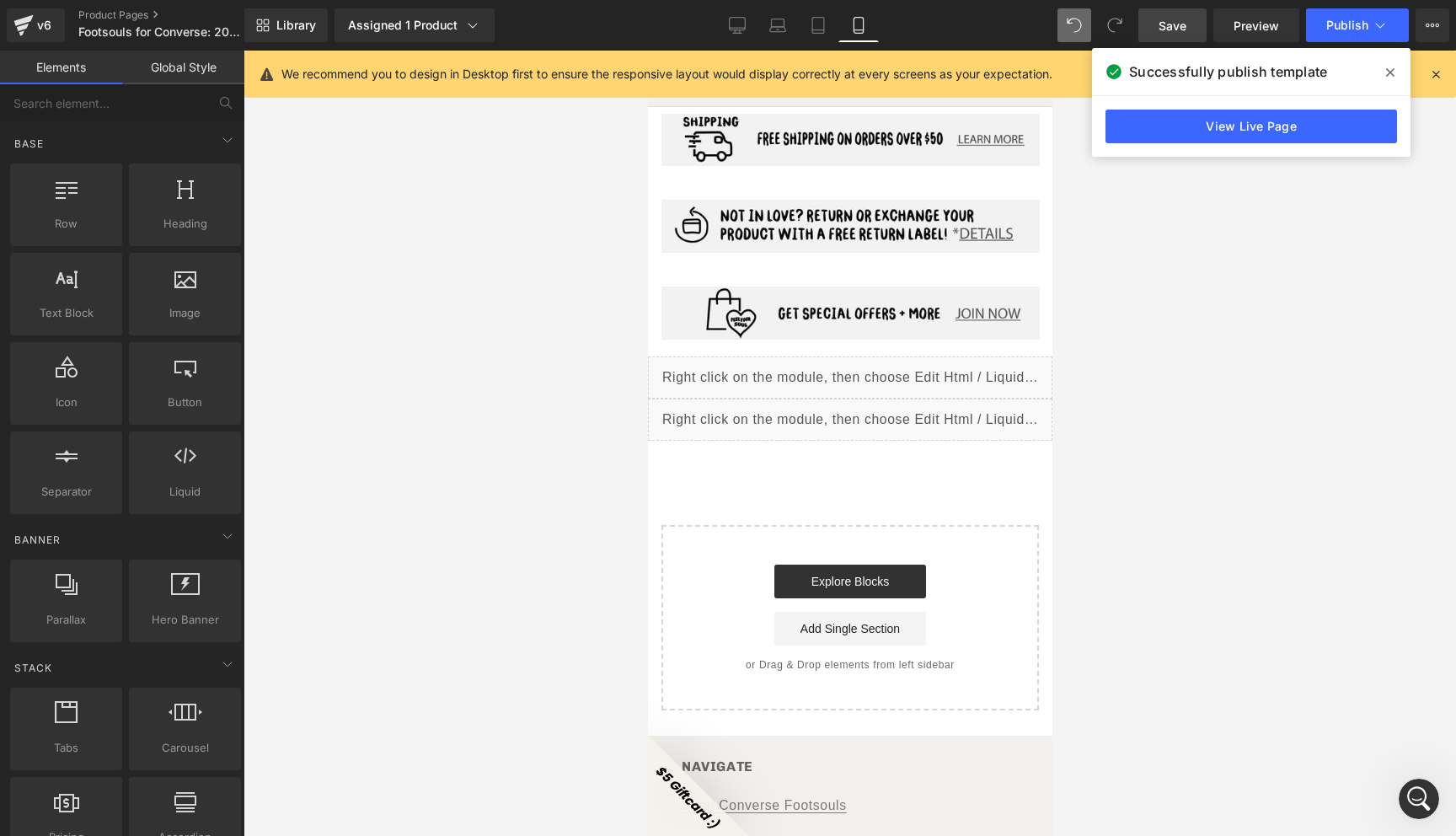
click at [1189, 18] on link "Save" at bounding box center [1172, 25] width 68 height 34
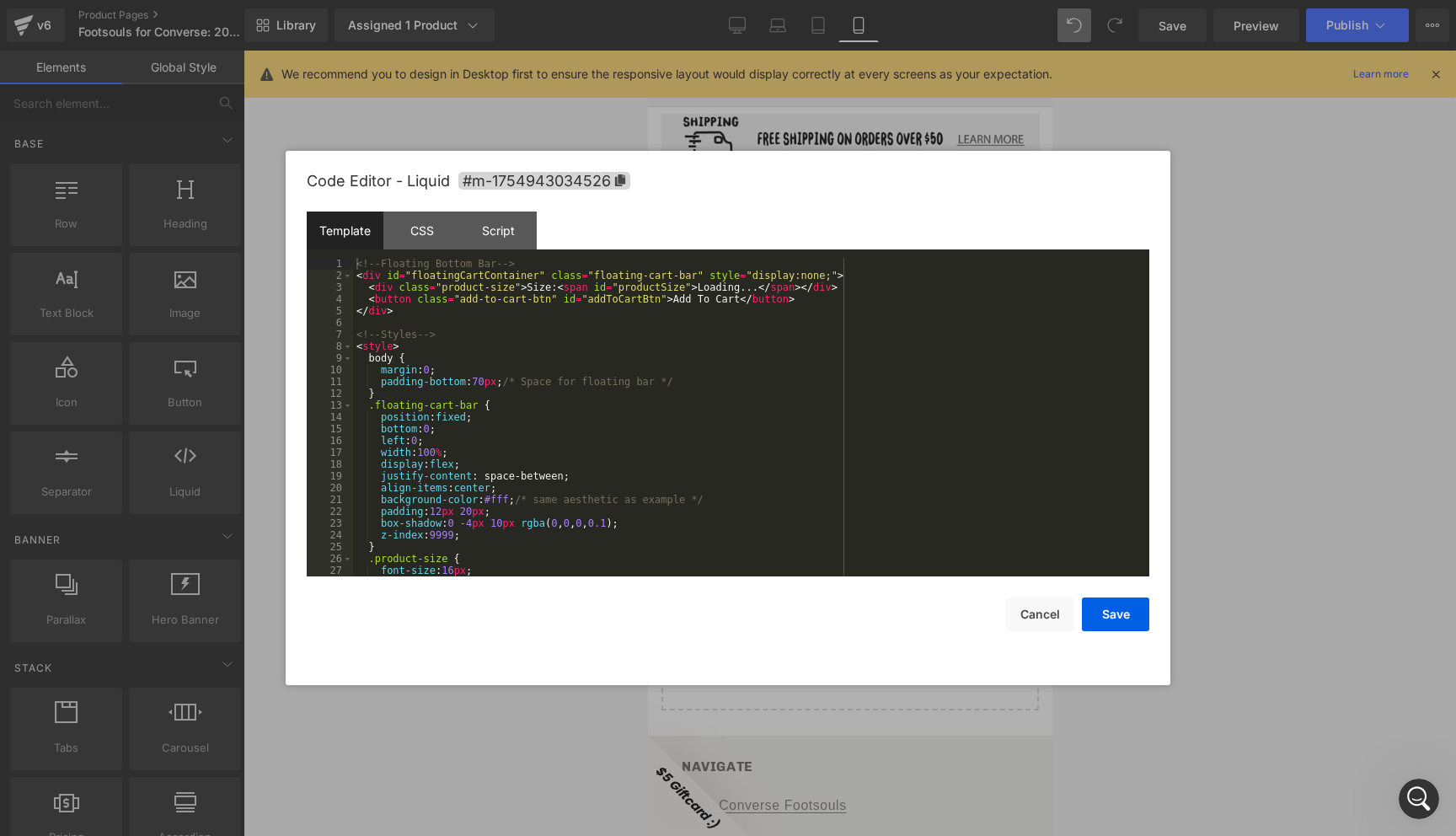
click at [869, 399] on div "Liquid" at bounding box center [849, 419] width 404 height 42
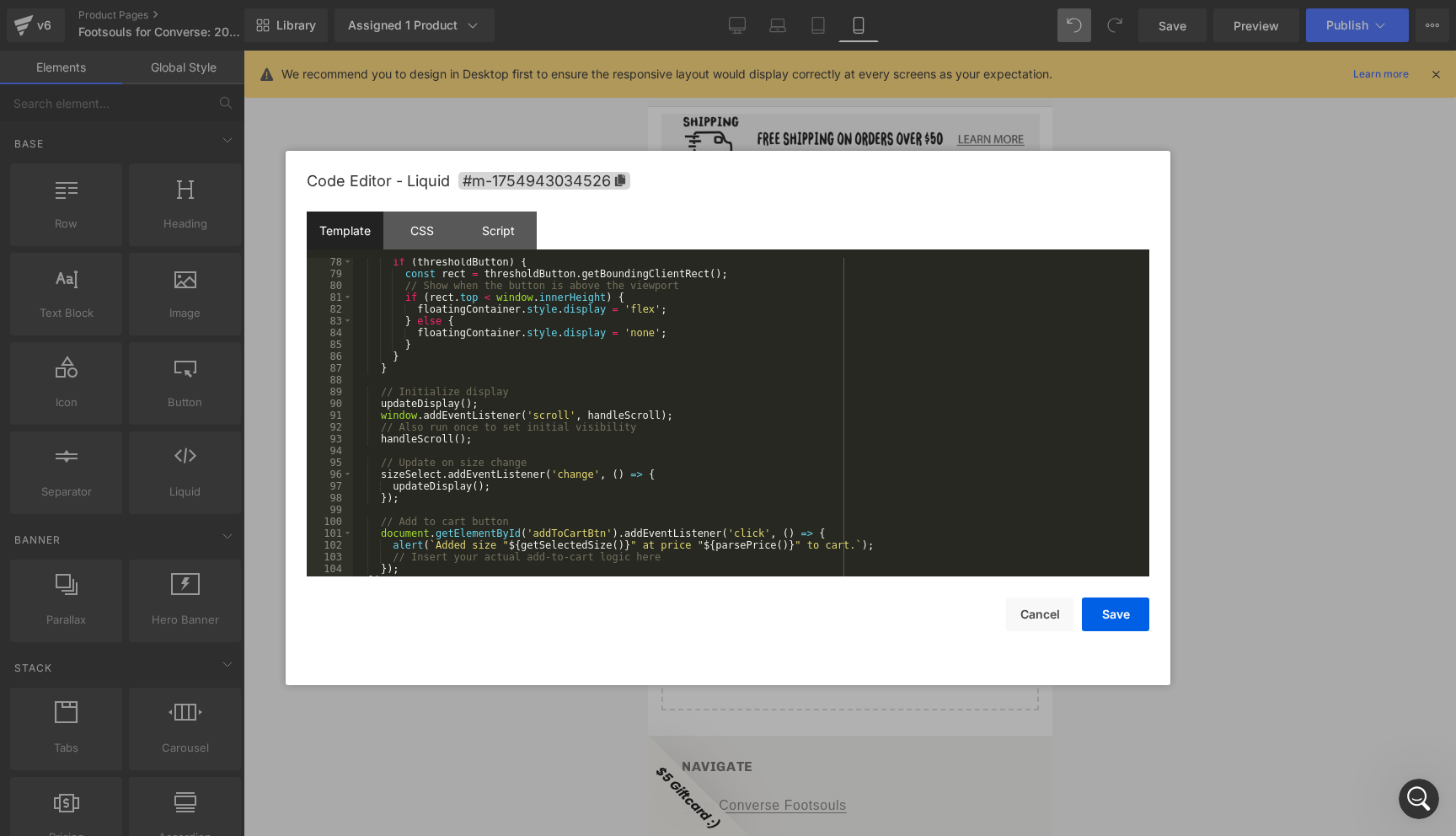
scroll to position [0, 0]
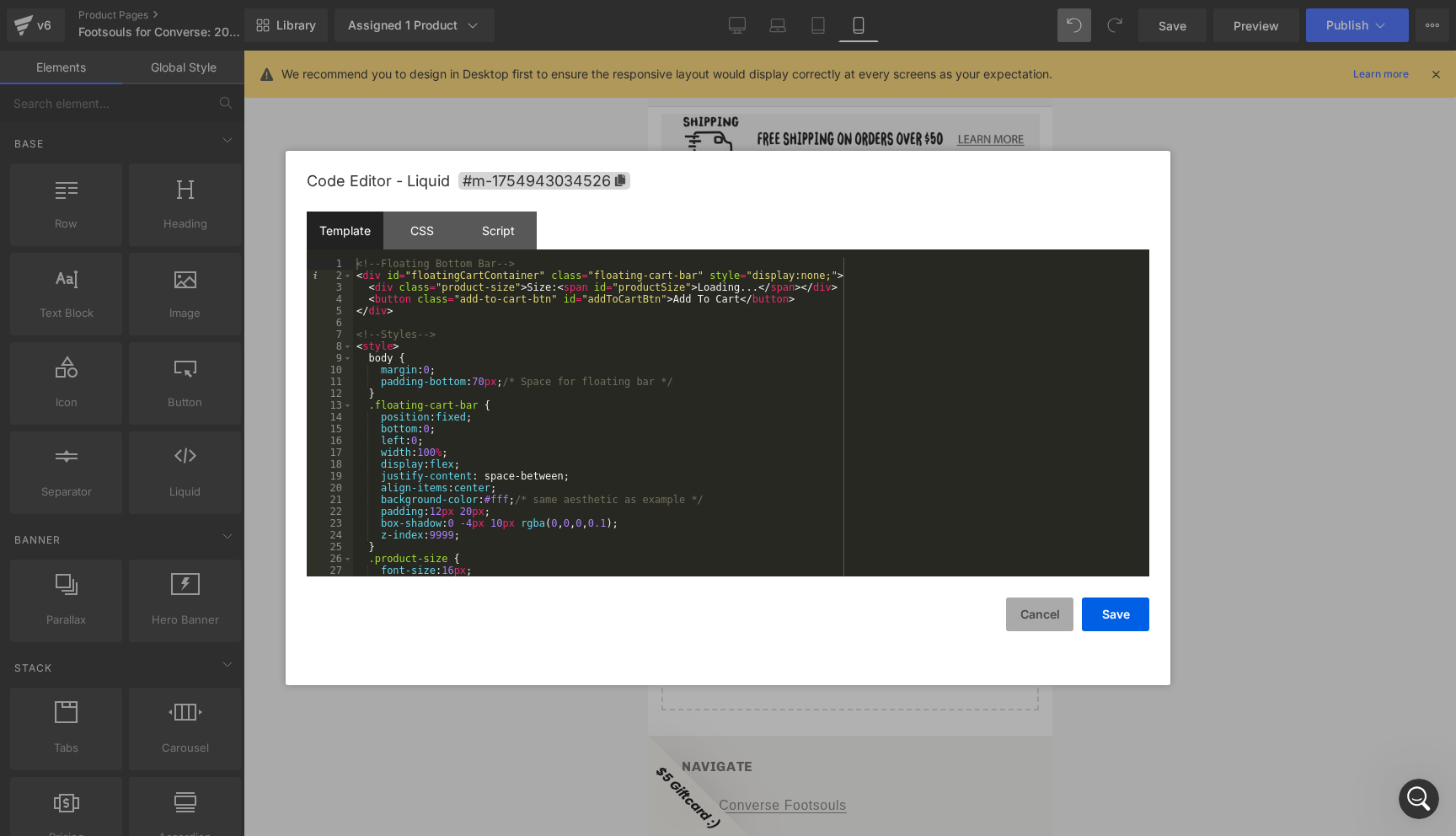
click at [1026, 610] on button "Cancel" at bounding box center [1039, 614] width 67 height 34
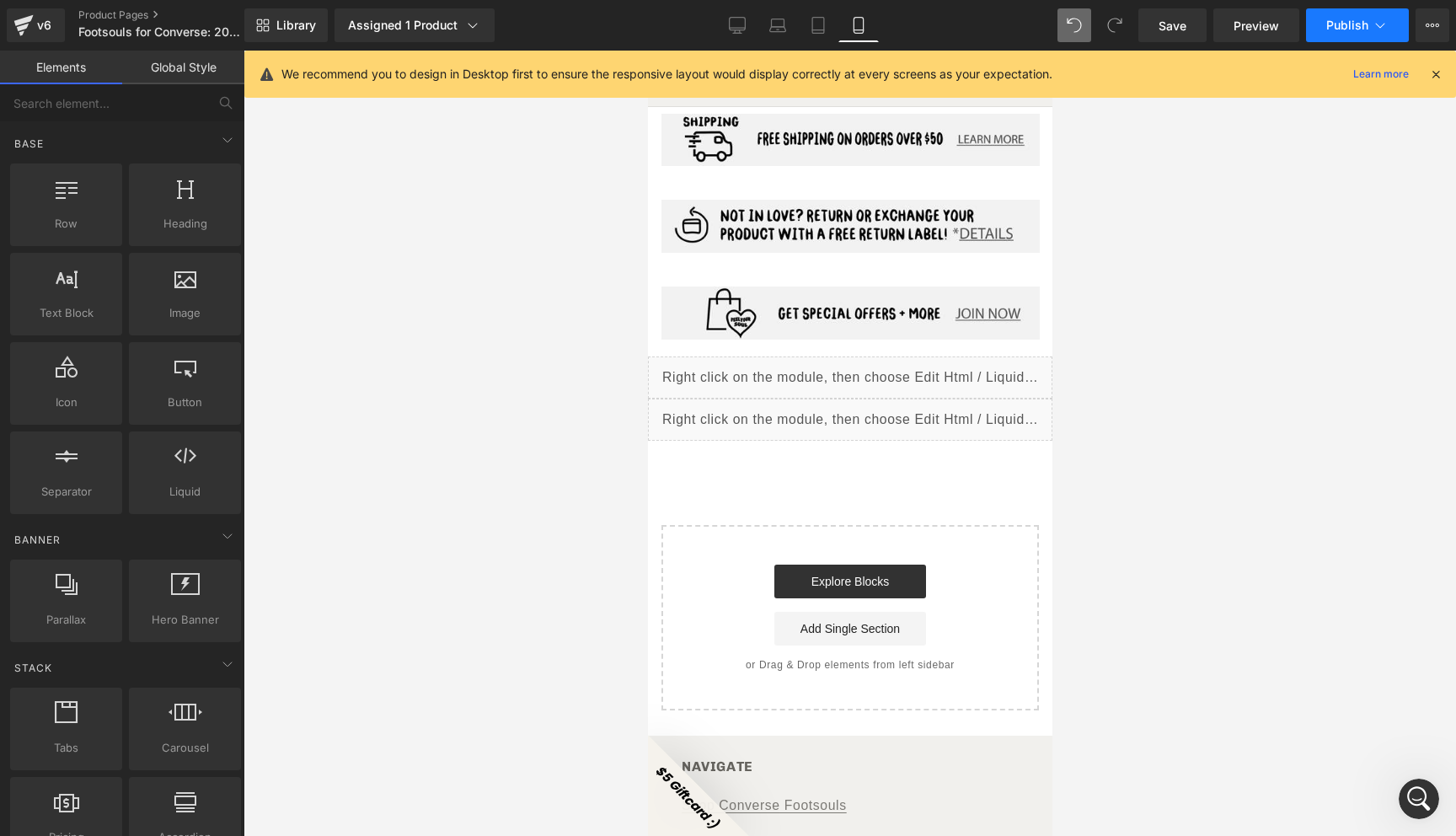
click at [1343, 35] on button "Publish" at bounding box center [1357, 25] width 103 height 34
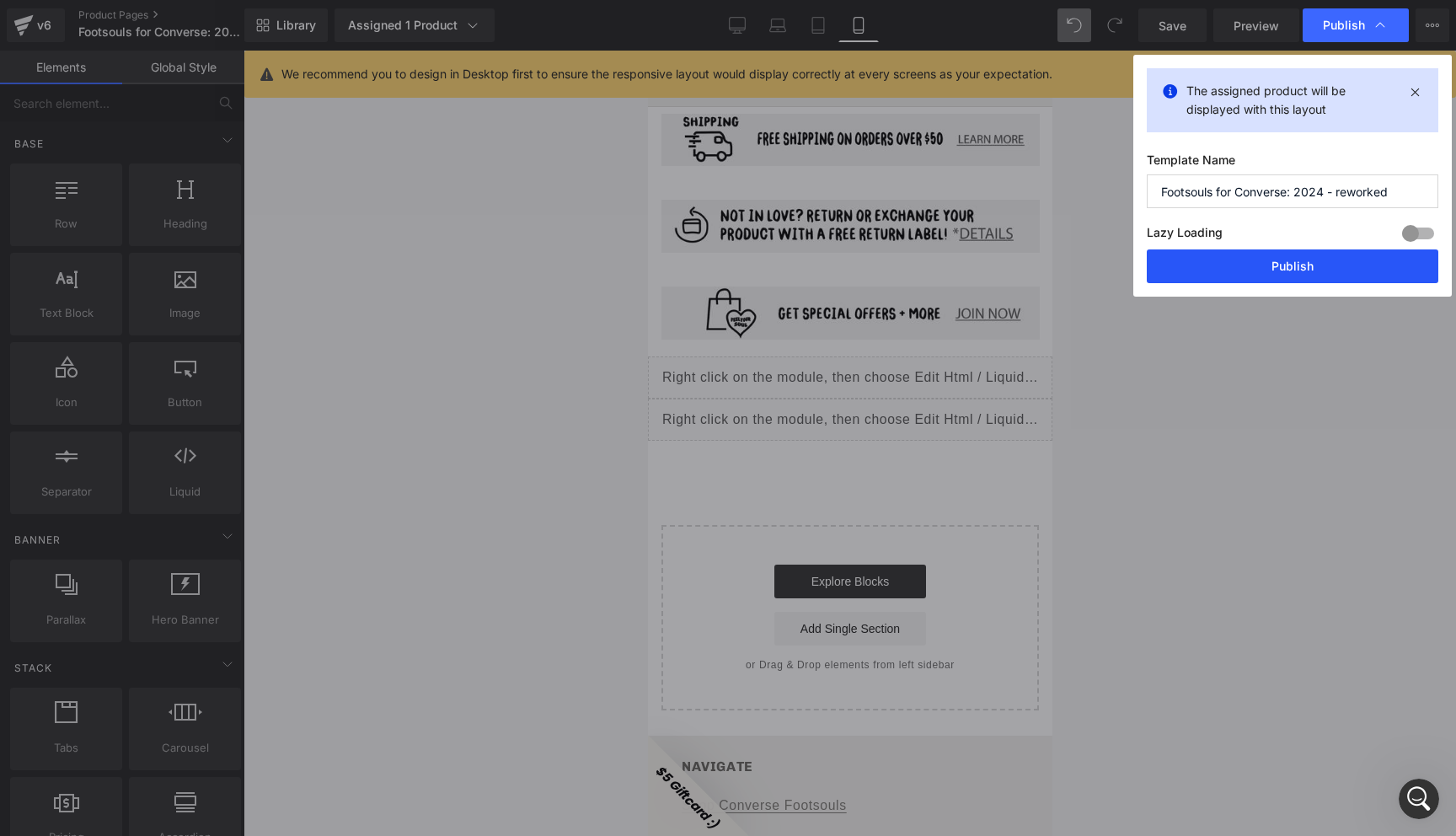
click at [1283, 270] on button "Publish" at bounding box center [1292, 266] width 292 height 34
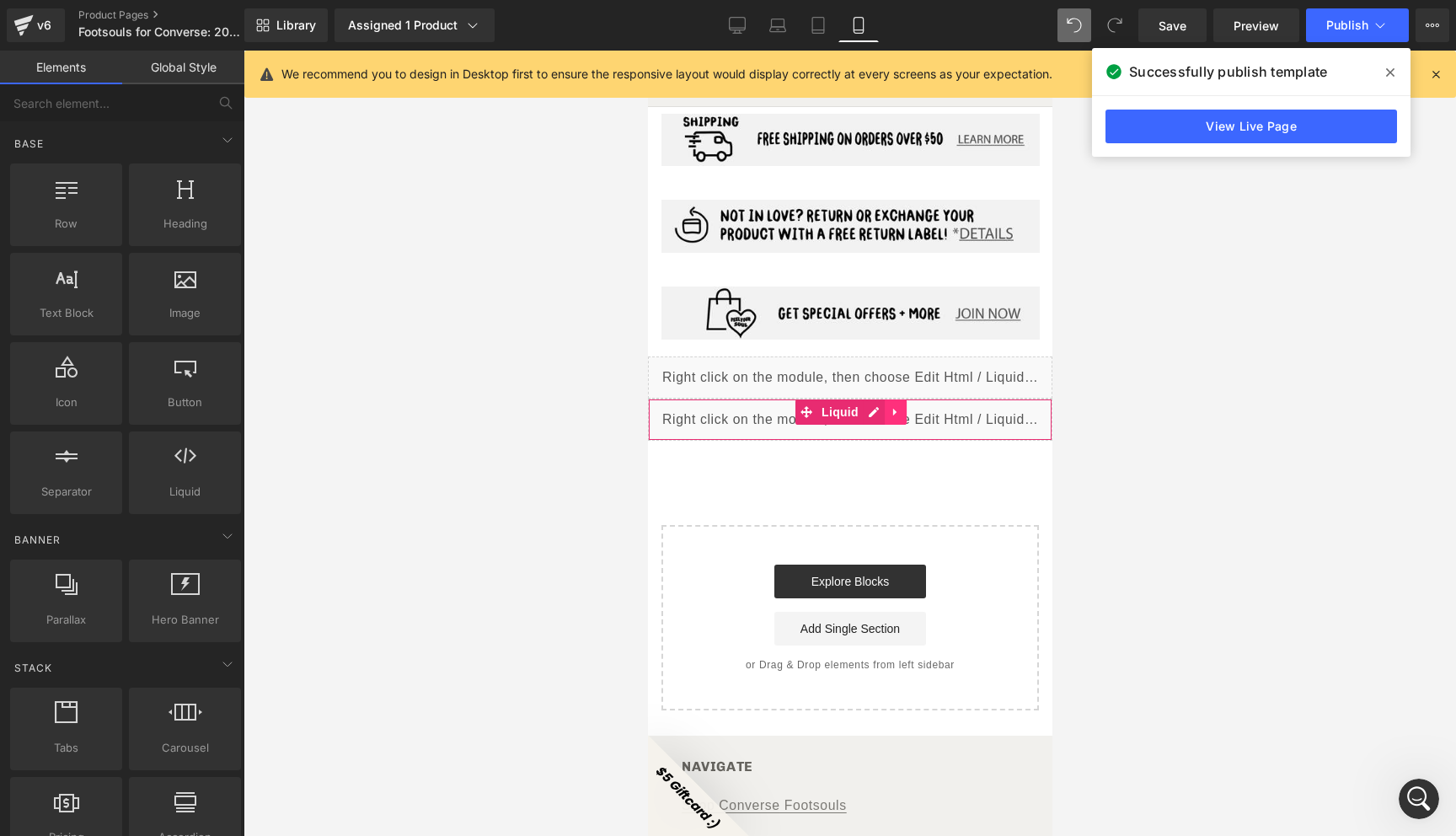
click at [894, 406] on icon at bounding box center [894, 412] width 12 height 13
click at [903, 406] on icon at bounding box center [906, 412] width 12 height 12
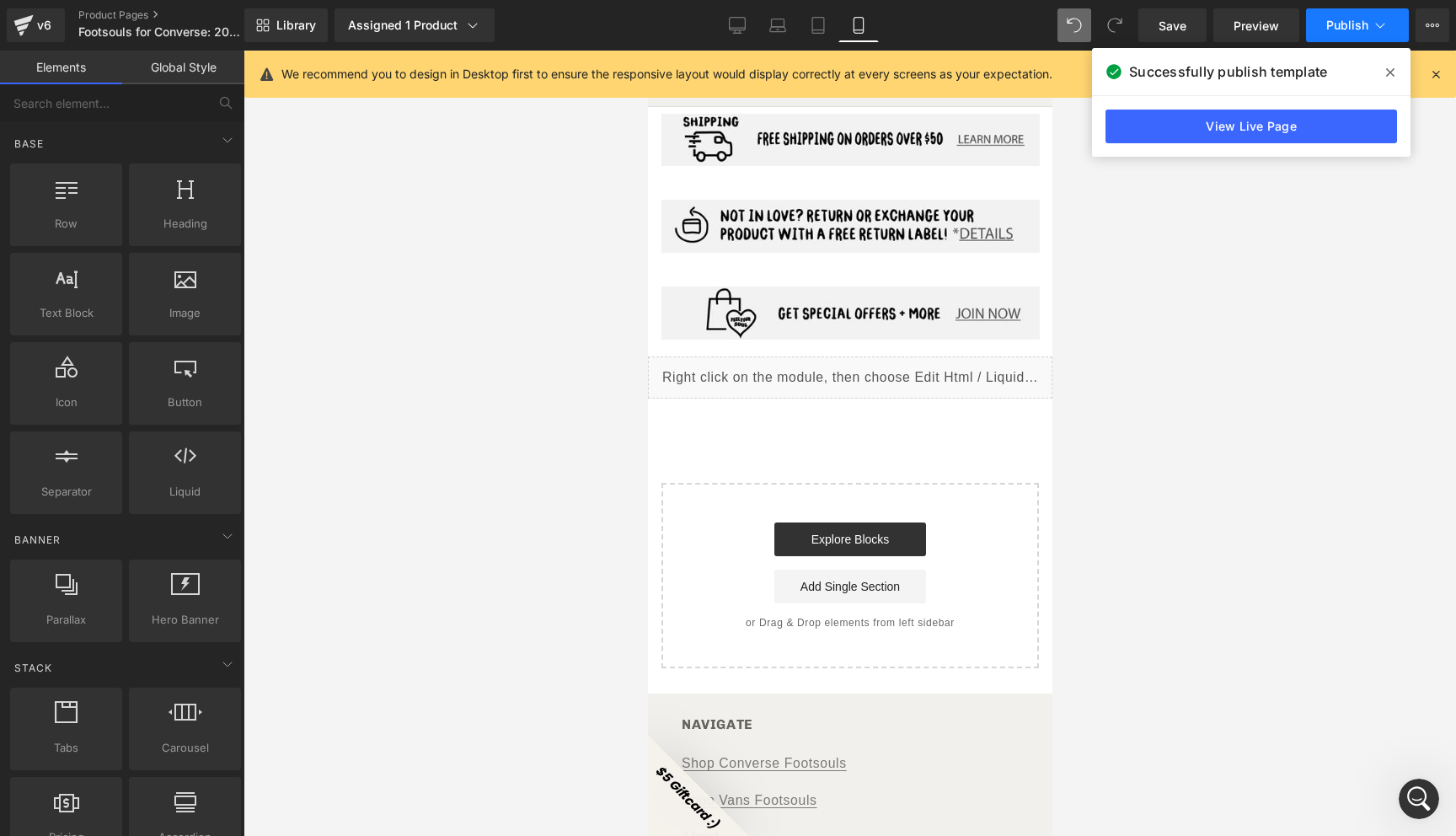
click at [1365, 27] on span "Publish" at bounding box center [1346, 25] width 42 height 14
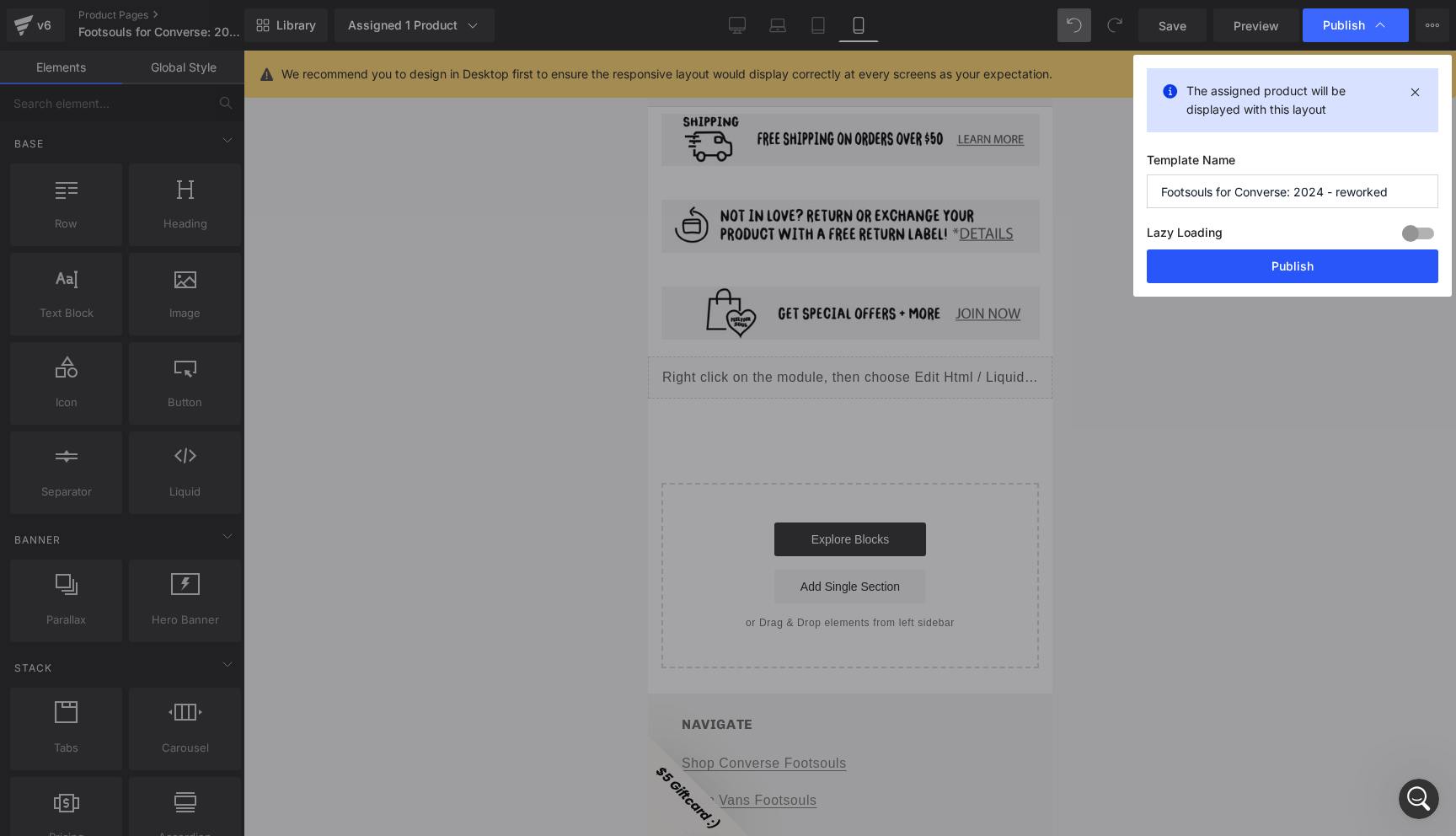
click at [1255, 266] on button "Publish" at bounding box center [1292, 266] width 292 height 34
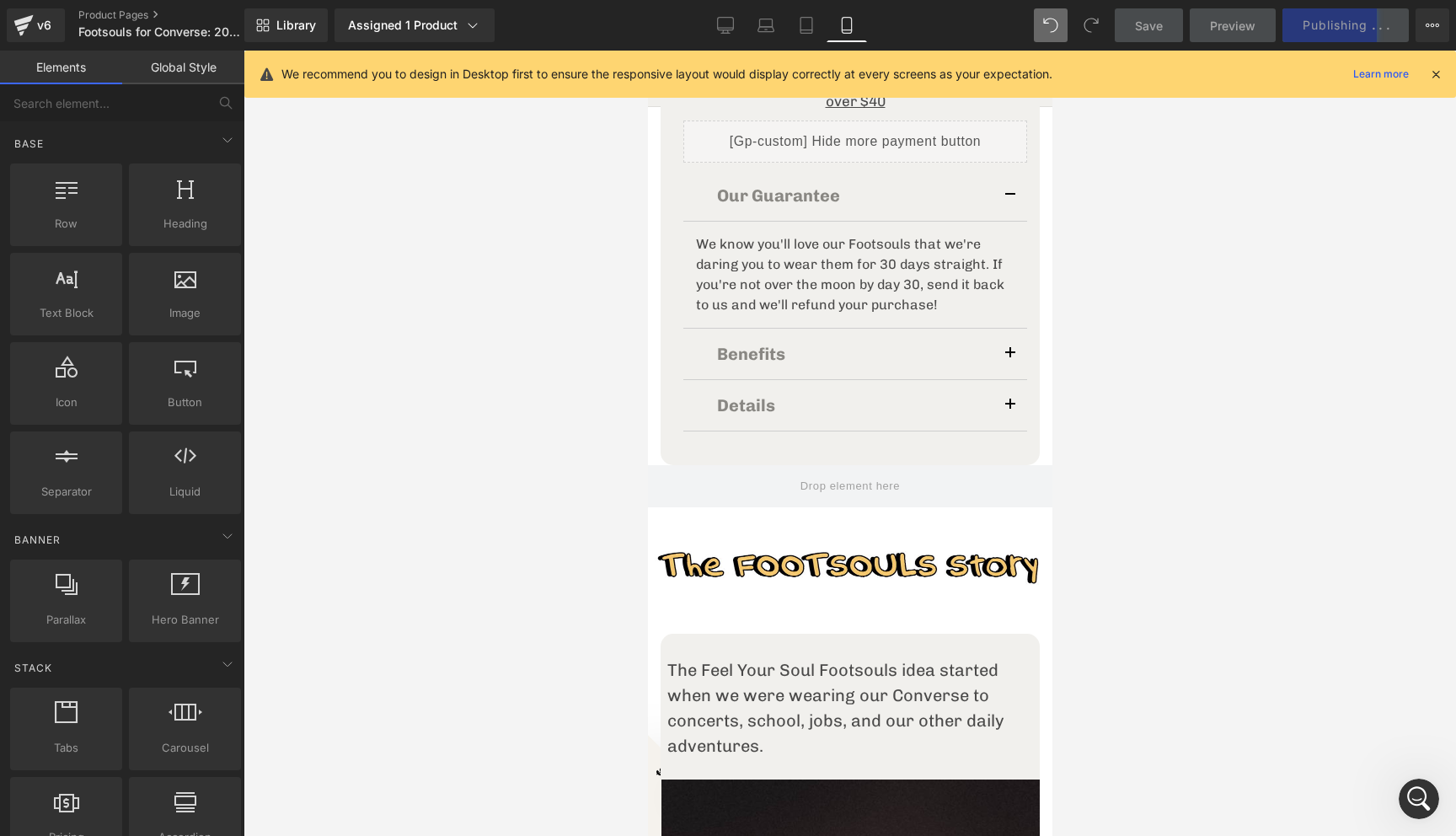
scroll to position [518, 0]
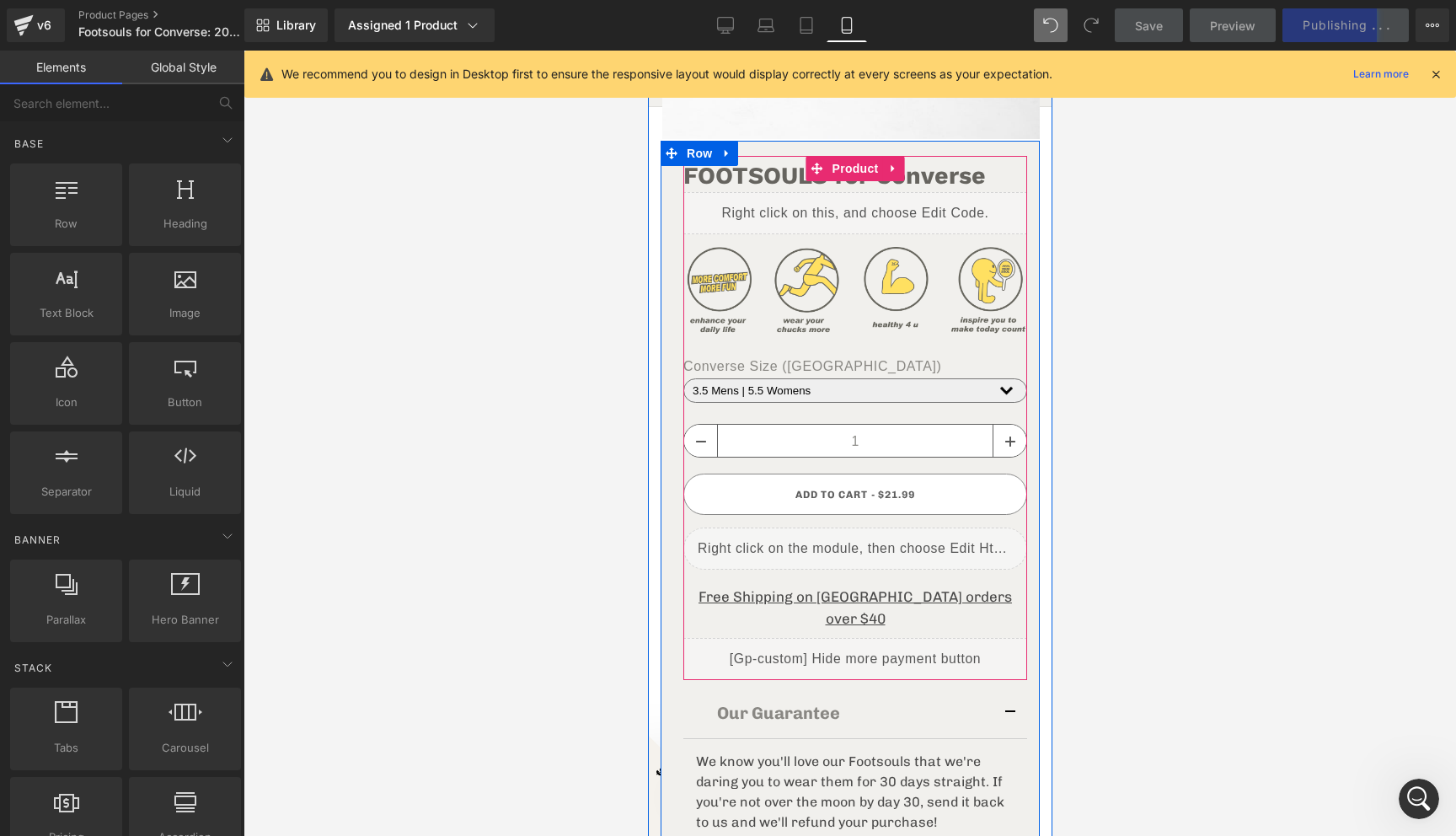
click at [879, 536] on div "Liquid" at bounding box center [855, 548] width 343 height 42
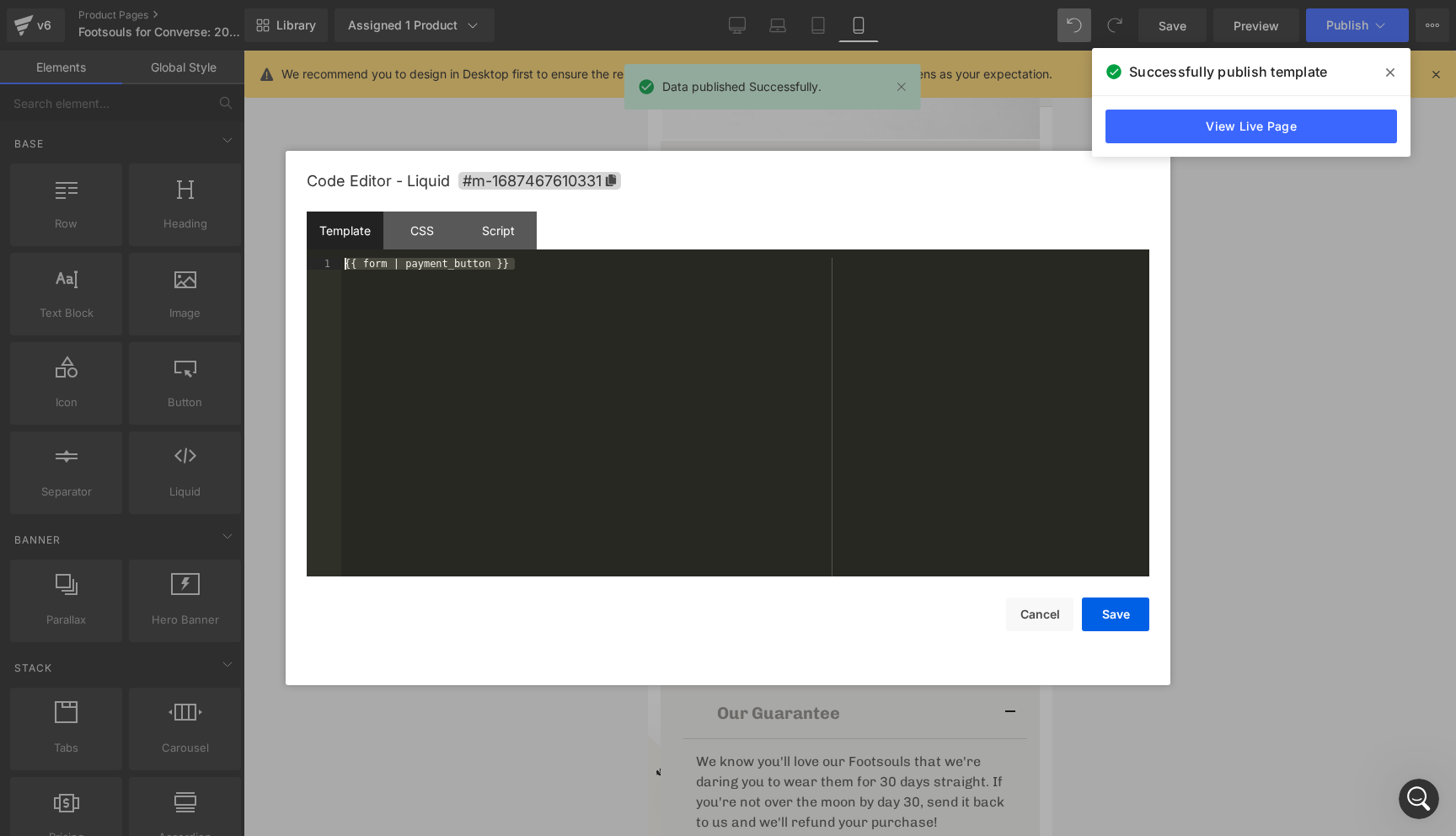
drag, startPoint x: 542, startPoint y: 264, endPoint x: 305, endPoint y: 264, distance: 237.0
click at [305, 264] on div "Code Editor - Liquid #m-1687467610331 Template CSS Script Data 1 {{ form | paym…" at bounding box center [728, 417] width 885 height 534
click at [1043, 619] on button "Cancel" at bounding box center [1039, 614] width 67 height 34
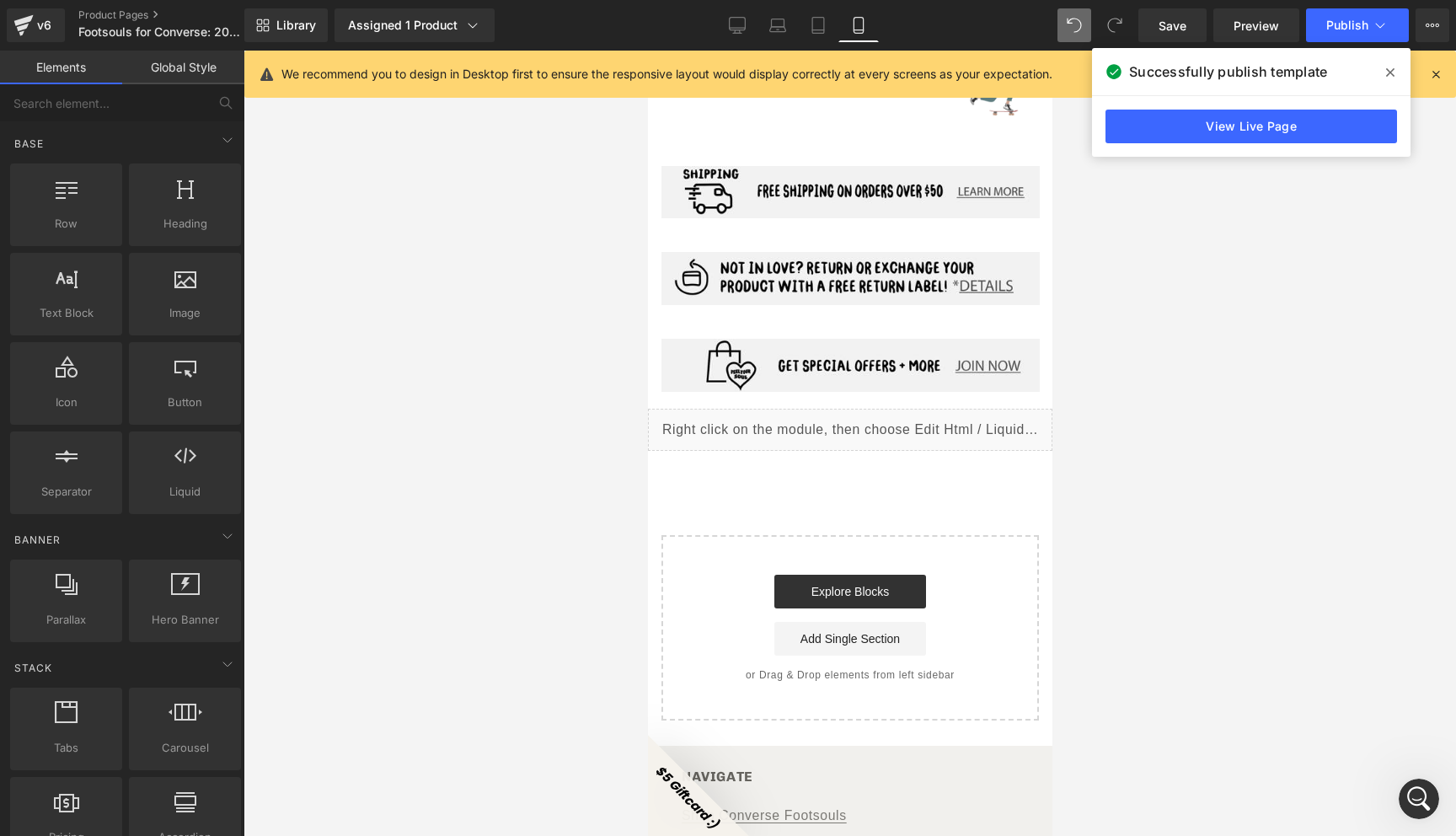
scroll to position [7309, 0]
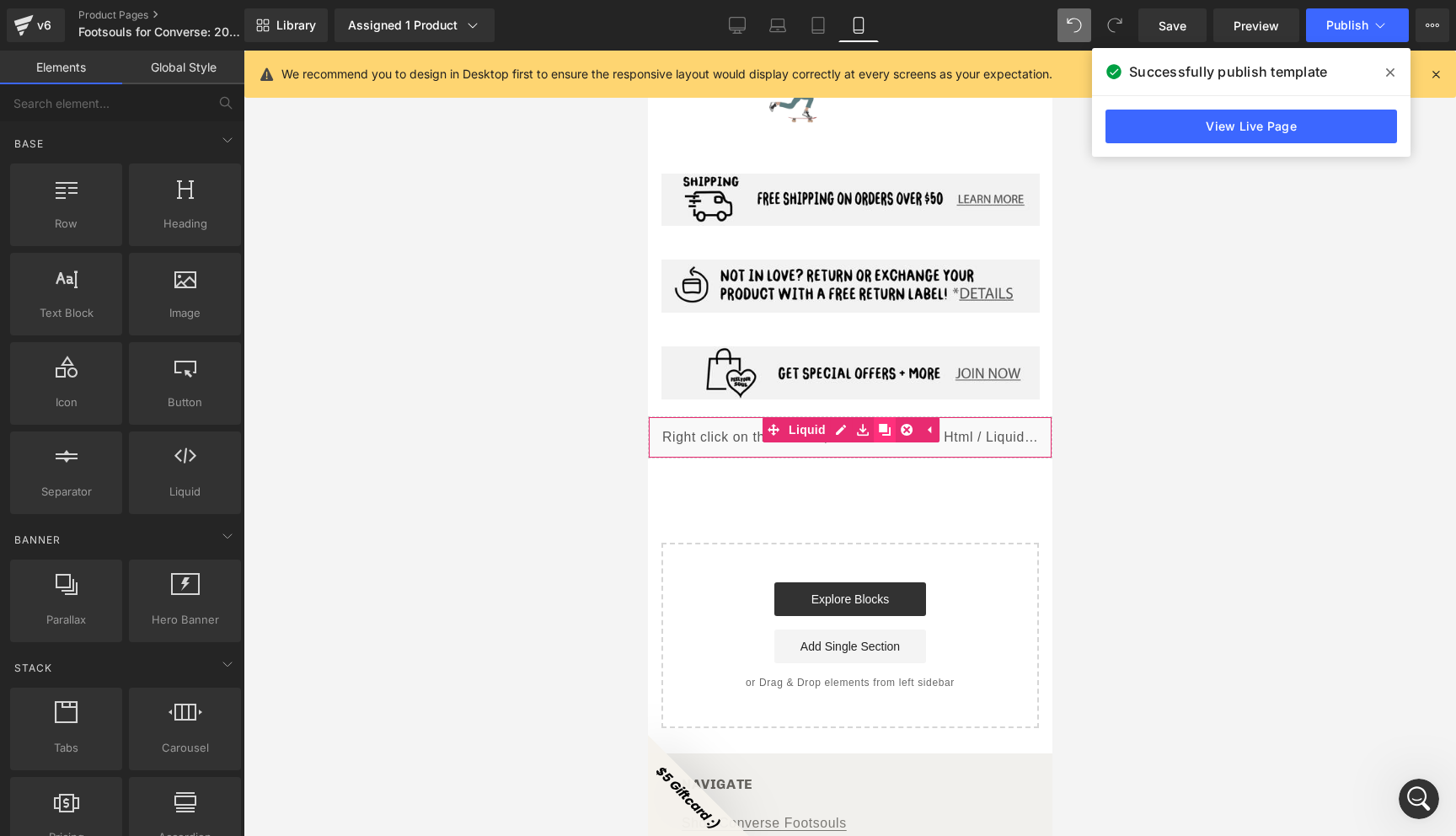
click at [884, 424] on icon at bounding box center [884, 430] width 12 height 12
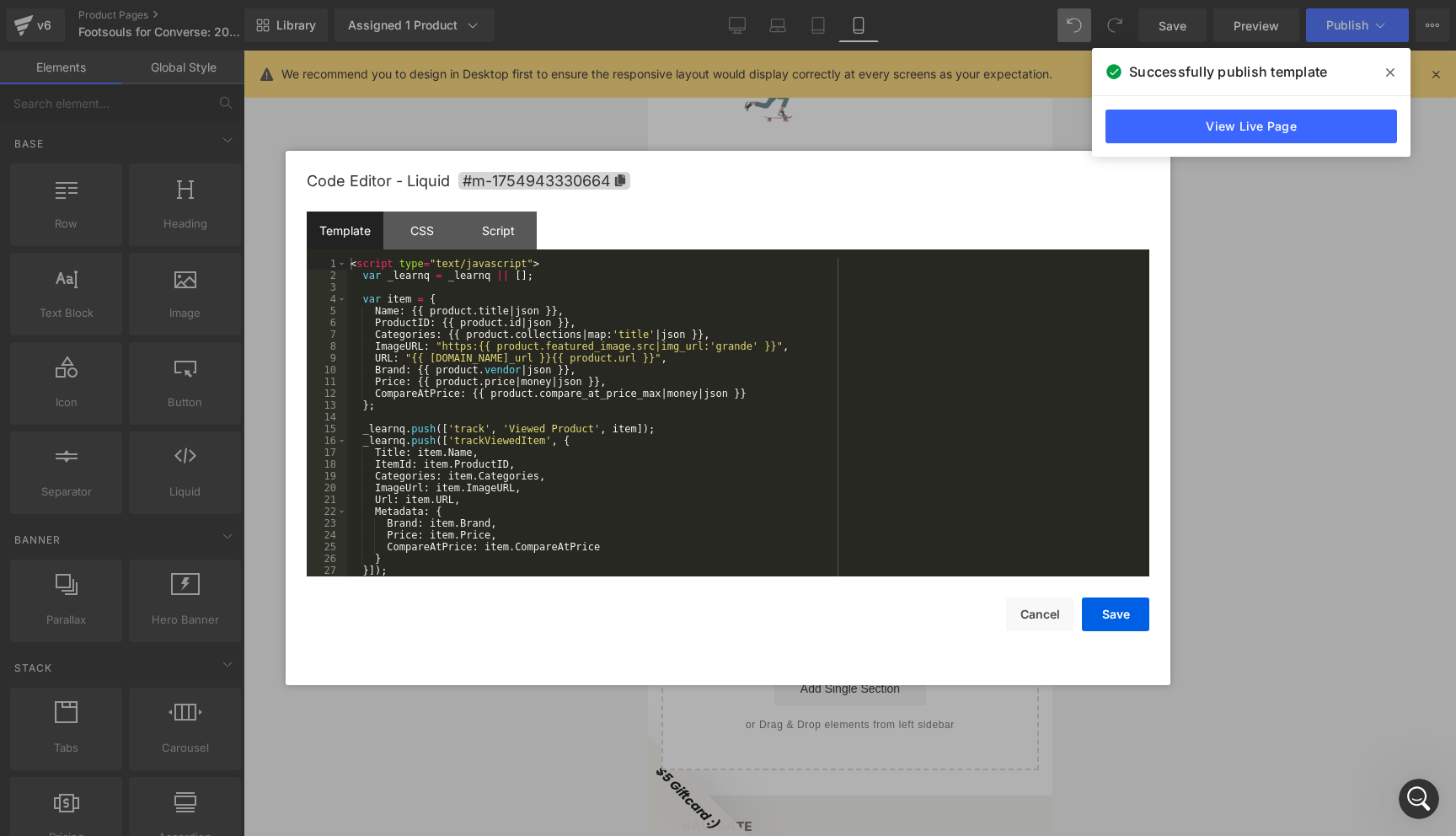
click at [870, 458] on div "Liquid" at bounding box center [849, 478] width 404 height 42
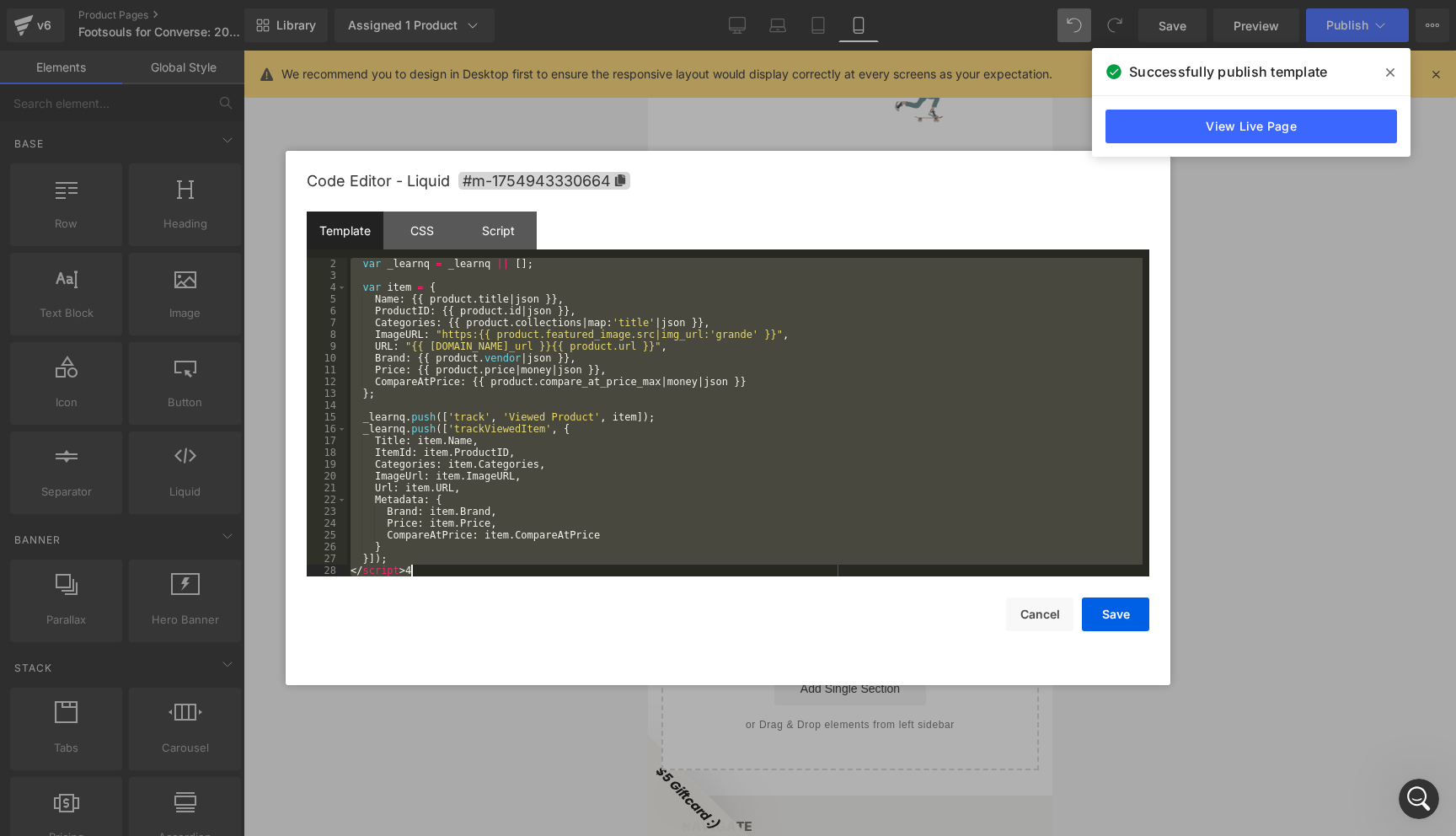
scroll to position [12, 0]
drag, startPoint x: 349, startPoint y: 264, endPoint x: 665, endPoint y: 734, distance: 566.4
click at [665, 734] on body "Liquid You are previewing how the will restyle your page. You can not edit Elem…" at bounding box center [728, 418] width 1456 height 836
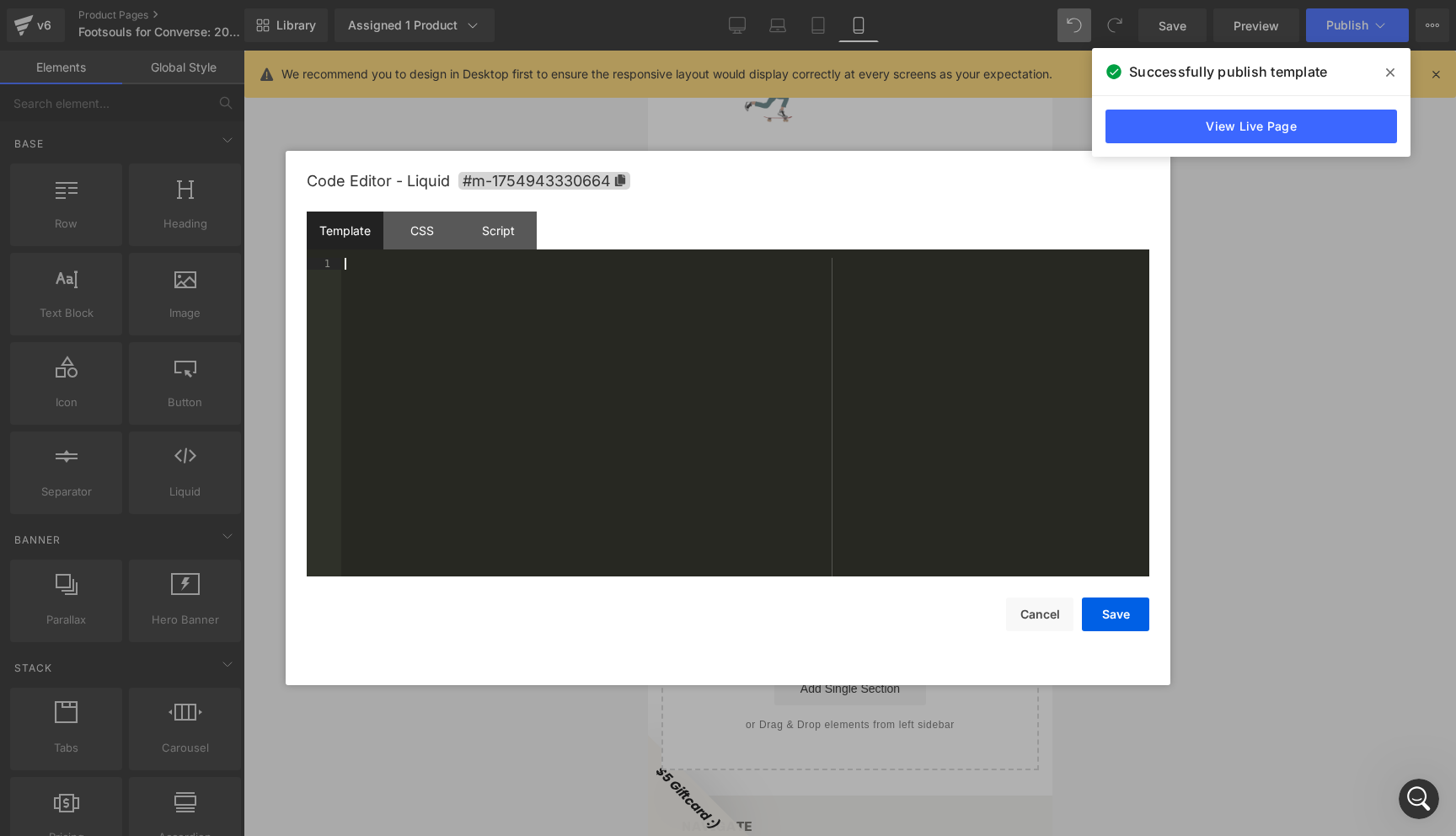
scroll to position [814, 0]
click at [419, 237] on div "CSS" at bounding box center [421, 230] width 77 height 38
drag, startPoint x: 467, startPoint y: 268, endPoint x: 320, endPoint y: 249, distance: 148.2
click at [320, 249] on div "Template CSS Script Data 1 XXXXXXXXXXXXXXXXXXXXXXXXXXXXXXXXXXXXXXXXXXXXXXXXXX 1…" at bounding box center [728, 394] width 843 height 365
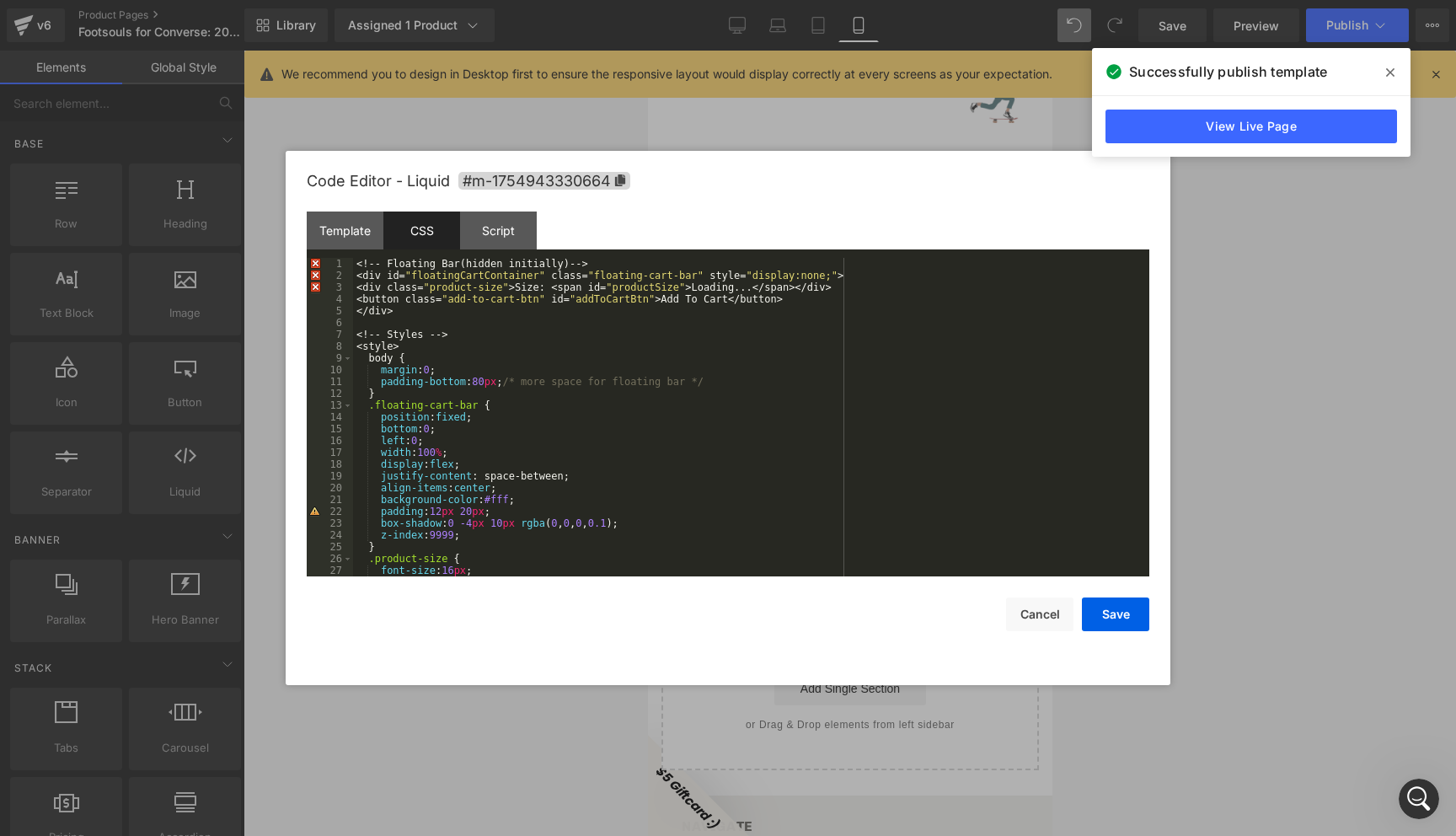
scroll to position [0, 0]
click at [869, 218] on div "Template CSS Script Data" at bounding box center [728, 235] width 843 height 47
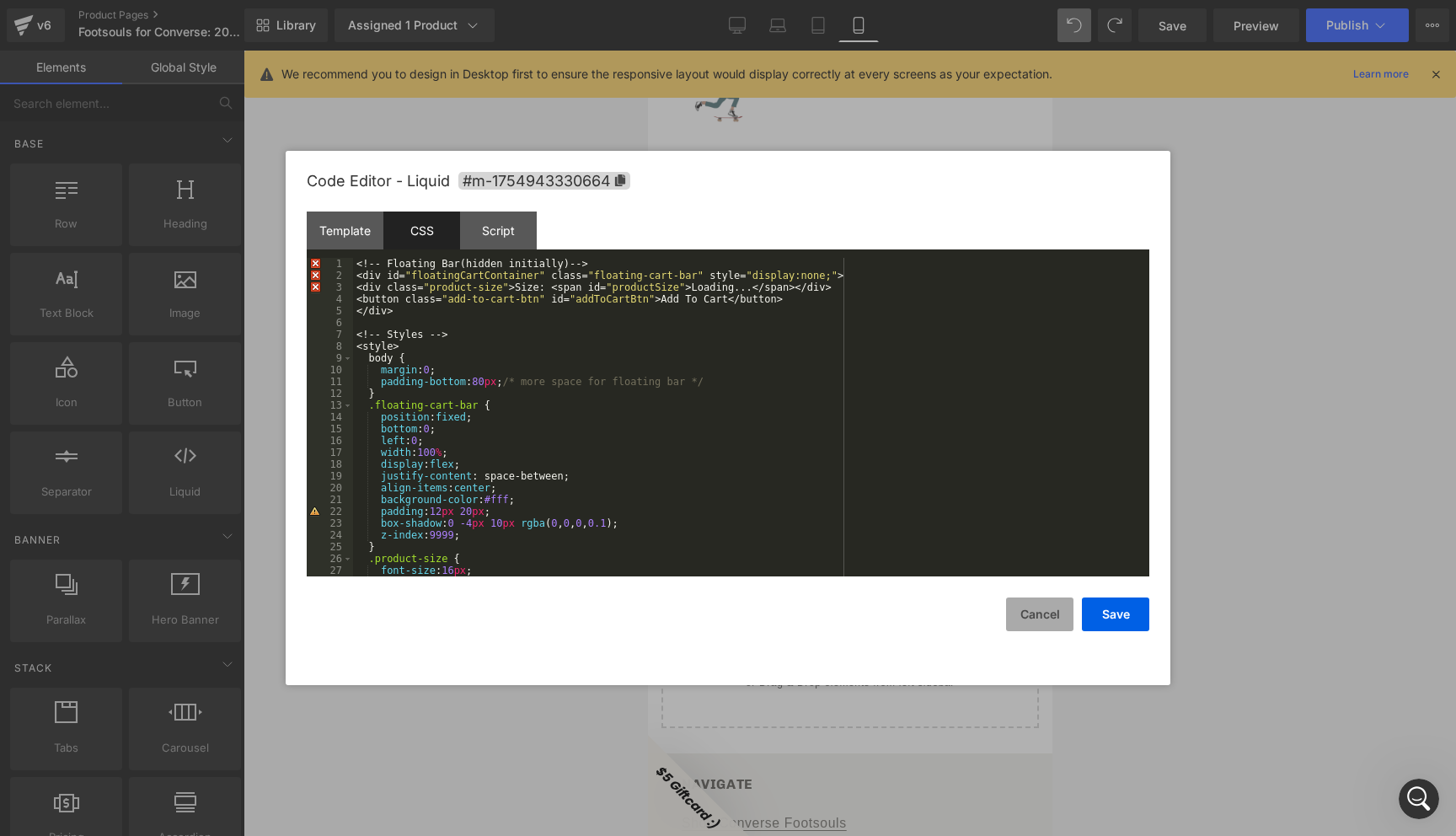
click at [1047, 618] on button "Cancel" at bounding box center [1039, 614] width 67 height 34
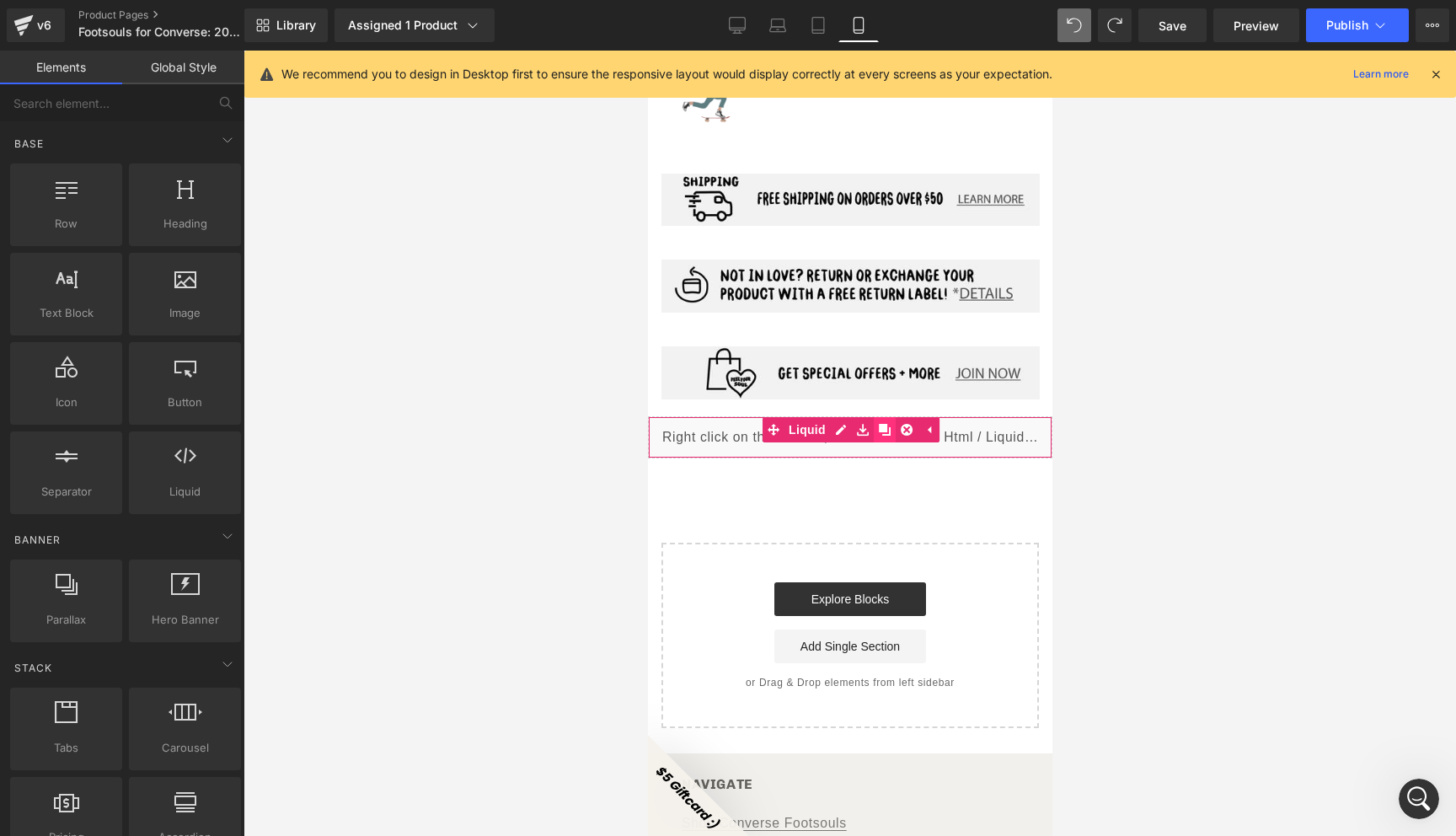
click at [884, 424] on icon at bounding box center [884, 430] width 12 height 12
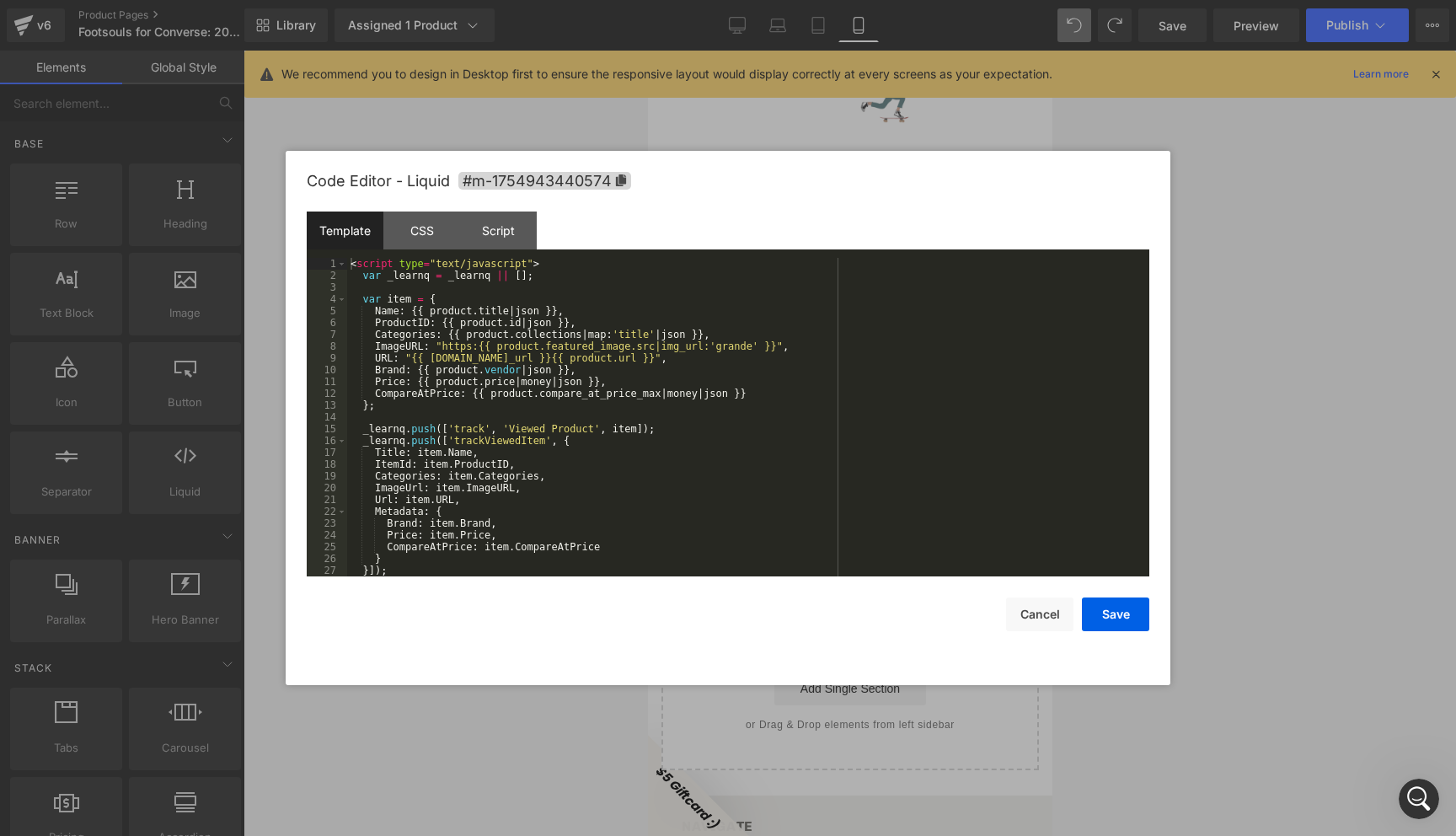
click at [872, 458] on div "Liquid" at bounding box center [849, 478] width 404 height 42
click at [423, 234] on div "CSS" at bounding box center [421, 230] width 77 height 38
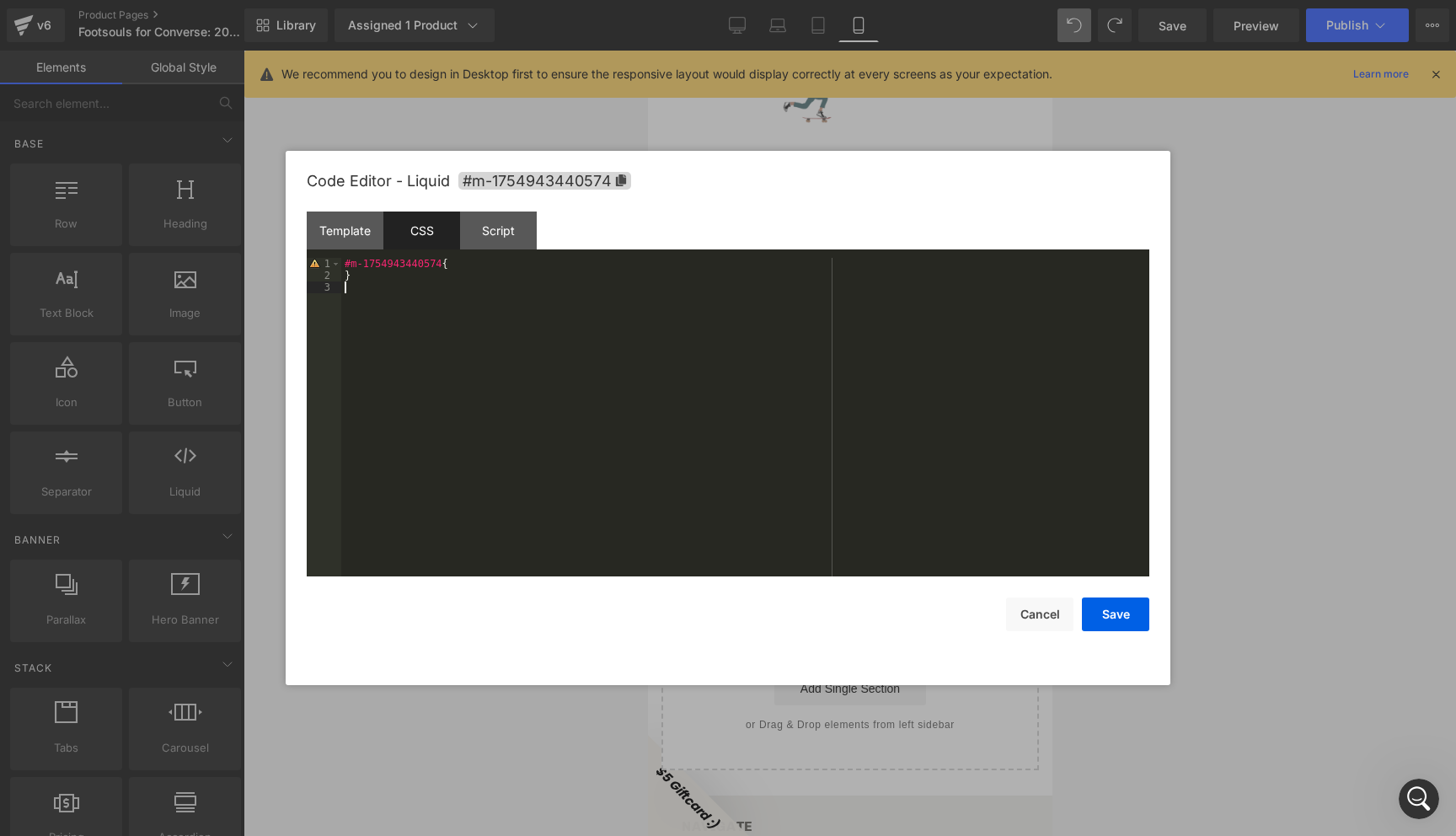
click at [369, 287] on div "#m-1754943440574 { }" at bounding box center [745, 429] width 808 height 342
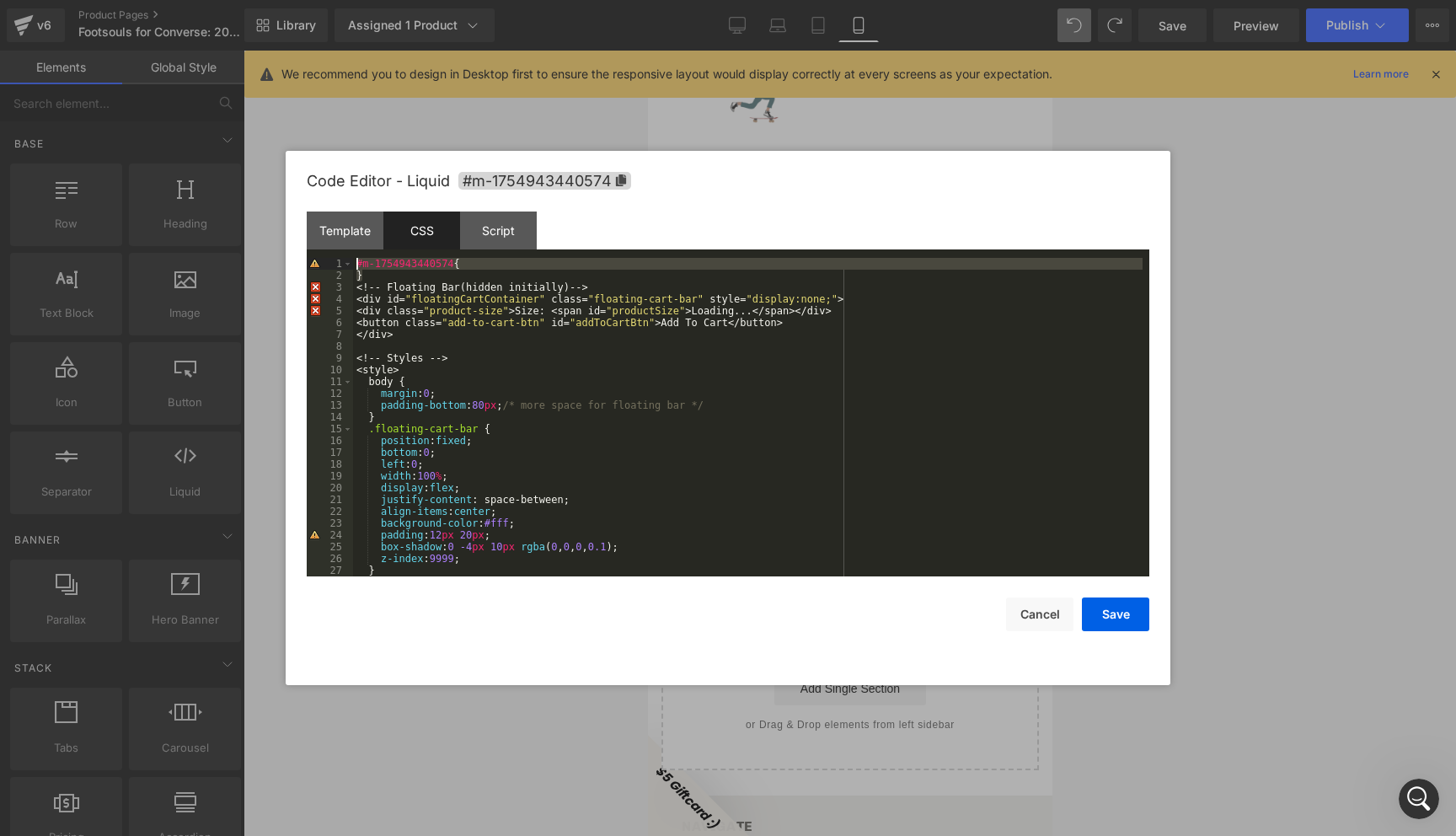
drag, startPoint x: 386, startPoint y: 273, endPoint x: 320, endPoint y: 258, distance: 67.7
click at [320, 258] on pre "1 2 3 4 5 6 7 8 9 10 11 12 13 14 15 16 17 18 19 20 21 22 23 24 25 26 27 28 #m-1…" at bounding box center [728, 417] width 843 height 318
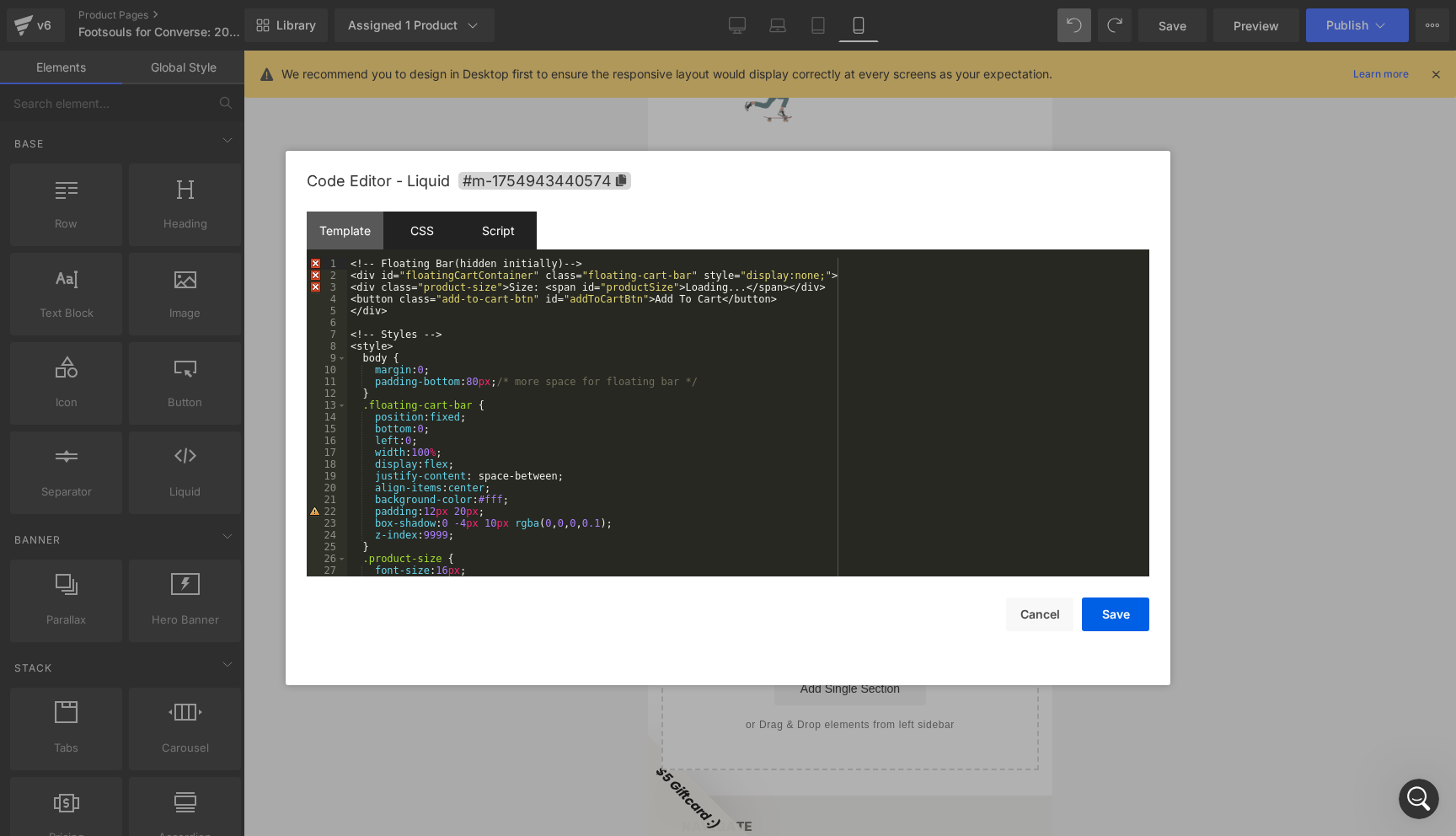
click at [485, 215] on div "Script" at bounding box center [498, 230] width 77 height 38
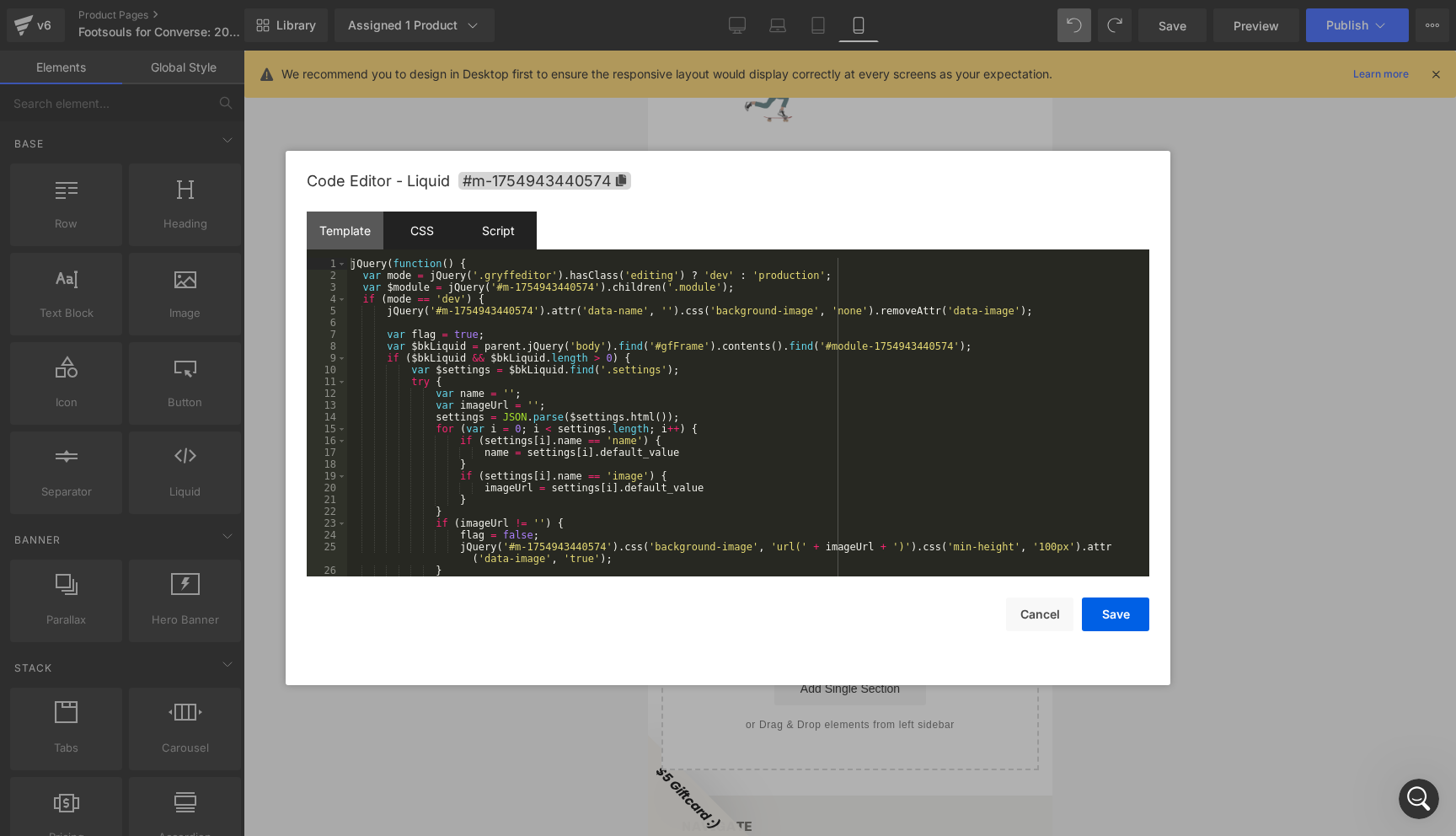
click at [402, 227] on div "CSS" at bounding box center [421, 230] width 77 height 38
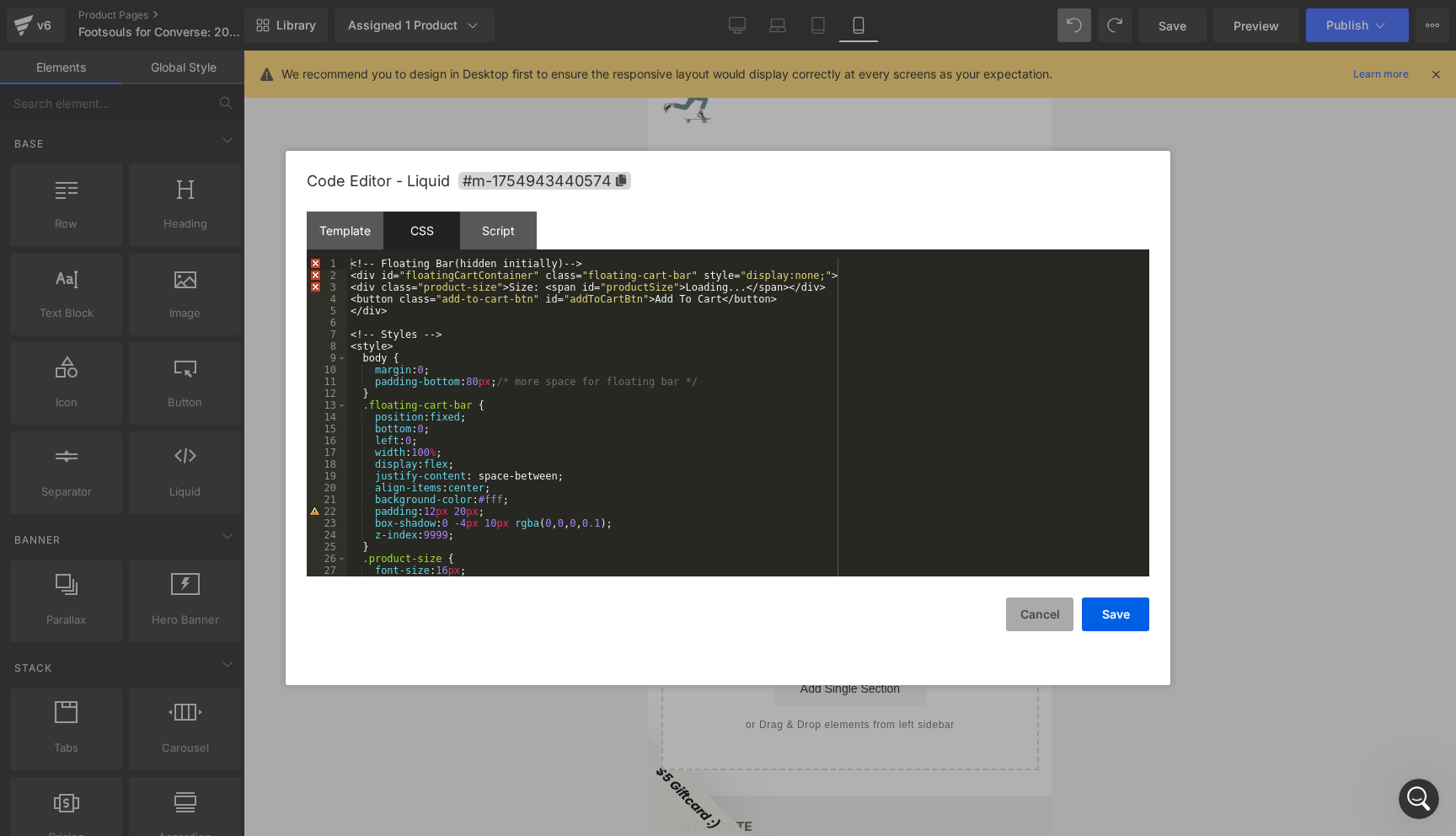
click at [1041, 630] on button "Cancel" at bounding box center [1039, 614] width 67 height 34
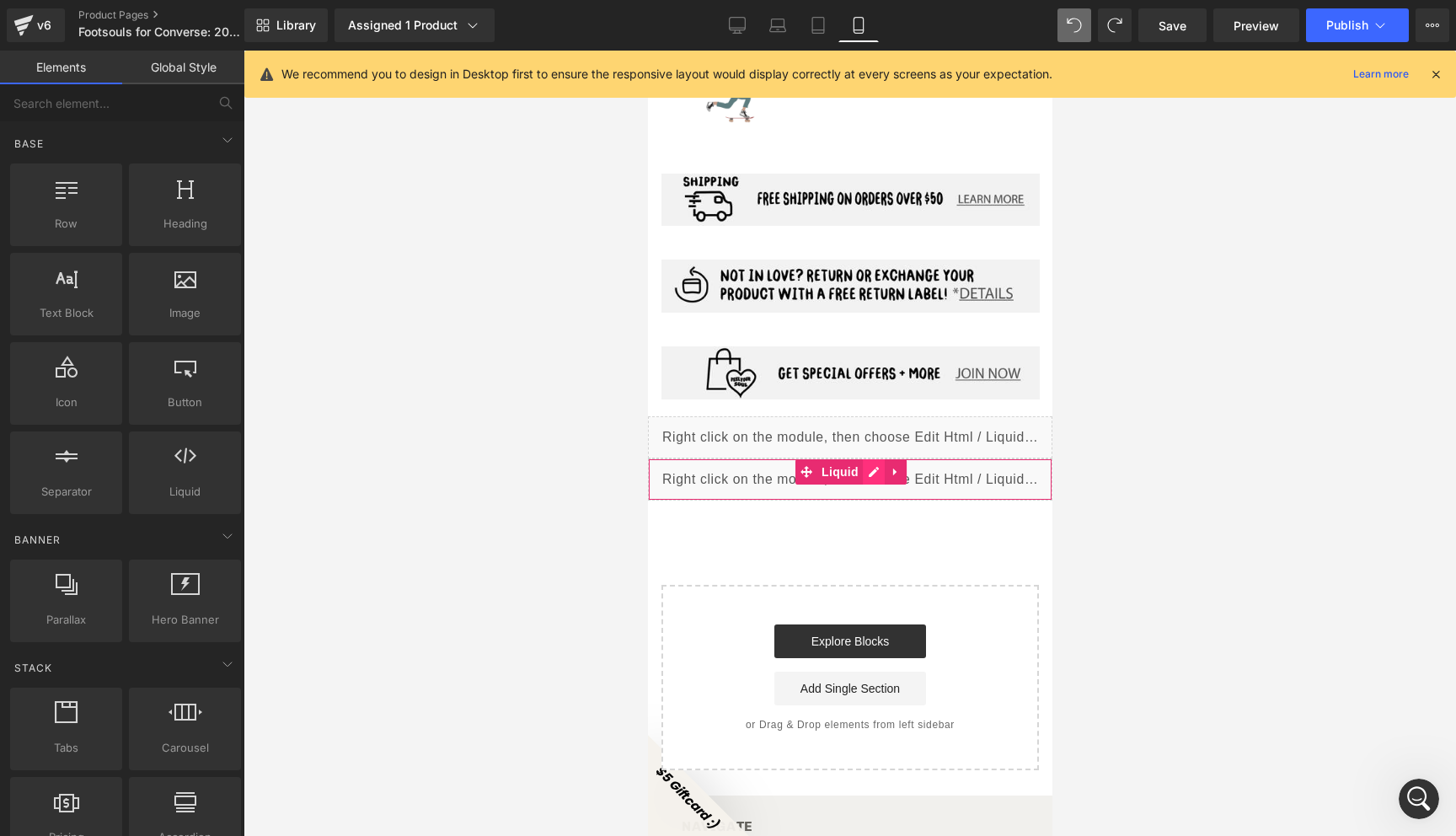
click at [872, 458] on div "Liquid" at bounding box center [849, 478] width 404 height 42
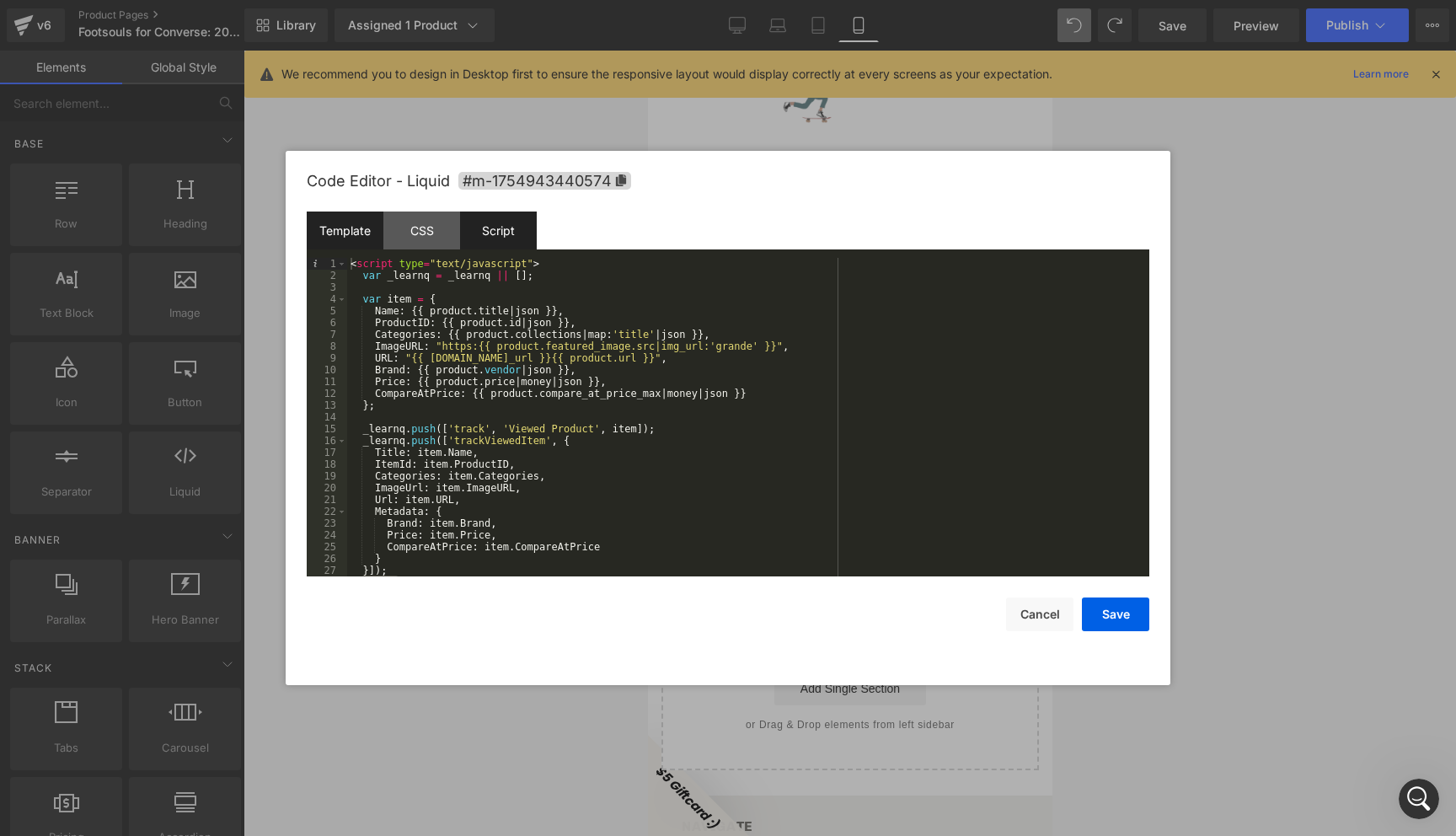
click at [499, 232] on div "Script" at bounding box center [498, 230] width 77 height 38
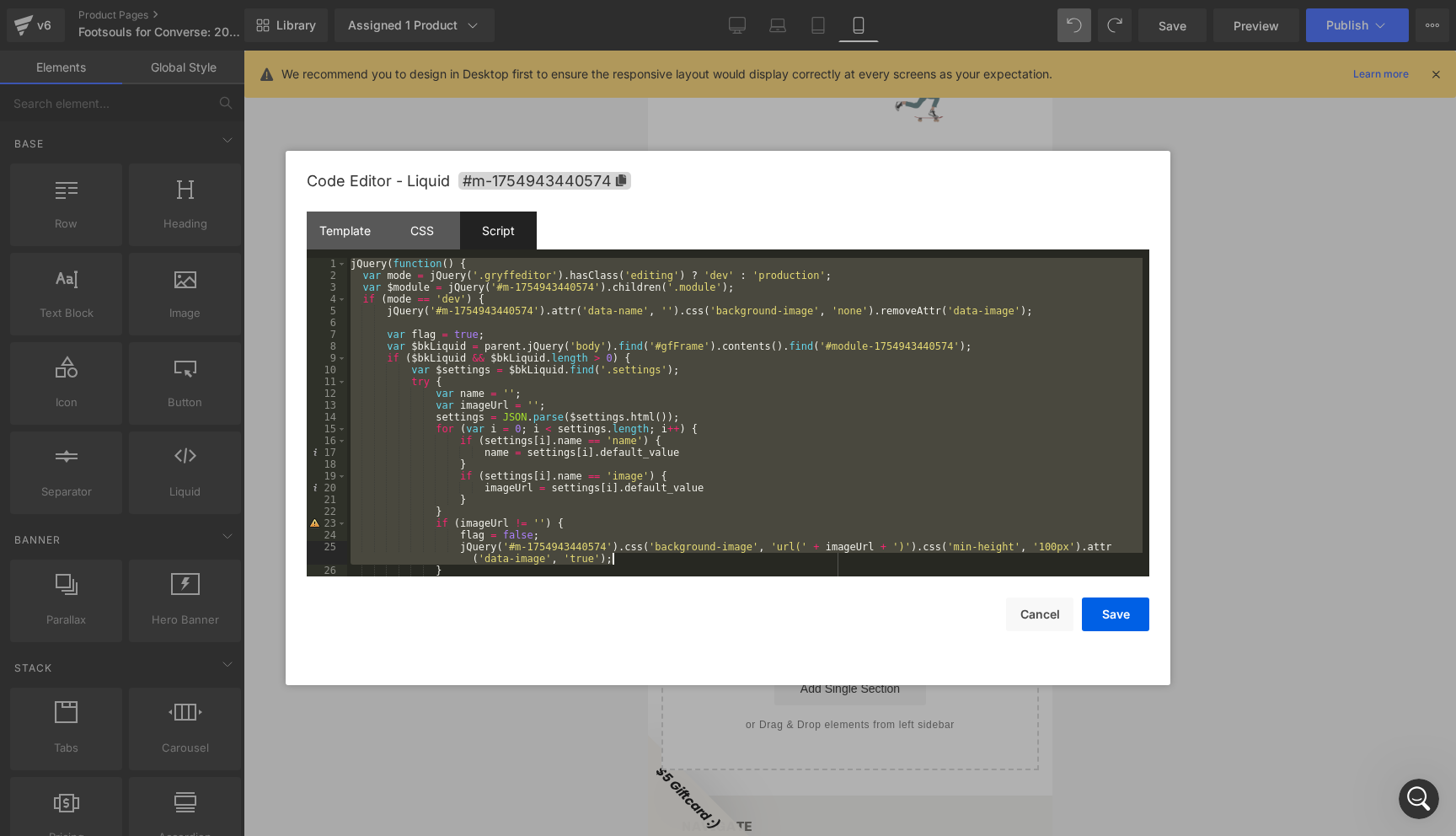
scroll to position [165, 0]
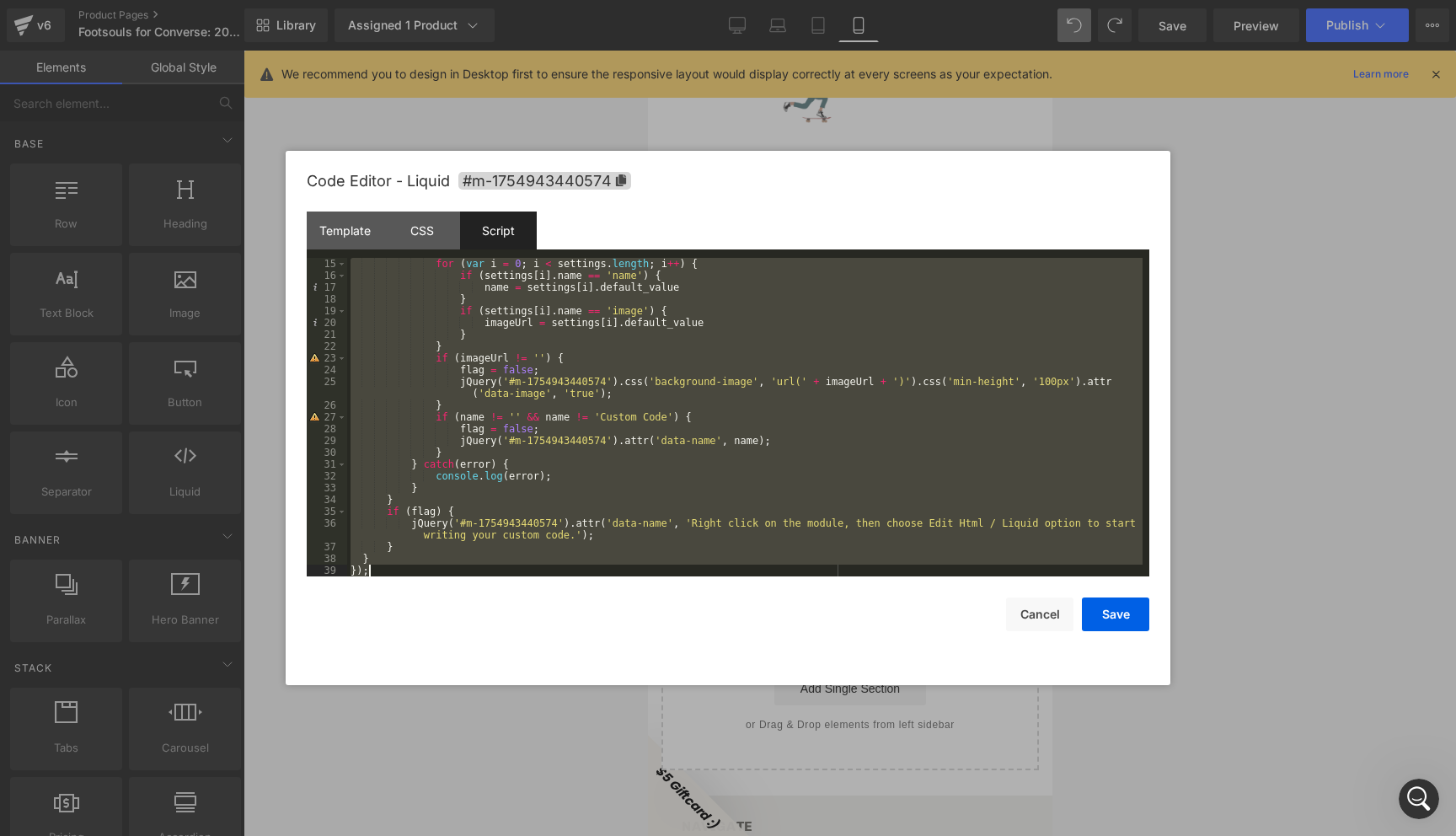
drag, startPoint x: 348, startPoint y: 262, endPoint x: 804, endPoint y: 825, distance: 724.5
click at [804, 825] on body "Liquid You are previewing how the will restyle your page. You can not edit Elem…" at bounding box center [728, 418] width 1456 height 836
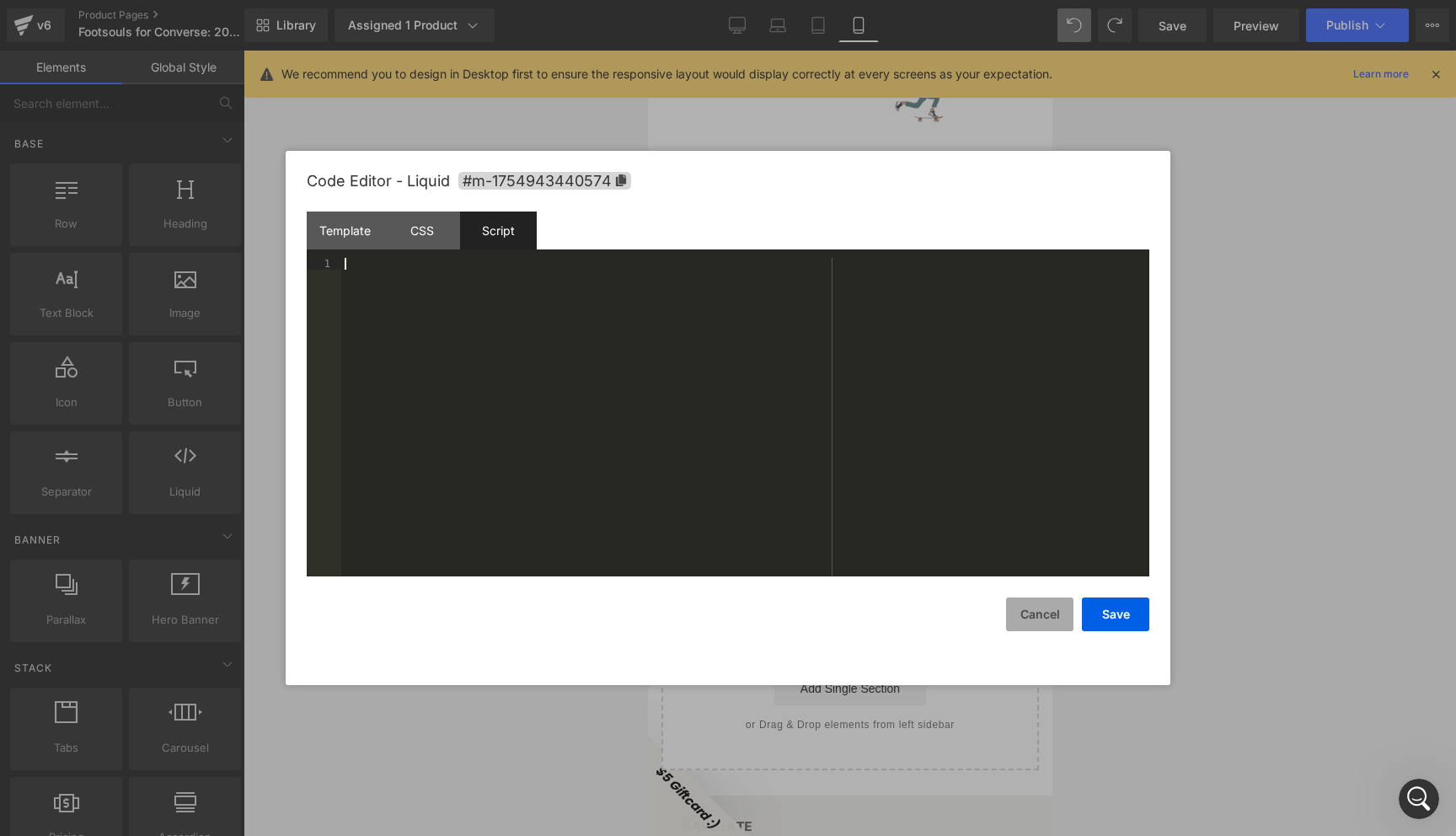
click at [1038, 622] on button "Cancel" at bounding box center [1039, 614] width 67 height 34
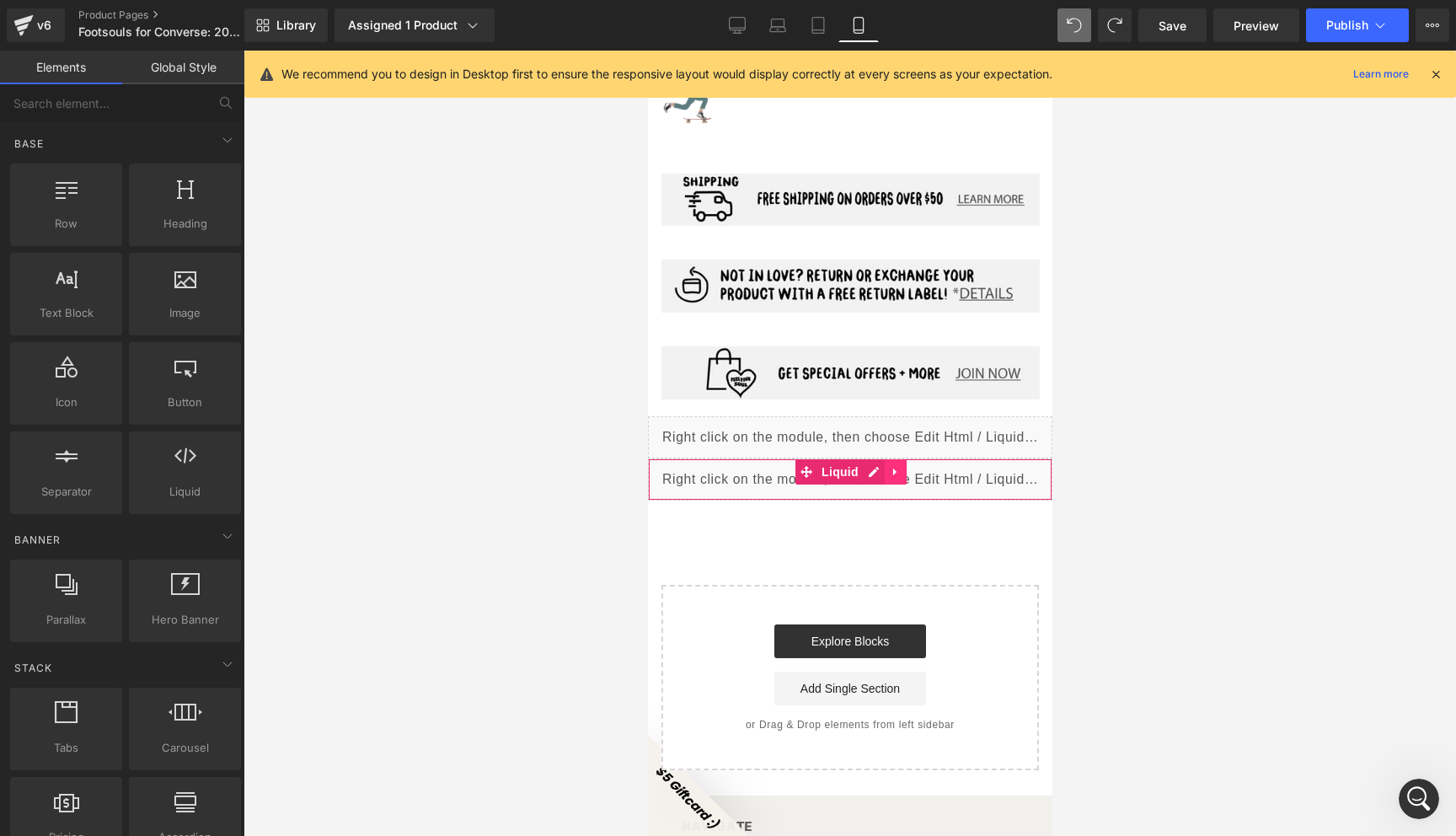
click at [893, 468] on icon at bounding box center [893, 472] width 3 height 8
click at [903, 466] on icon at bounding box center [906, 471] width 12 height 12
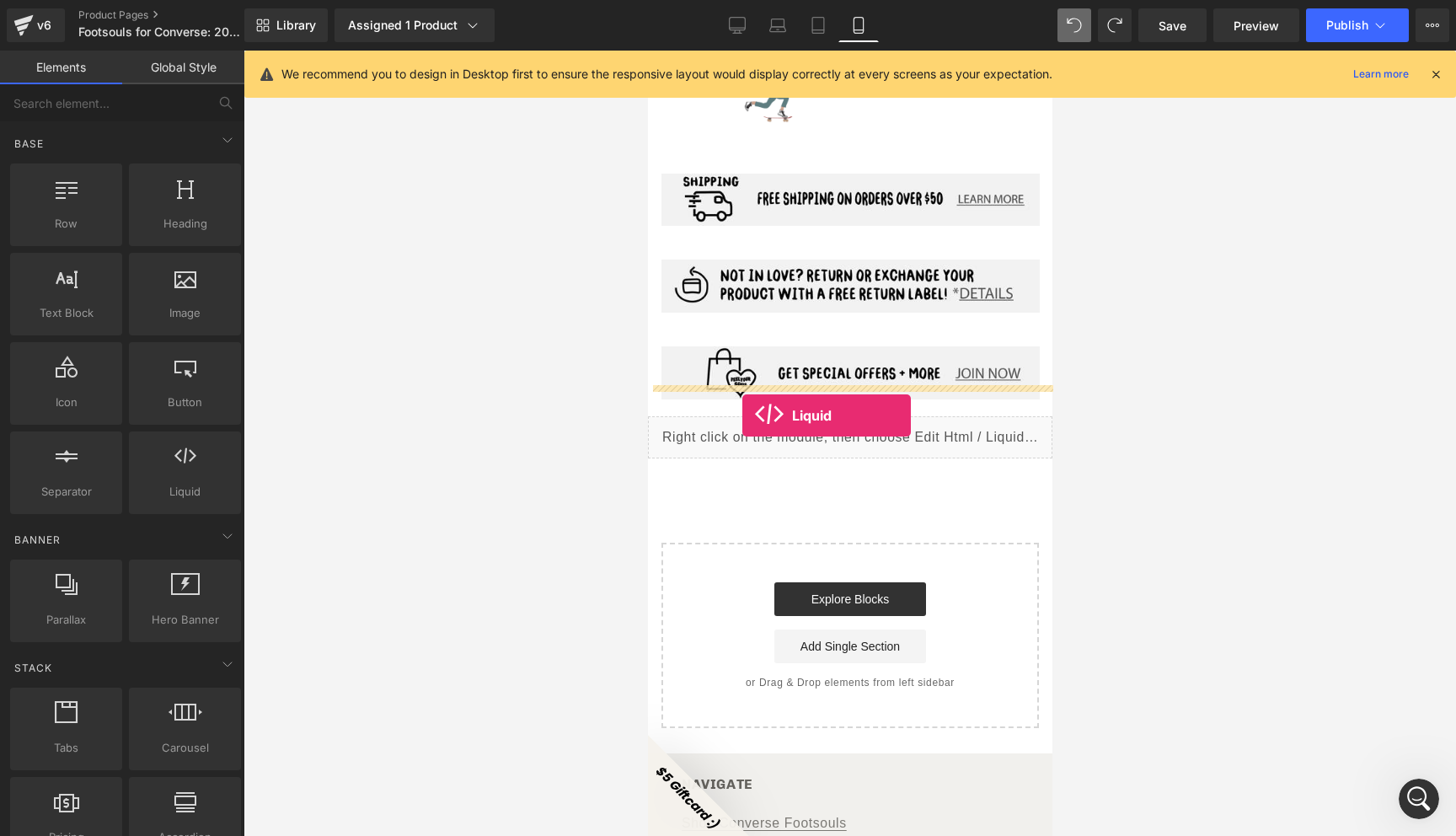
drag, startPoint x: 814, startPoint y: 528, endPoint x: 741, endPoint y: 415, distance: 134.5
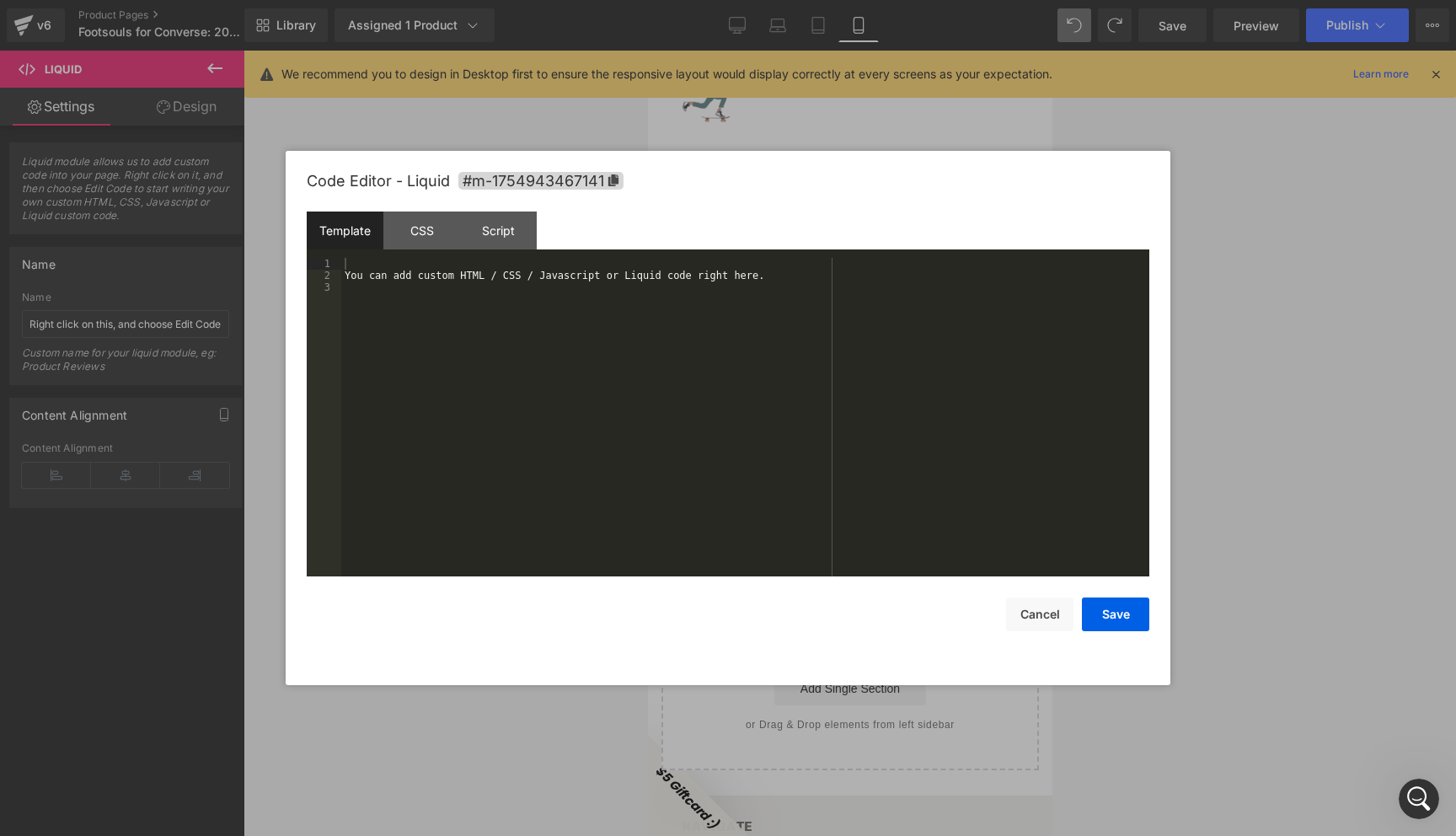
click at [872, 459] on link at bounding box center [873, 471] width 22 height 25
click at [431, 241] on div "CSS" at bounding box center [421, 230] width 77 height 38
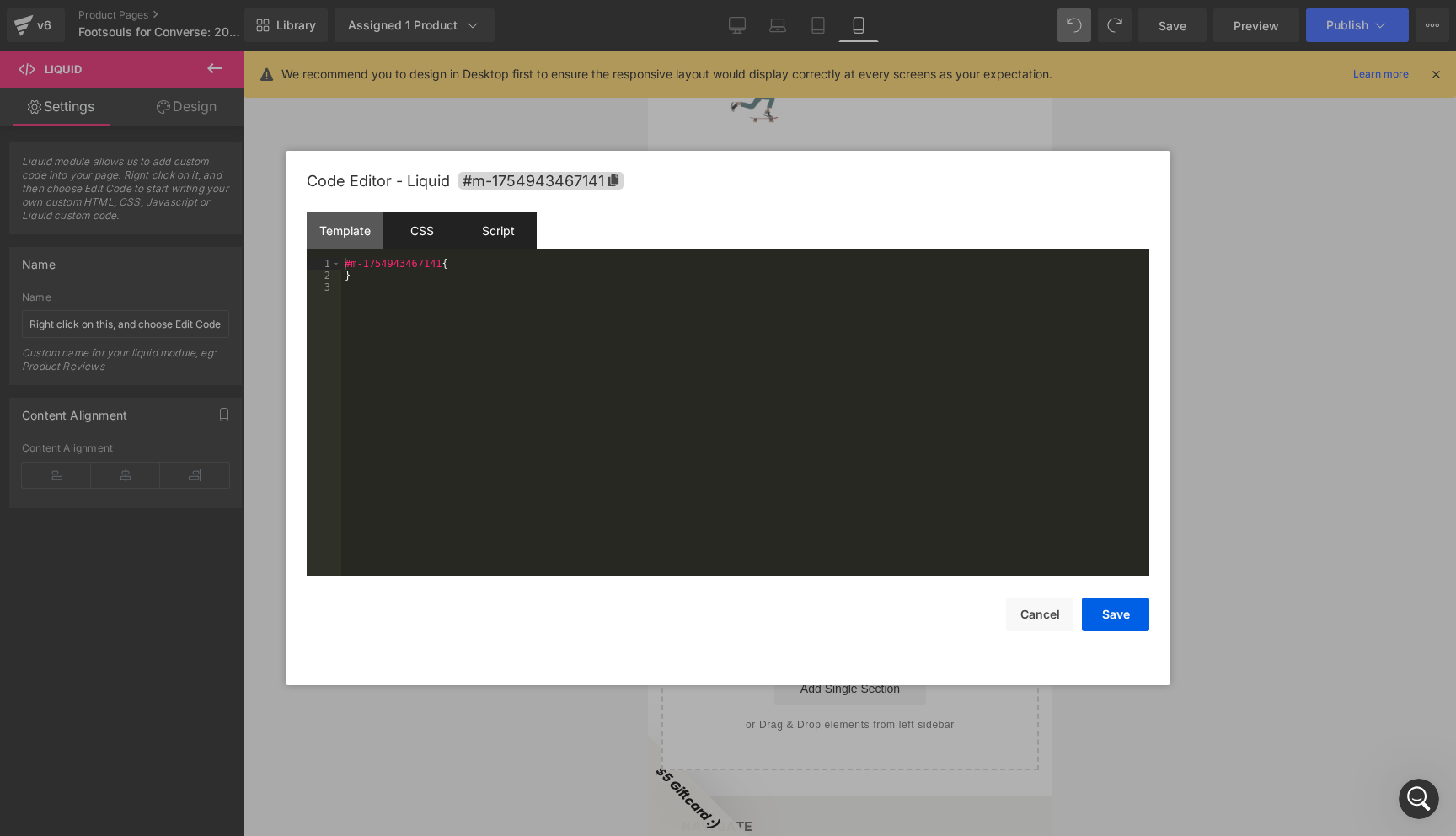
click at [504, 219] on div "Script" at bounding box center [498, 230] width 77 height 38
click at [578, 305] on div "( function ( jQuery ) { // var $module = jQuery('#m-1754943467141').children('.…" at bounding box center [745, 429] width 808 height 342
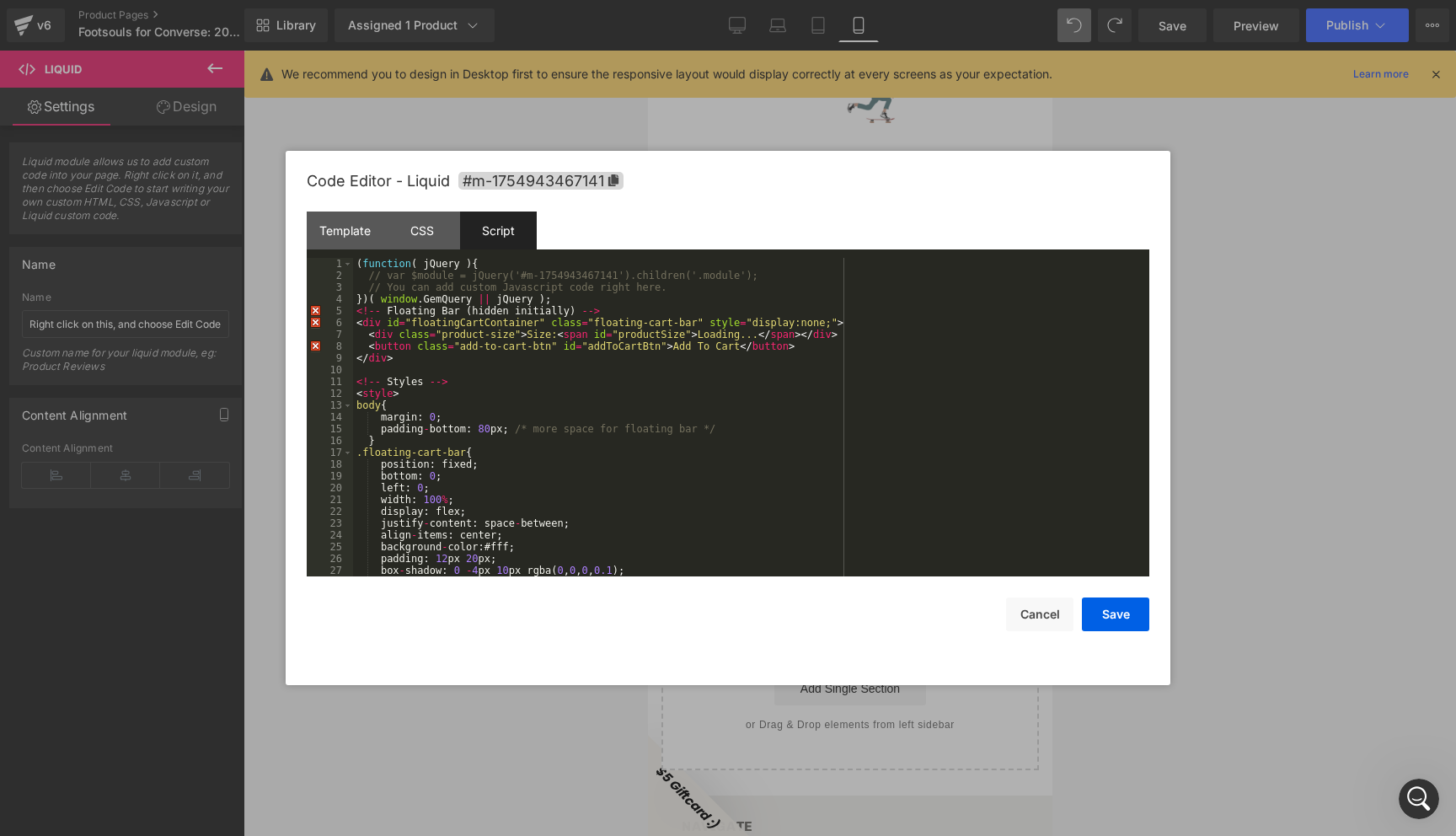
scroll to position [0, 0]
click at [1112, 615] on button "Save" at bounding box center [1115, 614] width 67 height 34
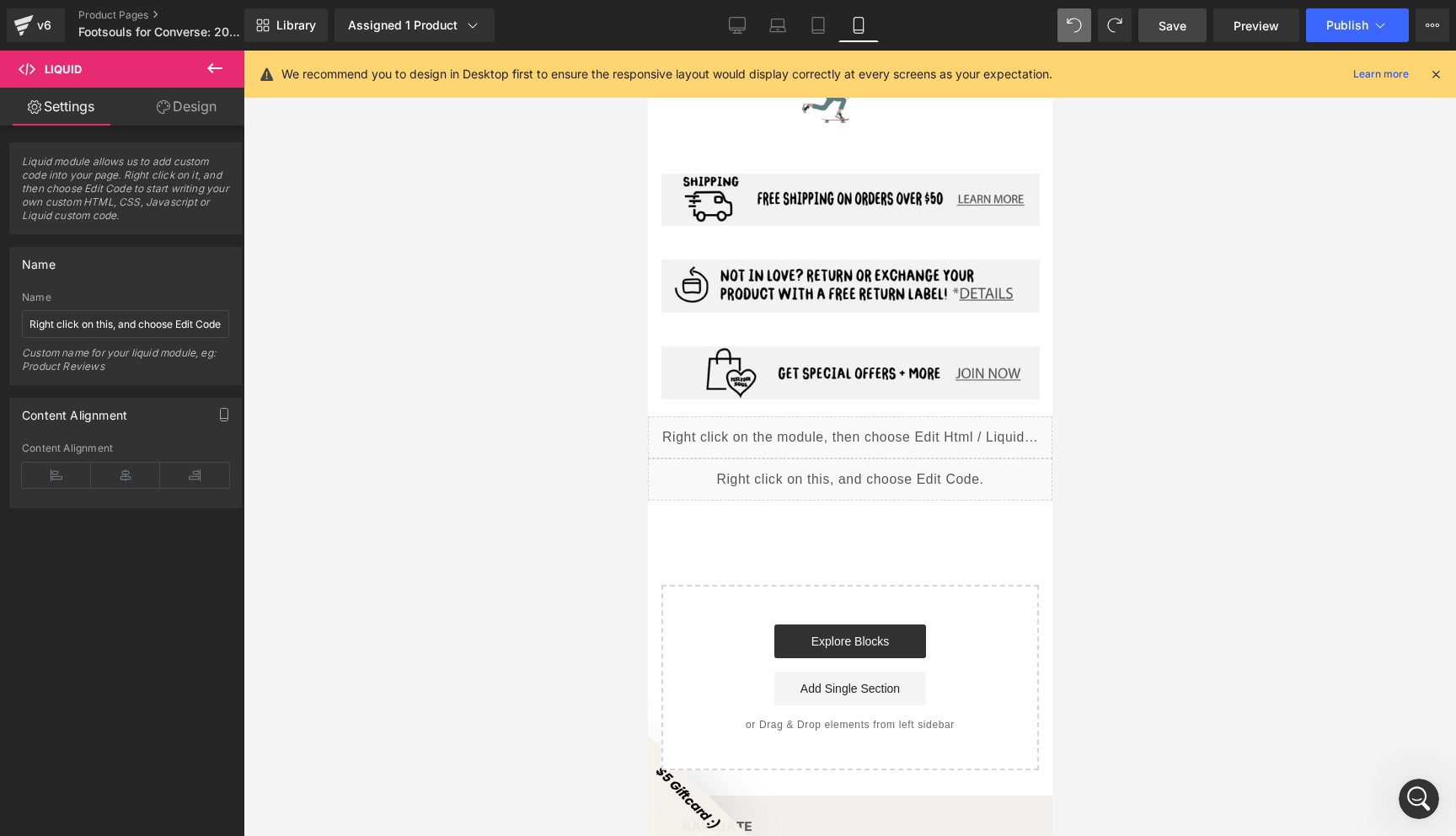
click at [1182, 29] on span "Save" at bounding box center [1172, 25] width 28 height 17
click at [873, 458] on div "Liquid" at bounding box center [849, 478] width 404 height 42
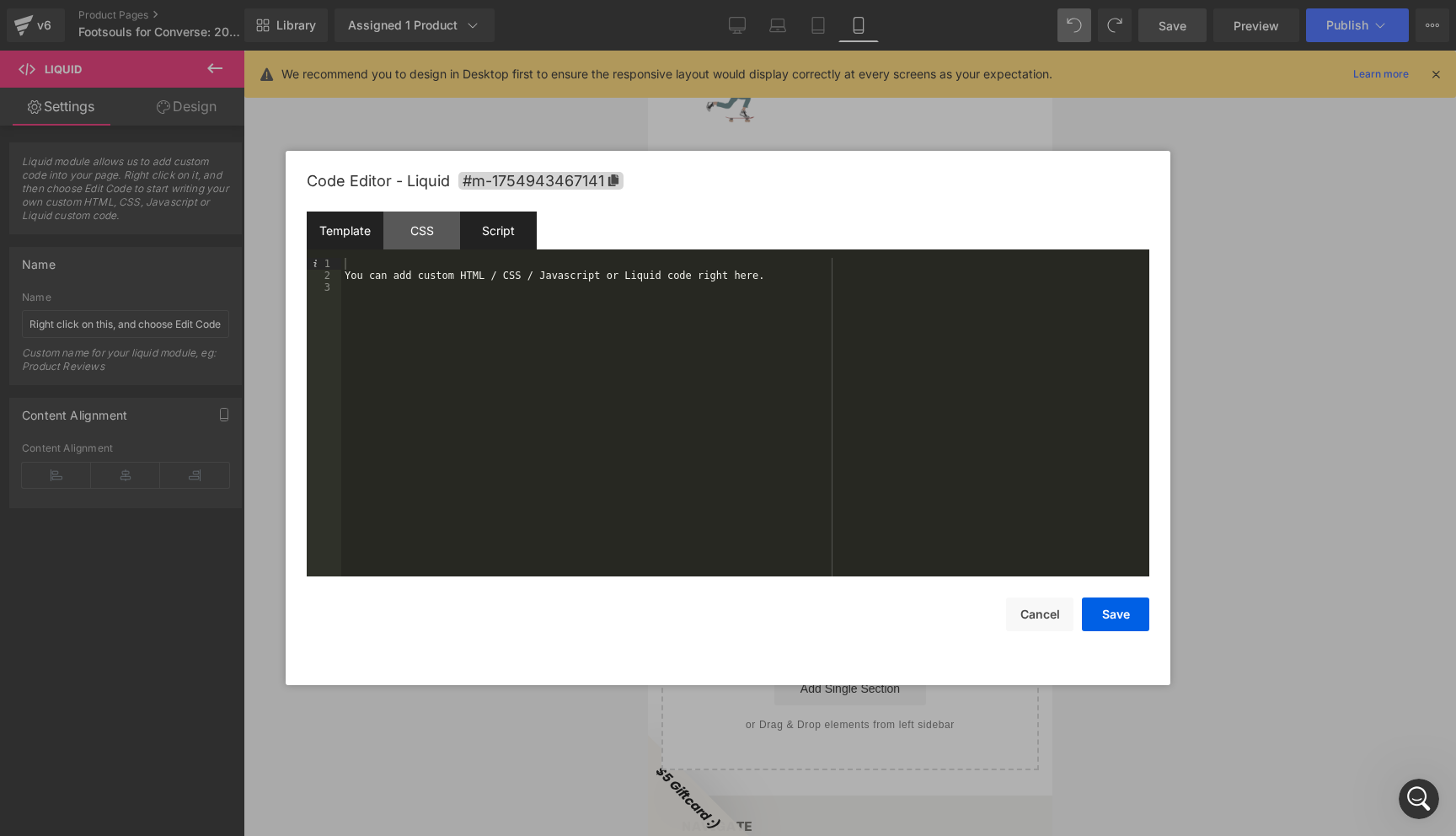
click at [510, 234] on div "Script" at bounding box center [498, 230] width 77 height 38
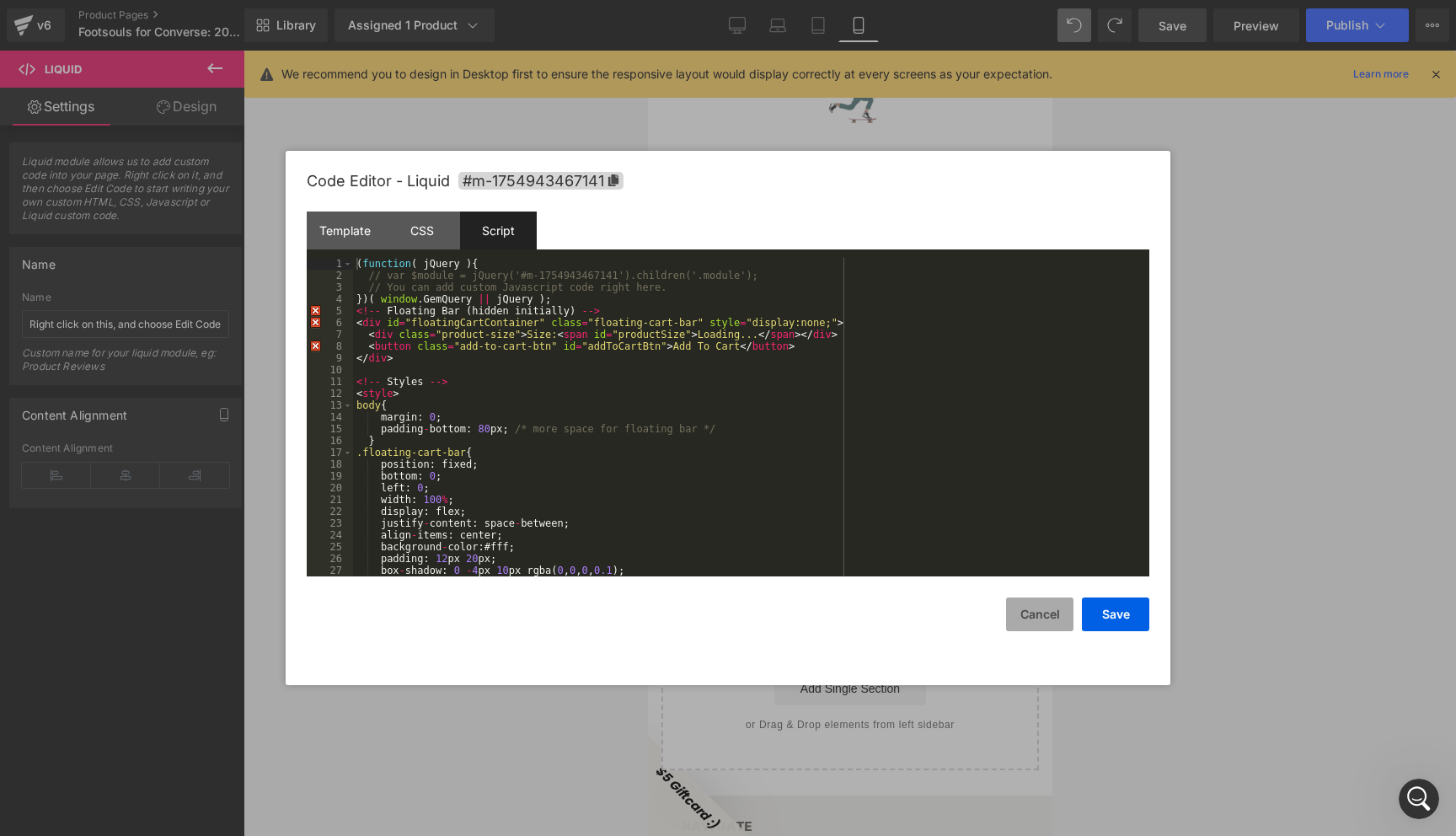
click at [1043, 599] on button "Cancel" at bounding box center [1039, 614] width 67 height 34
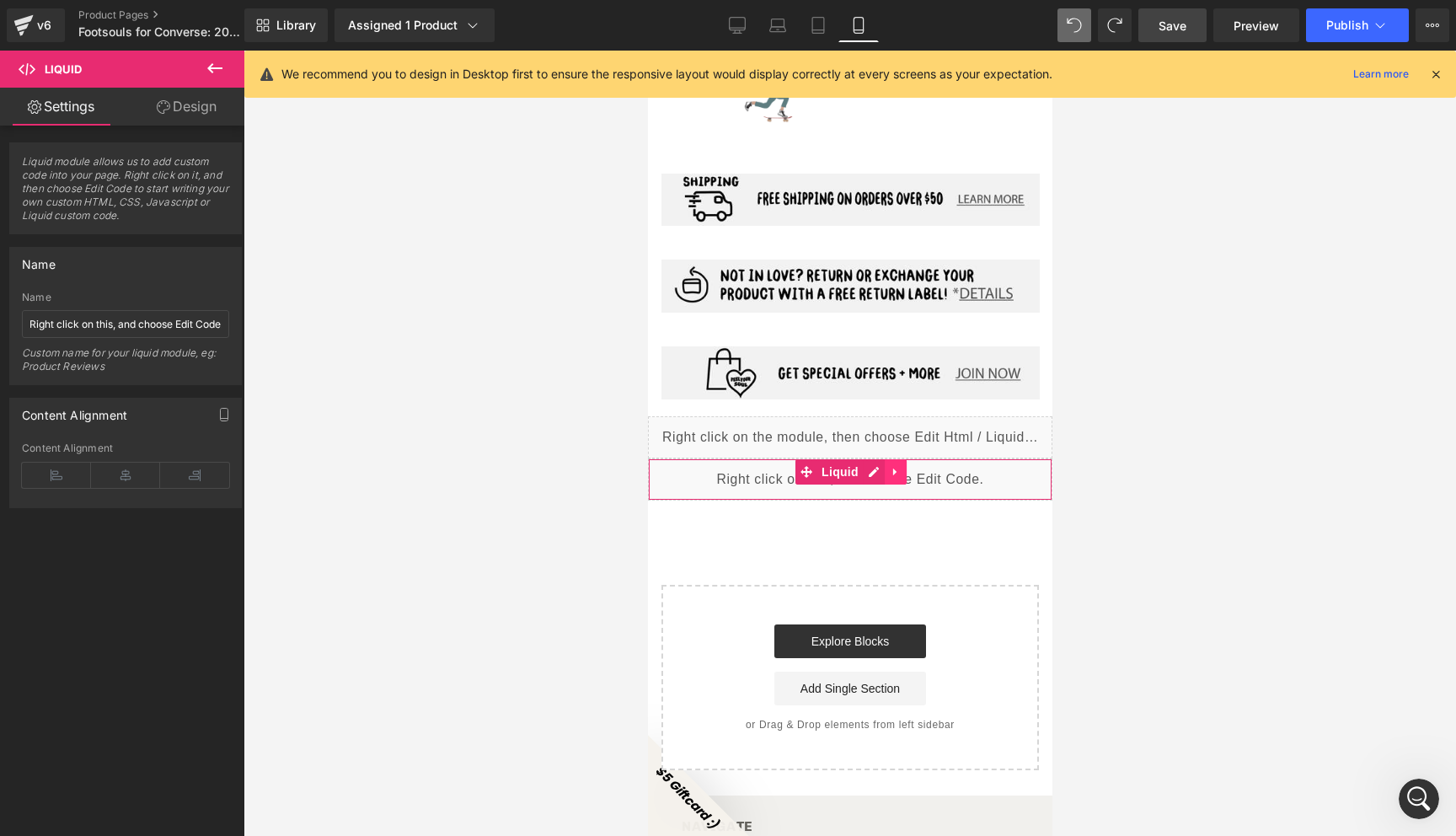
click at [894, 466] on icon at bounding box center [894, 471] width 12 height 13
click at [905, 466] on icon at bounding box center [906, 471] width 12 height 12
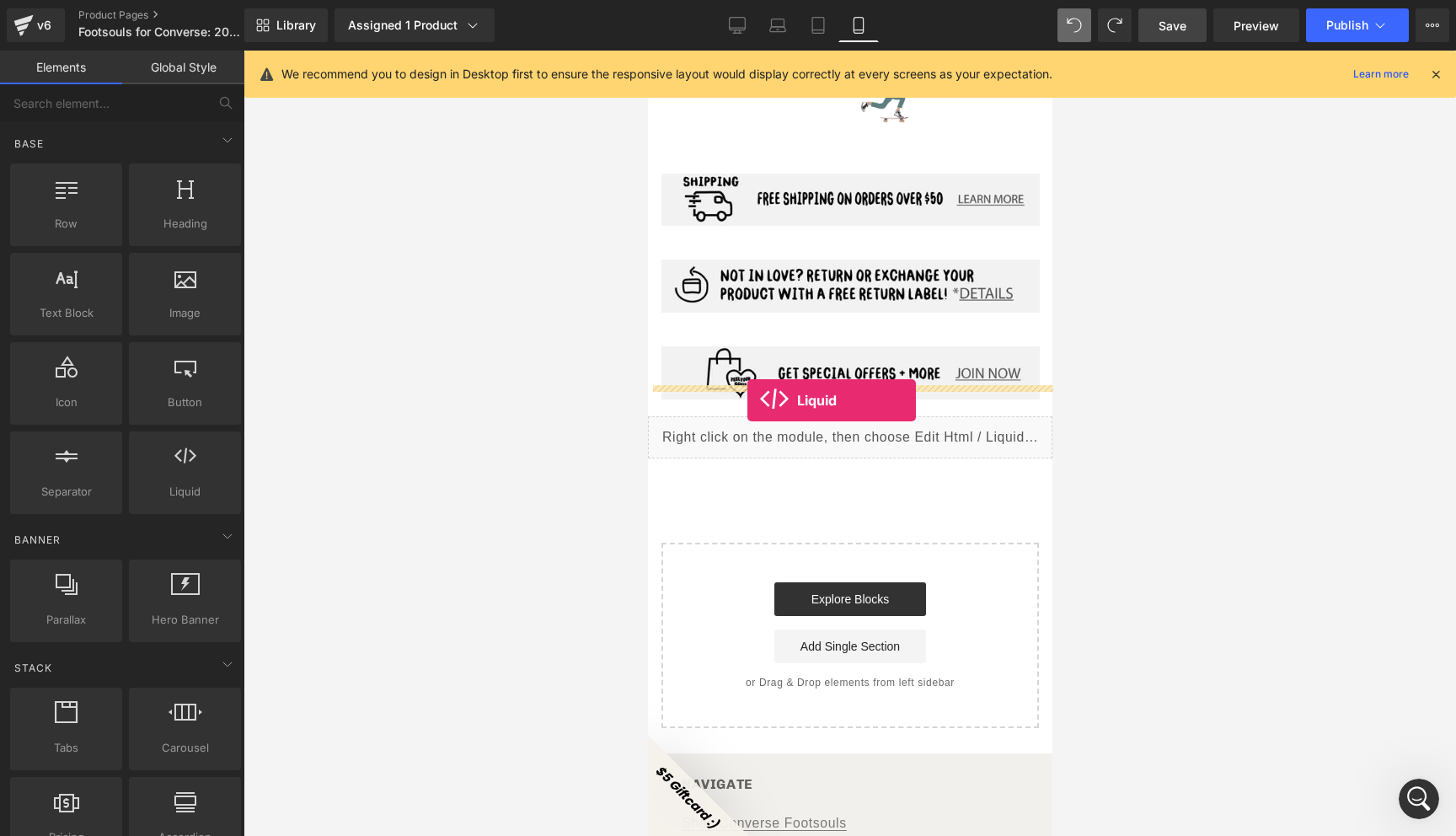
drag, startPoint x: 829, startPoint y: 531, endPoint x: 747, endPoint y: 402, distance: 152.9
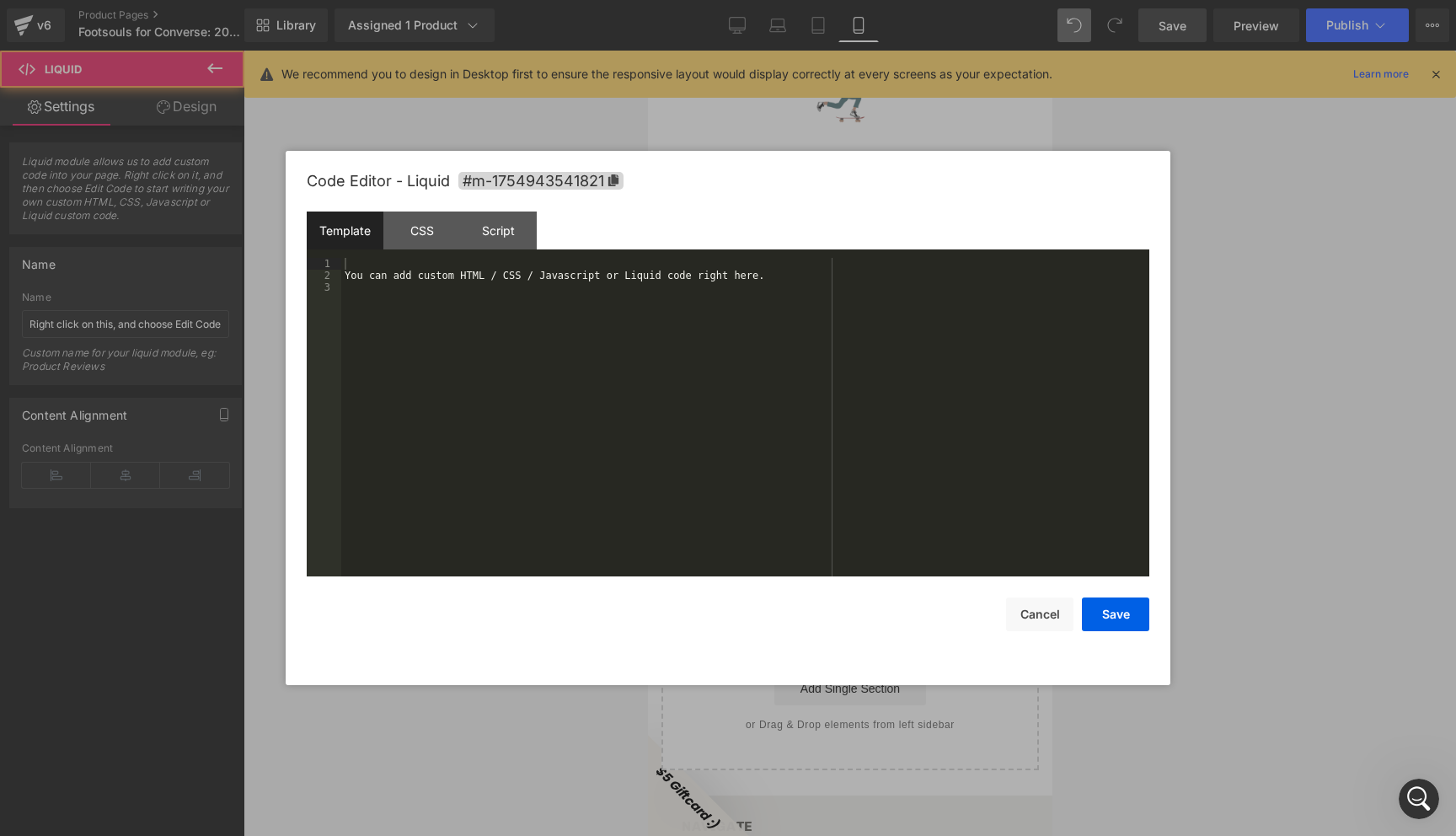
click at [875, 458] on div "Liquid" at bounding box center [849, 478] width 404 height 42
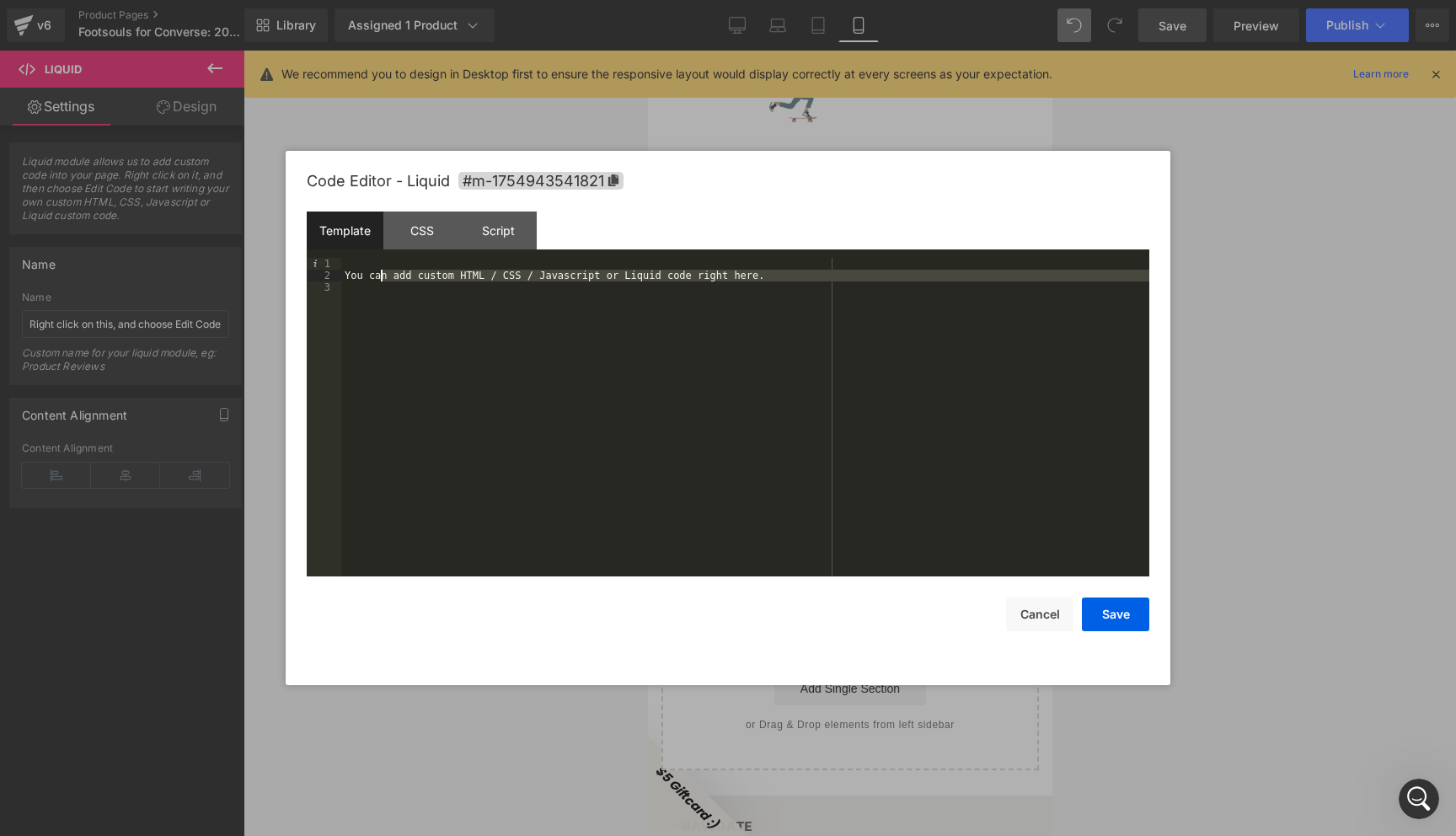
drag, startPoint x: 470, startPoint y: 327, endPoint x: 340, endPoint y: 253, distance: 149.6
click at [340, 253] on div "Template CSS Script Data 1 2 3 You can add custom HTML / CSS / Javascript or Li…" at bounding box center [728, 394] width 843 height 365
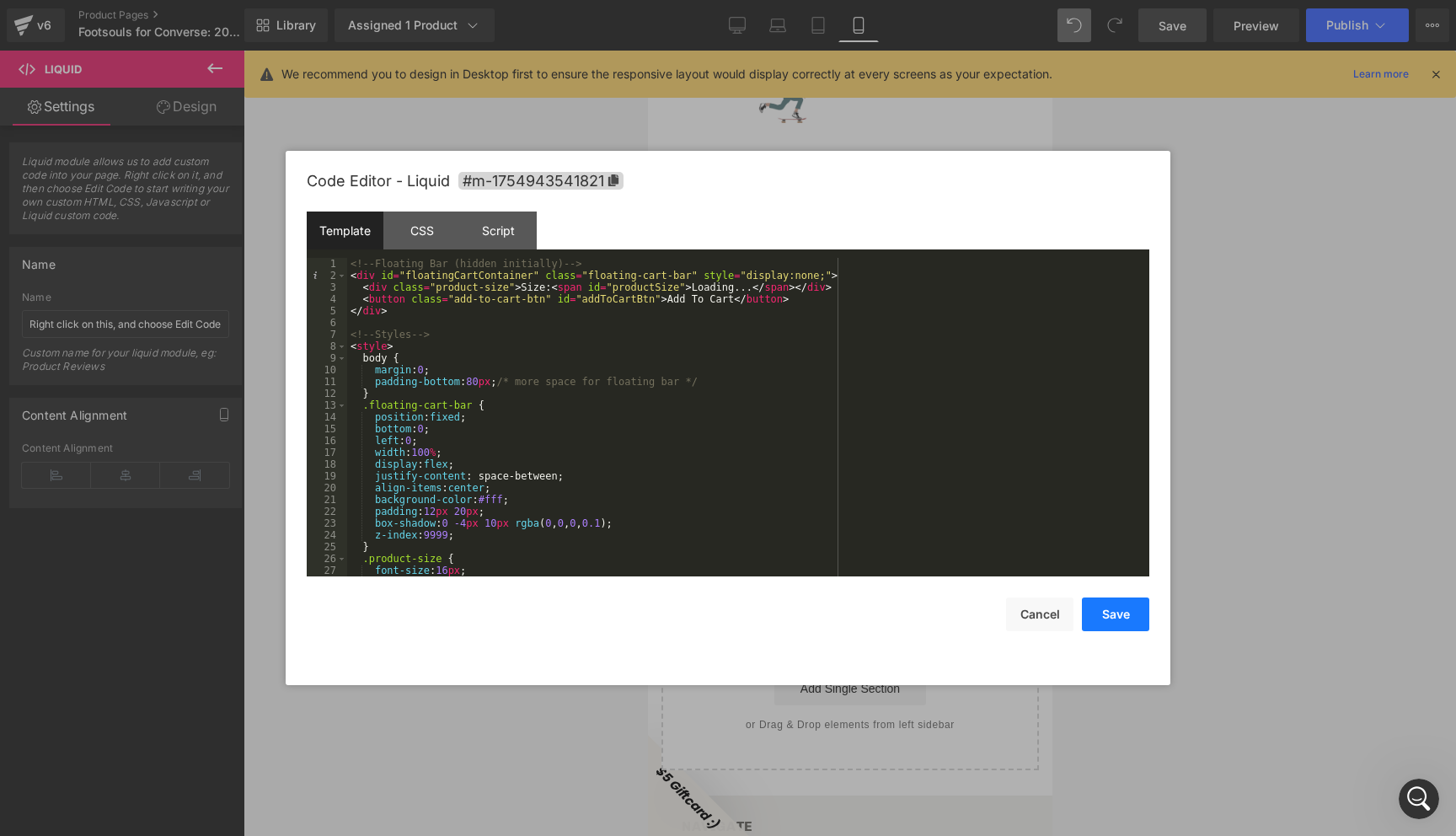
click at [1113, 619] on button "Save" at bounding box center [1115, 614] width 67 height 34
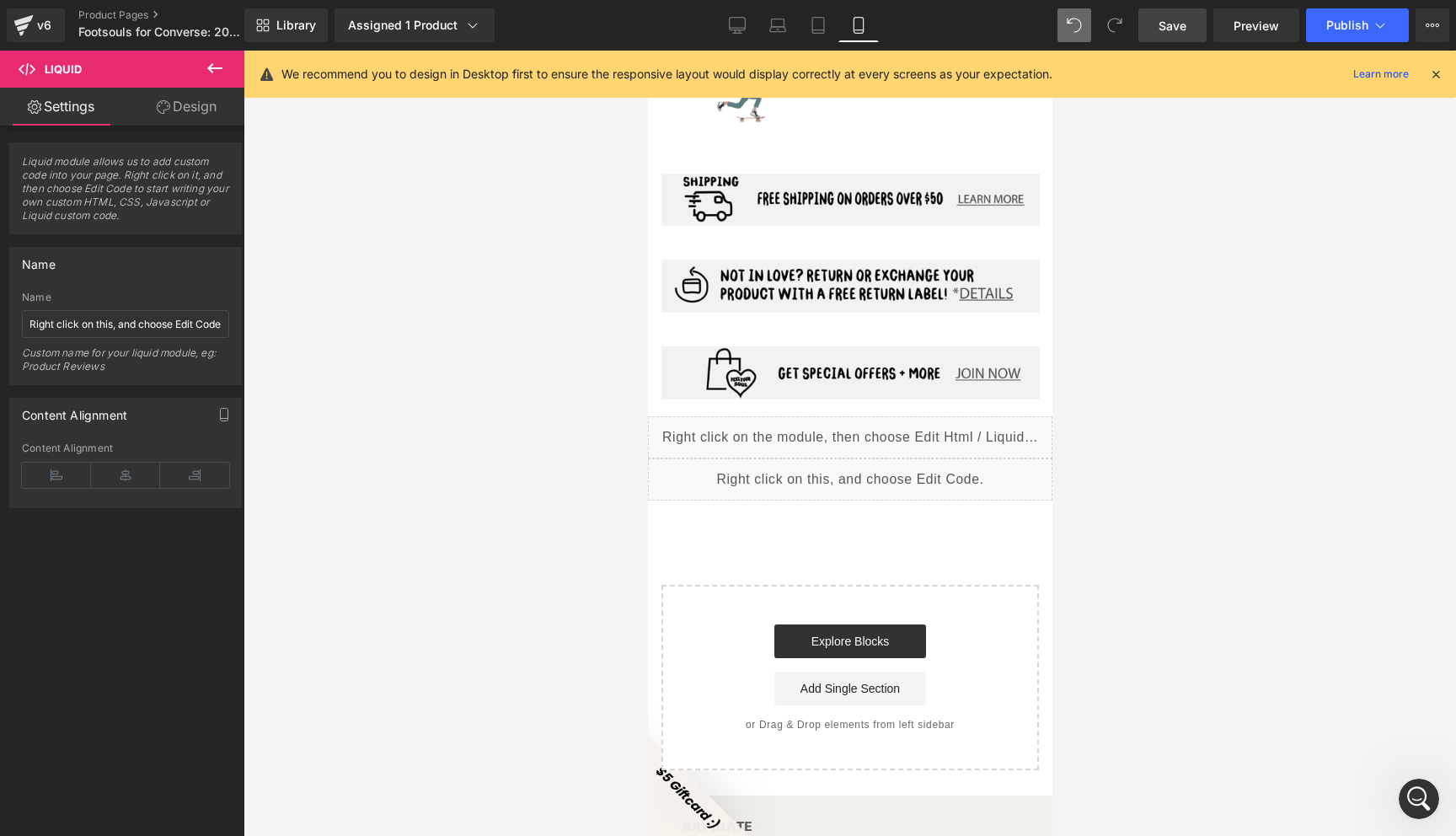
click at [1174, 22] on span "Save" at bounding box center [1172, 25] width 28 height 17
click at [875, 458] on div "Liquid" at bounding box center [849, 478] width 404 height 42
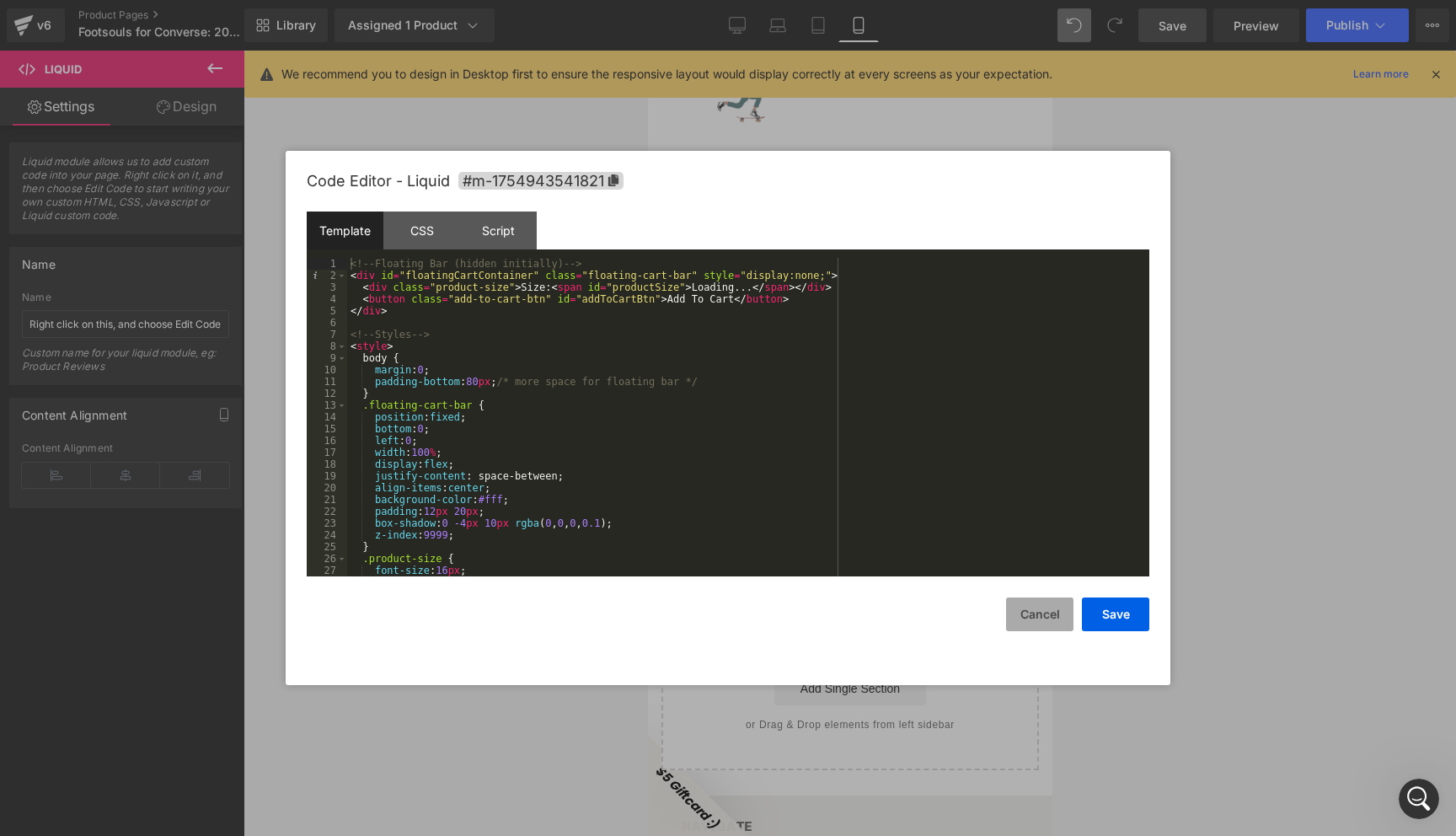
click at [1021, 620] on button "Cancel" at bounding box center [1039, 614] width 67 height 34
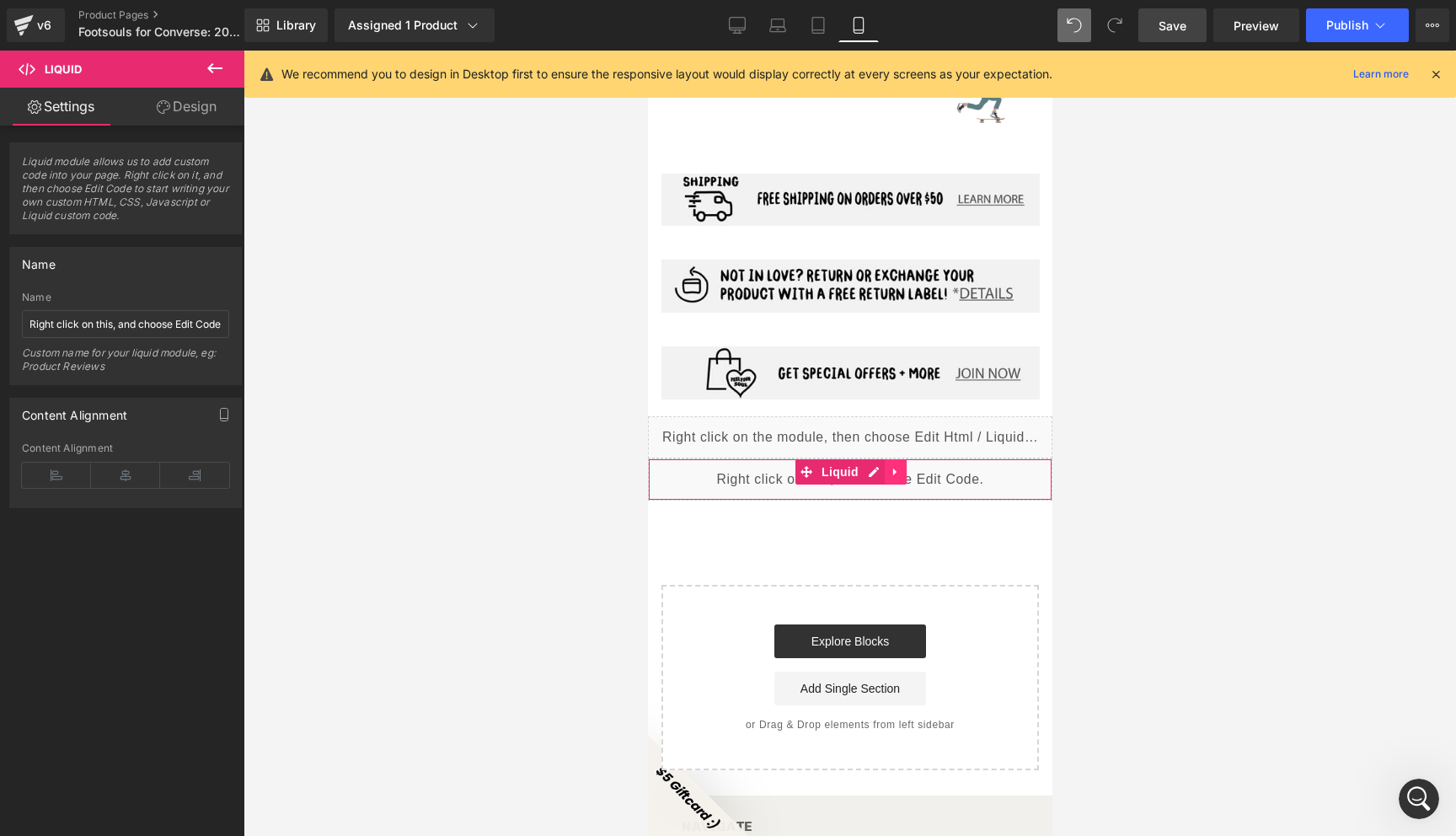
click at [892, 468] on icon at bounding box center [893, 472] width 3 height 8
click at [908, 466] on icon at bounding box center [906, 471] width 12 height 12
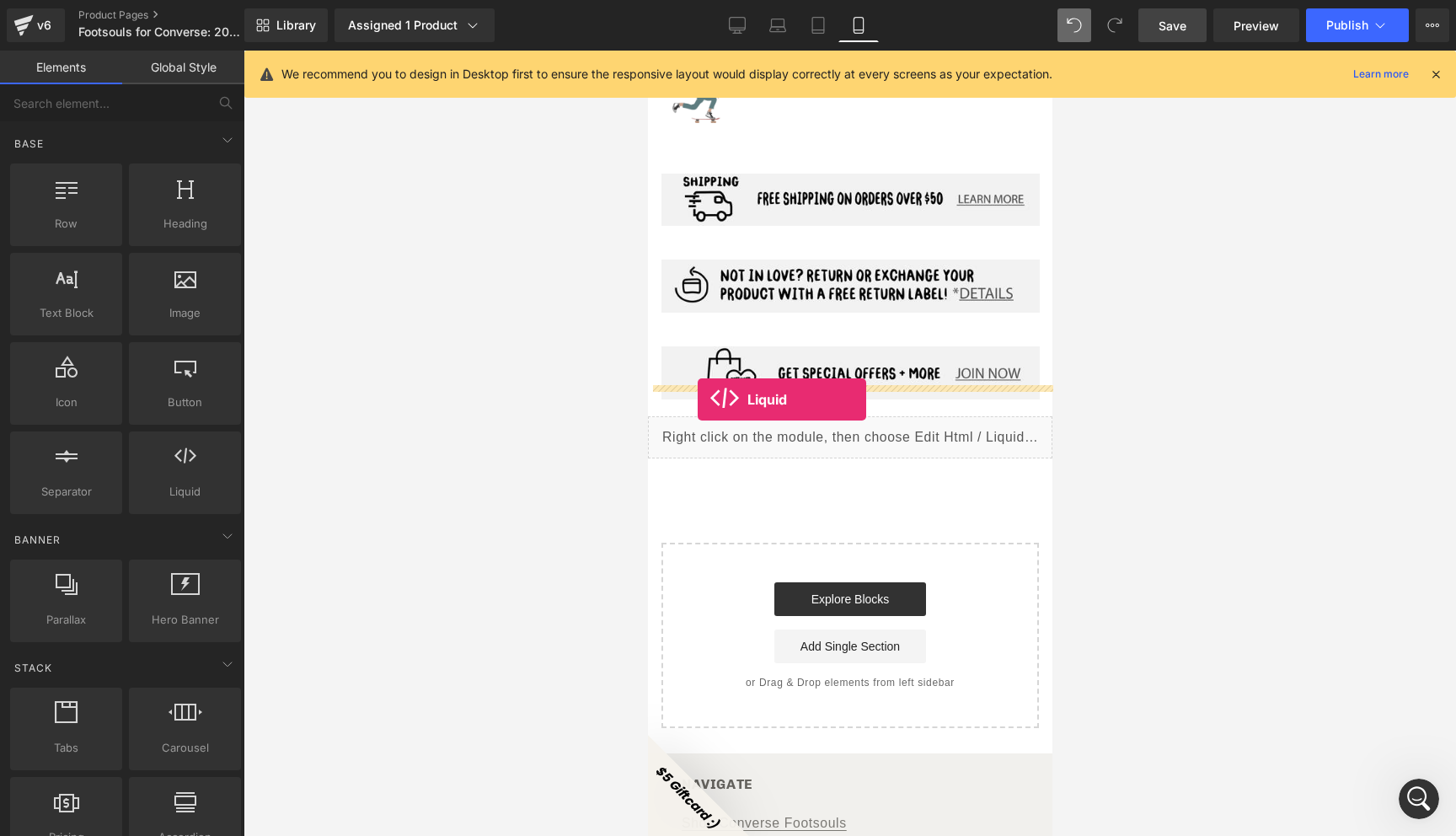
drag, startPoint x: 824, startPoint y: 536, endPoint x: 706, endPoint y: 394, distance: 184.6
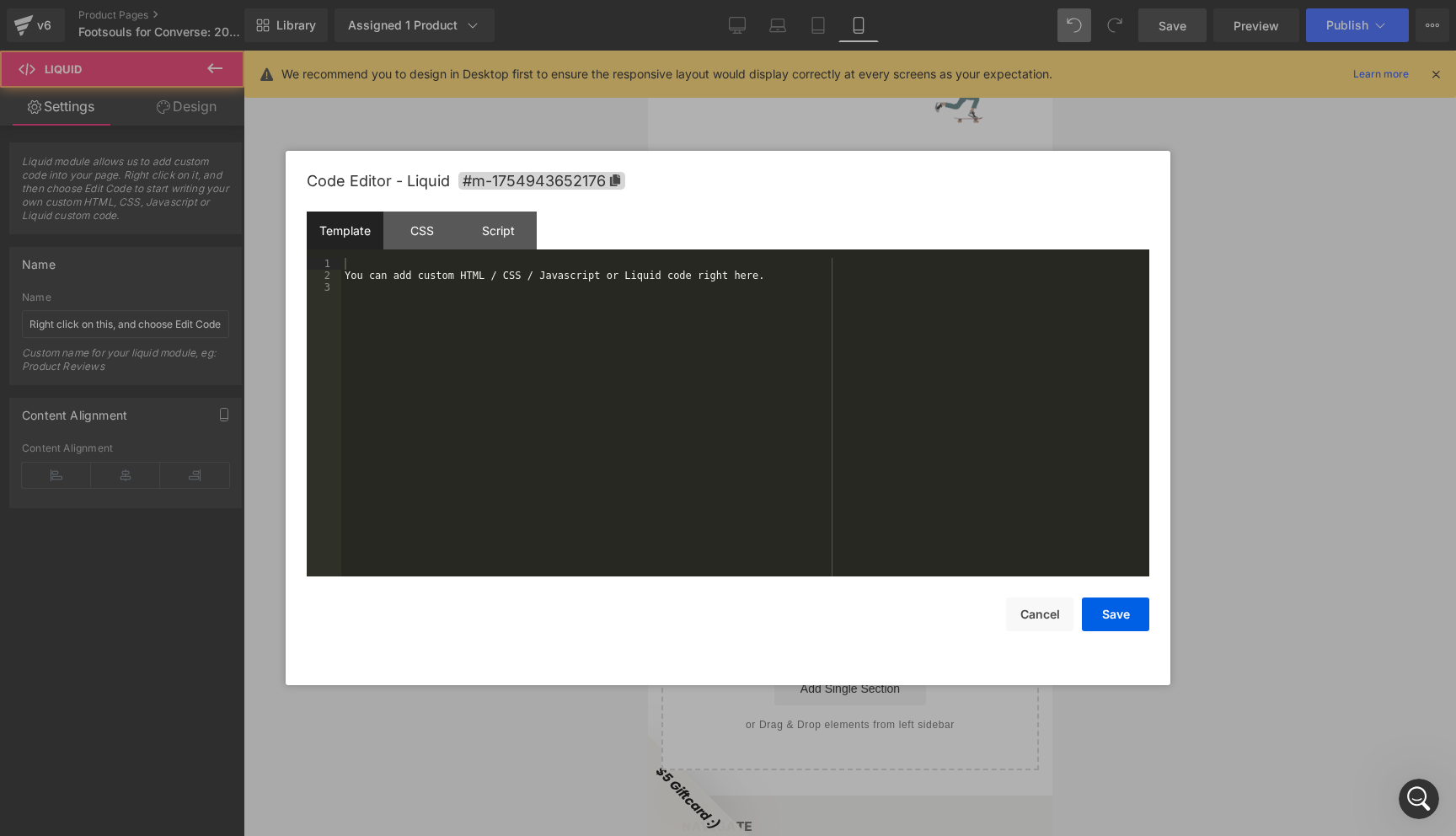
click at [872, 458] on div "Liquid" at bounding box center [849, 478] width 404 height 42
drag, startPoint x: 701, startPoint y: 338, endPoint x: 439, endPoint y: 236, distance: 281.2
click at [439, 236] on div "Template CSS Script Data 1 2 3 You can add custom HTML / CSS / Javascript or Li…" at bounding box center [728, 394] width 843 height 365
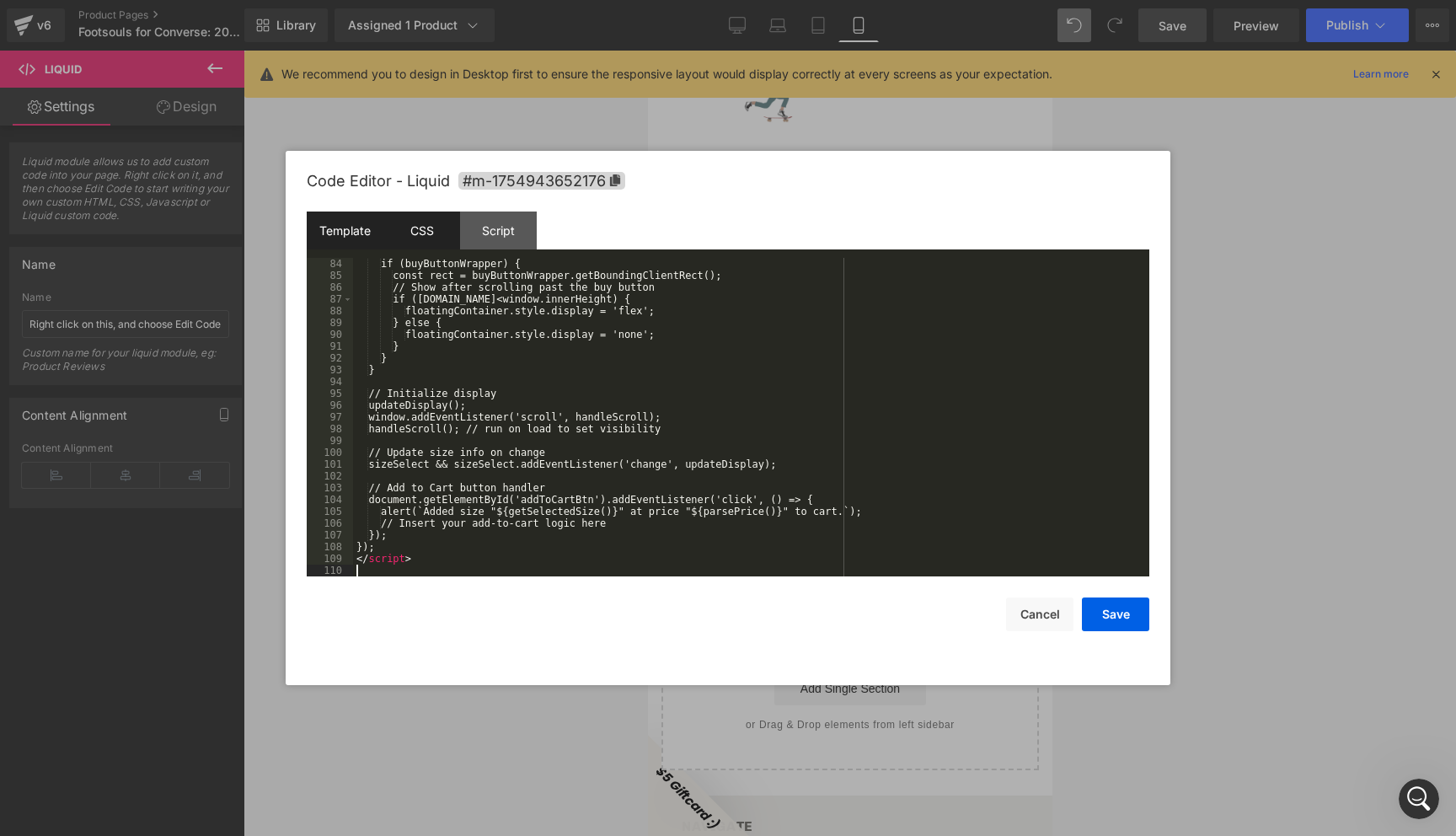
scroll to position [979, 0]
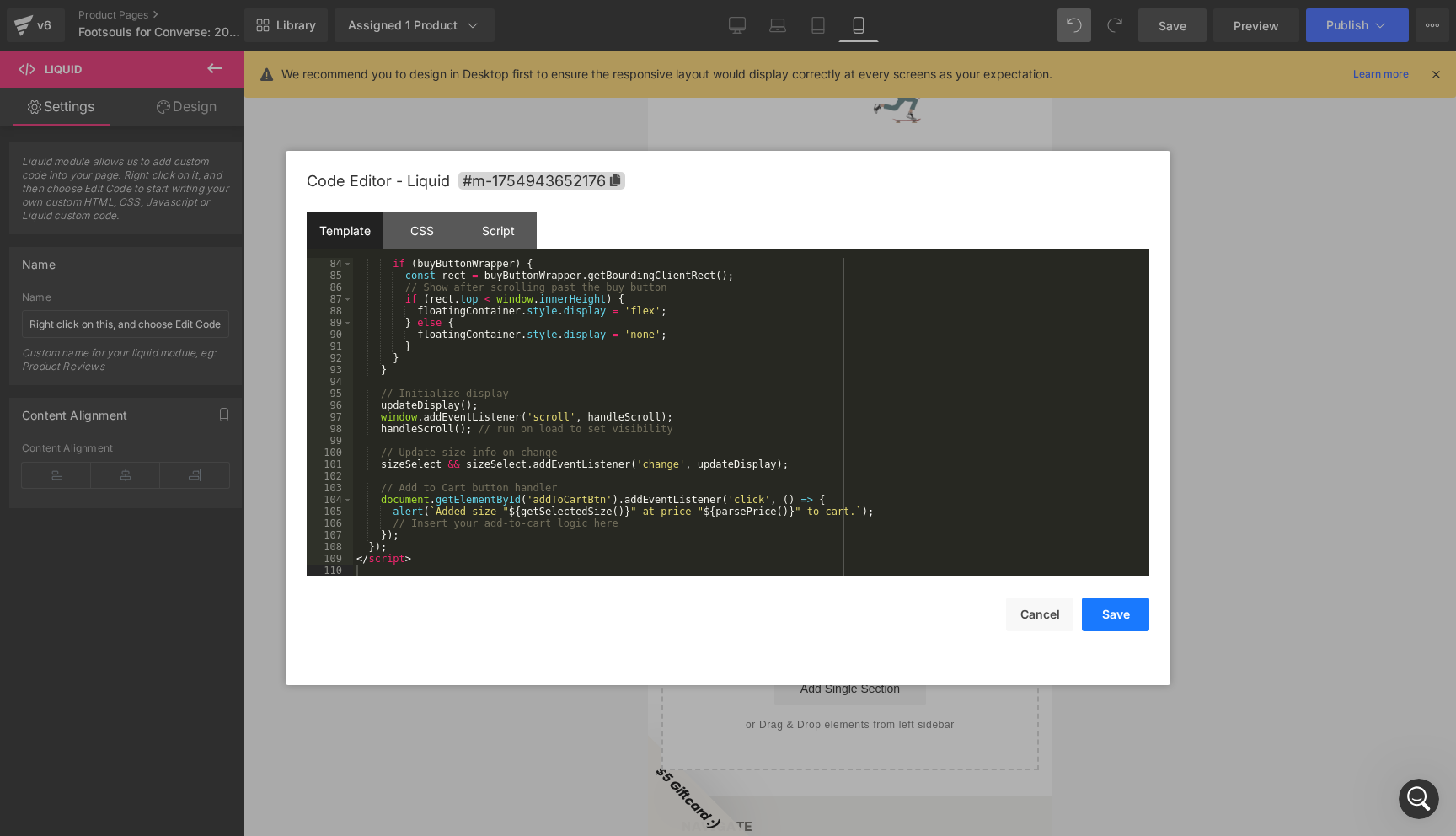
click at [1112, 614] on button "Save" at bounding box center [1115, 614] width 67 height 34
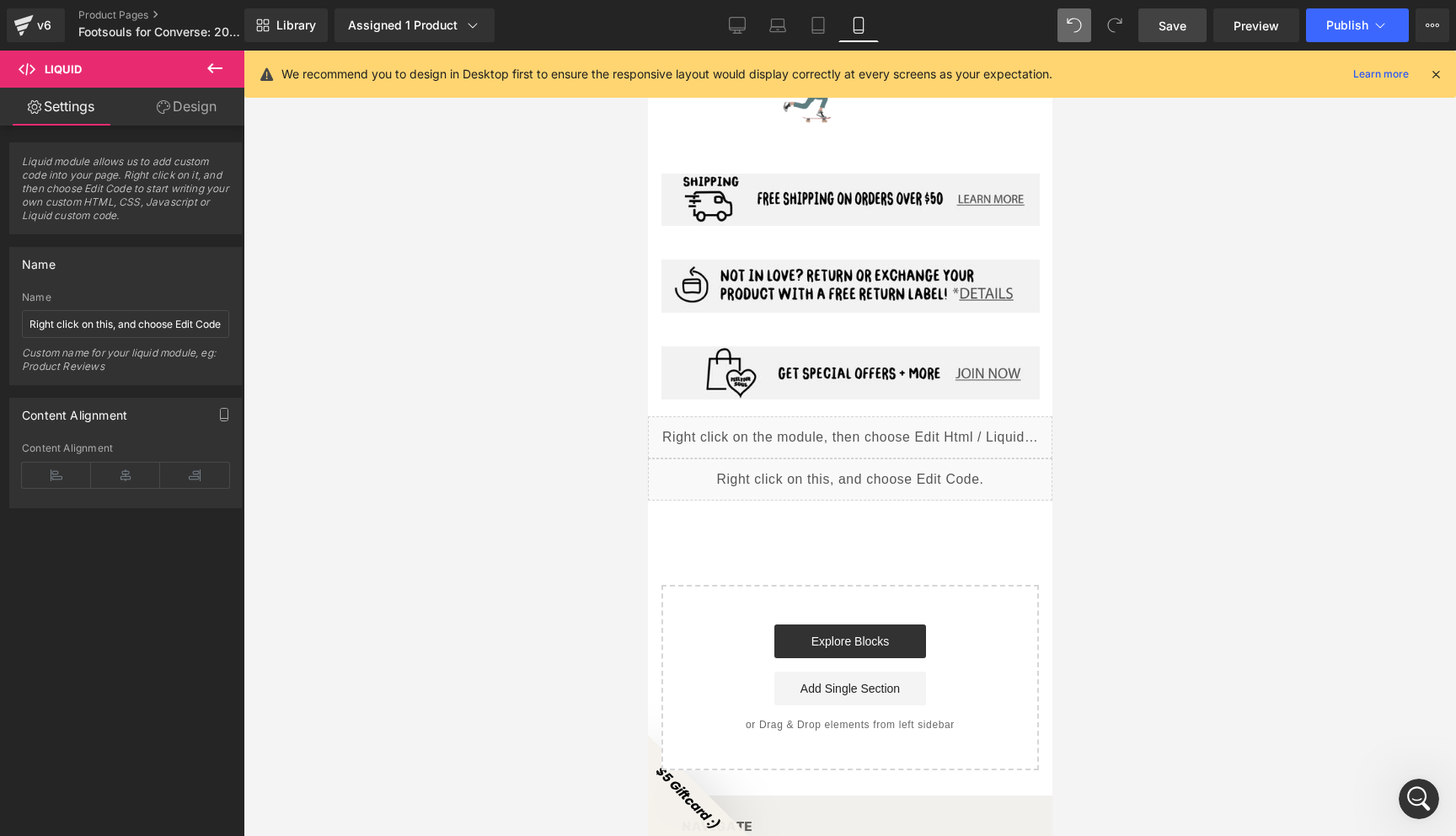
click at [1175, 25] on span "Save" at bounding box center [1172, 25] width 28 height 17
click at [896, 466] on icon at bounding box center [894, 471] width 12 height 13
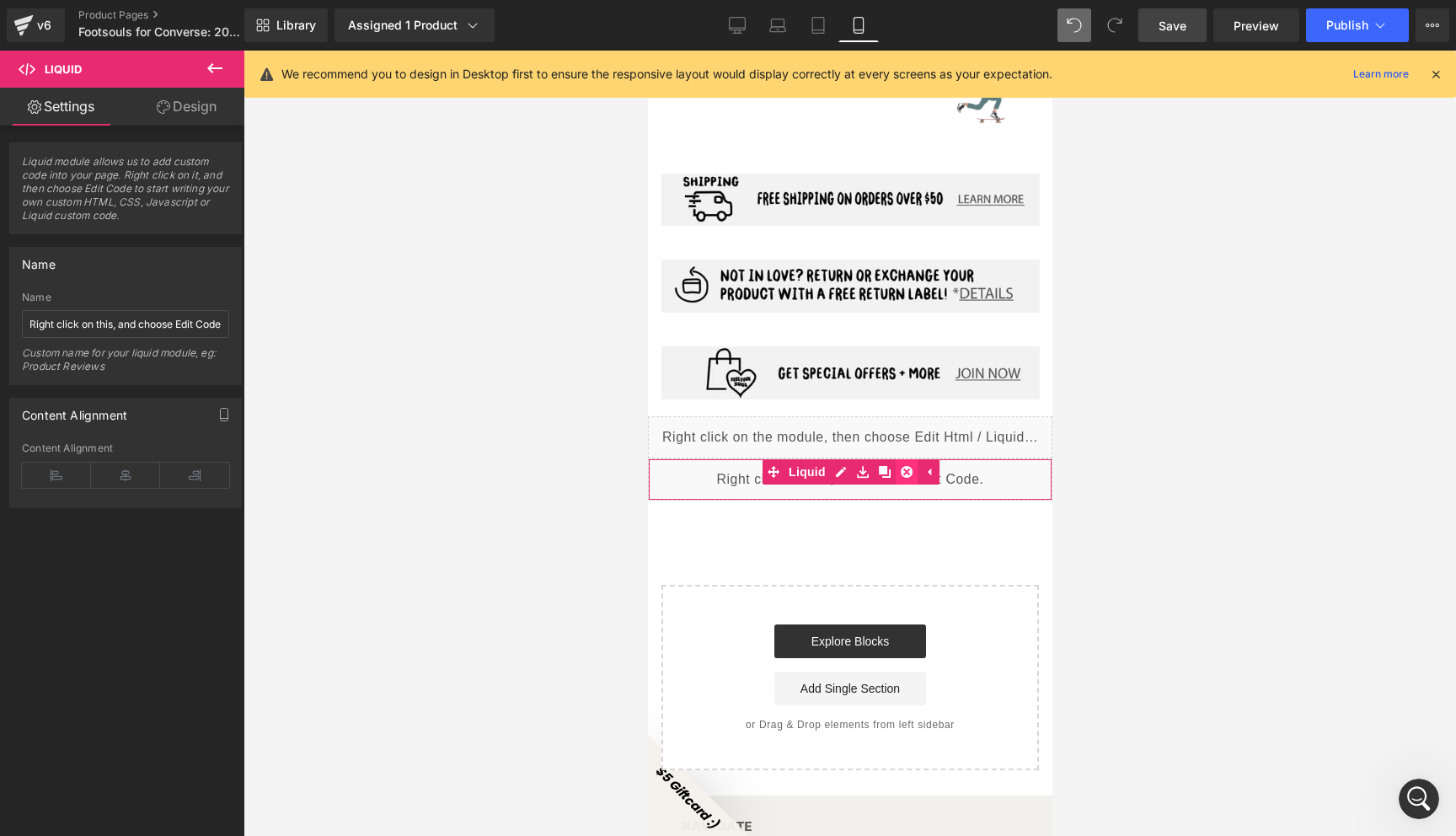
click at [900, 466] on icon at bounding box center [906, 471] width 12 height 12
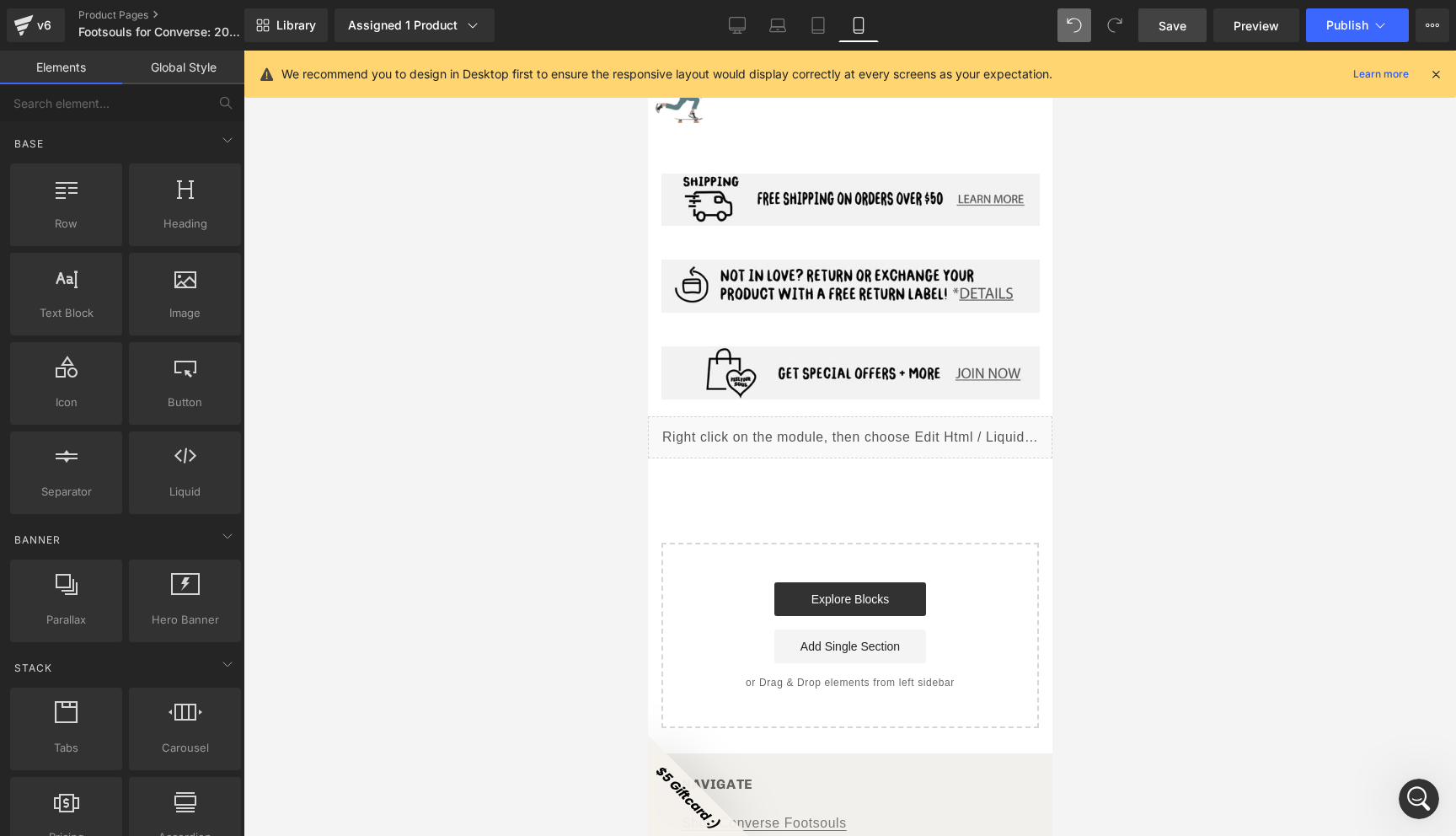
click at [1190, 30] on link "Save" at bounding box center [1172, 25] width 68 height 34
